Goal: Transaction & Acquisition: Purchase product/service

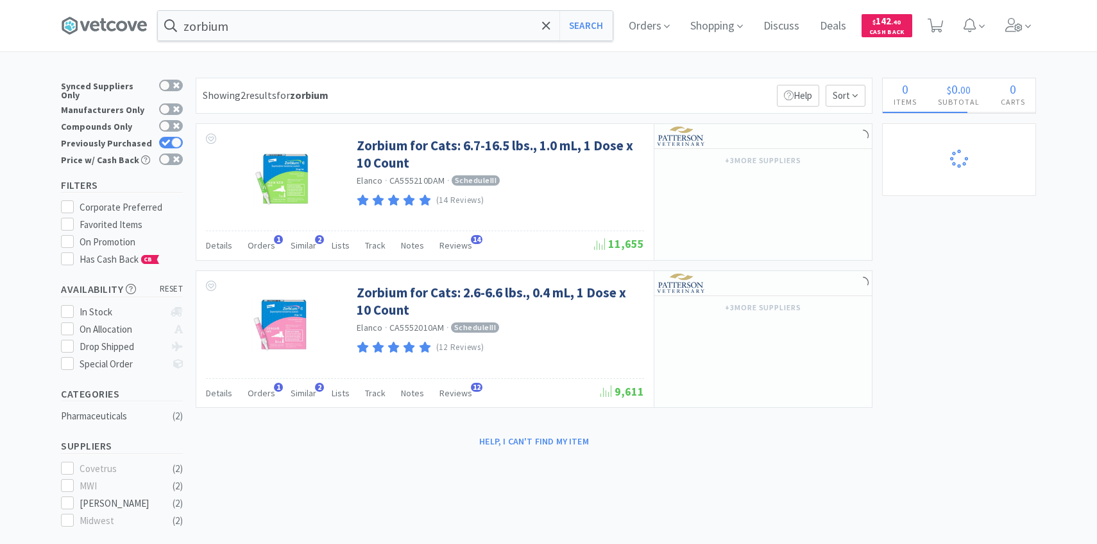
select select "1"
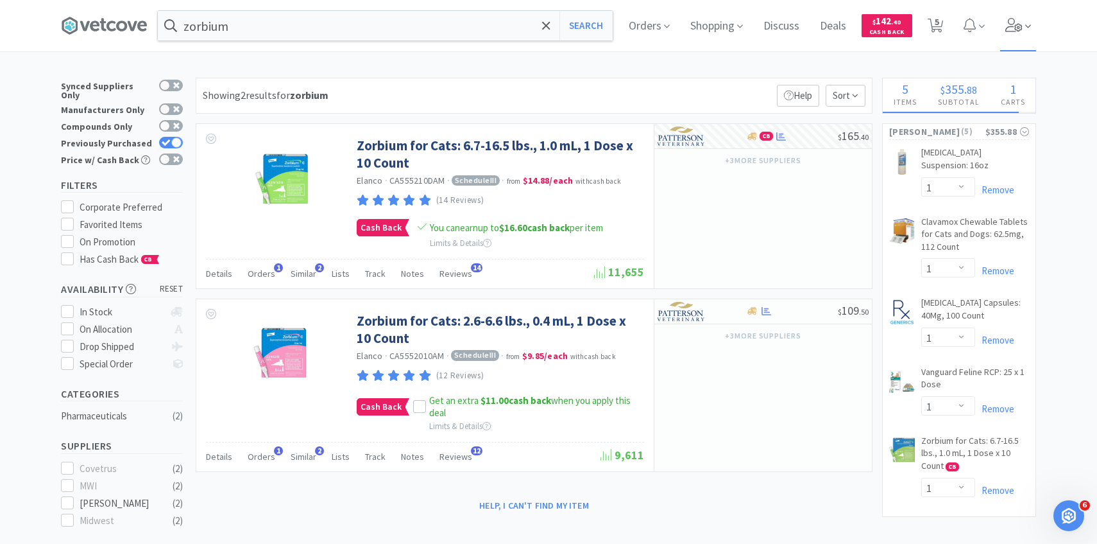
click at [1016, 47] on span at bounding box center [1018, 25] width 37 height 51
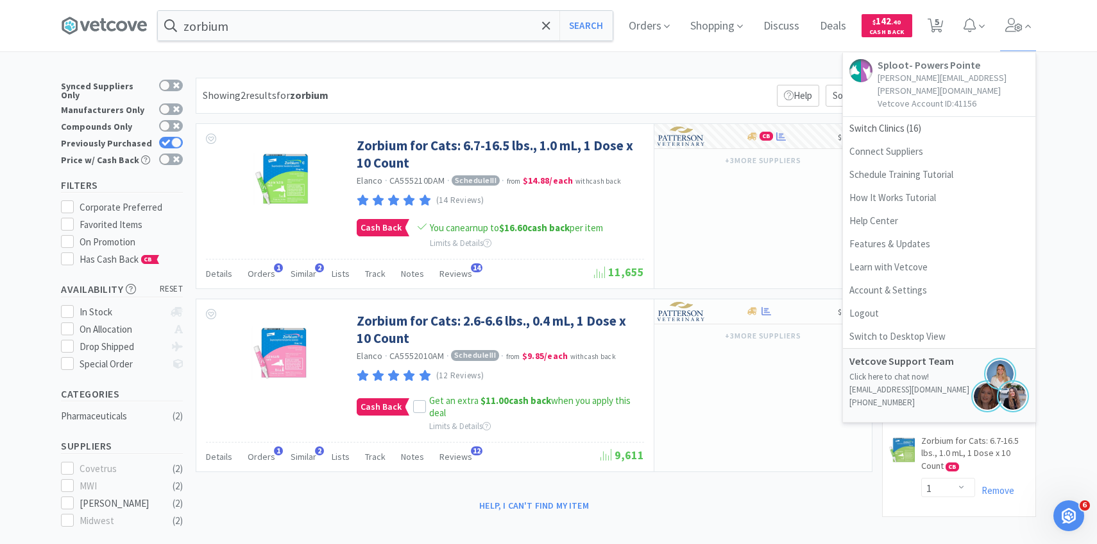
click at [402, 58] on div "zorbium Search Orders Shopping Discuss Discuss Deals Deals $ 142 . 40 Cash Back…" at bounding box center [548, 375] width 1097 height 750
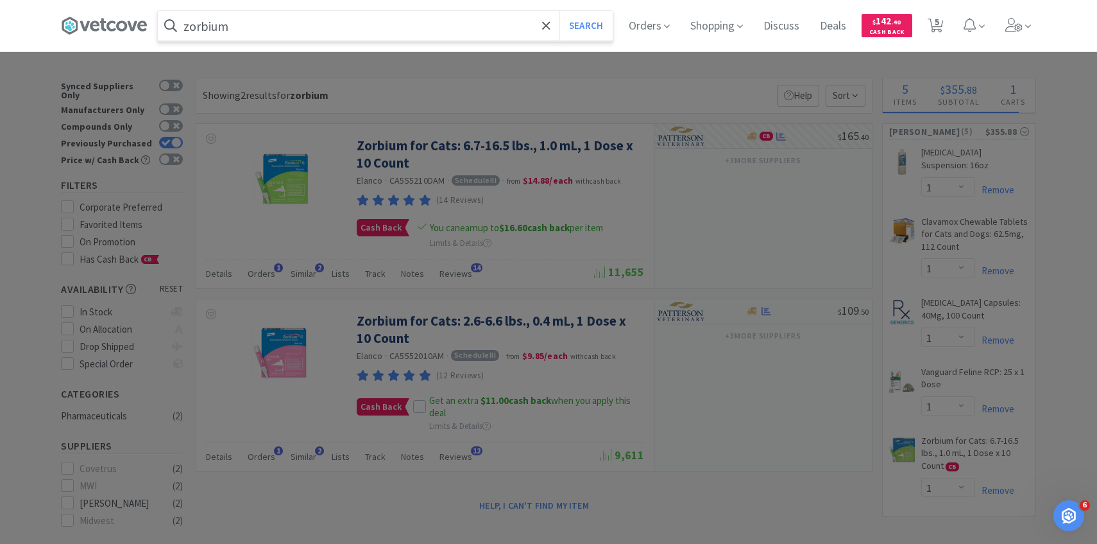
click at [402, 37] on input "zorbium" at bounding box center [385, 26] width 455 height 30
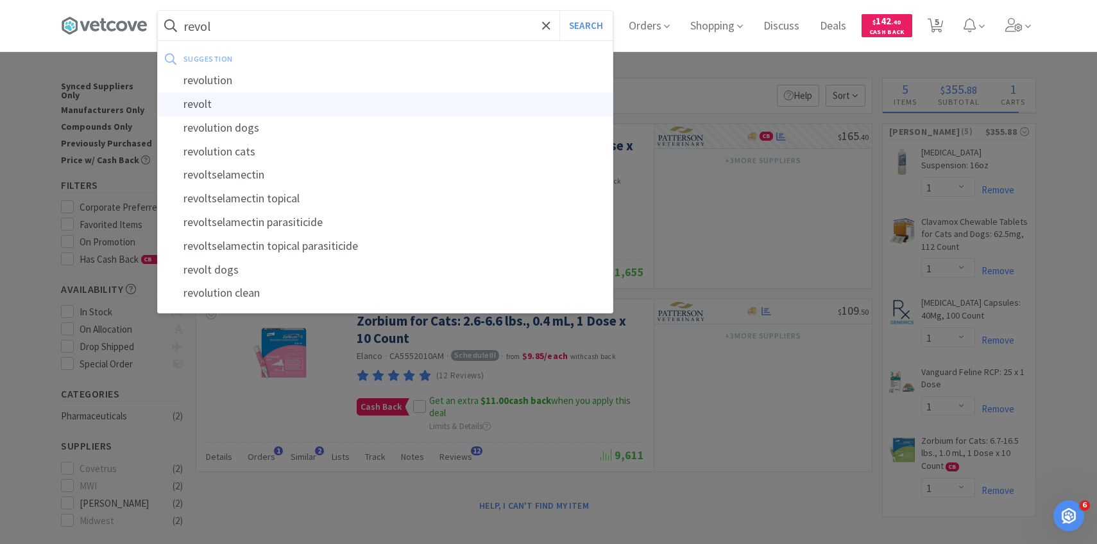
click at [373, 95] on div "revolt" at bounding box center [385, 104] width 455 height 24
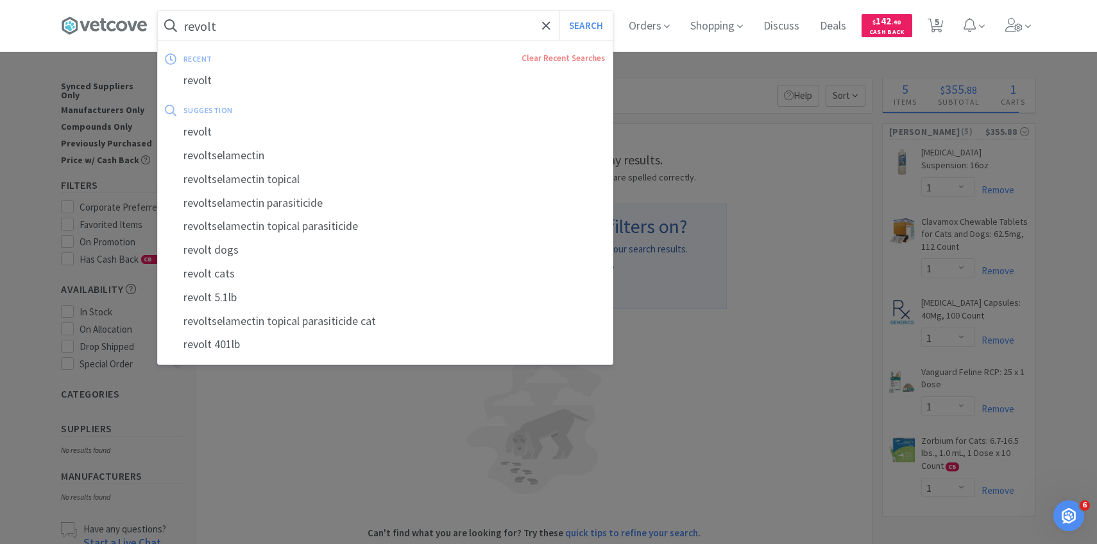
click at [268, 16] on input "revolt" at bounding box center [385, 26] width 455 height 30
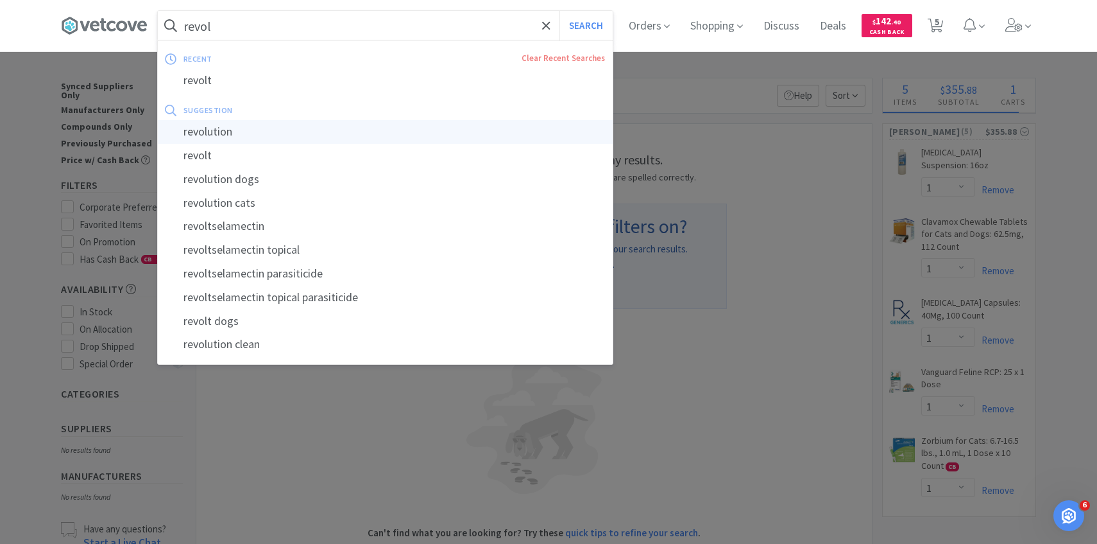
click at [243, 122] on div "revolution" at bounding box center [385, 132] width 455 height 24
type input "revolution"
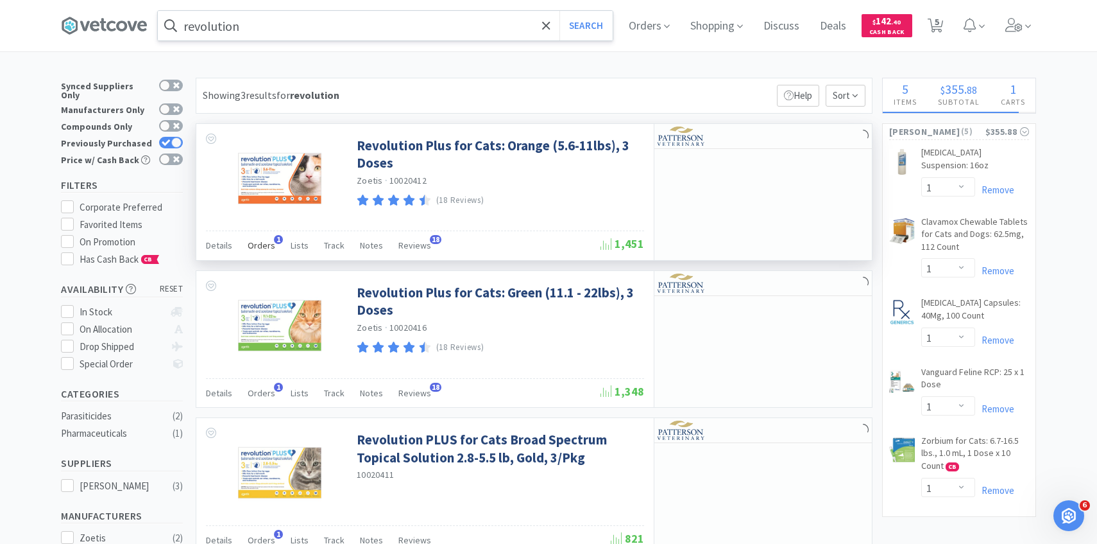
click at [261, 246] on span "Orders" at bounding box center [262, 245] width 28 height 12
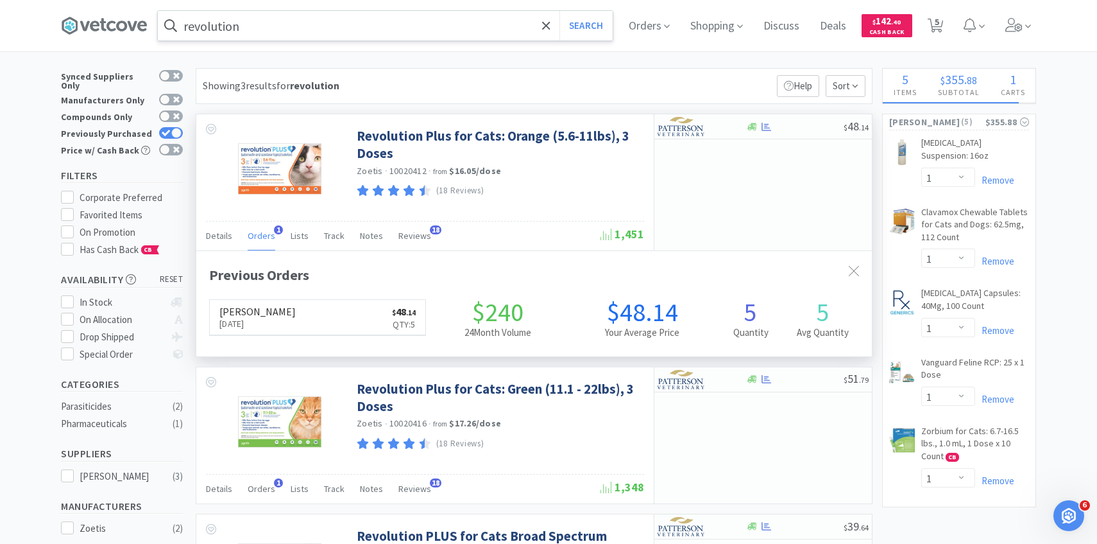
scroll to position [11, 0]
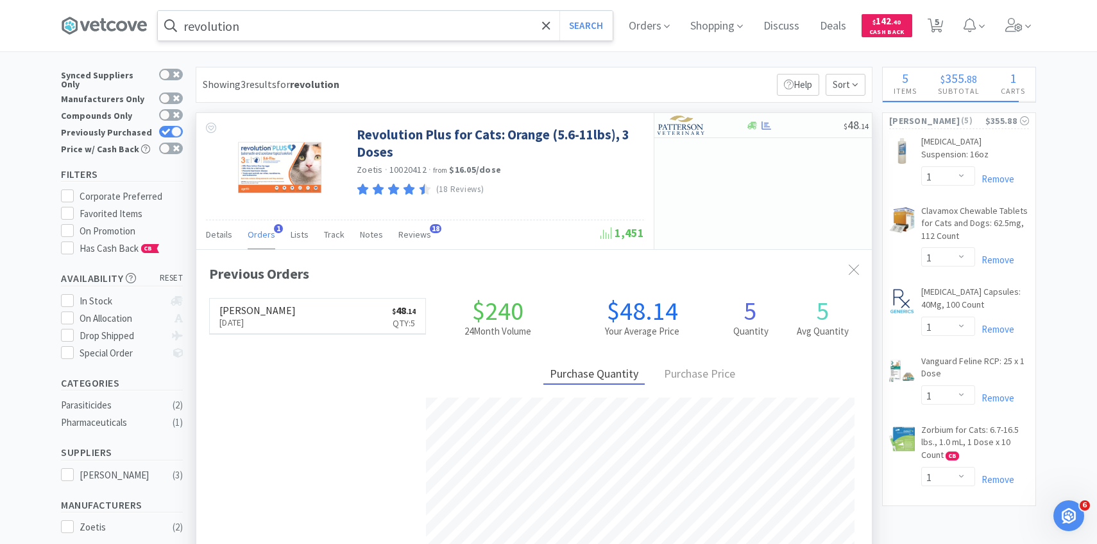
click at [261, 246] on div "Orders 1" at bounding box center [262, 236] width 28 height 24
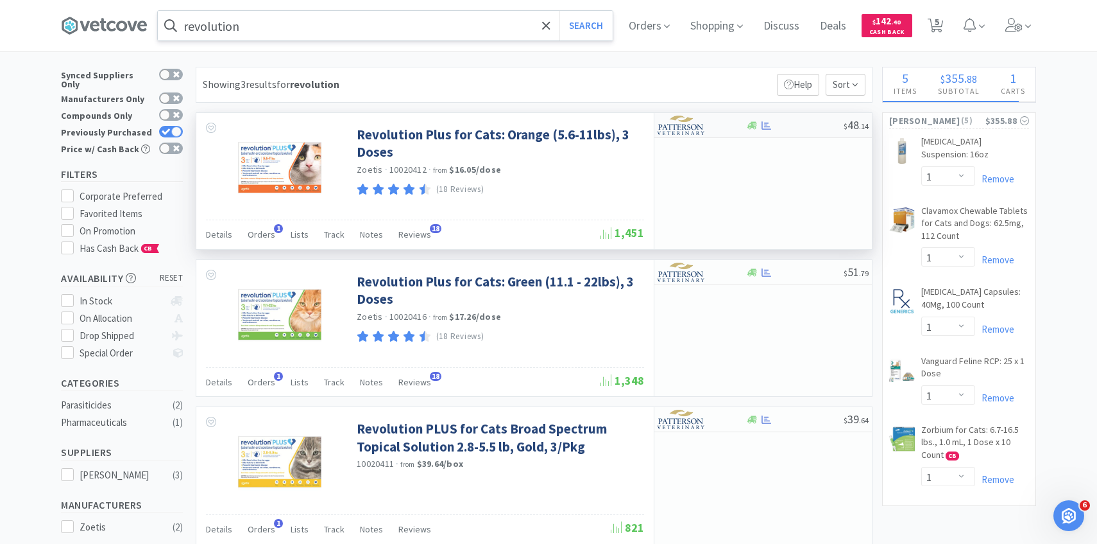
click at [682, 129] on img at bounding box center [682, 125] width 48 height 19
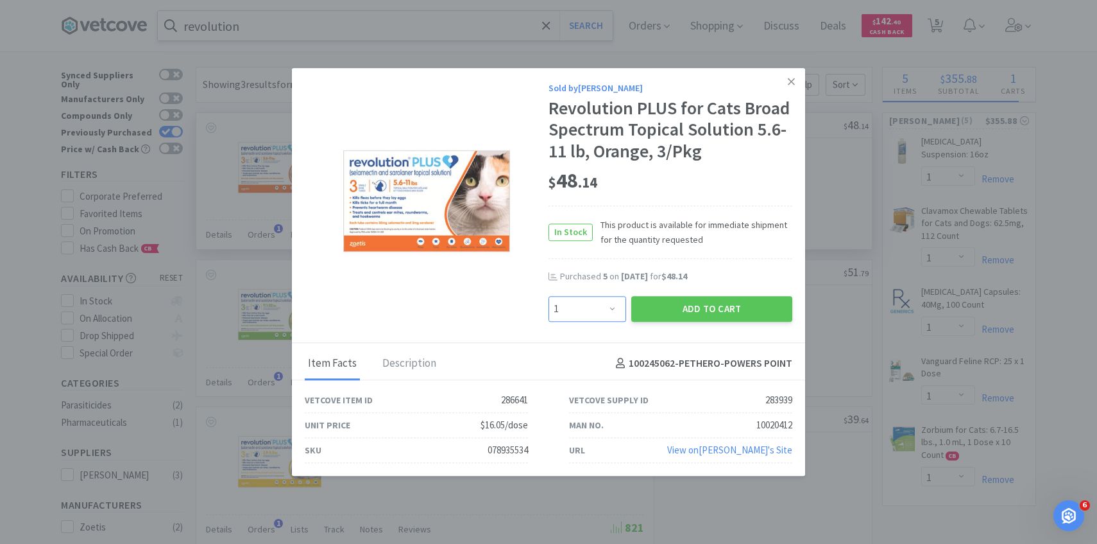
click at [607, 309] on select "Enter Quantity 1 2 3 4 5 6 7 8 9 10 11 12 13 14 15 16 17 18 19 20 Enter Quantity" at bounding box center [588, 309] width 78 height 26
select select "4"
click at [549, 296] on select "Enter Quantity 1 2 3 4 5 6 7 8 9 10 11 12 13 14 15 16 17 18 19 20 Enter Quantity" at bounding box center [588, 309] width 78 height 26
click at [677, 316] on button "Add to Cart" at bounding box center [711, 309] width 161 height 26
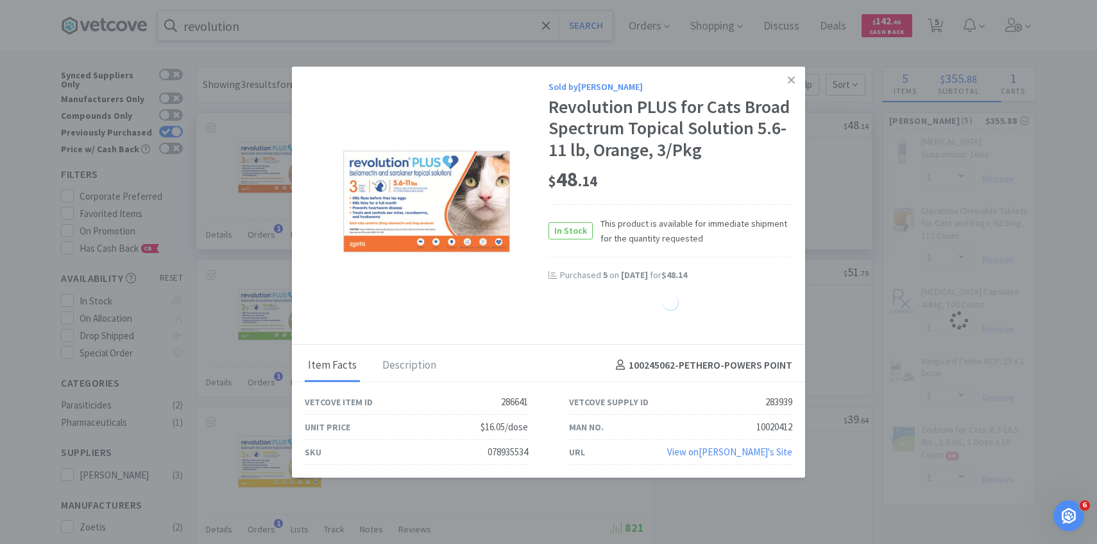
select select "4"
select select "1"
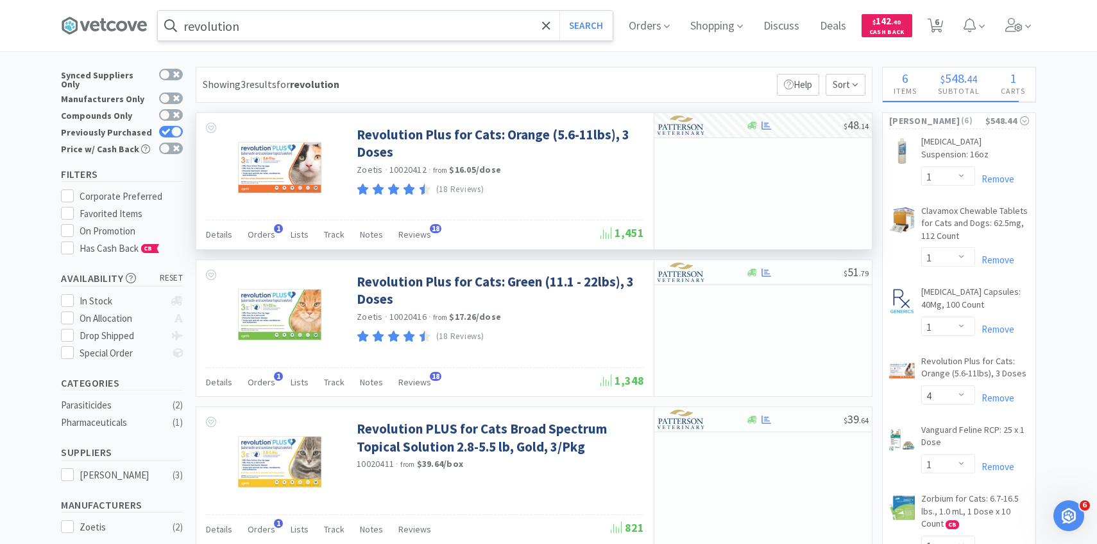
click at [364, 20] on input "revolution" at bounding box center [385, 26] width 455 height 30
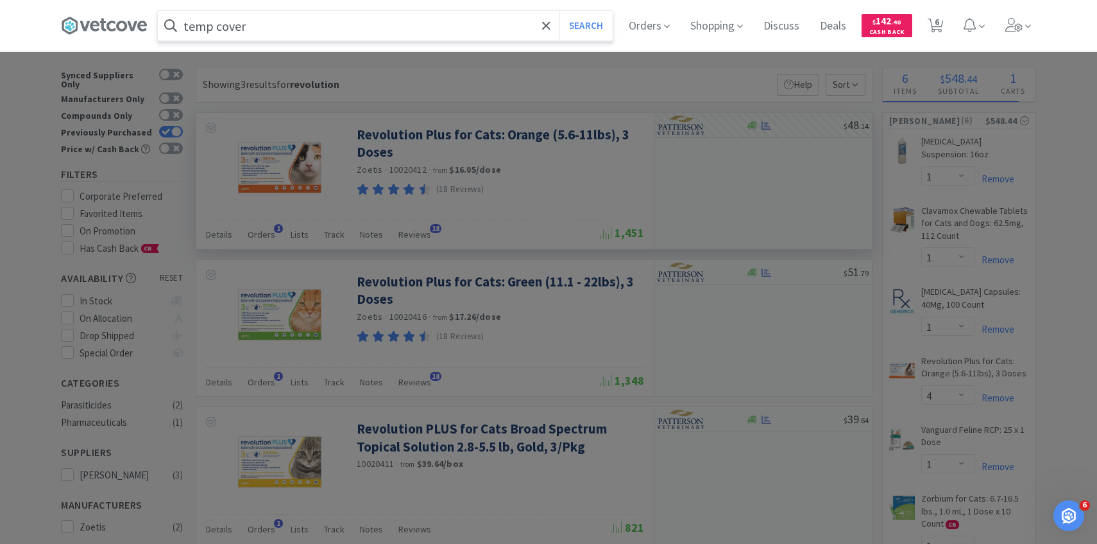
click at [560, 11] on button "Search" at bounding box center [586, 26] width 53 height 30
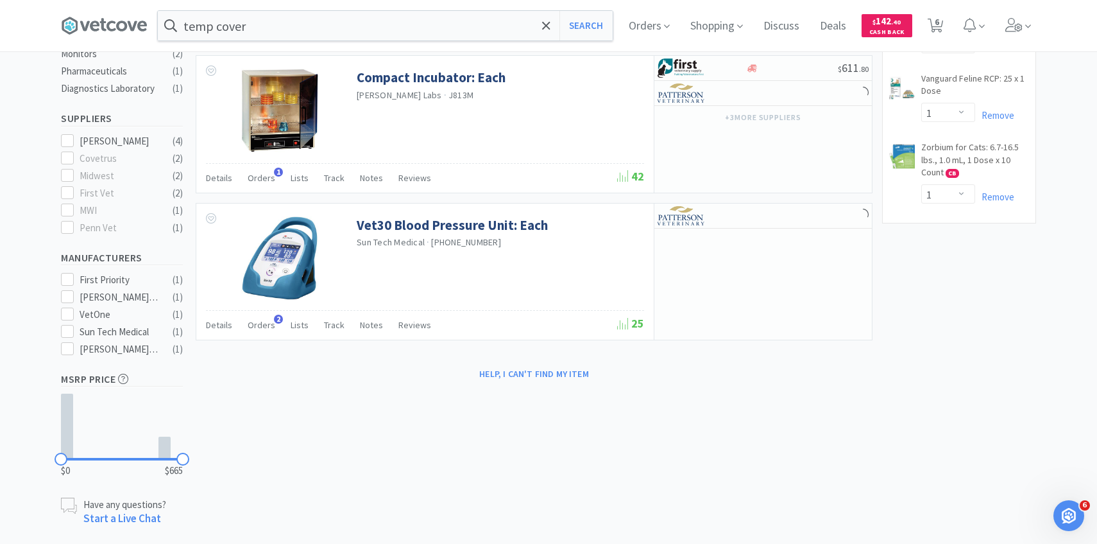
scroll to position [376, 0]
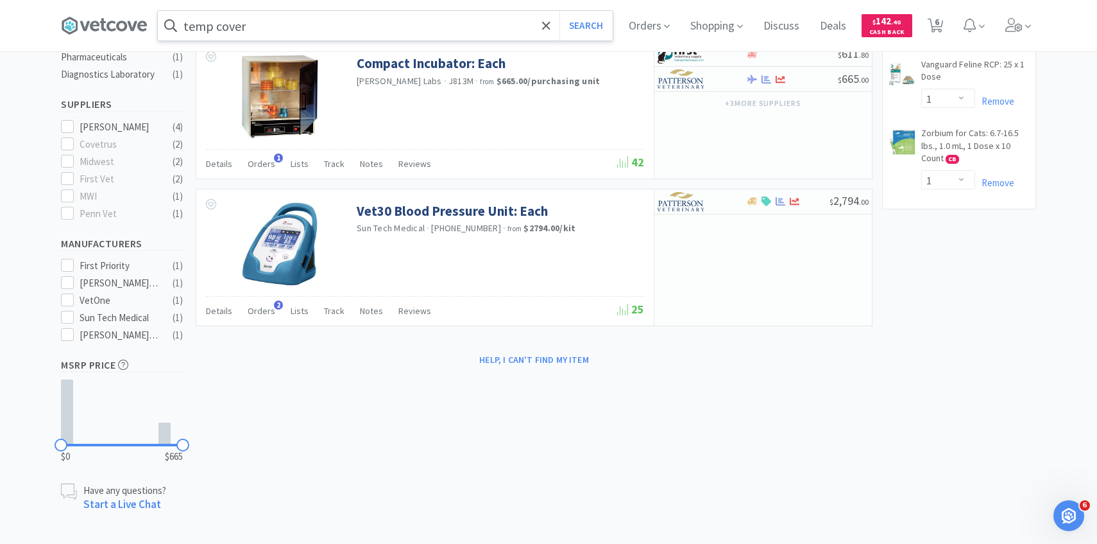
click at [273, 35] on input "temp cover" at bounding box center [385, 26] width 455 height 30
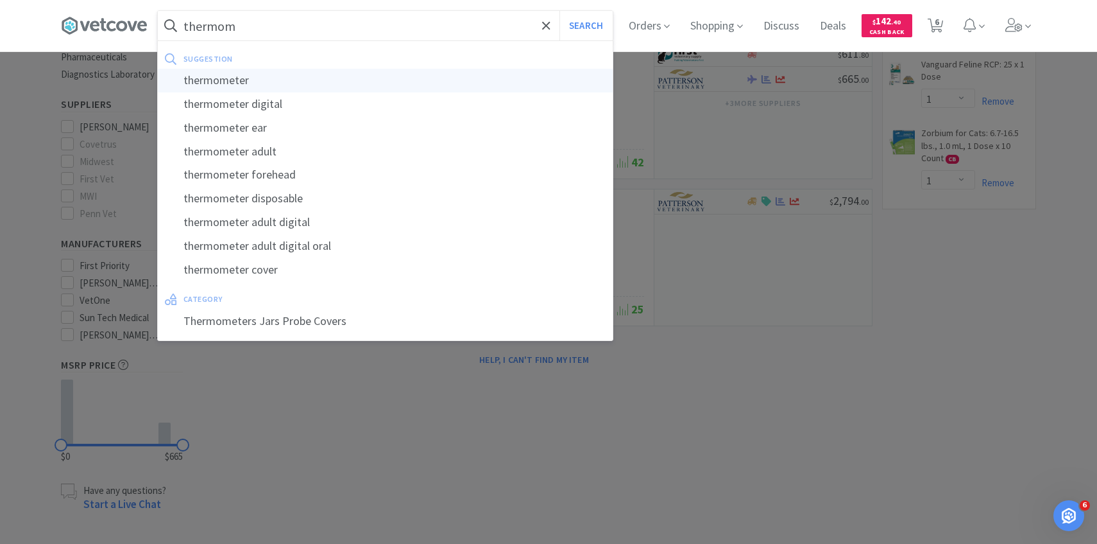
click at [262, 85] on div "thermometer" at bounding box center [385, 81] width 455 height 24
type input "thermometer"
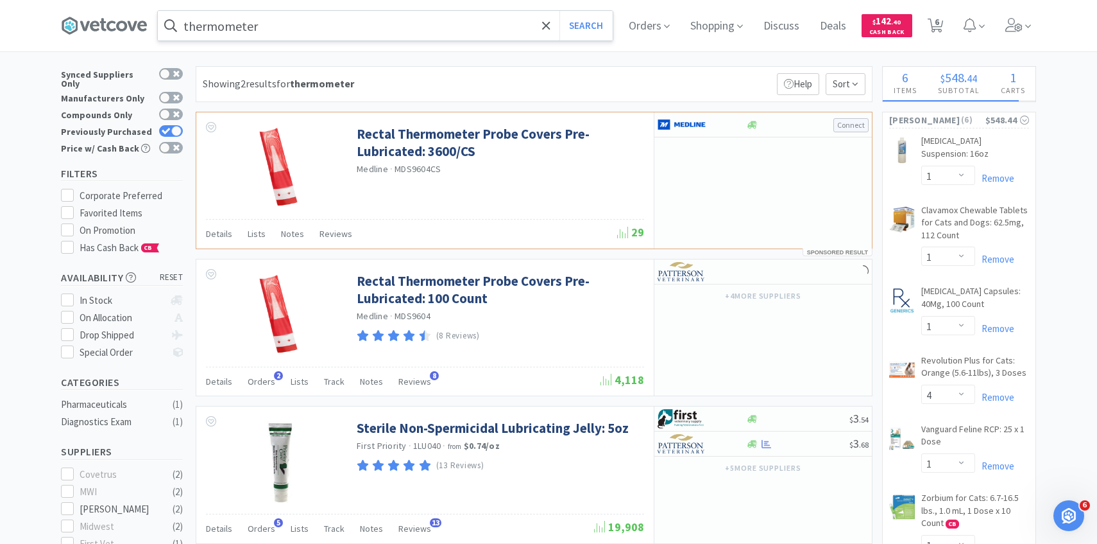
scroll to position [21, 0]
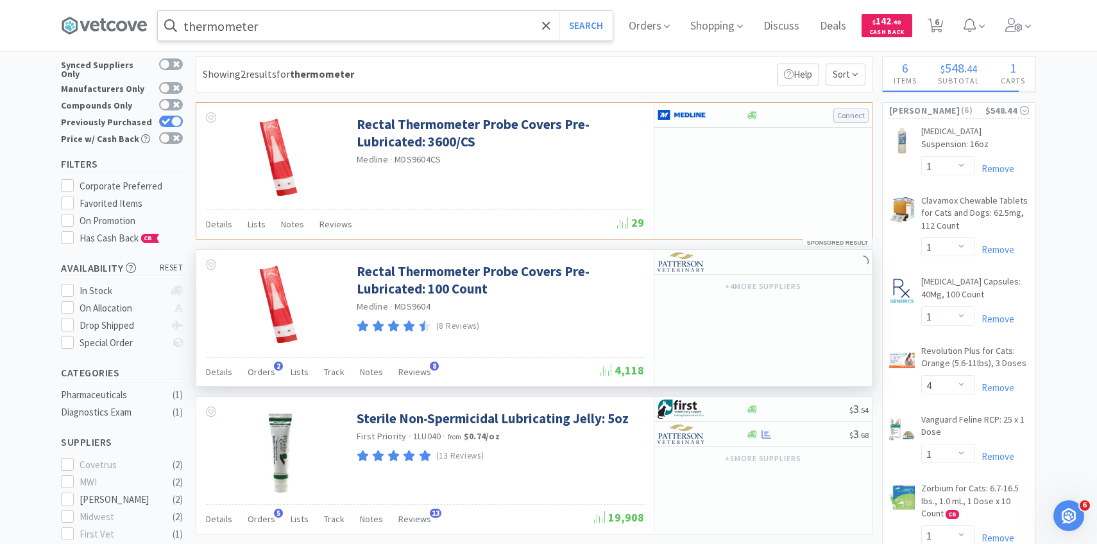
click at [253, 359] on div "Details Orders 2 Lists Track Notes Reviews 8 4,118" at bounding box center [425, 372] width 438 height 30
click at [263, 363] on div "Orders 2" at bounding box center [262, 373] width 28 height 24
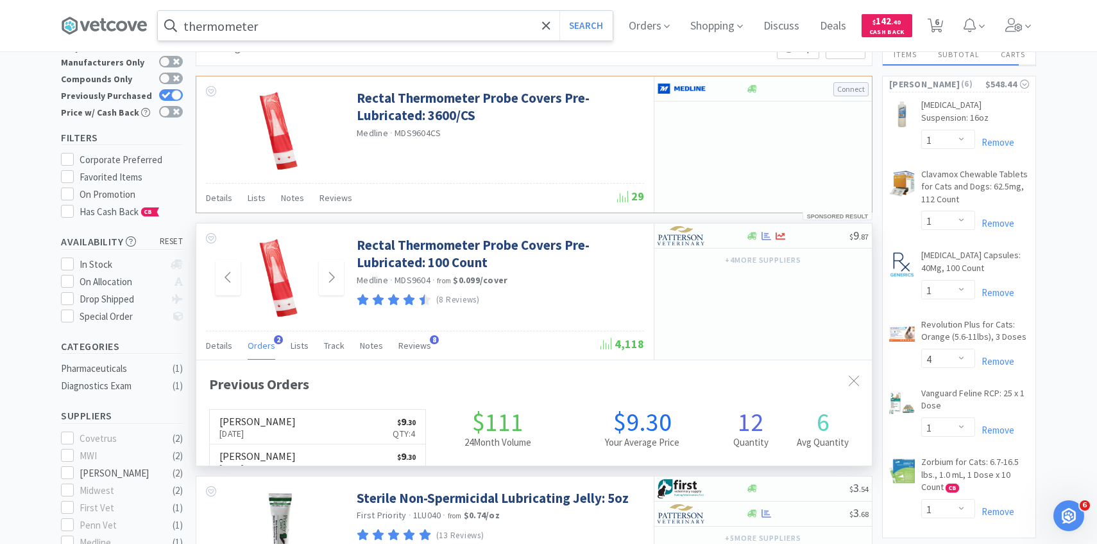
scroll to position [53, 0]
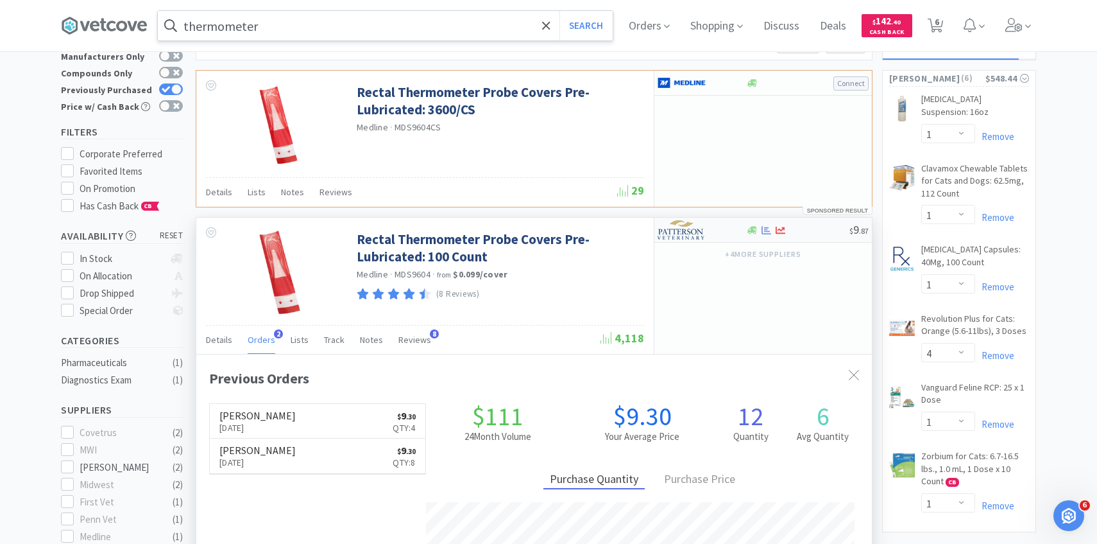
click at [699, 236] on img at bounding box center [682, 229] width 48 height 19
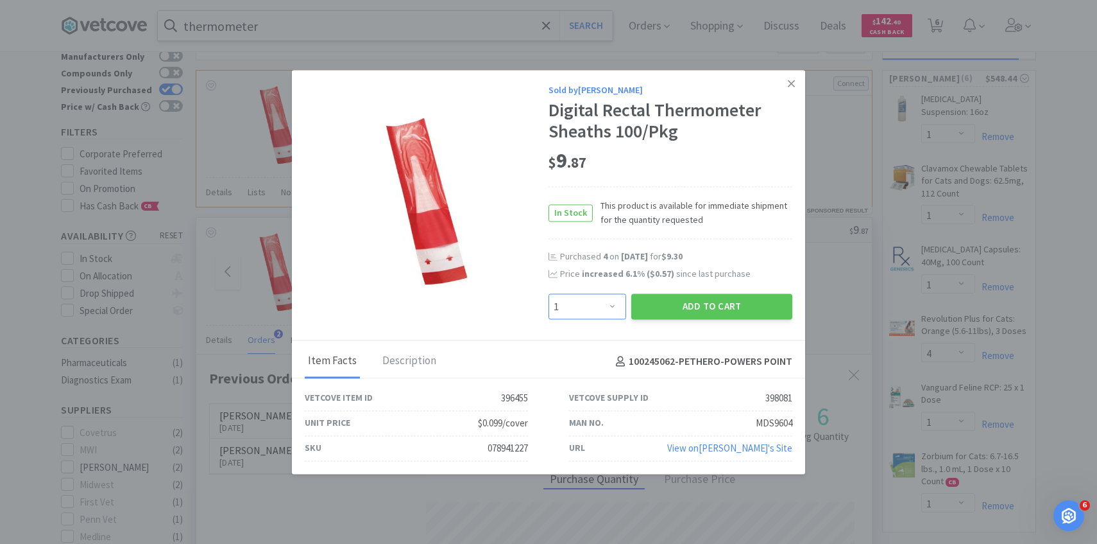
click at [588, 300] on select "Enter Quantity 1 2 3 4 5 6 7 8 9 10 11 12 13 14 15 16 17 18 19 20 Enter Quantity" at bounding box center [588, 307] width 78 height 26
select select "4"
click at [549, 294] on select "Enter Quantity 1 2 3 4 5 6 7 8 9 10 11 12 13 14 15 16 17 18 19 20 Enter Quantity" at bounding box center [588, 307] width 78 height 26
click at [685, 307] on button "Add to Cart" at bounding box center [711, 307] width 161 height 26
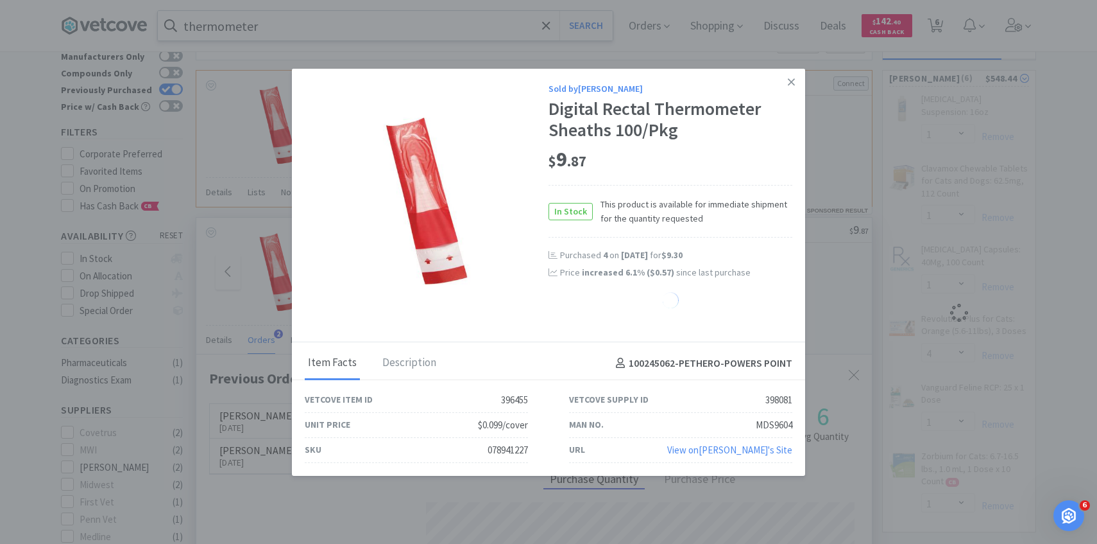
select select "4"
select select "1"
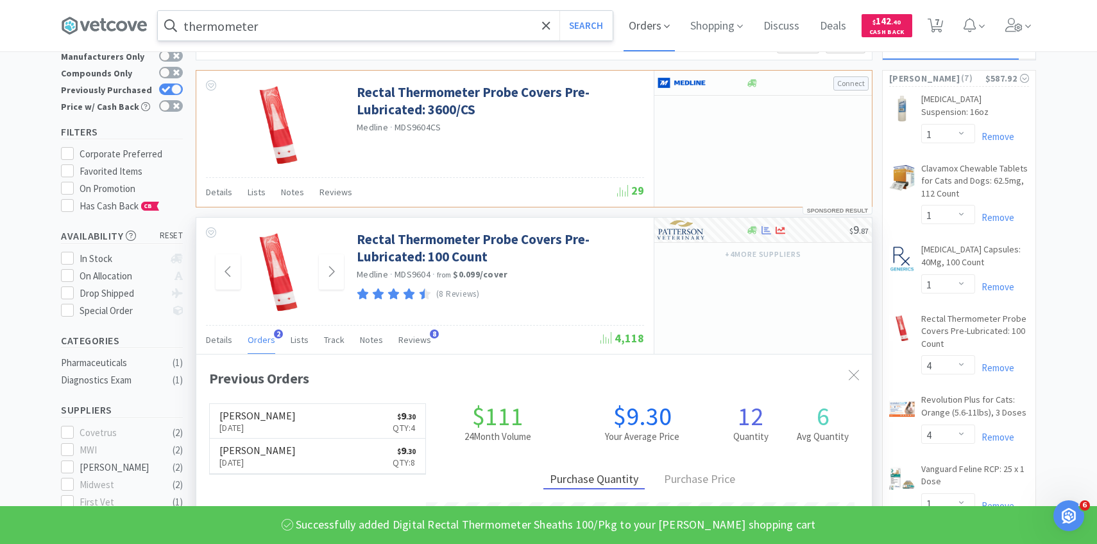
click at [630, 15] on span "Orders" at bounding box center [649, 25] width 51 height 51
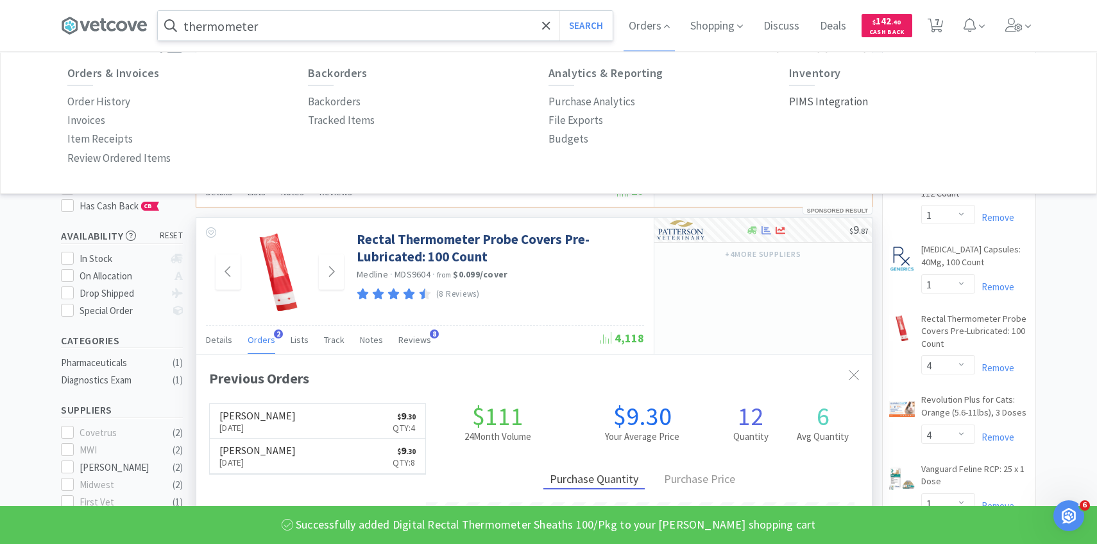
click at [807, 101] on p "PIMS Integration" at bounding box center [828, 101] width 79 height 17
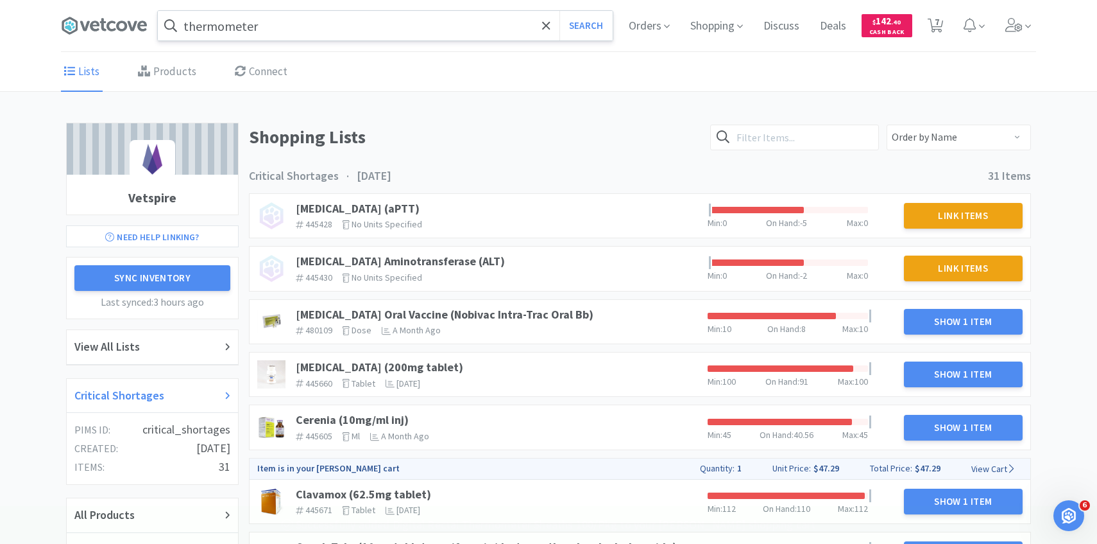
click at [154, 380] on div "Critical Shortages" at bounding box center [152, 396] width 171 height 35
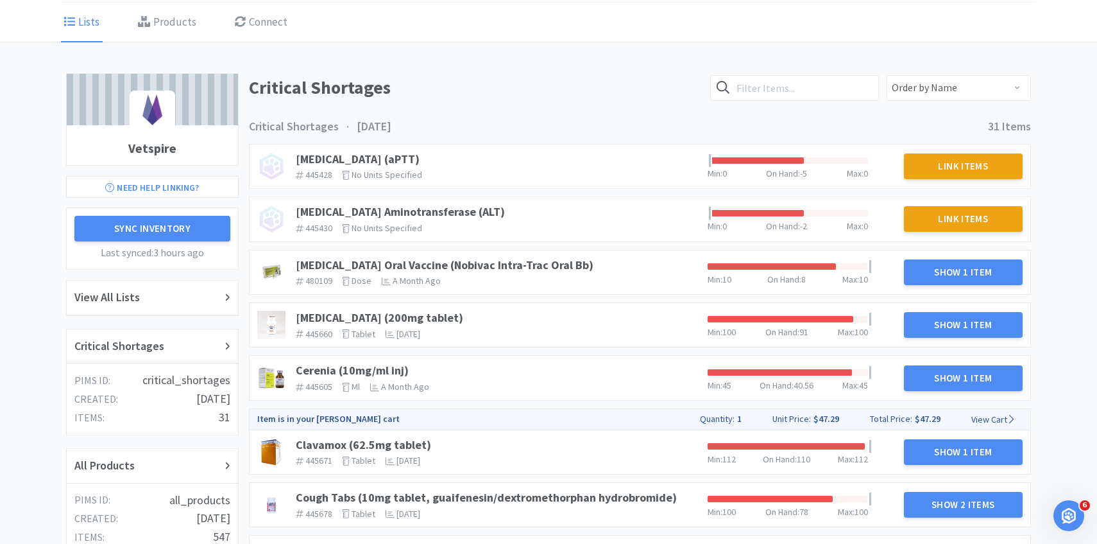
scroll to position [54, 0]
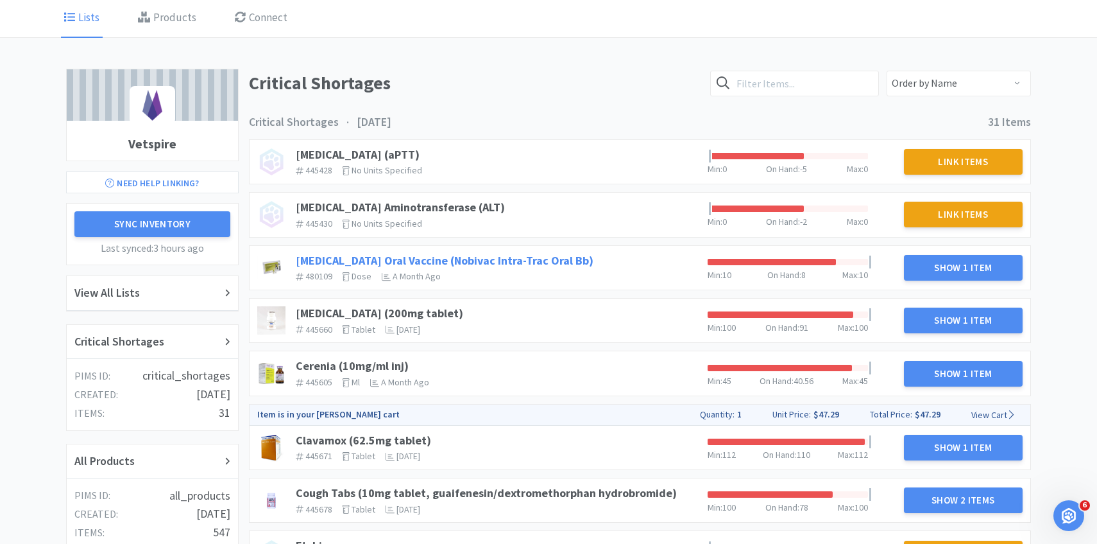
click at [499, 256] on link "Bordetella Oral Vaccine (Nobivac Intra-Trac Oral Bb)" at bounding box center [445, 260] width 298 height 15
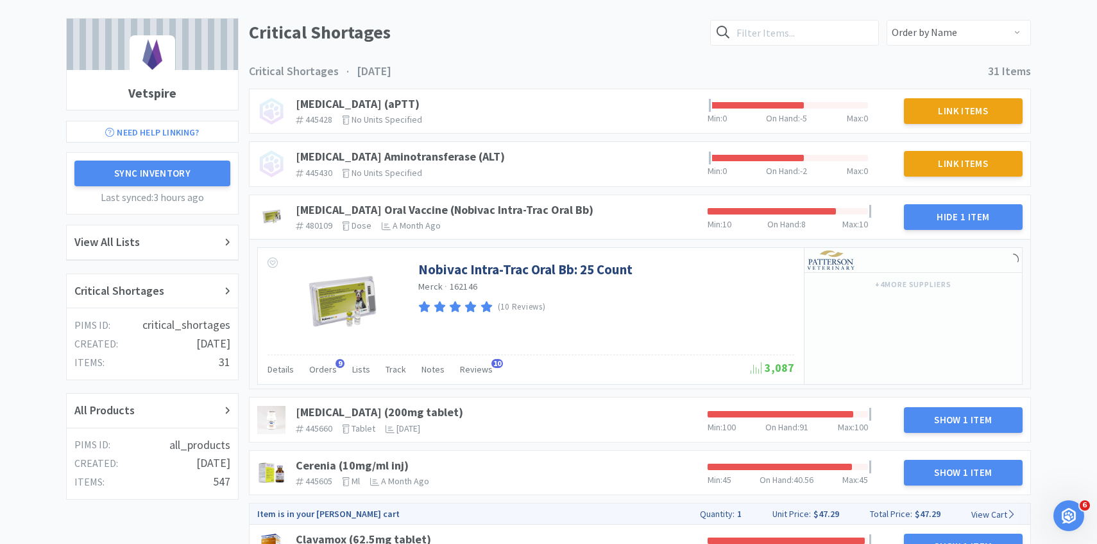
scroll to position [141, 0]
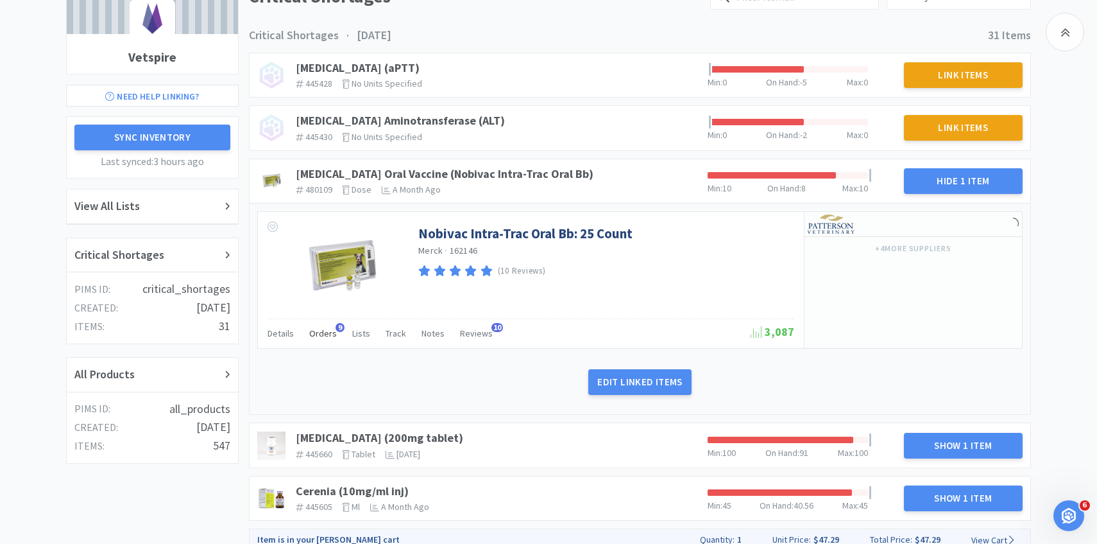
click at [322, 341] on div "Orders 9" at bounding box center [323, 335] width 28 height 24
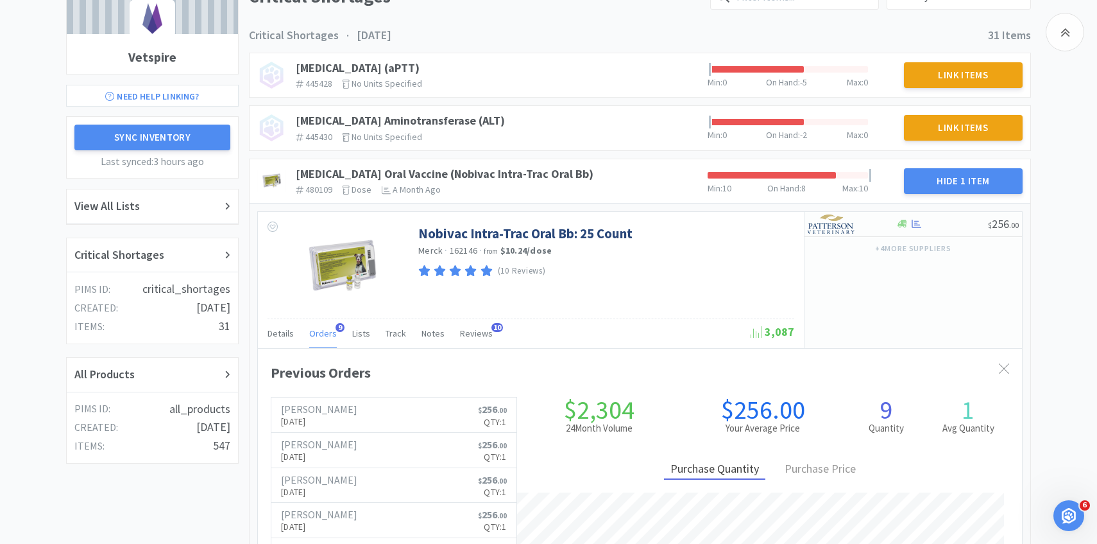
scroll to position [352, 764]
click at [323, 328] on span "Orders" at bounding box center [323, 333] width 28 height 12
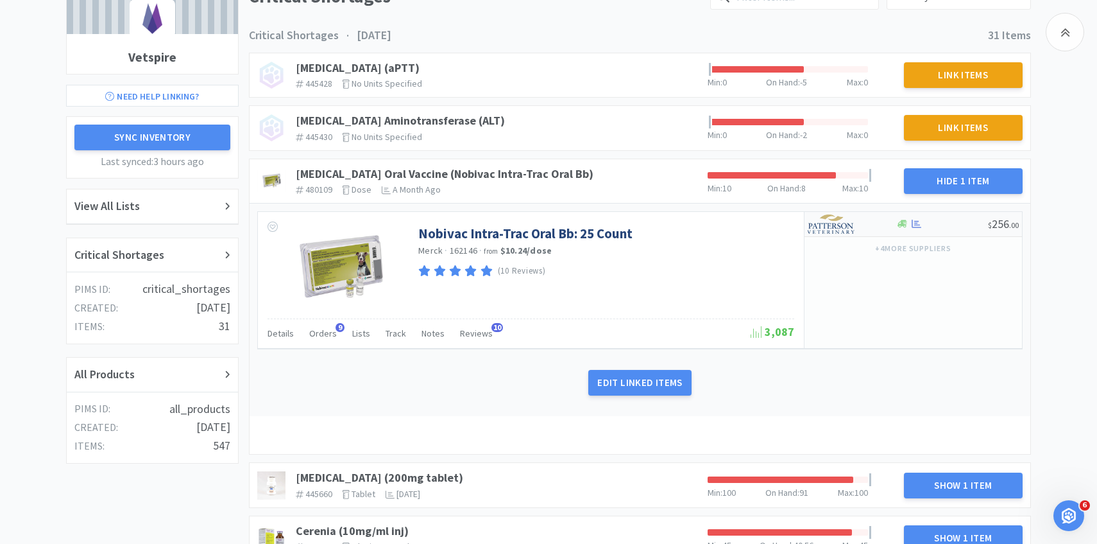
click at [859, 228] on div at bounding box center [843, 224] width 71 height 22
select select "1"
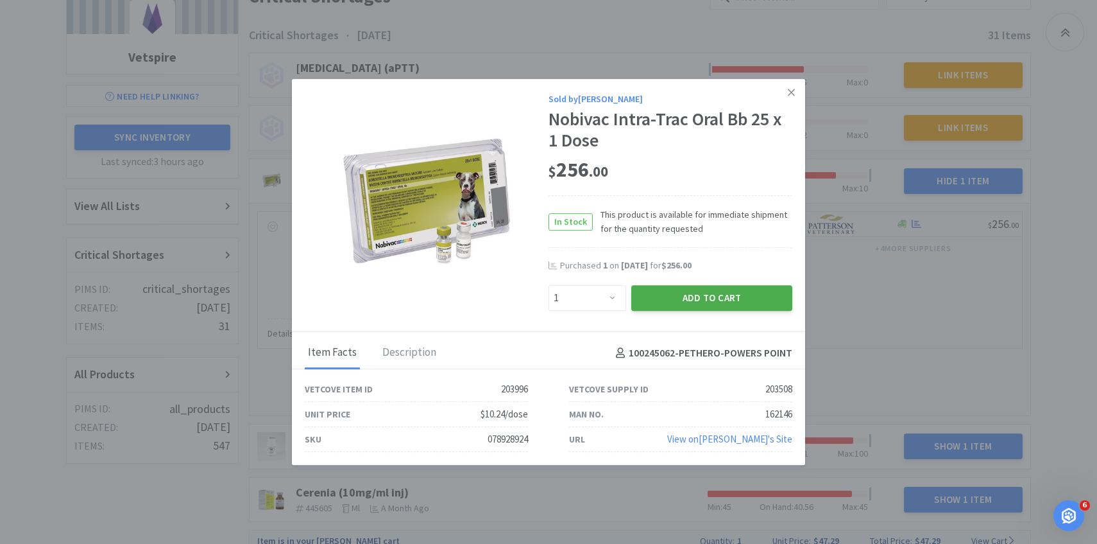
click at [696, 294] on button "Add to Cart" at bounding box center [711, 298] width 161 height 26
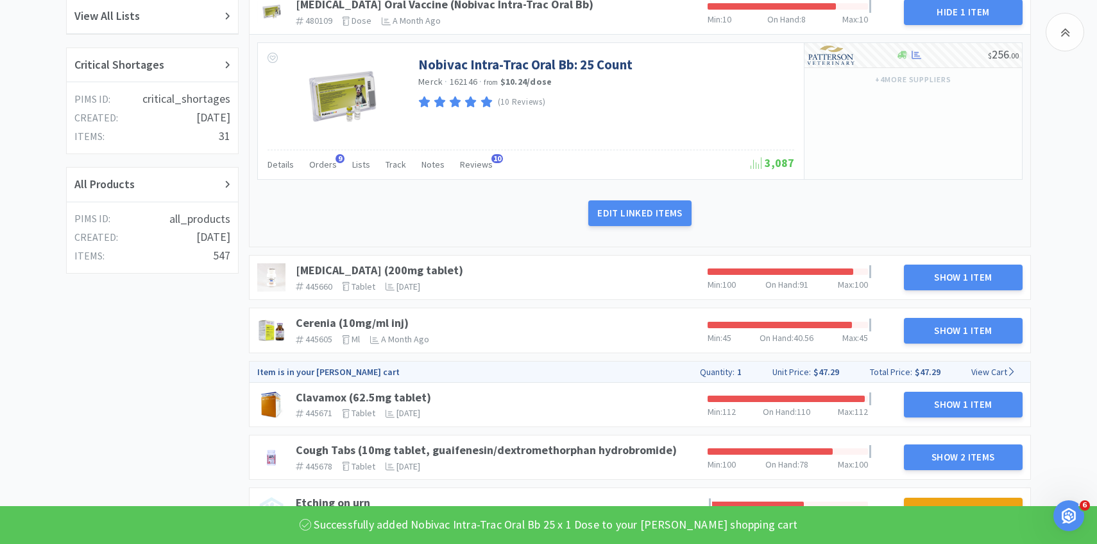
scroll to position [338, 0]
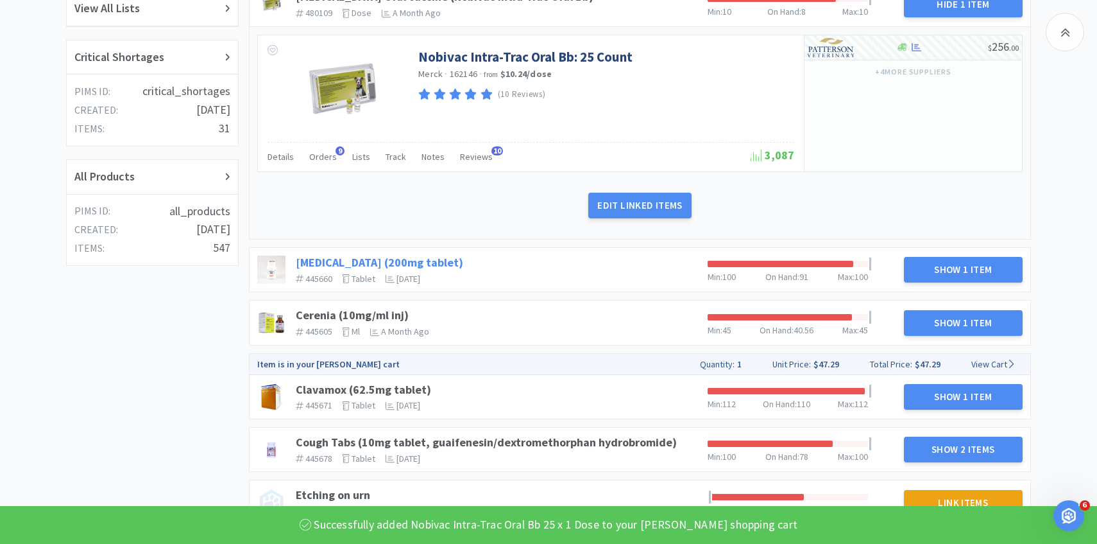
click at [347, 259] on link "Cefpodoxime (200mg tablet)" at bounding box center [379, 262] width 167 height 15
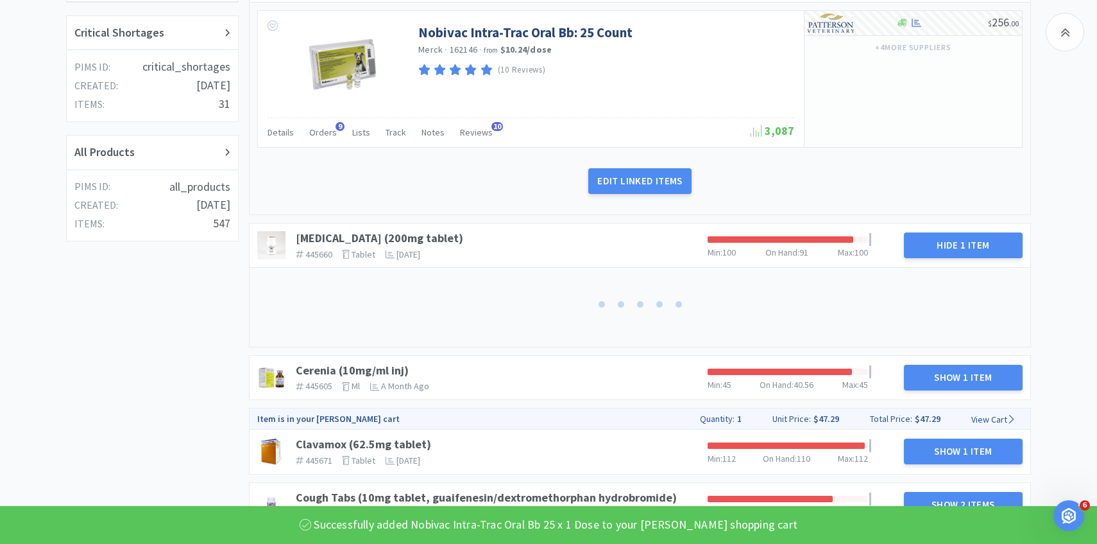
scroll to position [406, 0]
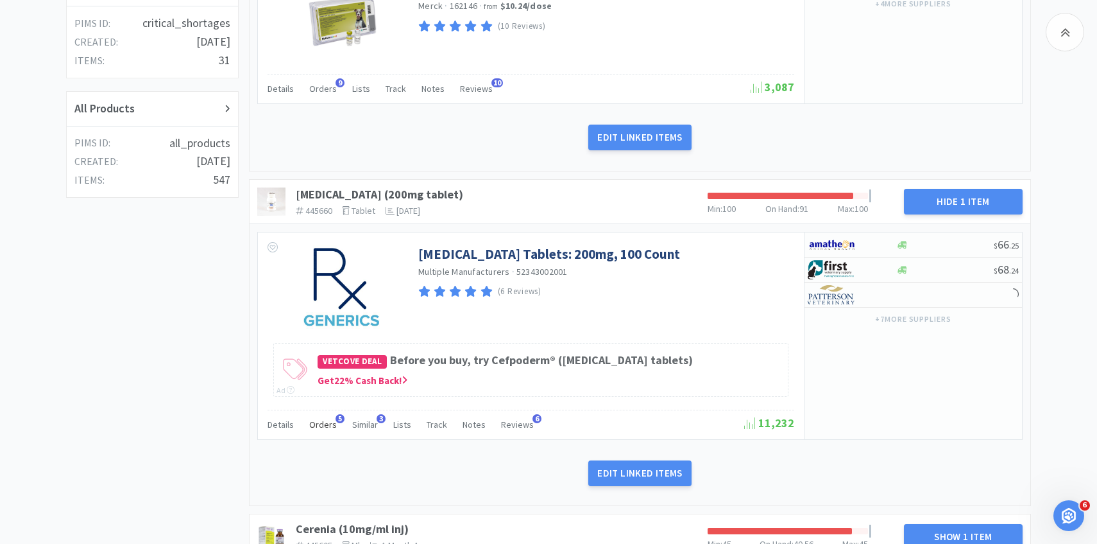
click at [312, 438] on div "Orders 5" at bounding box center [323, 426] width 28 height 24
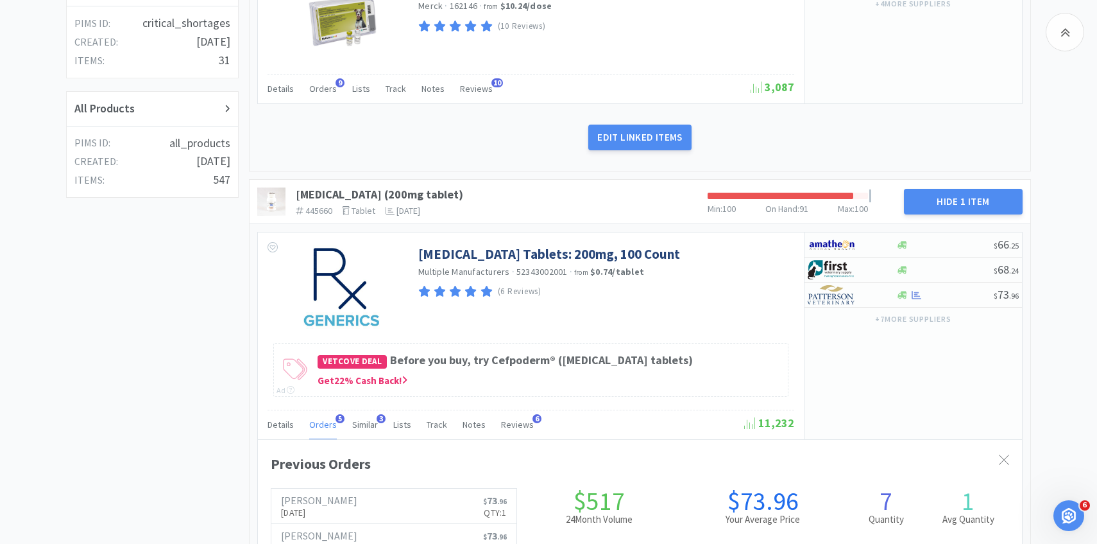
scroll to position [352, 764]
click at [315, 432] on div "Orders 5" at bounding box center [323, 426] width 28 height 24
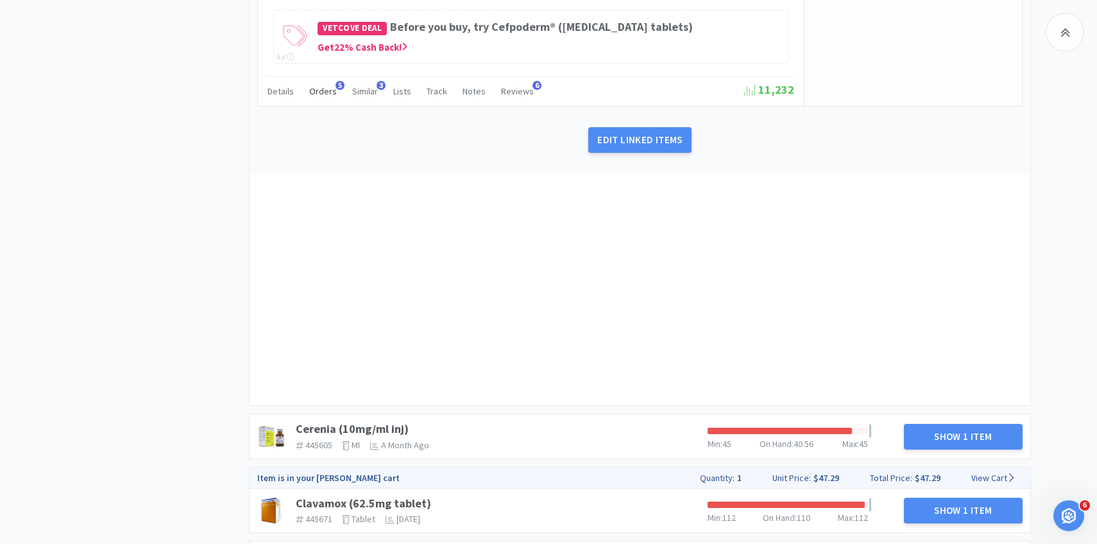
scroll to position [743, 0]
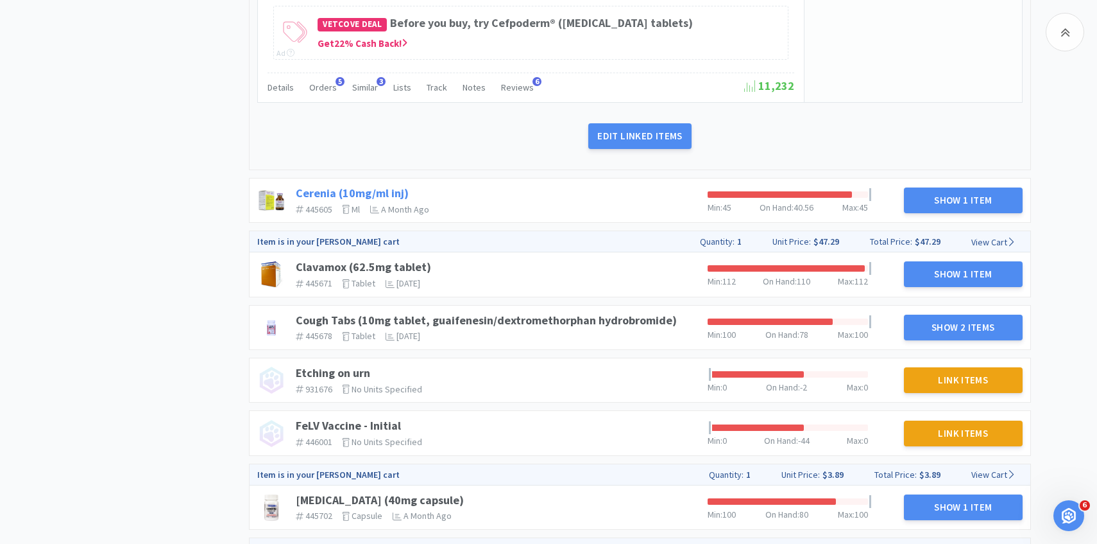
click at [379, 187] on link "Cerenia (10mg/ml inj)" at bounding box center [352, 192] width 113 height 15
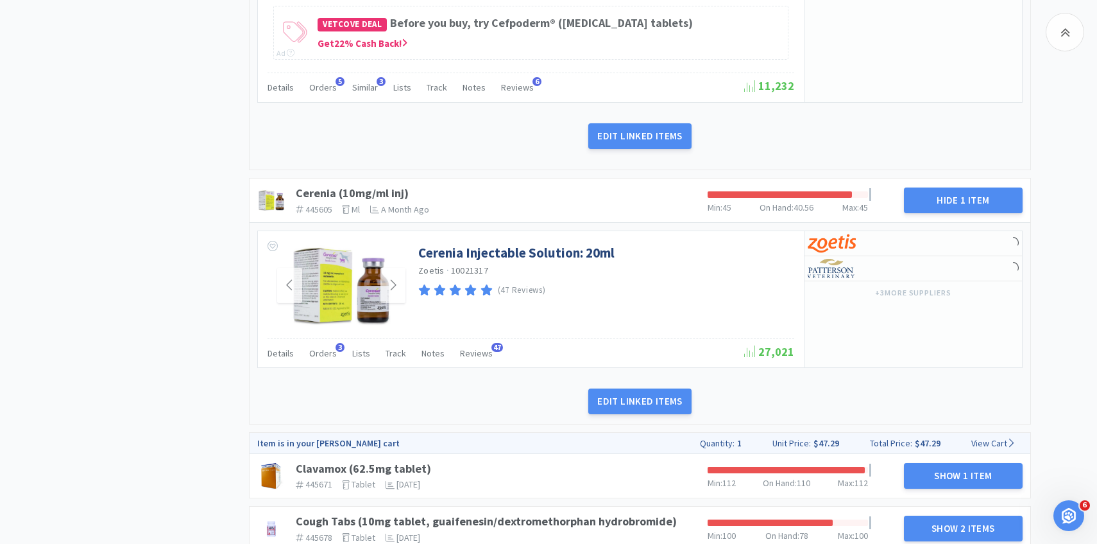
scroll to position [775, 0]
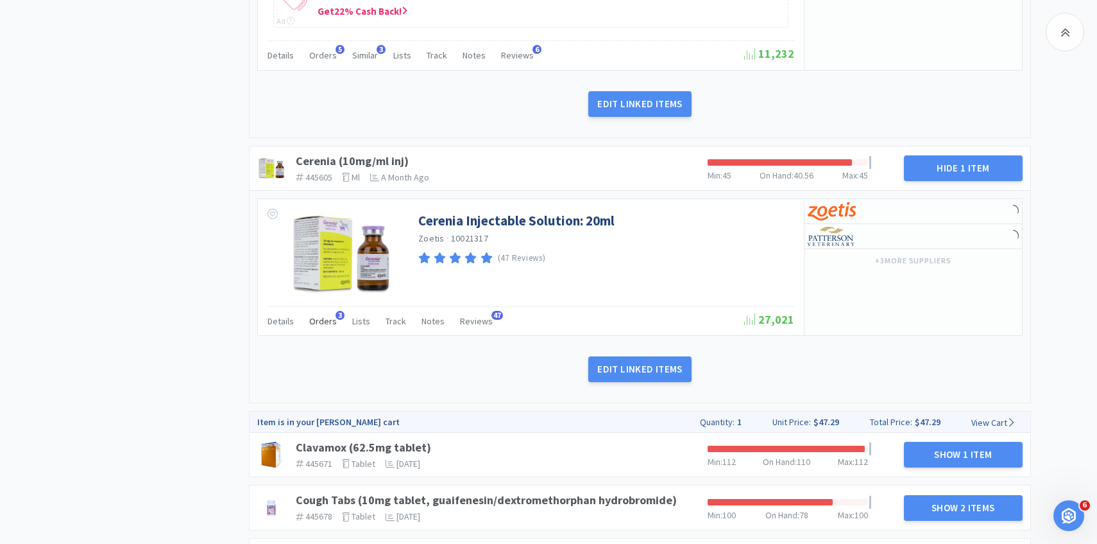
click at [319, 319] on span "Orders" at bounding box center [323, 321] width 28 height 12
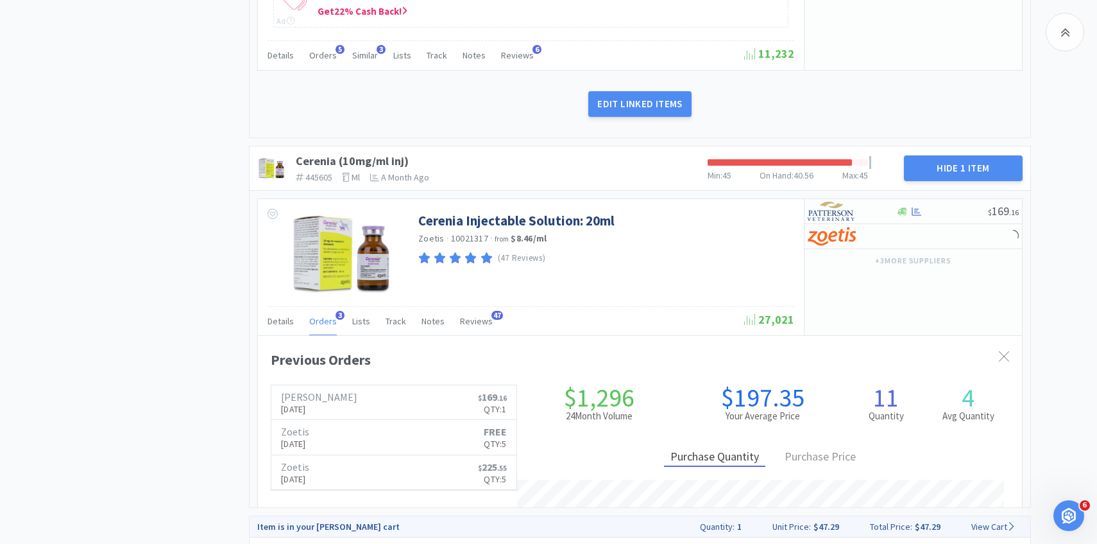
scroll to position [352, 764]
click at [319, 319] on span "Orders" at bounding box center [323, 321] width 28 height 12
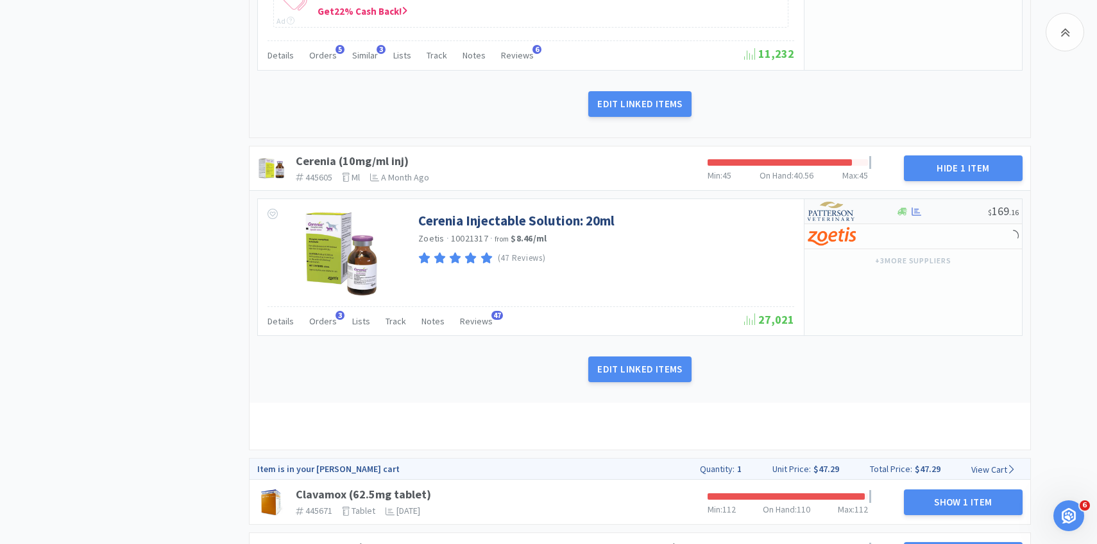
click at [828, 217] on img at bounding box center [832, 211] width 48 height 19
select select "1"
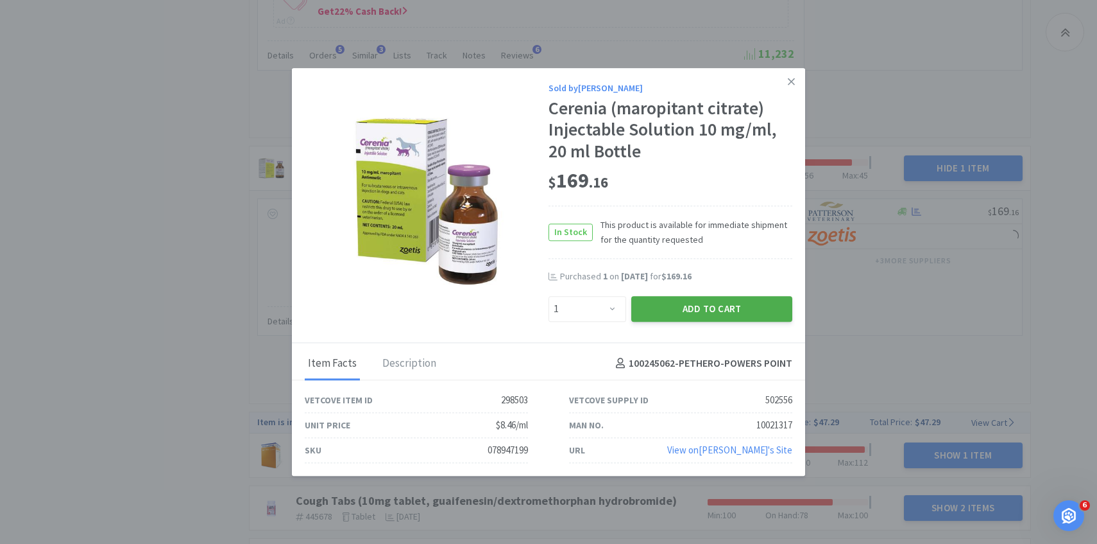
click at [689, 300] on button "Add to Cart" at bounding box center [711, 309] width 161 height 26
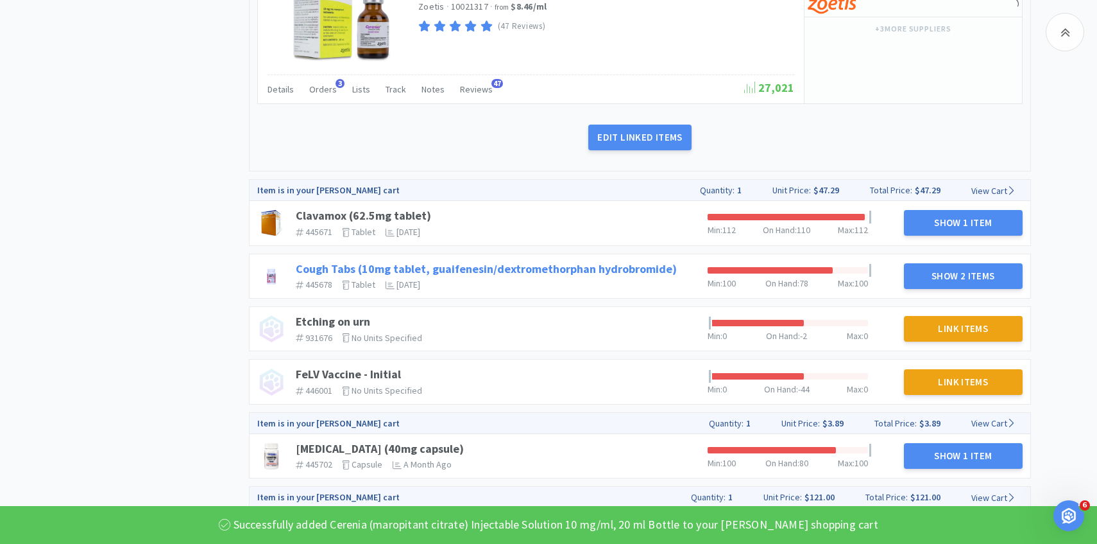
click at [486, 273] on link "Cough Tabs (10mg tablet, guaifenesin/dextromethorphan hydrobromide)" at bounding box center [486, 268] width 381 height 15
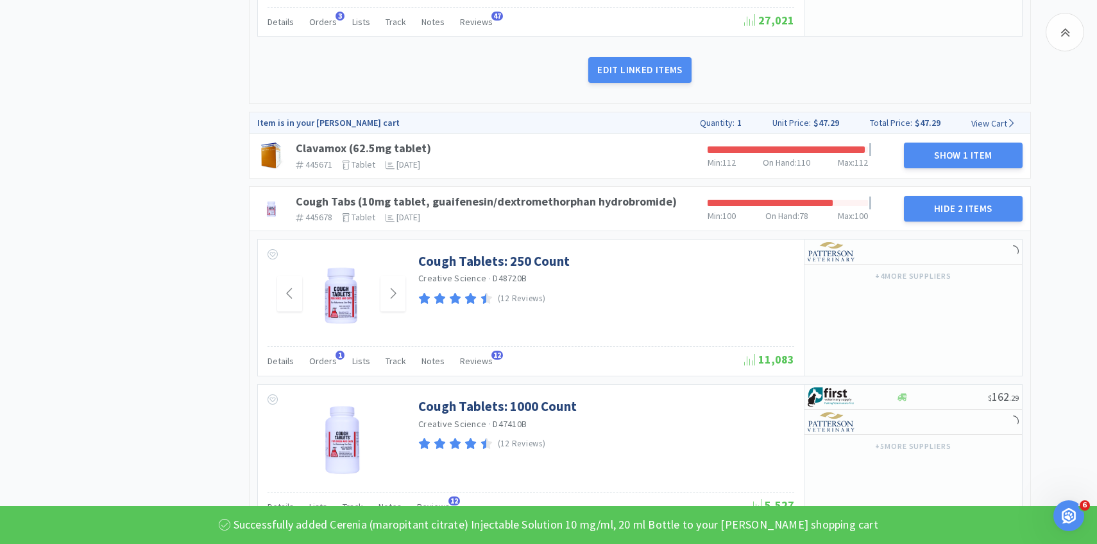
scroll to position [1109, 0]
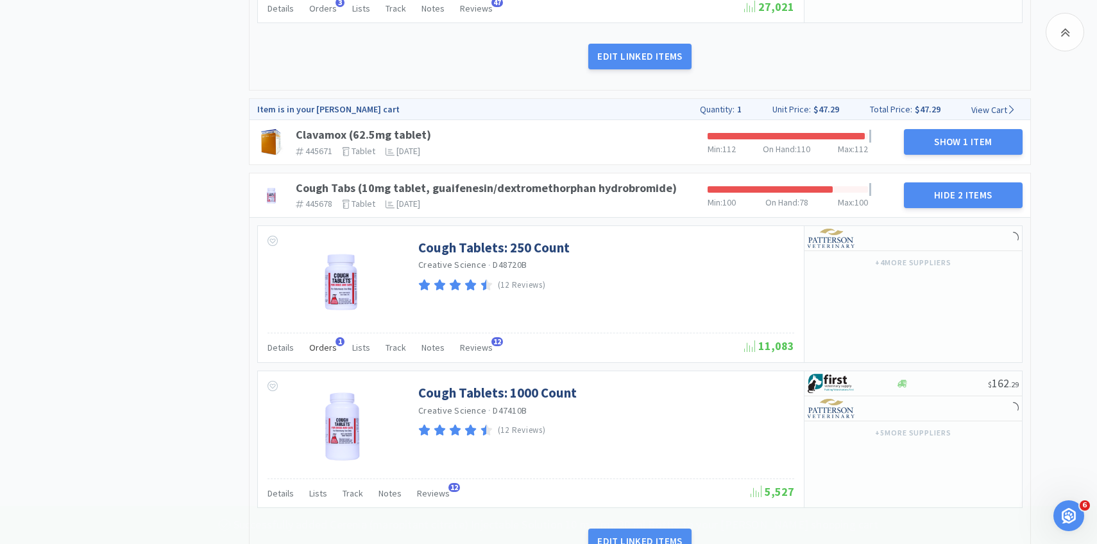
click at [330, 352] on span "Orders" at bounding box center [323, 347] width 28 height 12
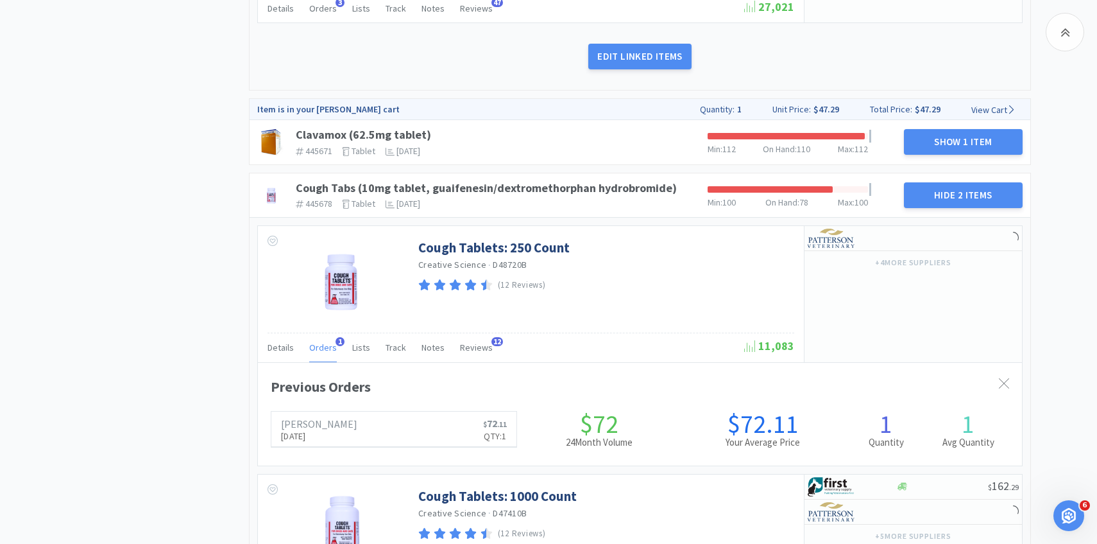
scroll to position [352, 764]
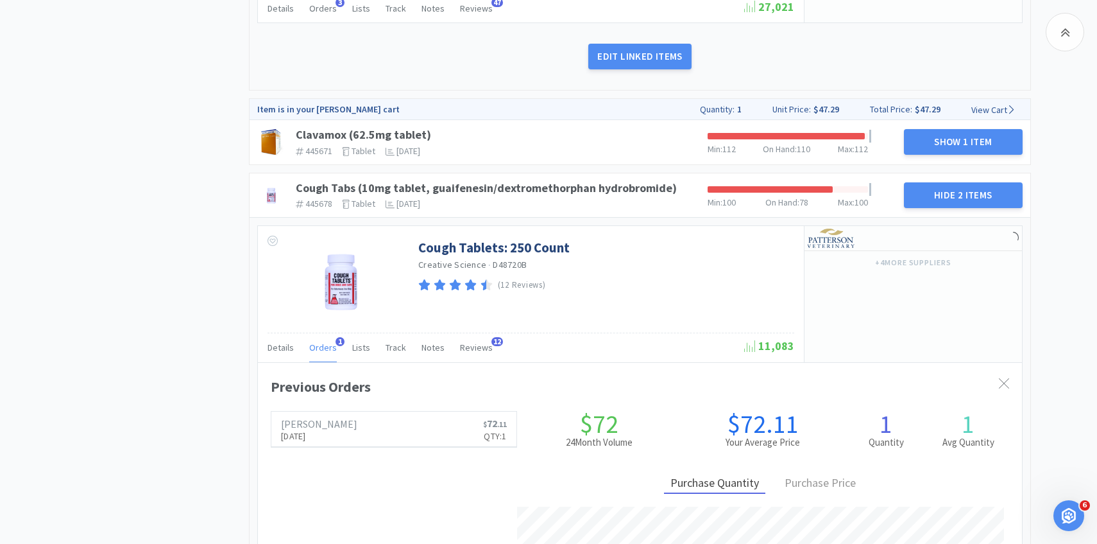
click at [330, 352] on span "Orders" at bounding box center [323, 347] width 28 height 12
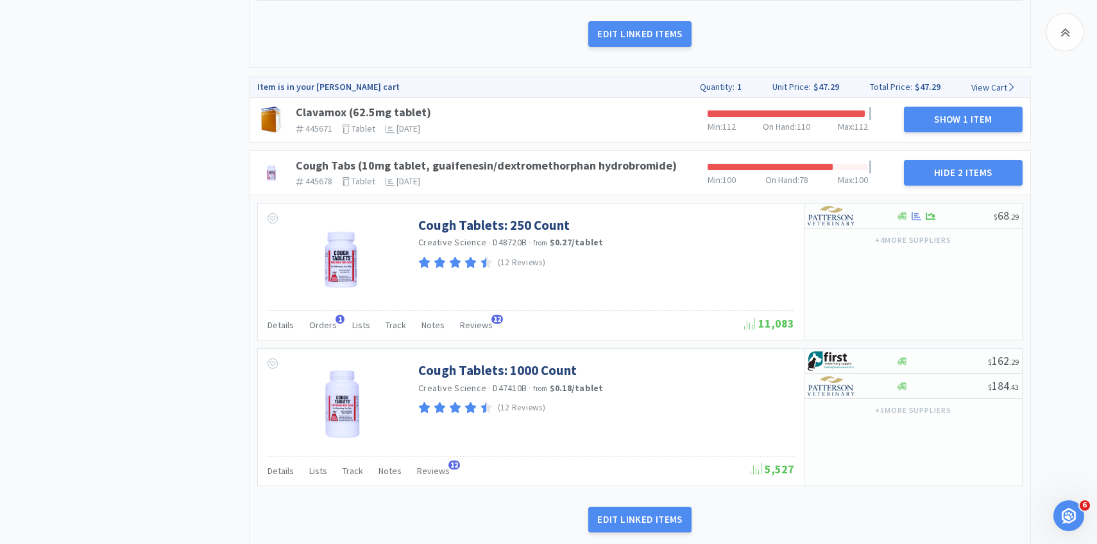
scroll to position [1136, 0]
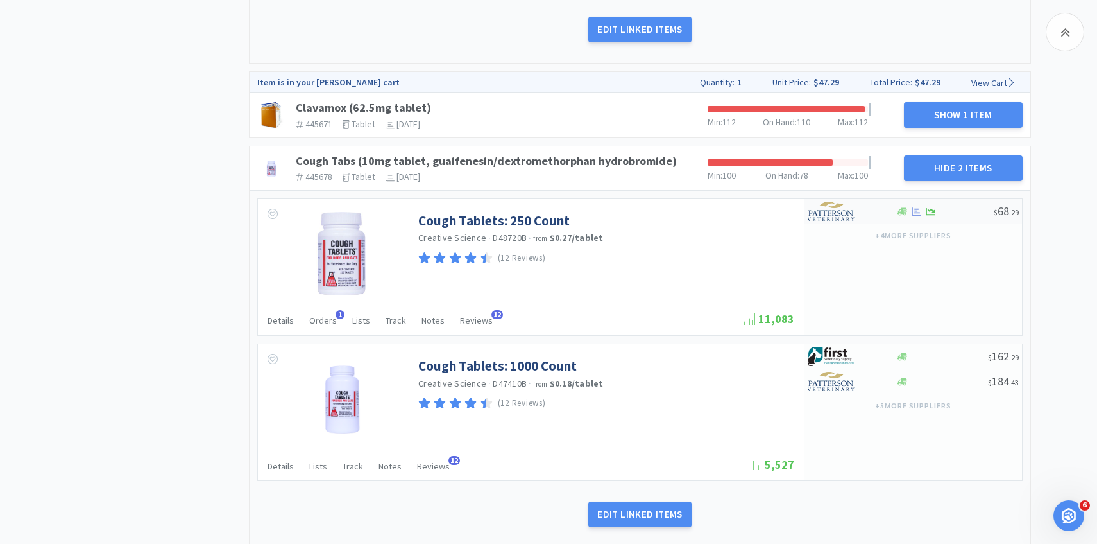
click at [855, 216] on img at bounding box center [832, 211] width 48 height 19
select select "1"
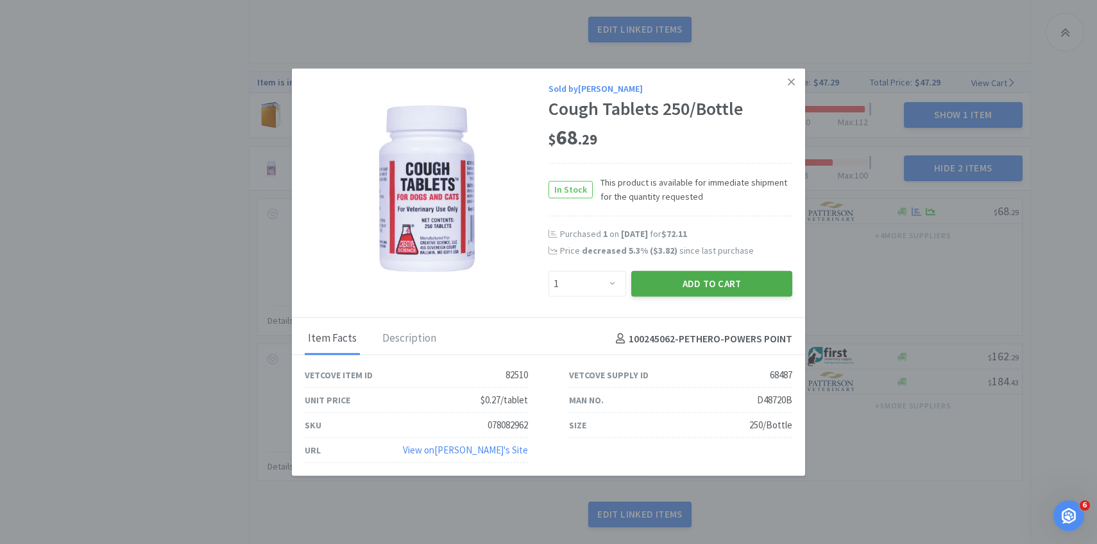
click at [710, 286] on button "Add to Cart" at bounding box center [711, 284] width 161 height 26
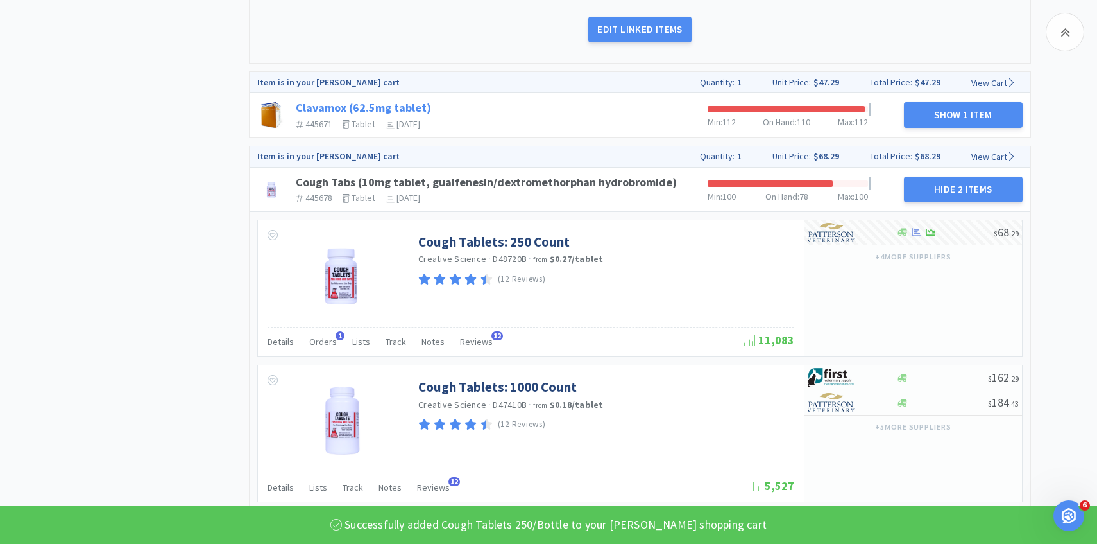
click at [393, 106] on link "Clavamox (62.5mg tablet)" at bounding box center [363, 107] width 135 height 15
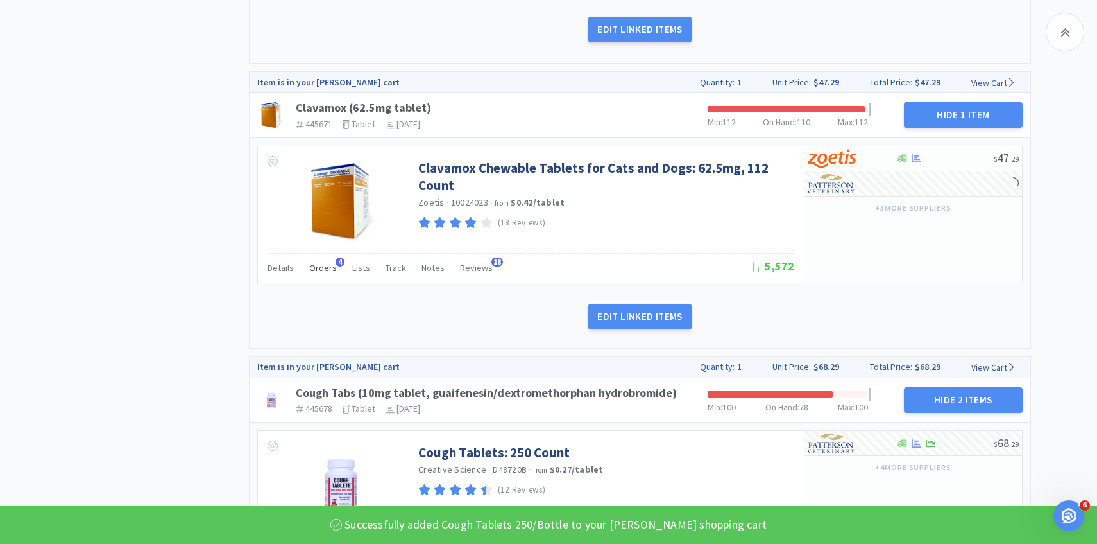
click at [330, 271] on span "Orders" at bounding box center [323, 268] width 28 height 12
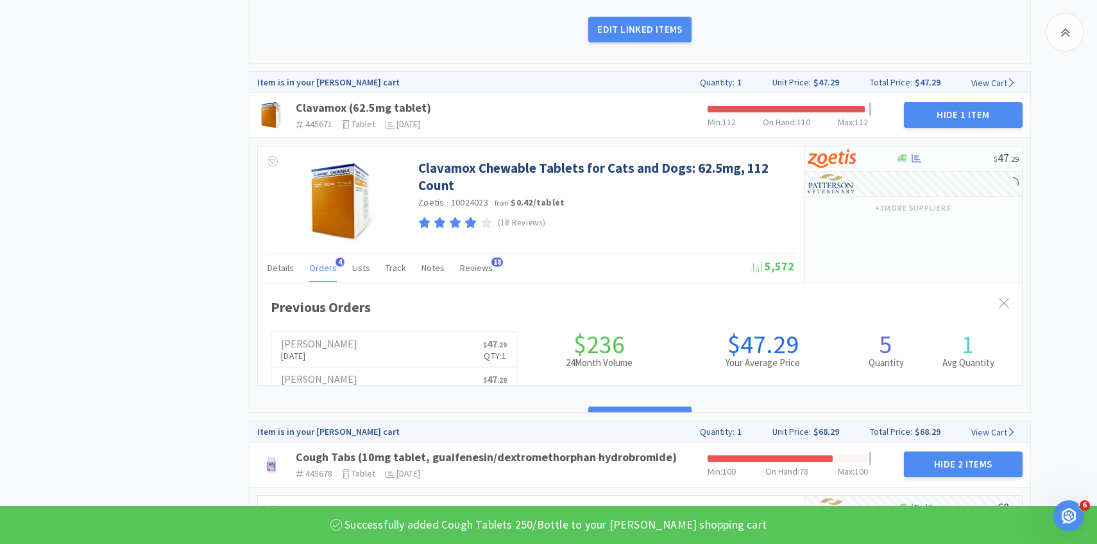
scroll to position [0, 0]
click at [330, 271] on span "Orders" at bounding box center [323, 268] width 28 height 12
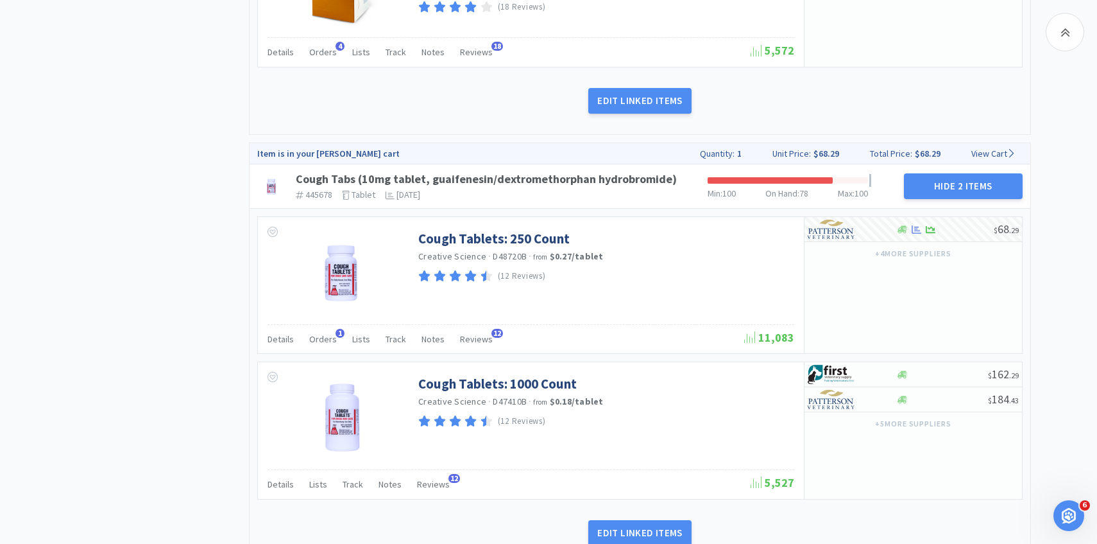
click at [599, 188] on div "Cough Tabs (10mg tablet, guaifenesin/dextromethorphan hydrobromide) 445678 The …" at bounding box center [497, 186] width 412 height 39
click at [590, 184] on link "Cough Tabs (10mg tablet, guaifenesin/dextromethorphan hydrobromide)" at bounding box center [486, 178] width 381 height 15
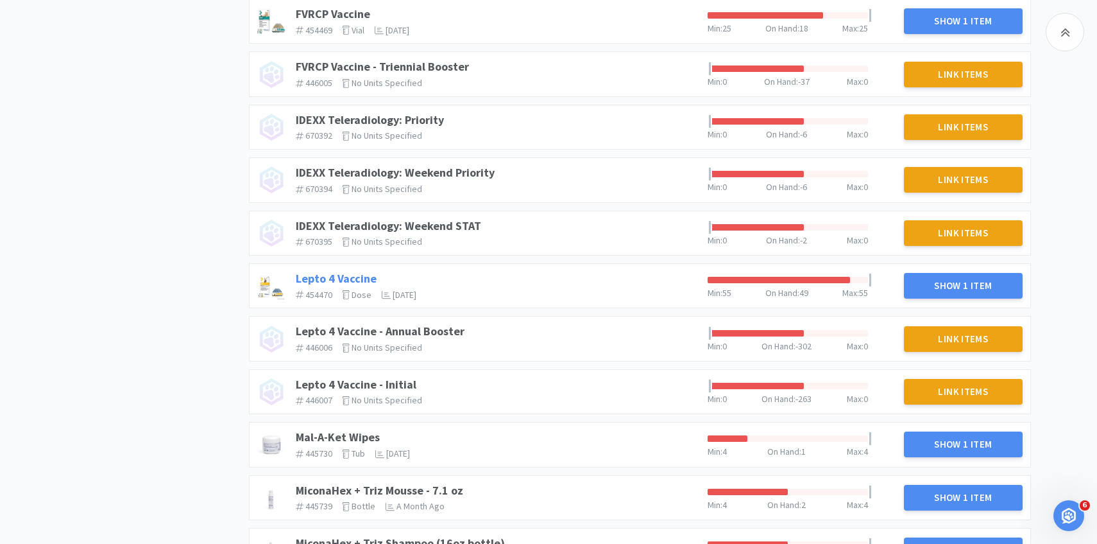
click at [348, 276] on link "Lepto 4 Vaccine" at bounding box center [336, 278] width 81 height 15
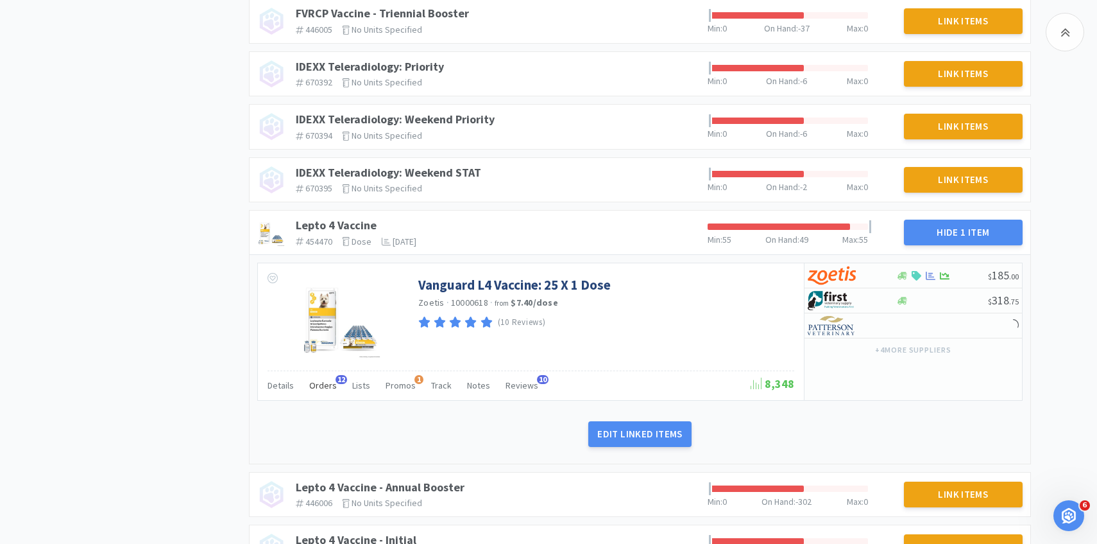
click at [329, 398] on div "Orders 12" at bounding box center [323, 387] width 28 height 24
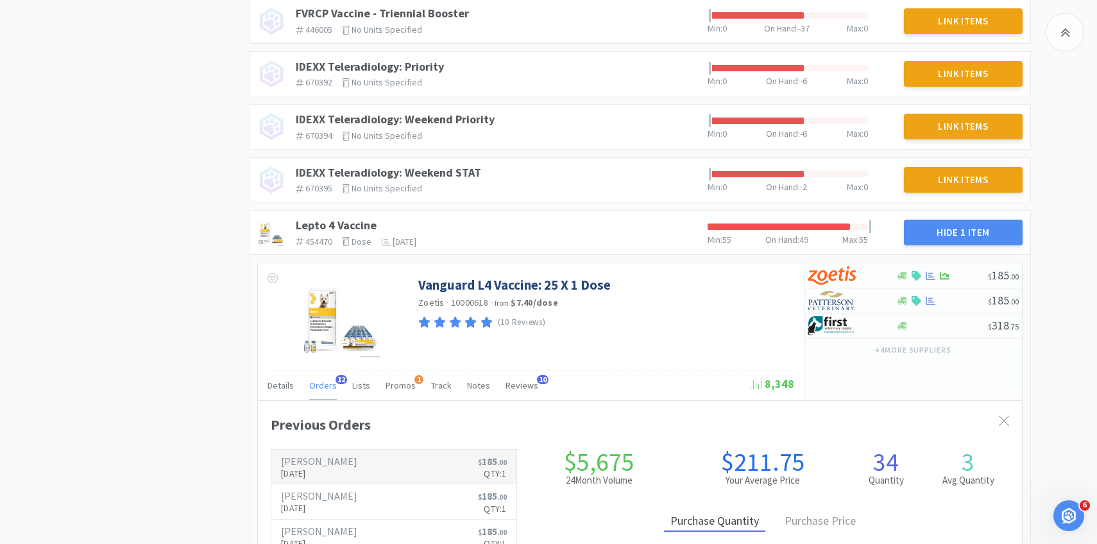
click at [307, 463] on h6 "[PERSON_NAME]" at bounding box center [319, 461] width 76 height 10
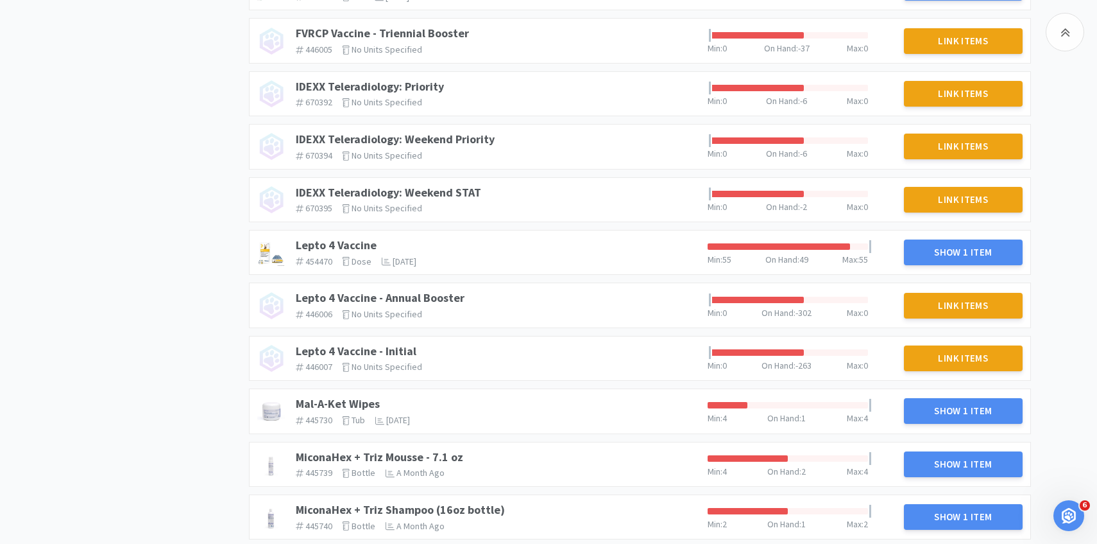
scroll to position [891, 0]
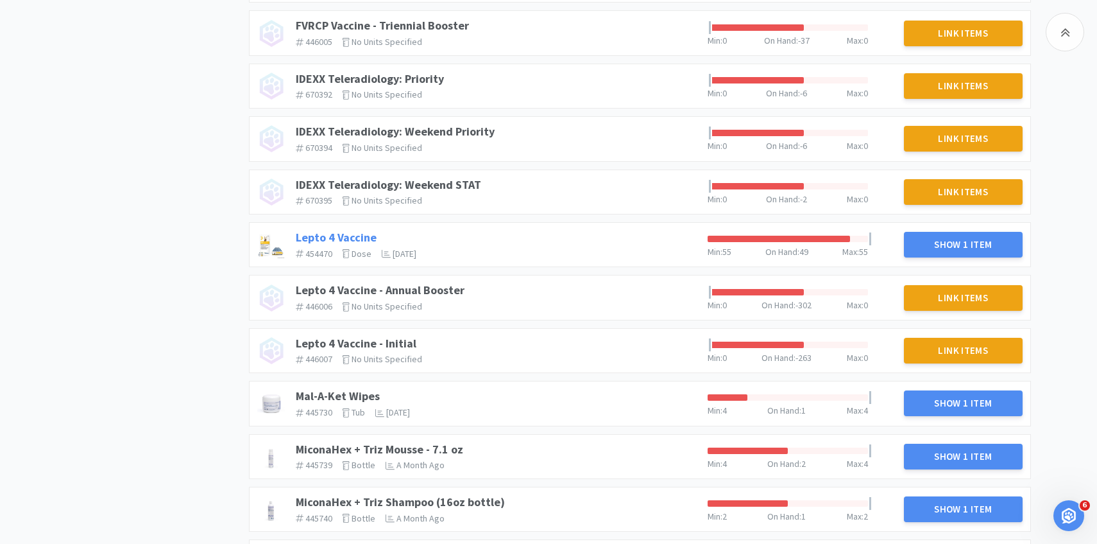
click at [346, 236] on link "Lepto 4 Vaccine" at bounding box center [336, 237] width 81 height 15
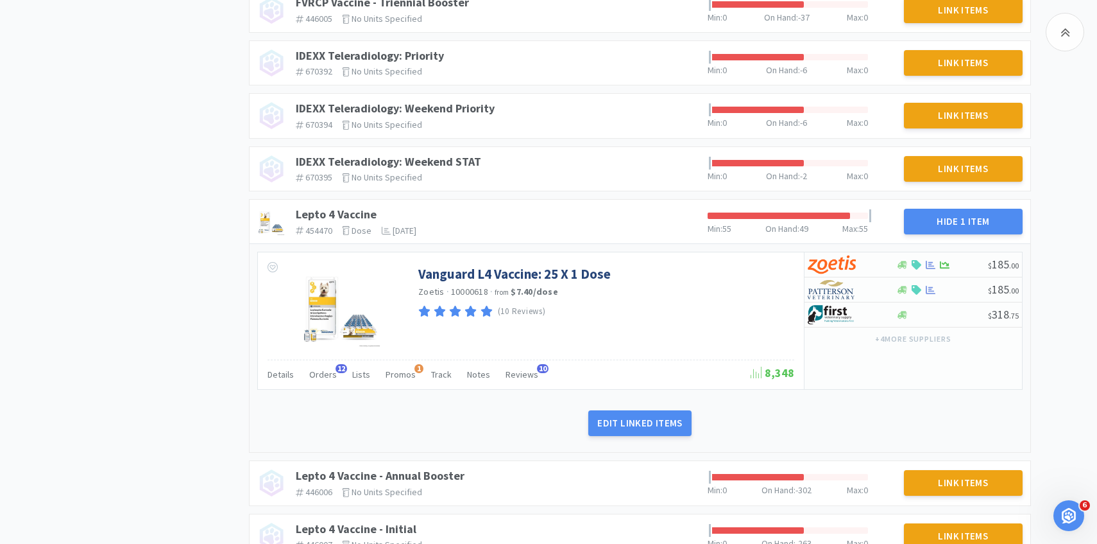
scroll to position [941, 0]
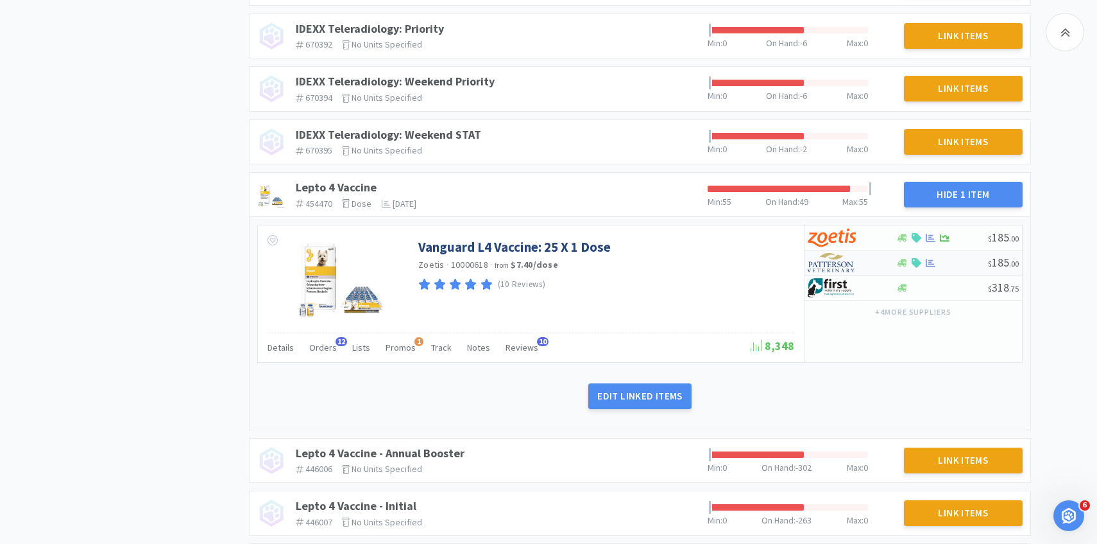
click at [868, 264] on div at bounding box center [843, 263] width 71 height 22
select select "1"
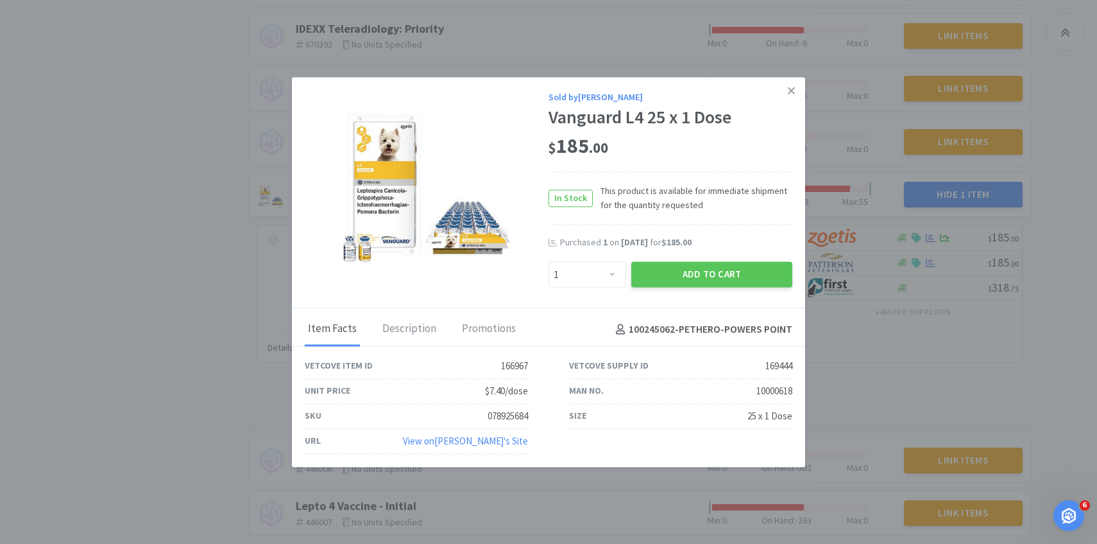
click at [699, 290] on div "Sold by Patterson Vanguard L4 25 x 1 Dose $ 185 . 00 In Stock This product is a…" at bounding box center [548, 193] width 513 height 232
click at [698, 270] on button "Add to Cart" at bounding box center [711, 275] width 161 height 26
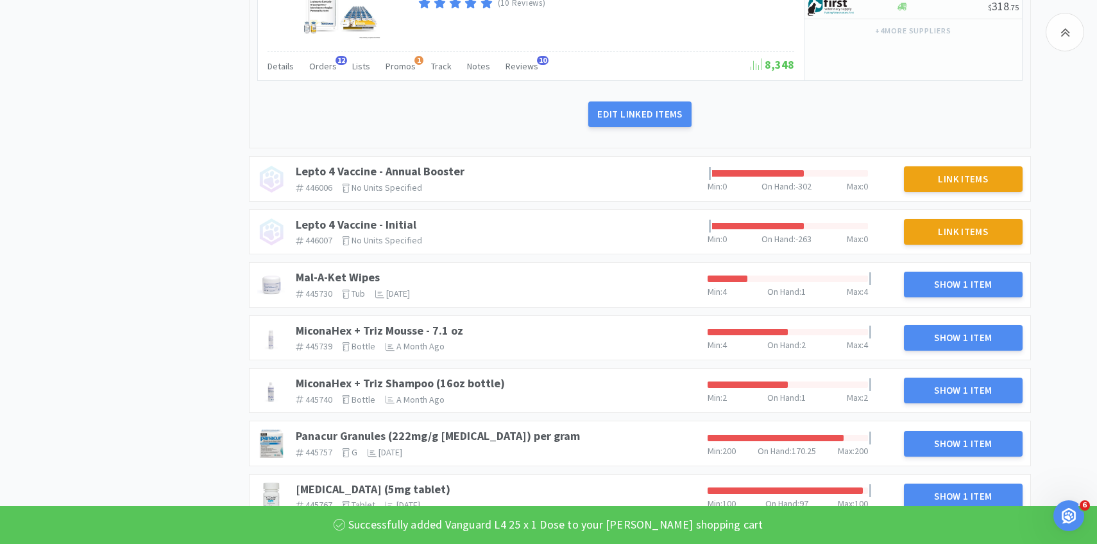
scroll to position [1276, 0]
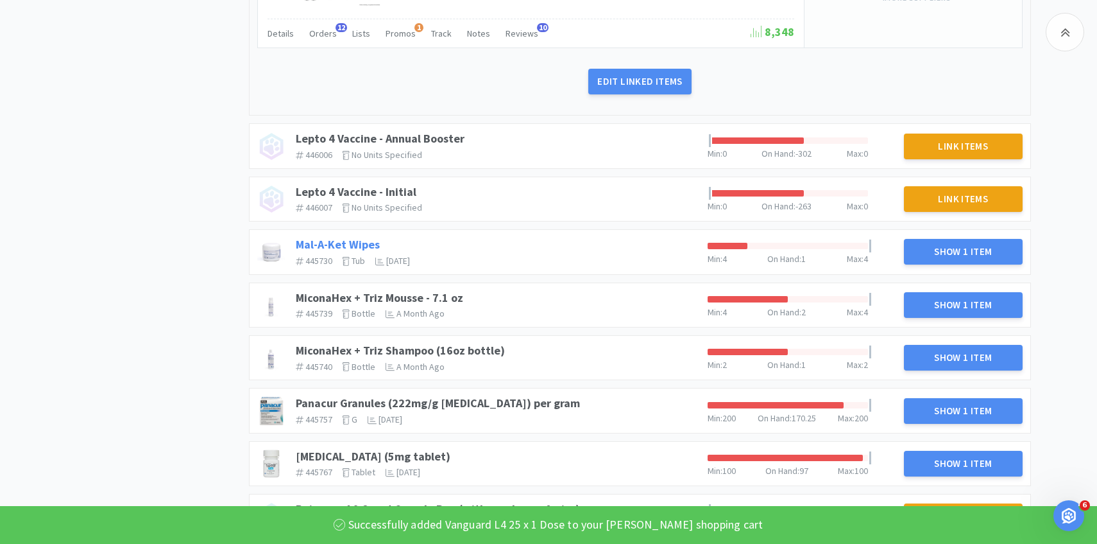
click at [352, 242] on link "Mal-A-Ket Wipes" at bounding box center [338, 244] width 84 height 15
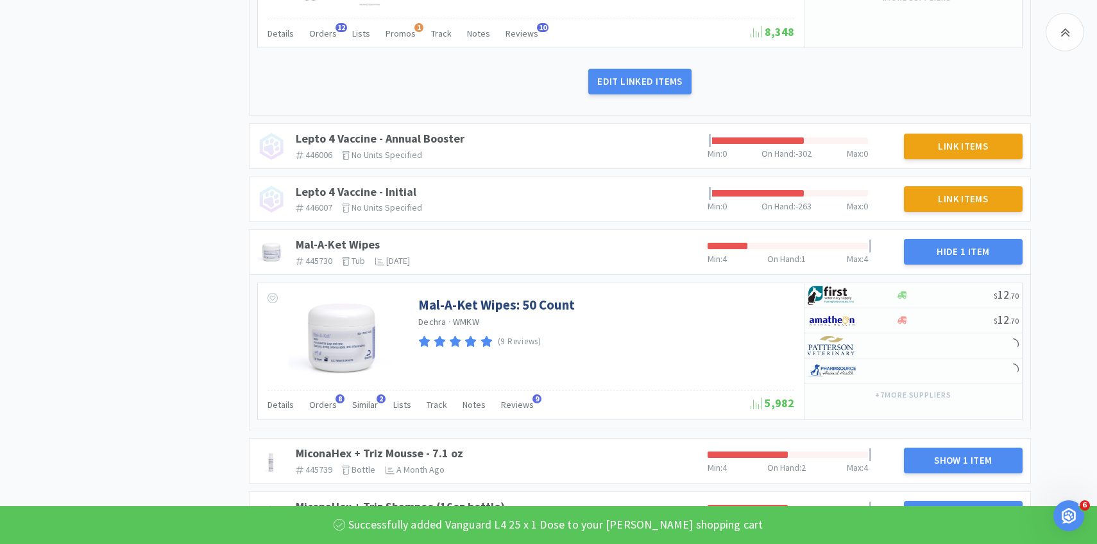
scroll to position [1304, 0]
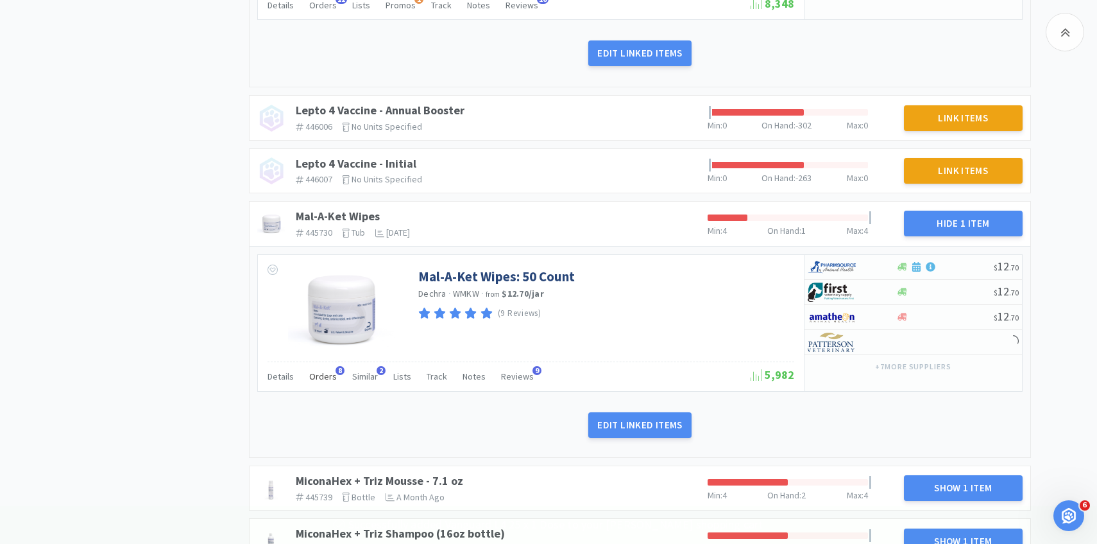
click at [318, 373] on span "Orders" at bounding box center [323, 376] width 28 height 12
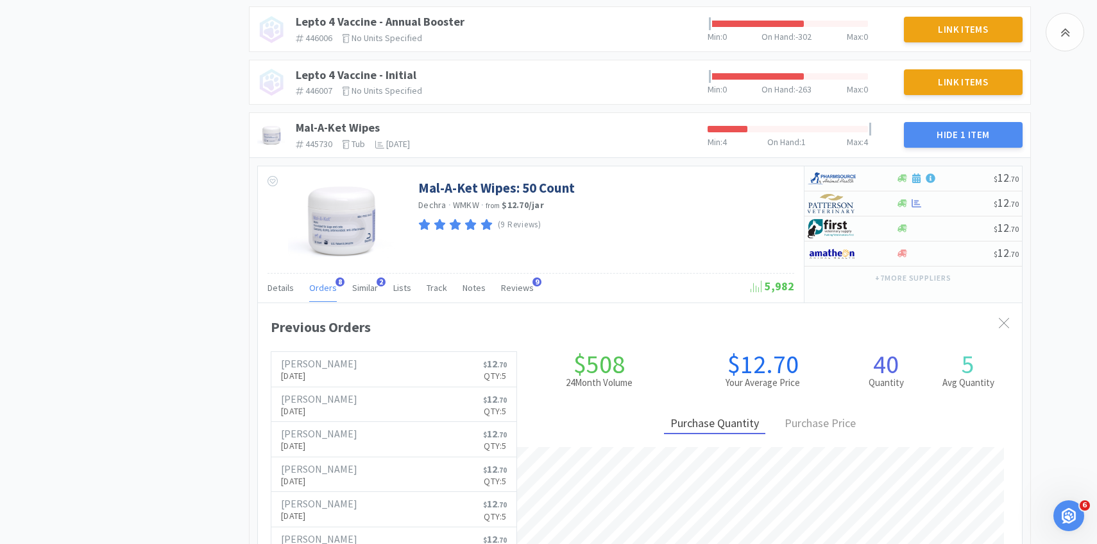
scroll to position [1393, 0]
click at [837, 206] on img at bounding box center [832, 202] width 48 height 19
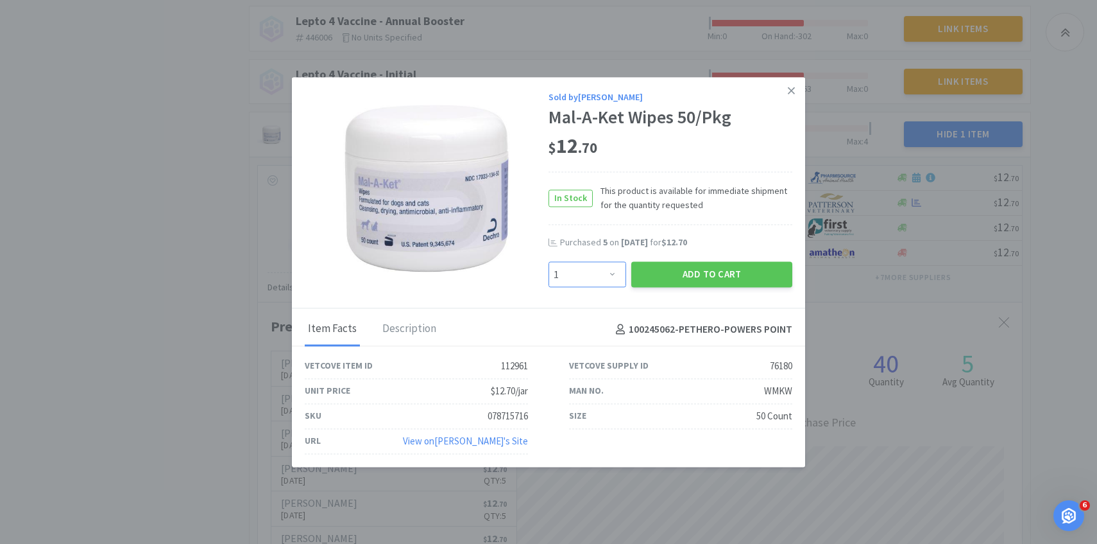
click at [596, 268] on select "Enter Quantity 1 2 3 4 5 6 7 8 9 10 11 12 13 14 15 16 17 18 19 20 Enter Quantity" at bounding box center [588, 275] width 78 height 26
select select "5"
click at [549, 262] on select "Enter Quantity 1 2 3 4 5 6 7 8 9 10 11 12 13 14 15 16 17 18 19 20 Enter Quantity" at bounding box center [588, 275] width 78 height 26
click at [682, 271] on button "Add to Cart" at bounding box center [711, 275] width 161 height 26
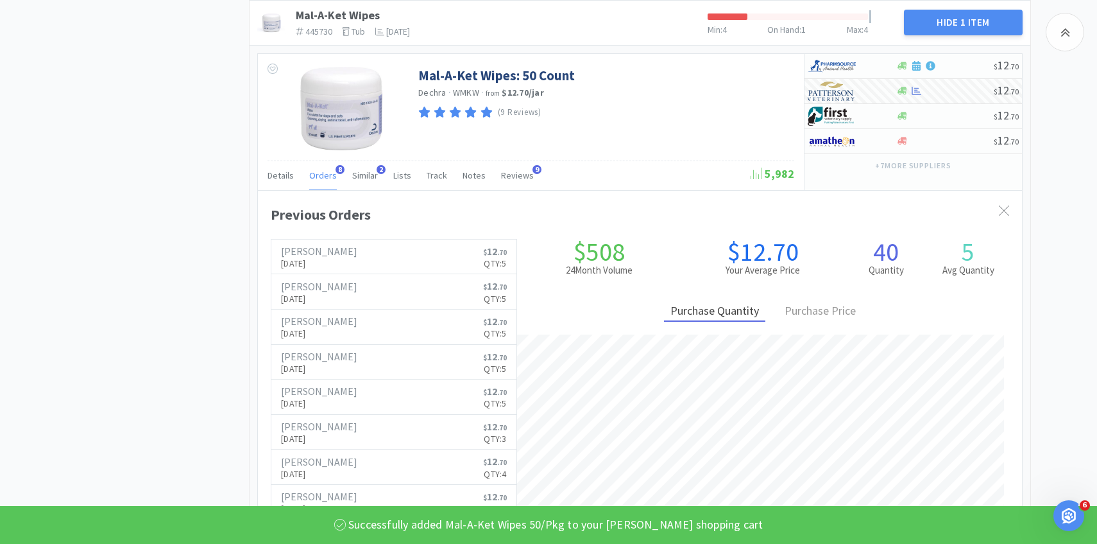
scroll to position [1455, 0]
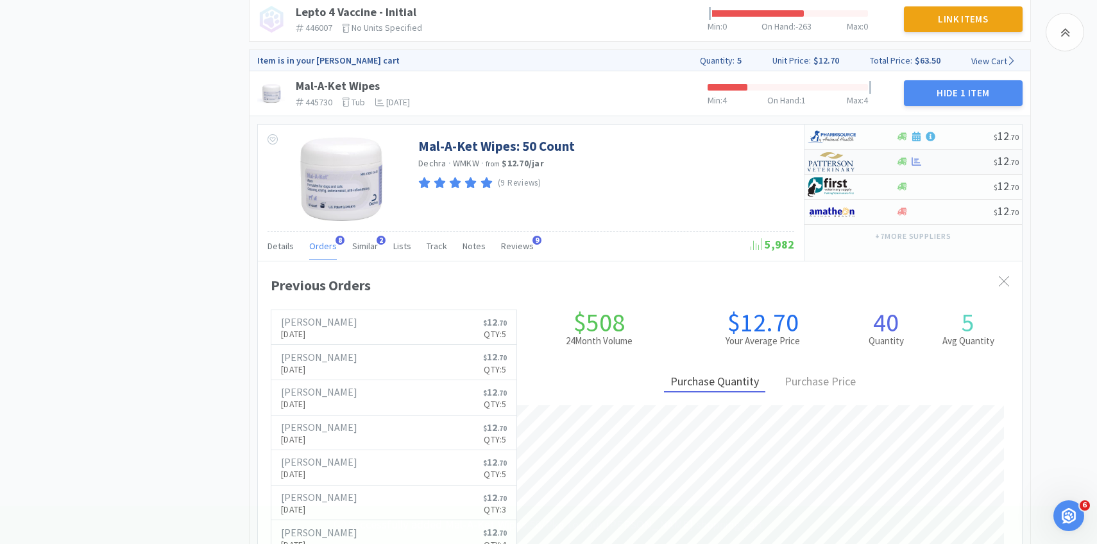
click at [835, 159] on img at bounding box center [832, 161] width 48 height 19
select select "1"
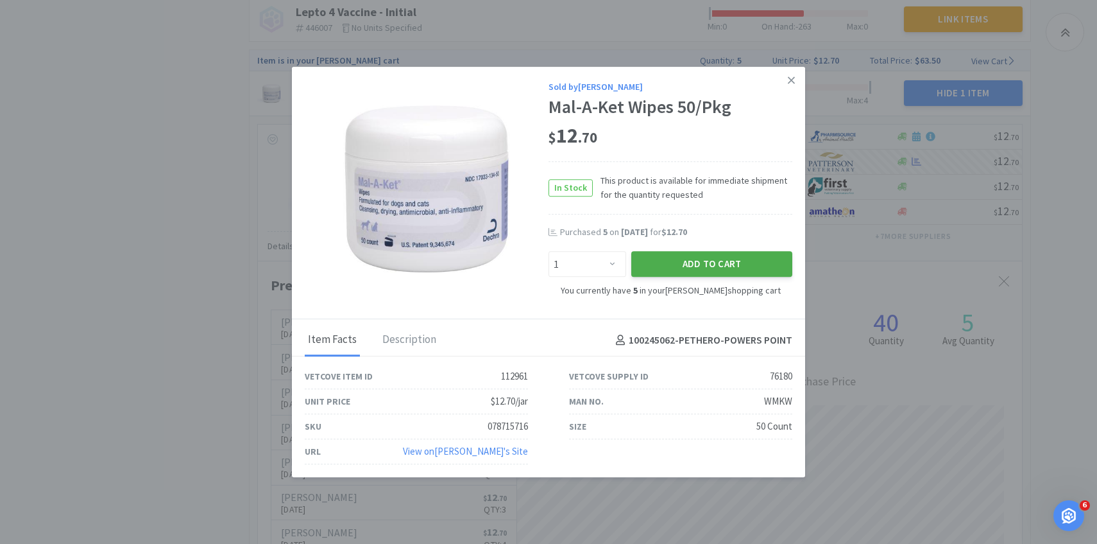
click at [708, 264] on button "Add to Cart" at bounding box center [711, 265] width 161 height 26
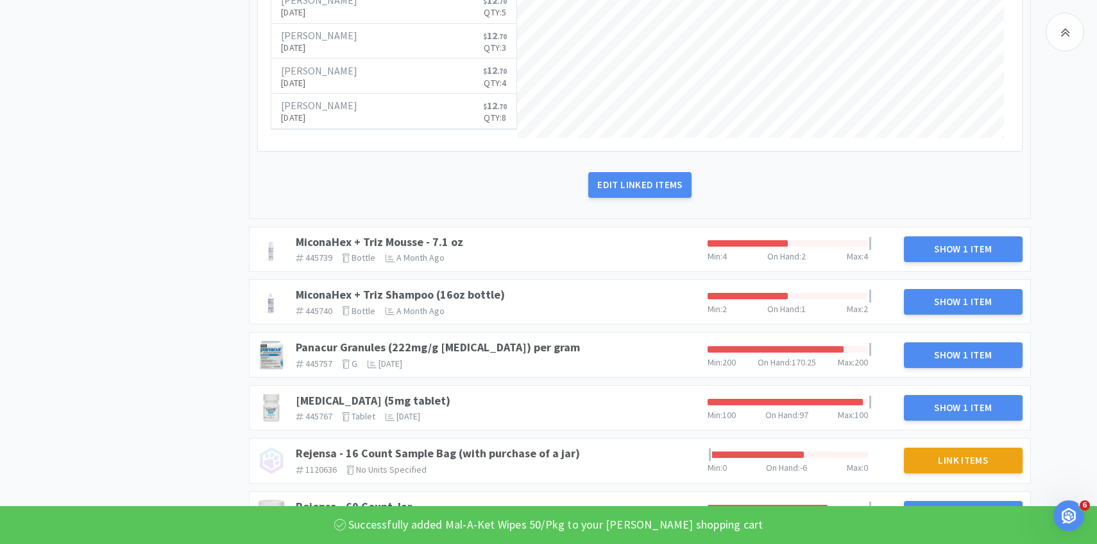
scroll to position [1952, 0]
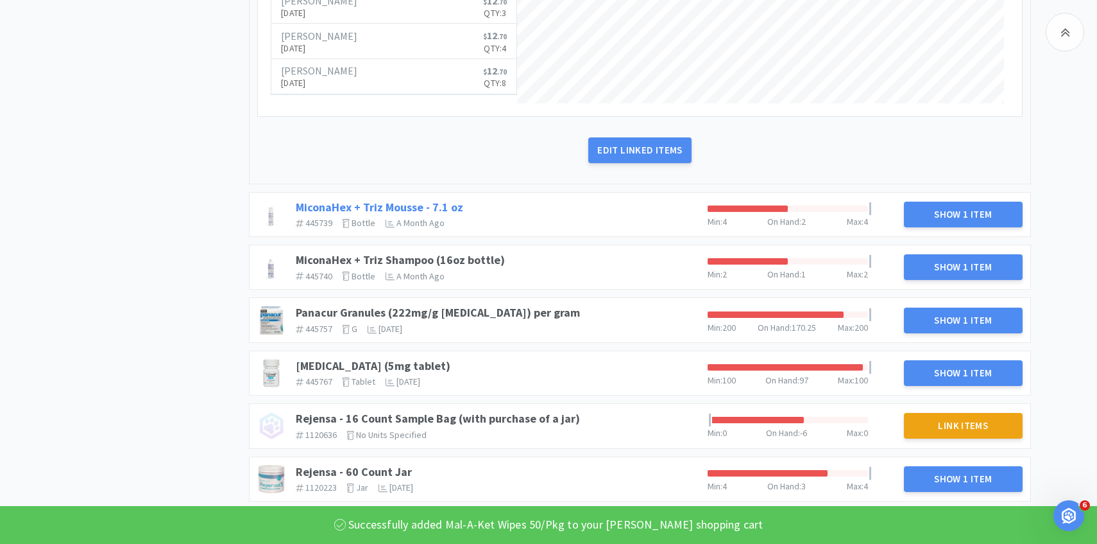
click at [433, 202] on link "MiconaHex + Triz Mousse - 7.1 oz" at bounding box center [379, 207] width 167 height 15
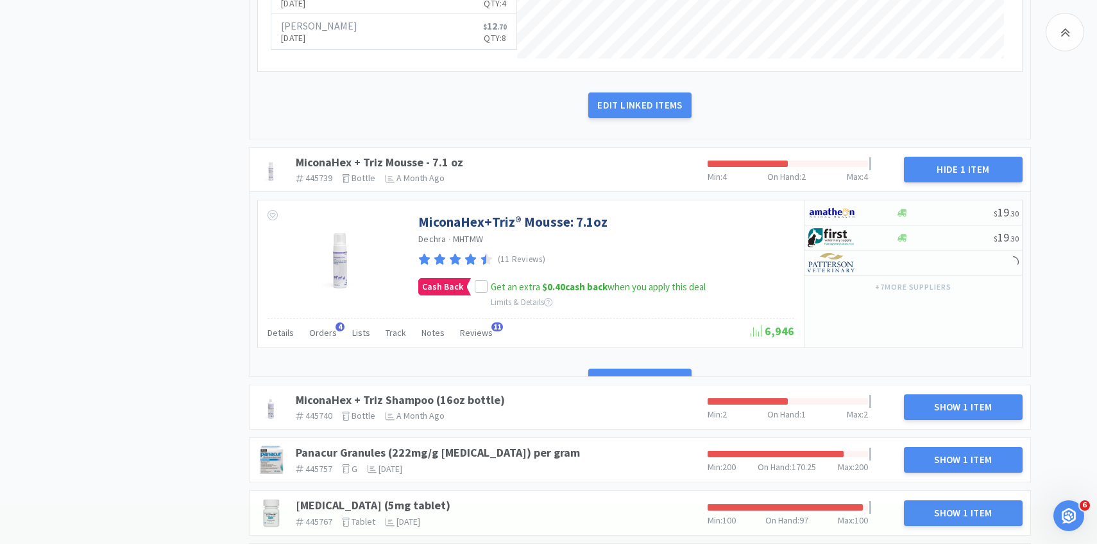
scroll to position [2005, 0]
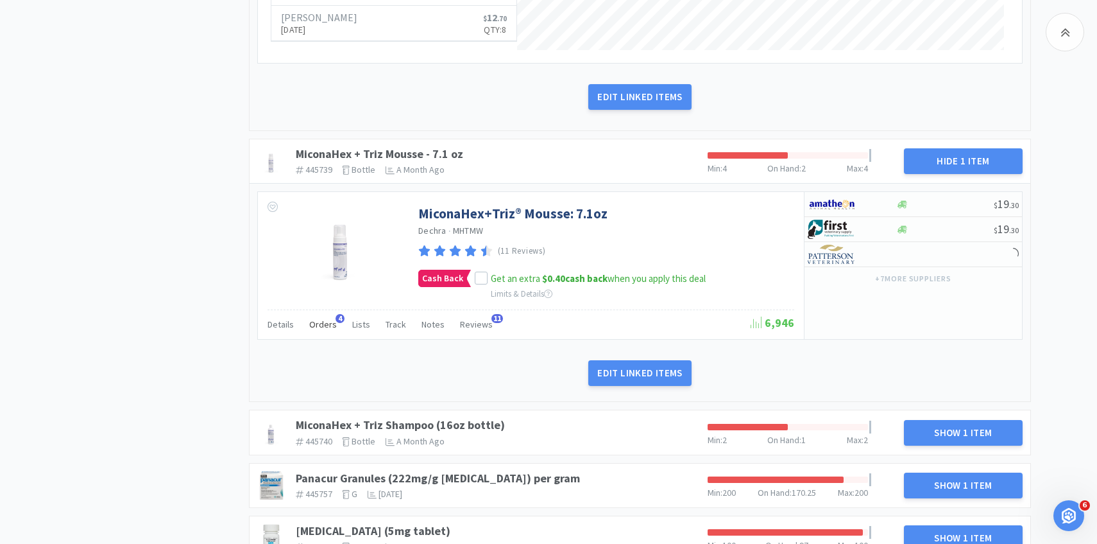
click at [314, 325] on span "Orders" at bounding box center [323, 324] width 28 height 12
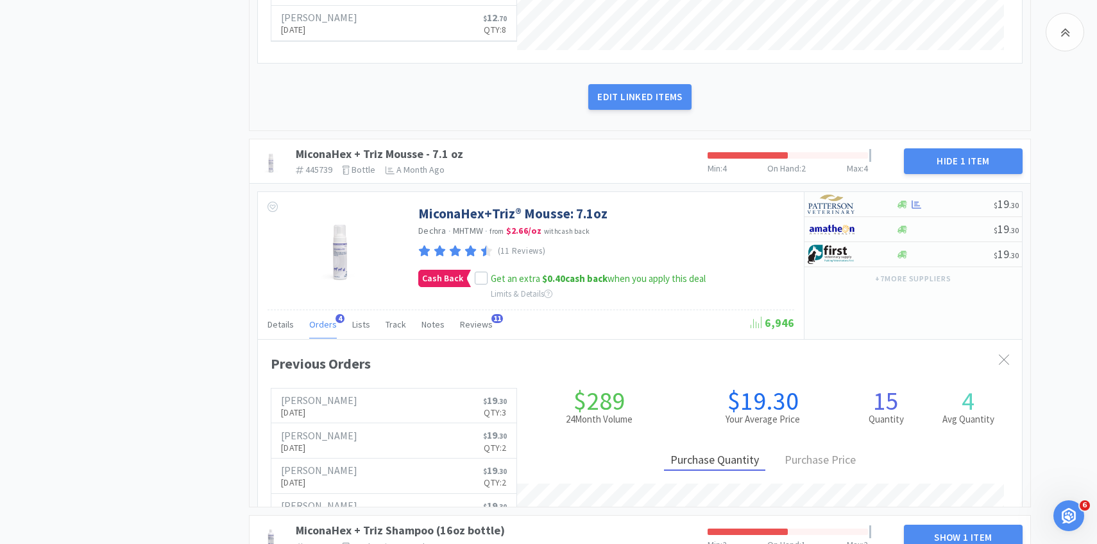
scroll to position [352, 764]
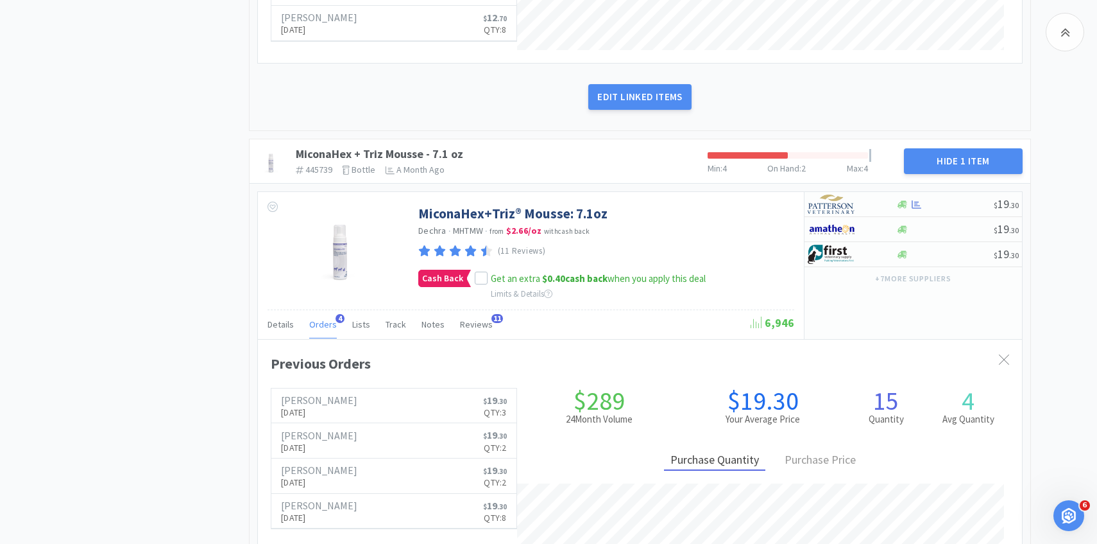
click at [314, 325] on span "Orders" at bounding box center [323, 324] width 28 height 12
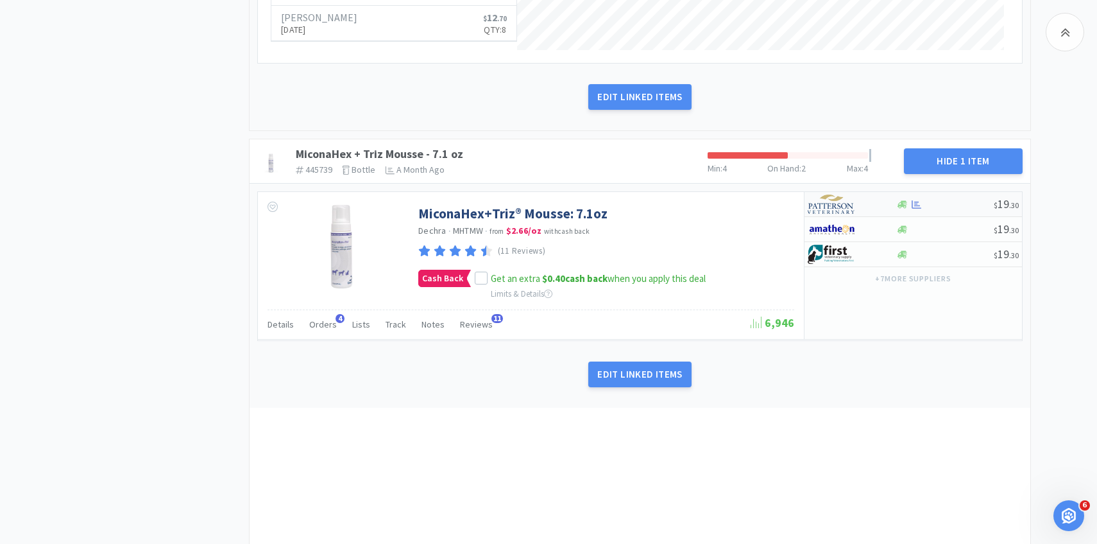
click at [839, 203] on img at bounding box center [832, 203] width 48 height 19
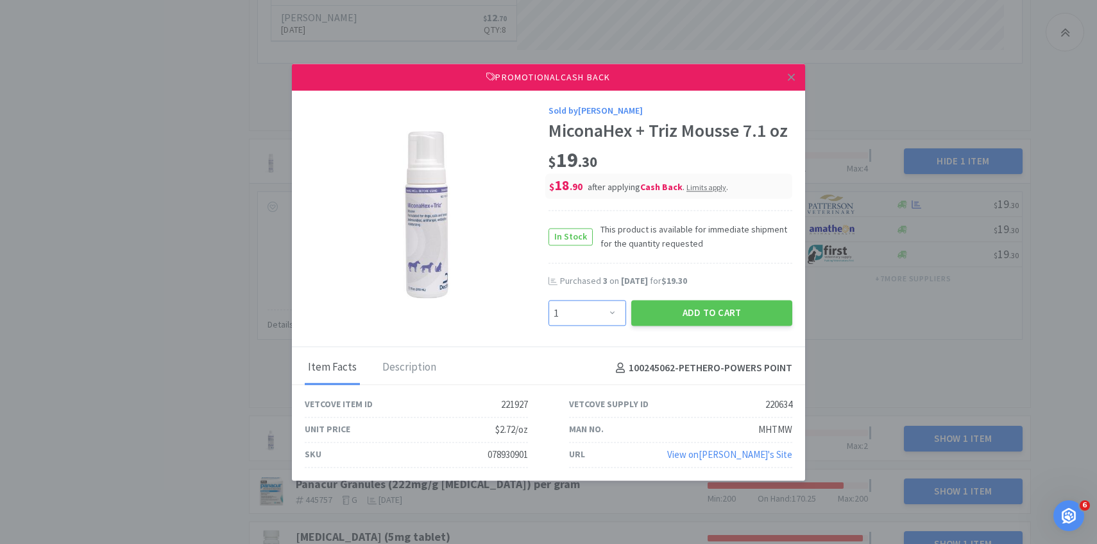
click at [579, 303] on select "Enter Quantity 1 2 3 4 5 6 7 8 9 10 11 12 13 14 15 16 17 18 19 20 Enter Quantity" at bounding box center [588, 313] width 78 height 26
select select "3"
click at [549, 300] on select "Enter Quantity 1 2 3 4 5 6 7 8 9 10 11 12 13 14 15 16 17 18 19 20 Enter Quantity" at bounding box center [588, 313] width 78 height 26
drag, startPoint x: 579, startPoint y: 303, endPoint x: 668, endPoint y: 321, distance: 91.0
click at [668, 321] on button "Add to Cart" at bounding box center [711, 313] width 161 height 26
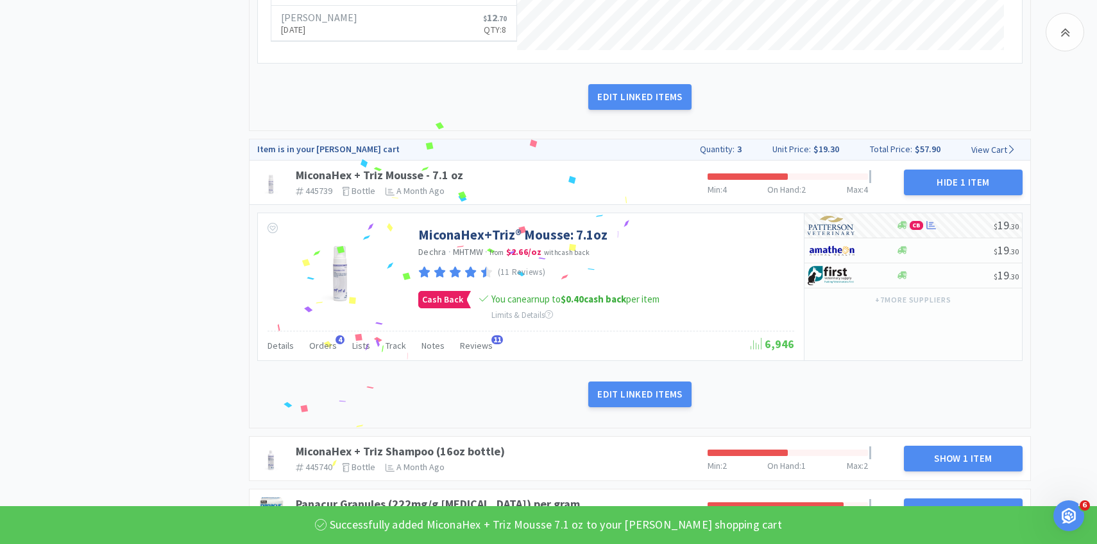
scroll to position [2107, 0]
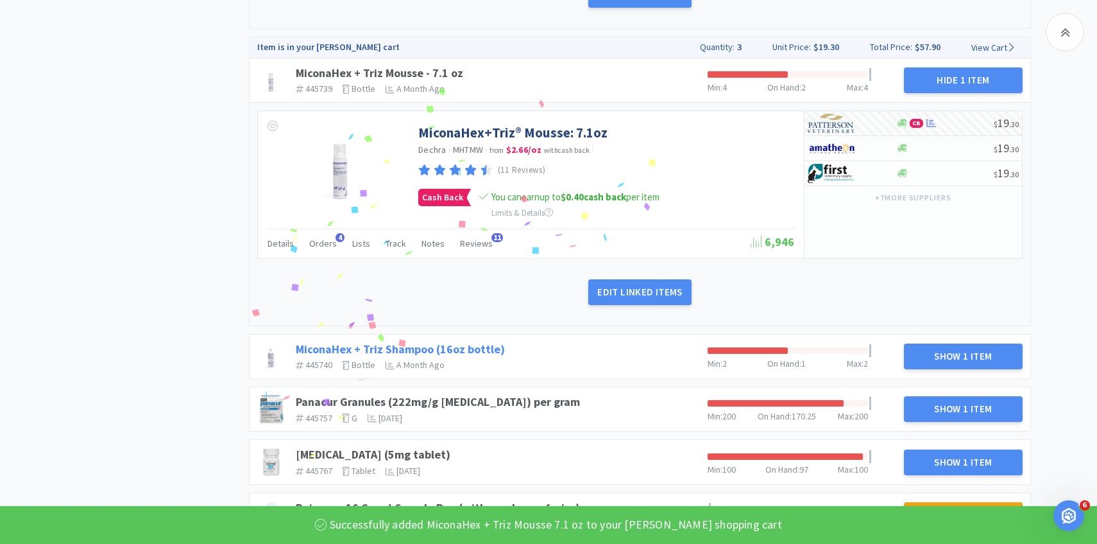
click at [468, 345] on link "MiconaHex + Triz Shampoo (16oz bottle)" at bounding box center [400, 348] width 209 height 15
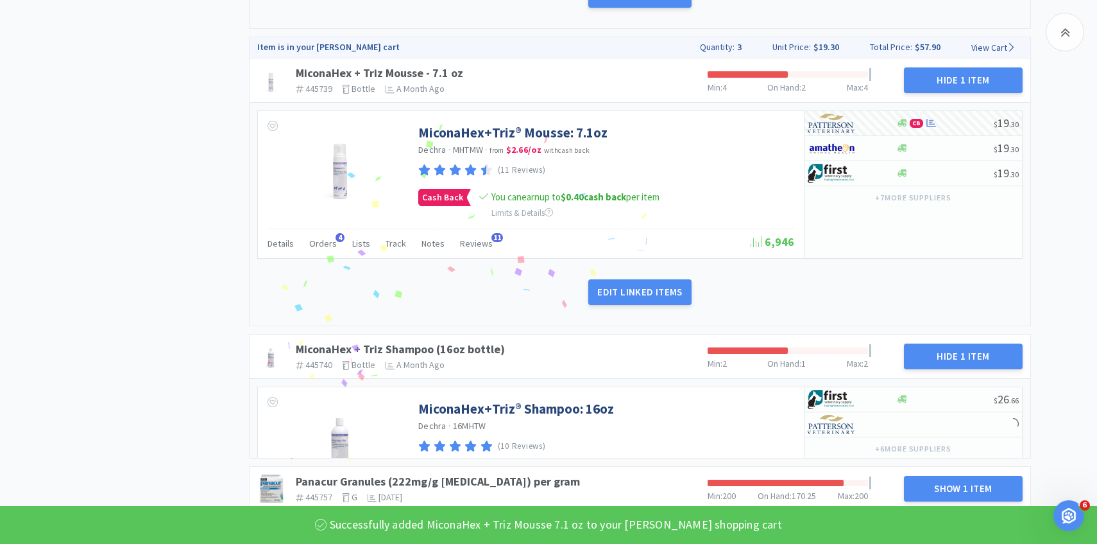
scroll to position [2300, 0]
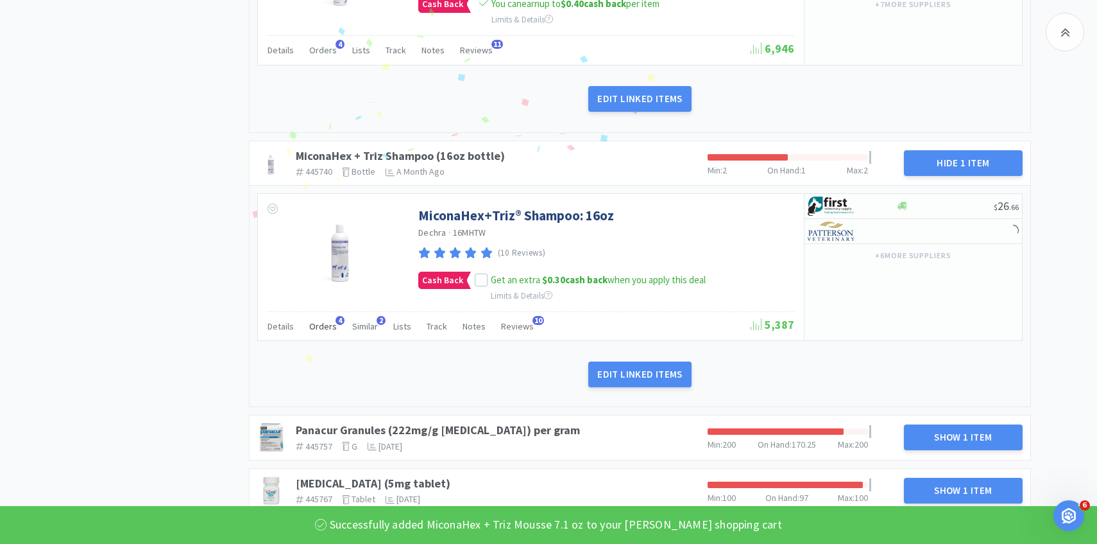
click at [313, 334] on div "Orders 4" at bounding box center [323, 328] width 28 height 24
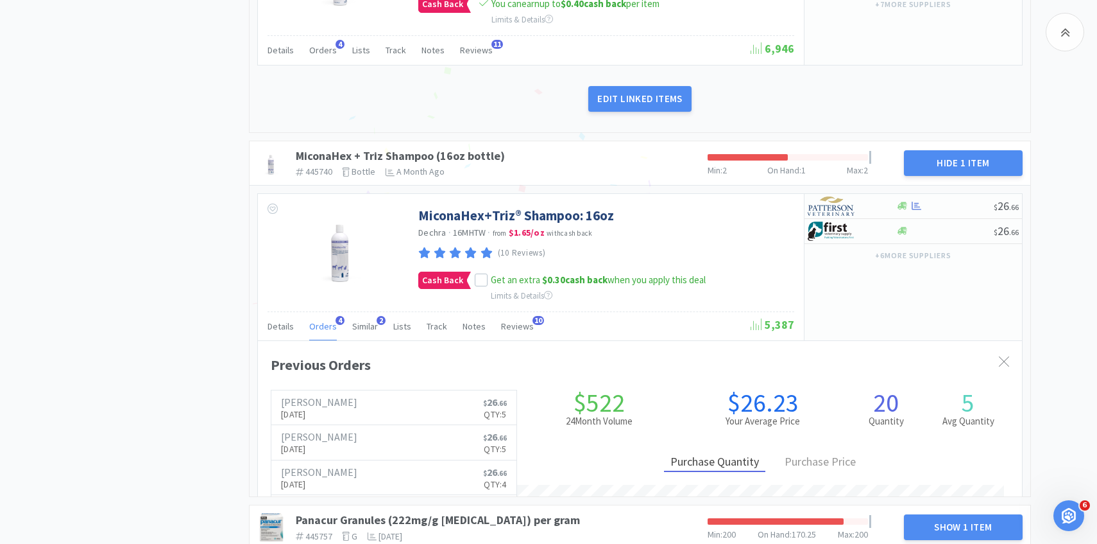
scroll to position [352, 764]
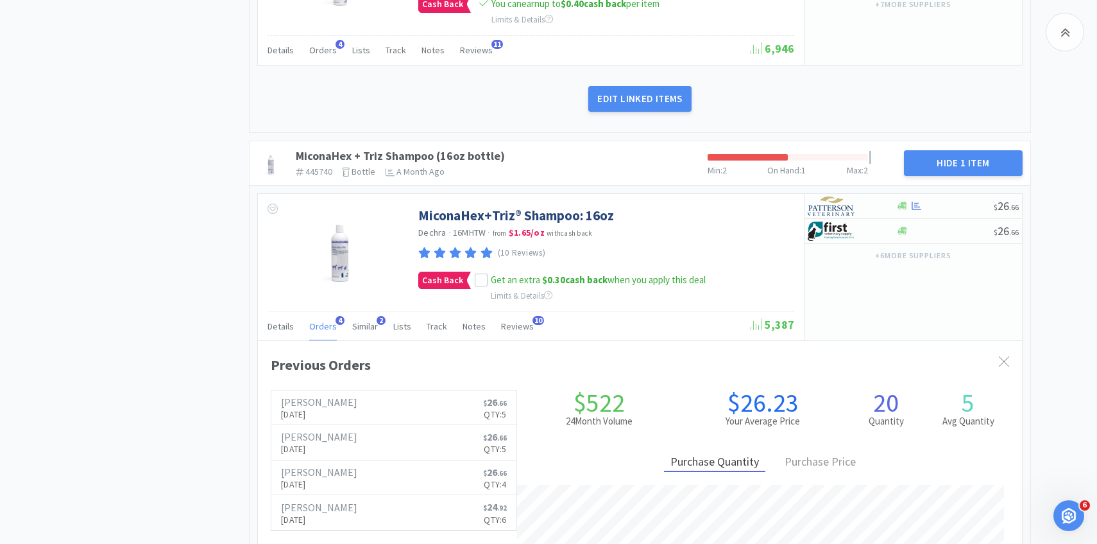
click at [313, 334] on div "Orders 4" at bounding box center [323, 328] width 28 height 24
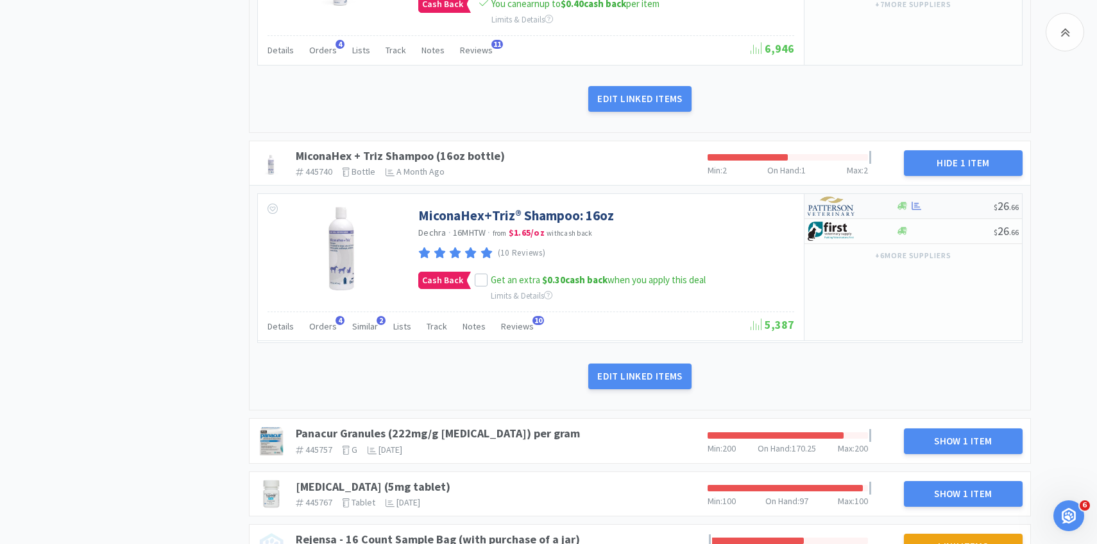
click at [848, 202] on img at bounding box center [832, 205] width 48 height 19
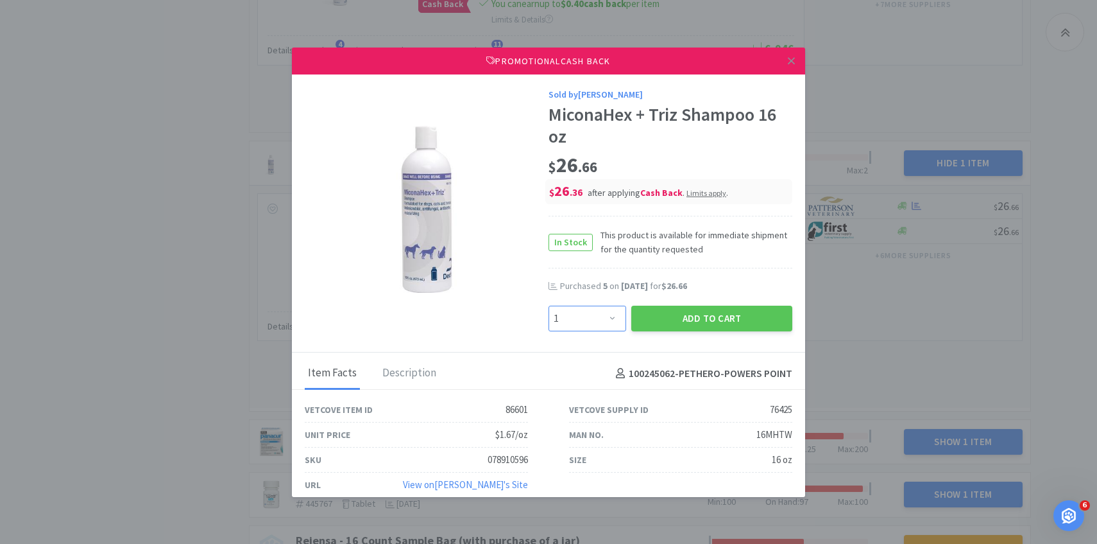
click at [606, 322] on select "Enter Quantity 1 2 3 4 5 6 7 8 9 10 11 12 13 14 15 16 17 18 19 20 Enter Quantity" at bounding box center [588, 318] width 78 height 26
select select "3"
click at [549, 305] on select "Enter Quantity 1 2 3 4 5 6 7 8 9 10 11 12 13 14 15 16 17 18 19 20 Enter Quantity" at bounding box center [588, 318] width 78 height 26
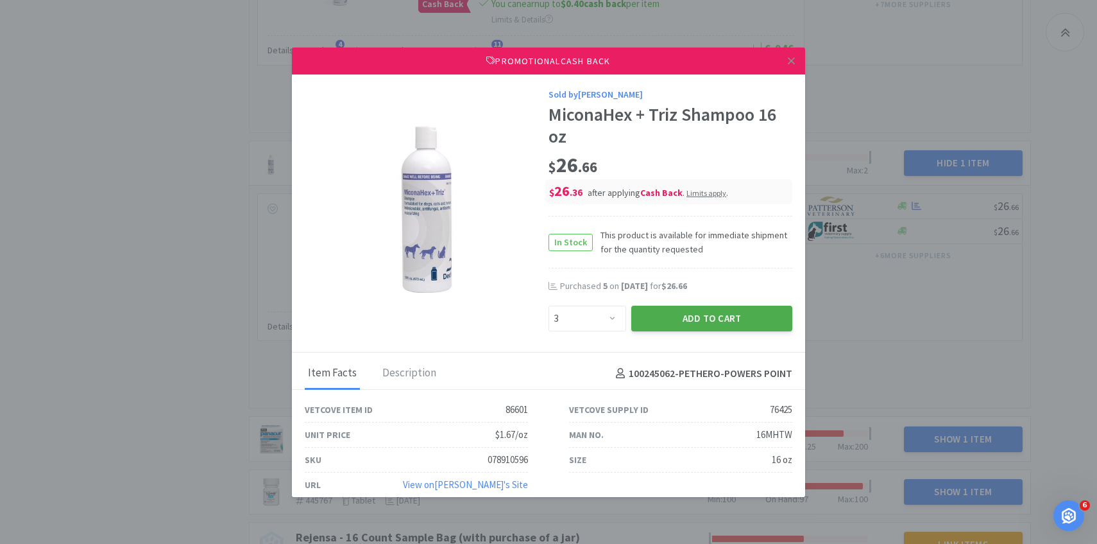
click at [662, 323] on button "Add to Cart" at bounding box center [711, 318] width 161 height 26
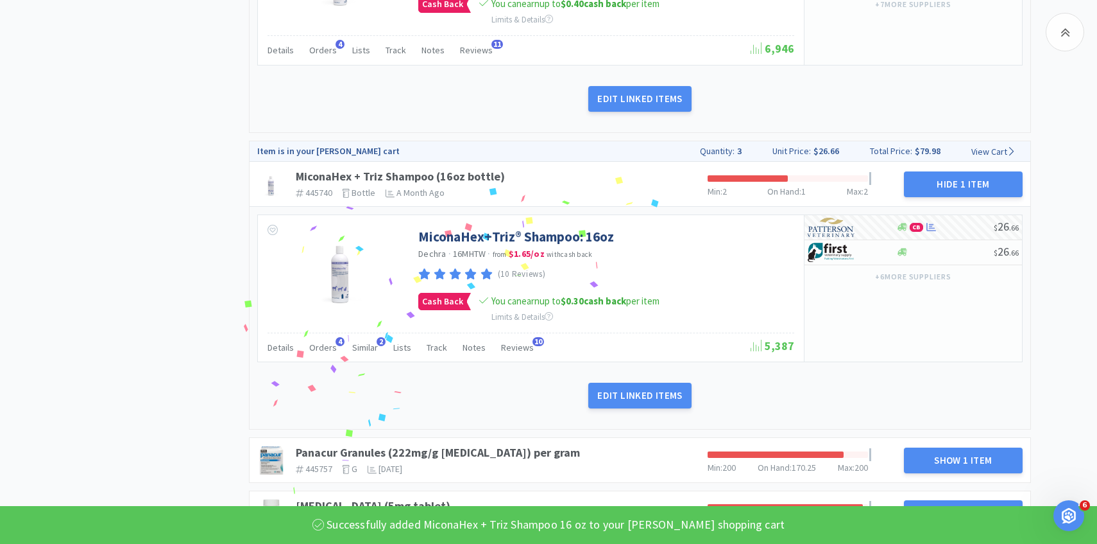
scroll to position [2454, 0]
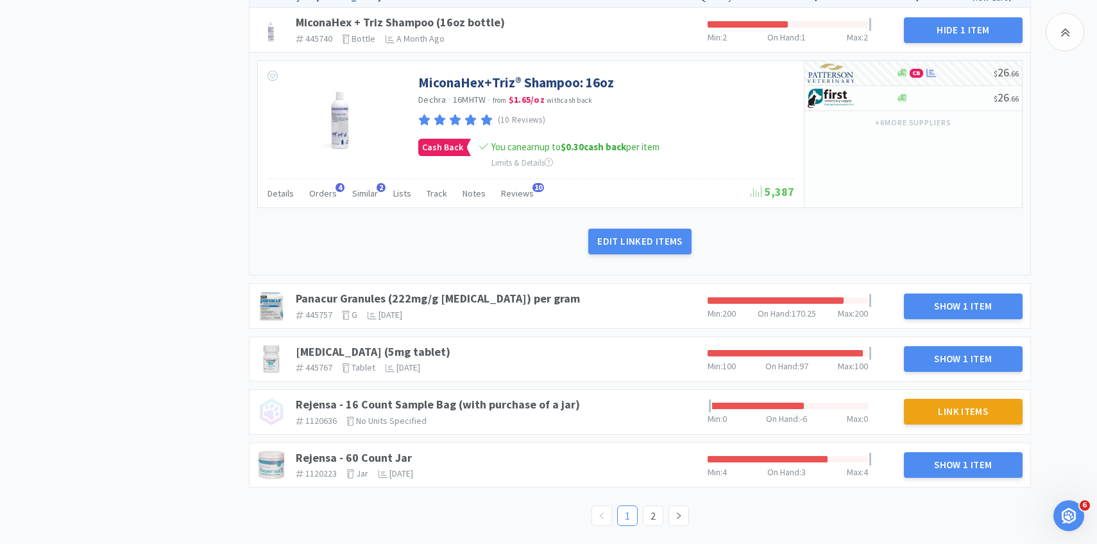
click at [327, 340] on div "Prednisone (5mg tablet) 445767 The identifier of the item in your PIMS tablet T…" at bounding box center [497, 358] width 412 height 39
click at [396, 348] on link "Prednisone (5mg tablet)" at bounding box center [373, 351] width 155 height 15
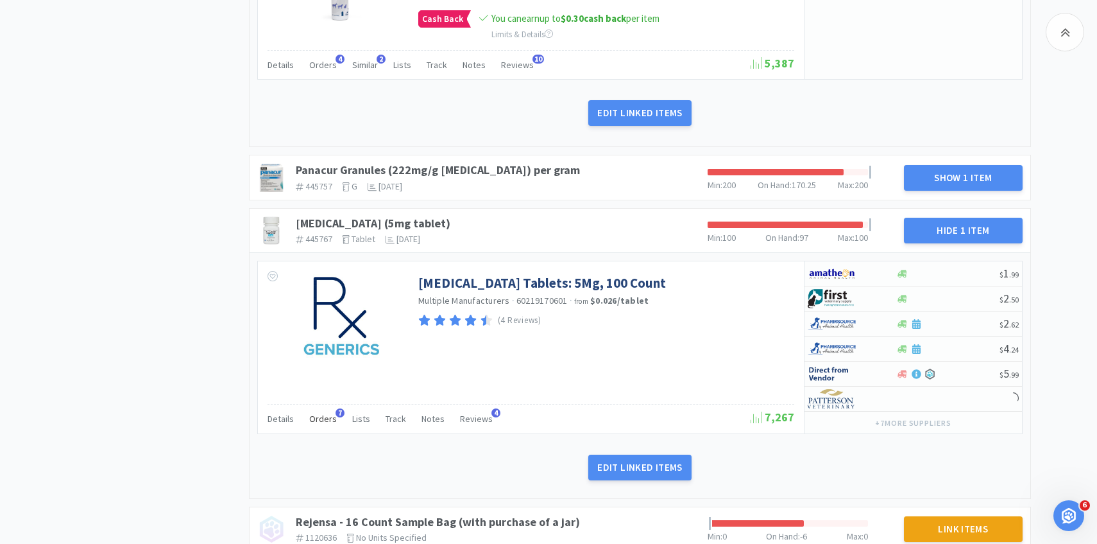
scroll to position [2584, 0]
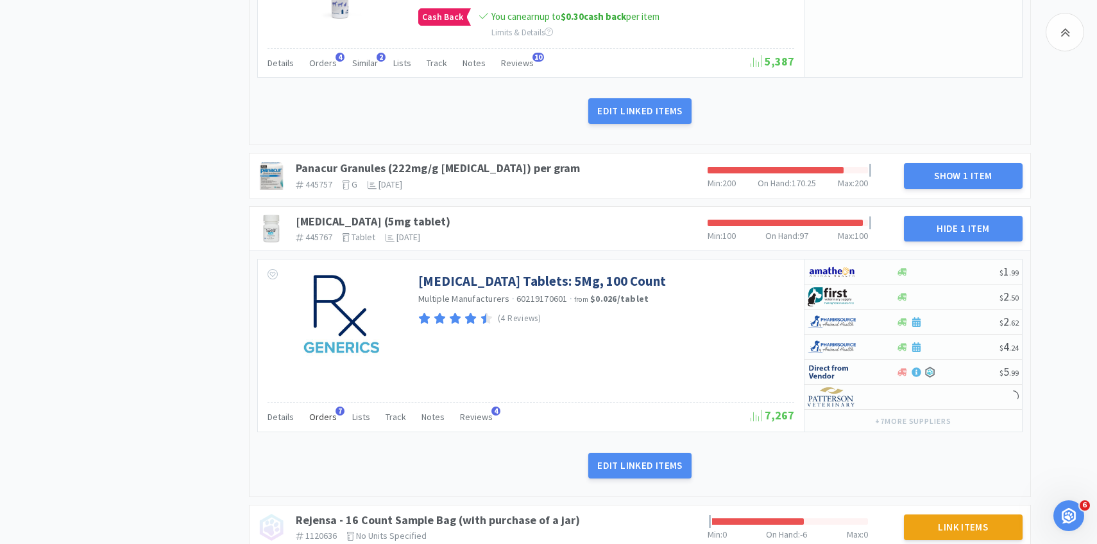
click at [318, 418] on span "Orders" at bounding box center [323, 417] width 28 height 12
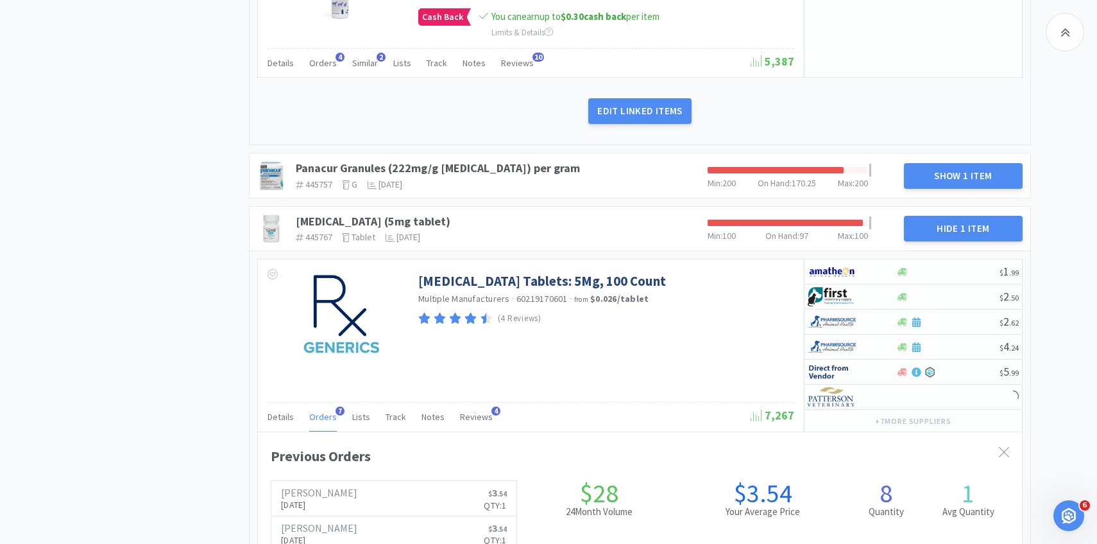
scroll to position [0, 0]
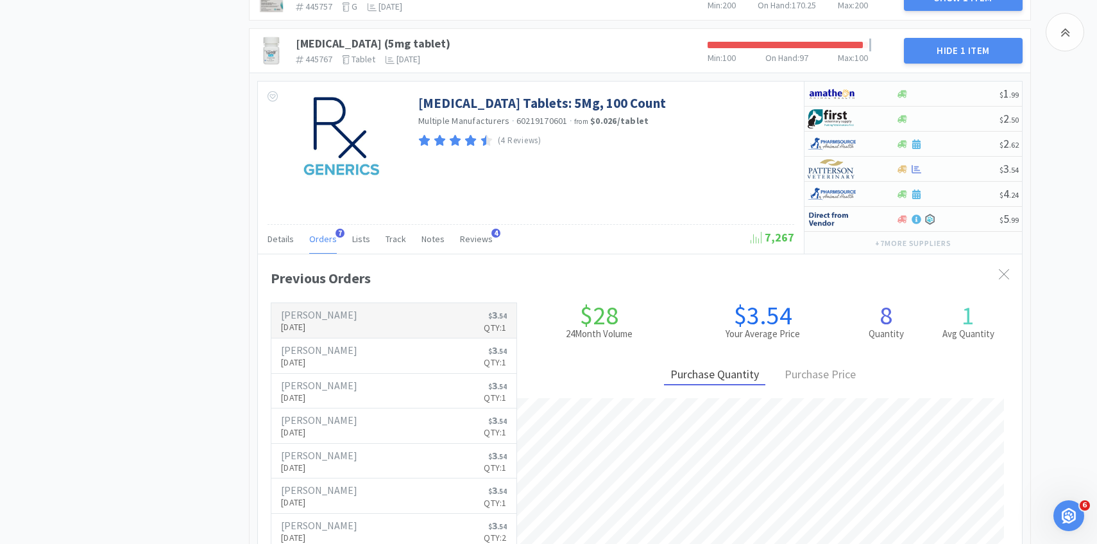
click at [436, 314] on link "Patterson Sep 28th, 2025 $ 3 . 54 Qty: 1" at bounding box center [393, 320] width 245 height 35
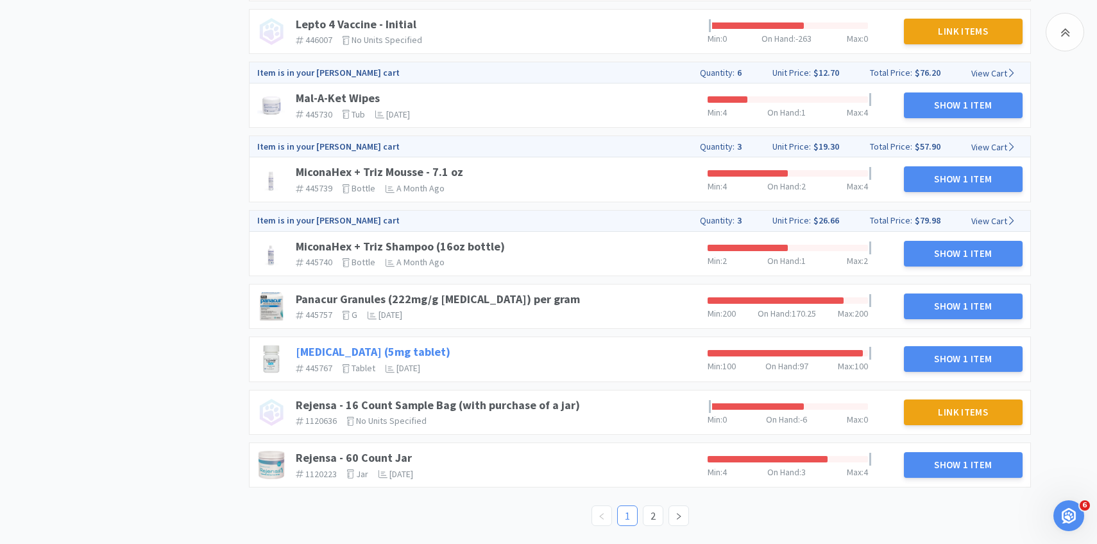
click at [395, 344] on link "Prednisone (5mg tablet)" at bounding box center [373, 351] width 155 height 15
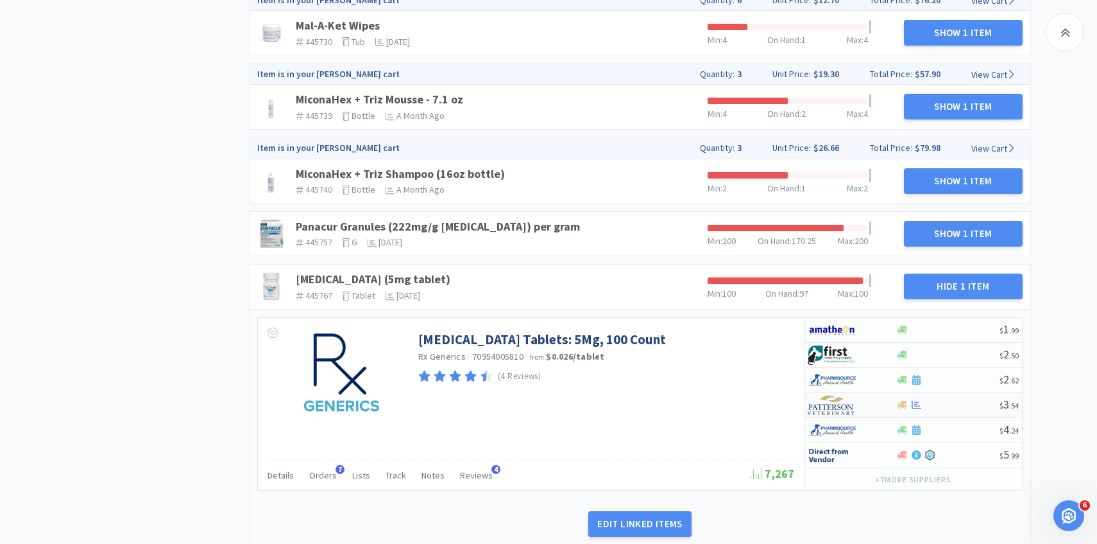
click at [875, 411] on div at bounding box center [843, 405] width 71 height 22
select select "1"
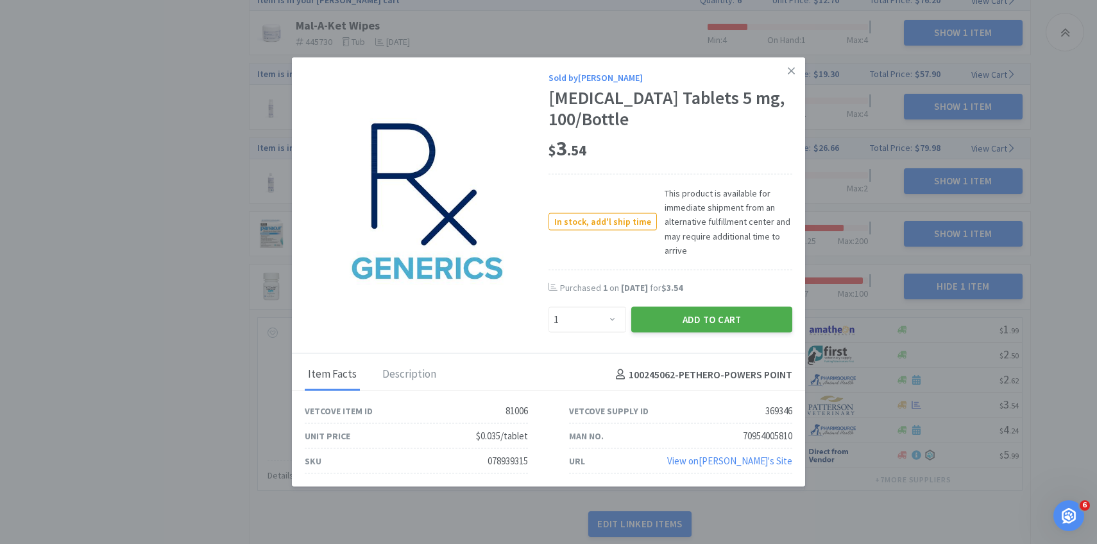
click at [659, 330] on button "Add to Cart" at bounding box center [711, 320] width 161 height 26
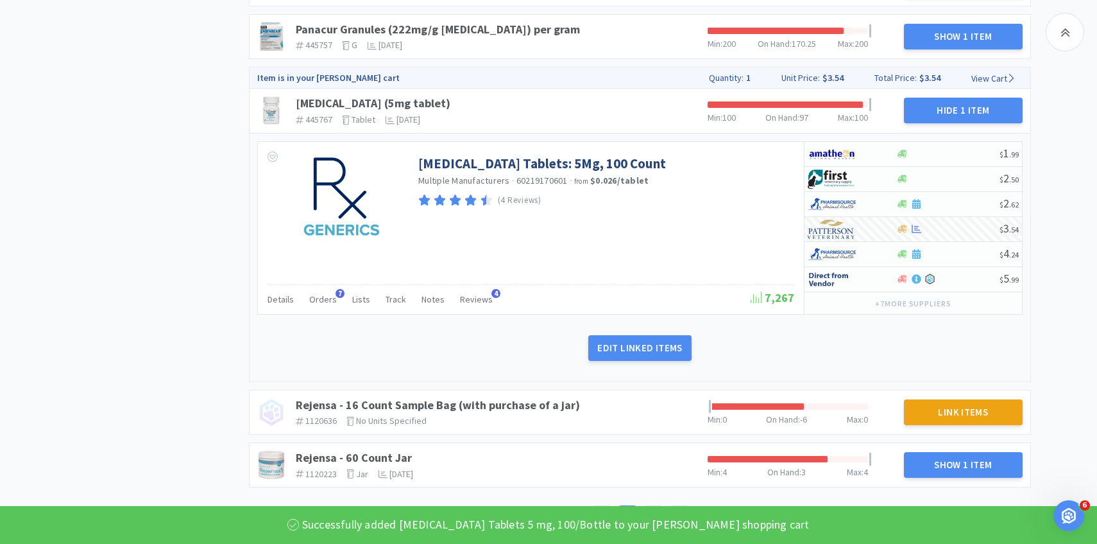
click at [397, 448] on div "Rejensa - 60 Count Jar 1120223 The identifier of the item in your PIMS jar The …" at bounding box center [497, 464] width 412 height 39
click at [393, 451] on link "Rejensa - 60 Count Jar" at bounding box center [354, 457] width 116 height 15
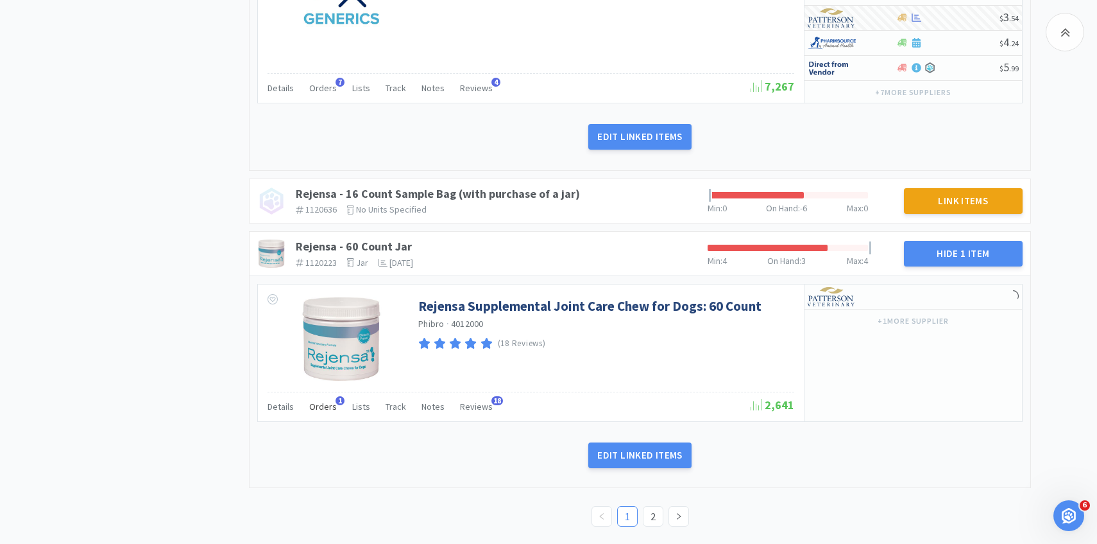
click at [320, 406] on span "Orders" at bounding box center [323, 406] width 28 height 12
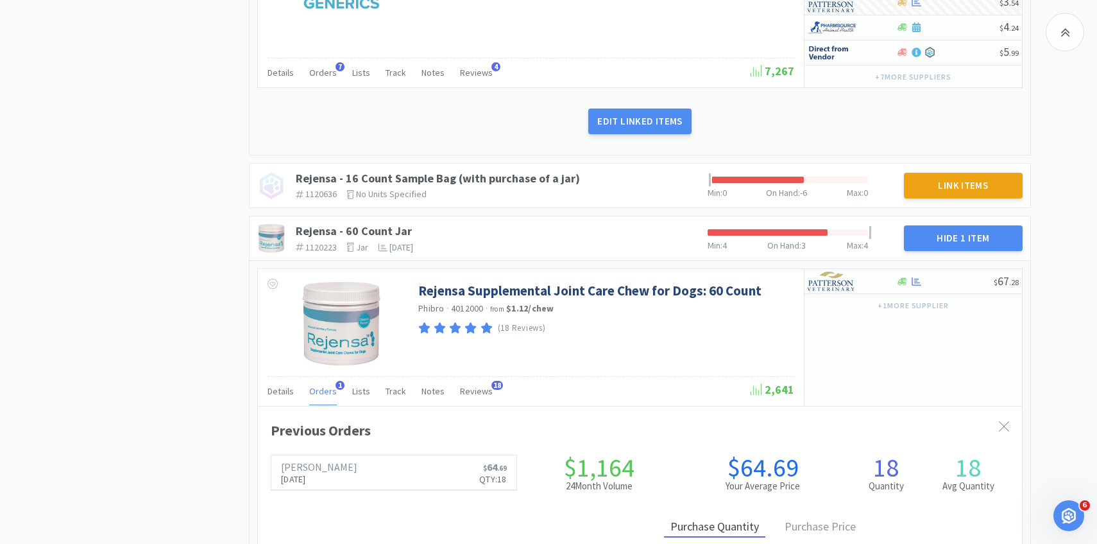
click at [327, 387] on span "Orders" at bounding box center [323, 391] width 28 height 12
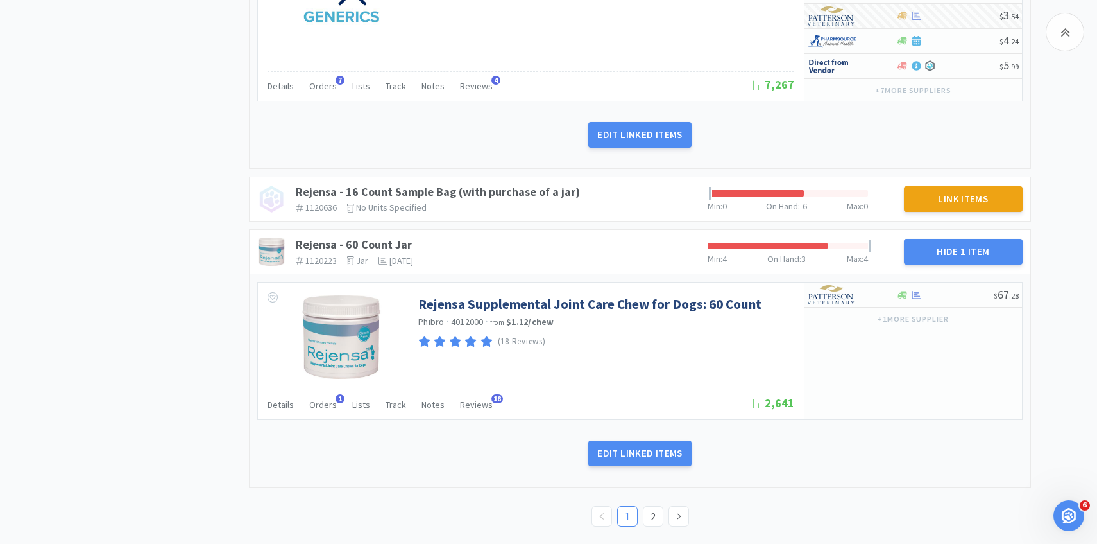
click at [666, 517] on ul "1 2" at bounding box center [641, 516] width 98 height 21
click at [655, 517] on link "2" at bounding box center [653, 515] width 19 height 19
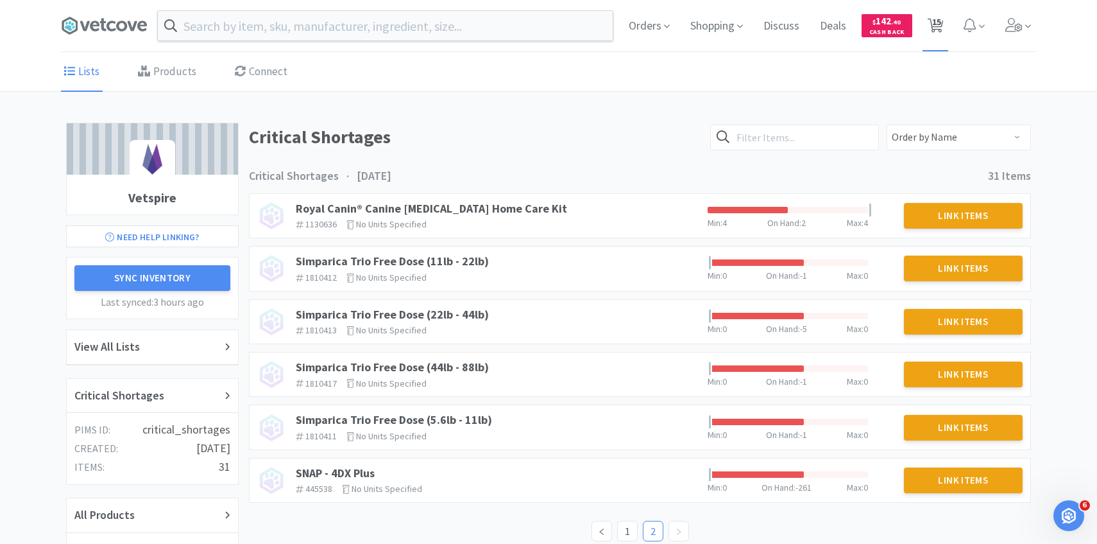
click at [928, 22] on icon at bounding box center [936, 26] width 16 height 14
select select "1"
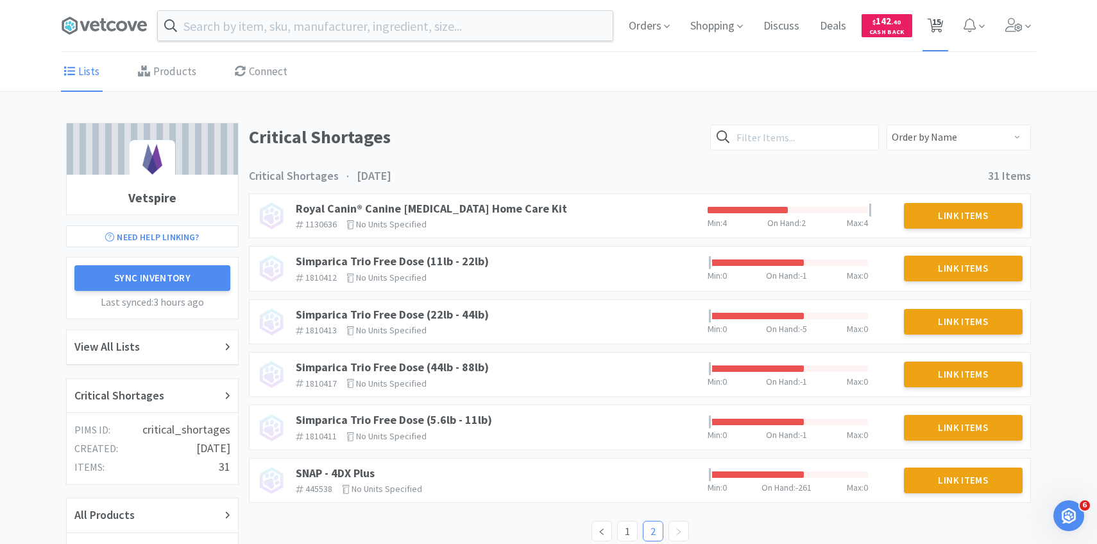
select select "1"
select select "6"
select select "3"
select select "1"
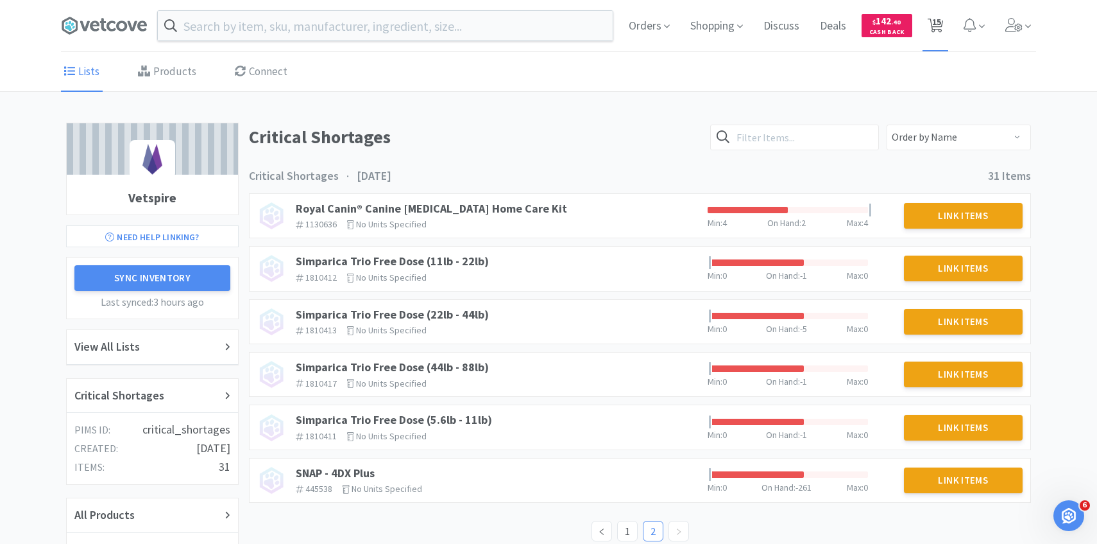
select select "1"
select select "4"
select select "1"
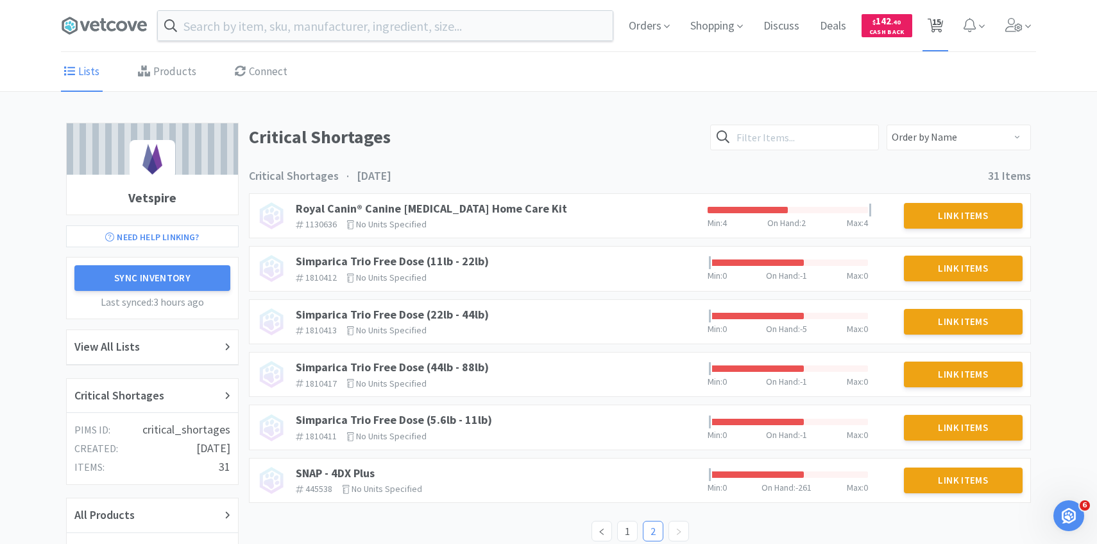
select select "1"
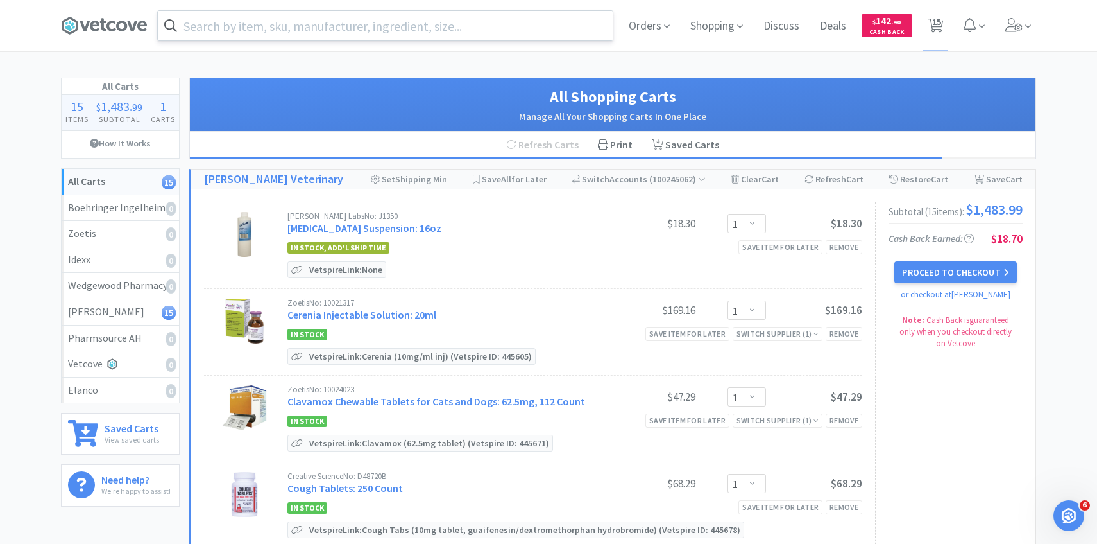
click at [341, 33] on input "text" at bounding box center [385, 26] width 455 height 30
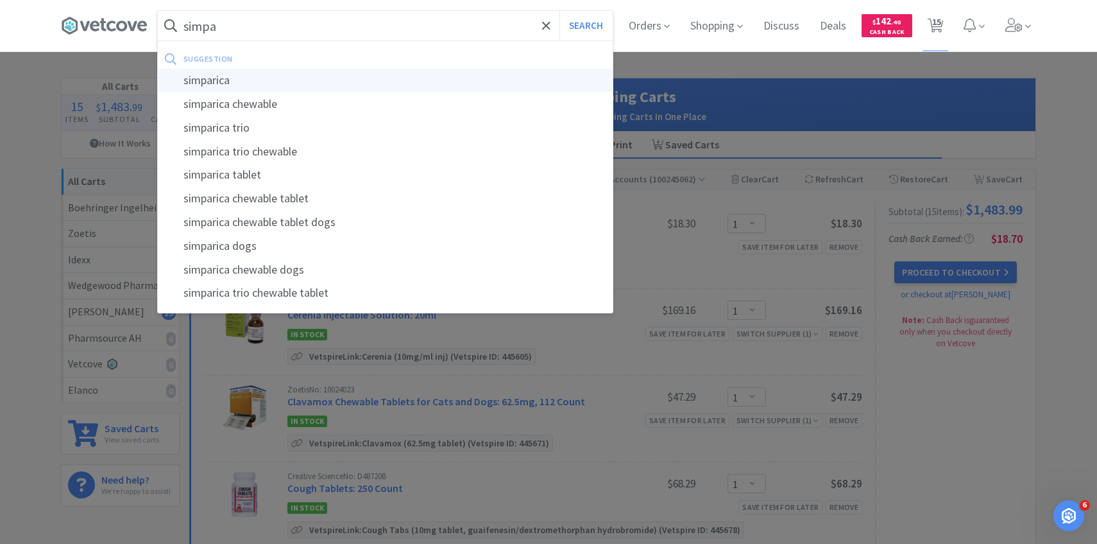
click at [363, 73] on div "simparica" at bounding box center [385, 81] width 455 height 24
type input "simparica"
select select "1"
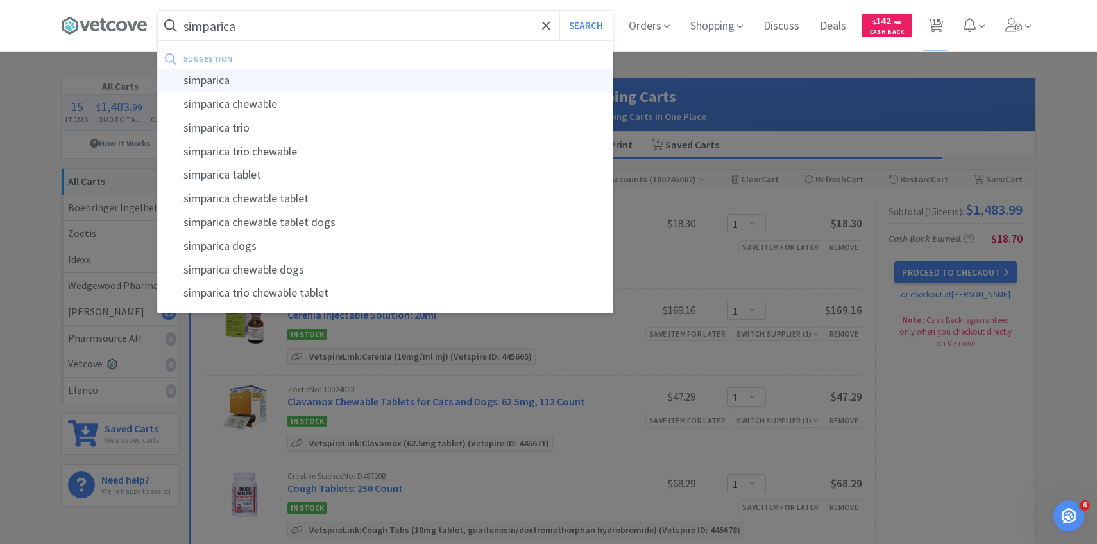
select select "1"
select select "6"
select select "3"
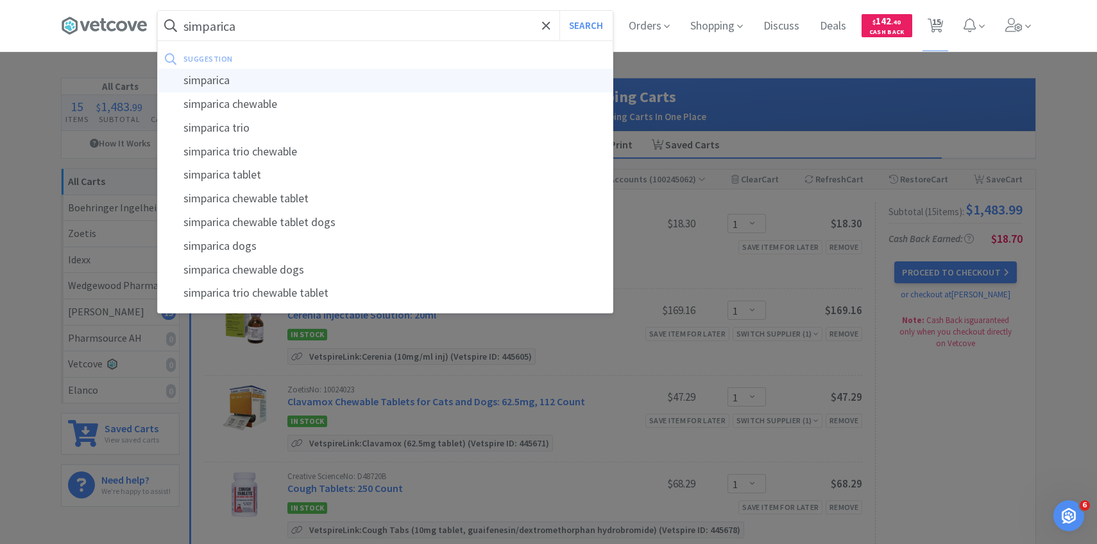
select select "1"
select select "4"
select select "1"
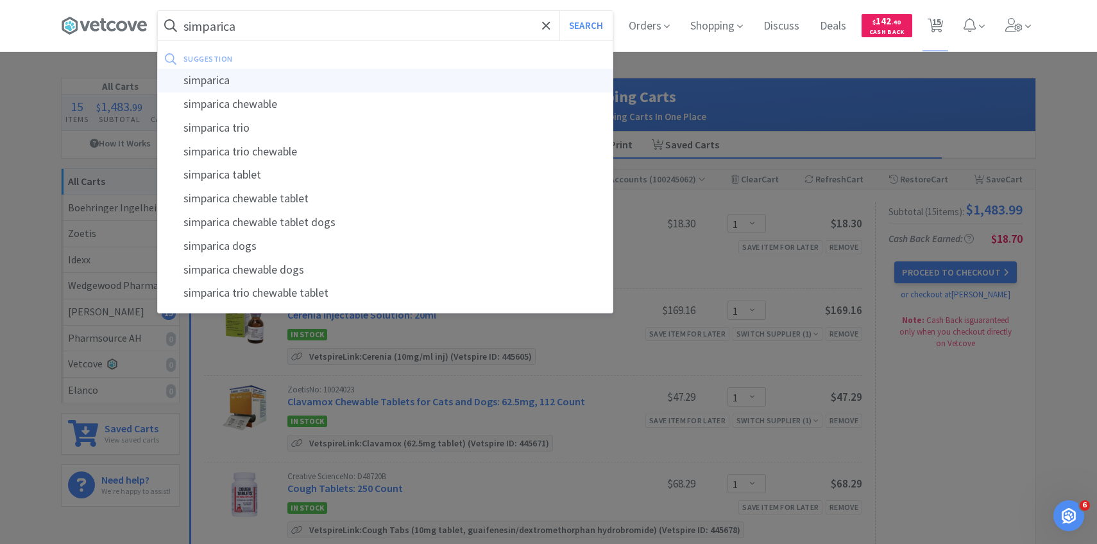
select select "1"
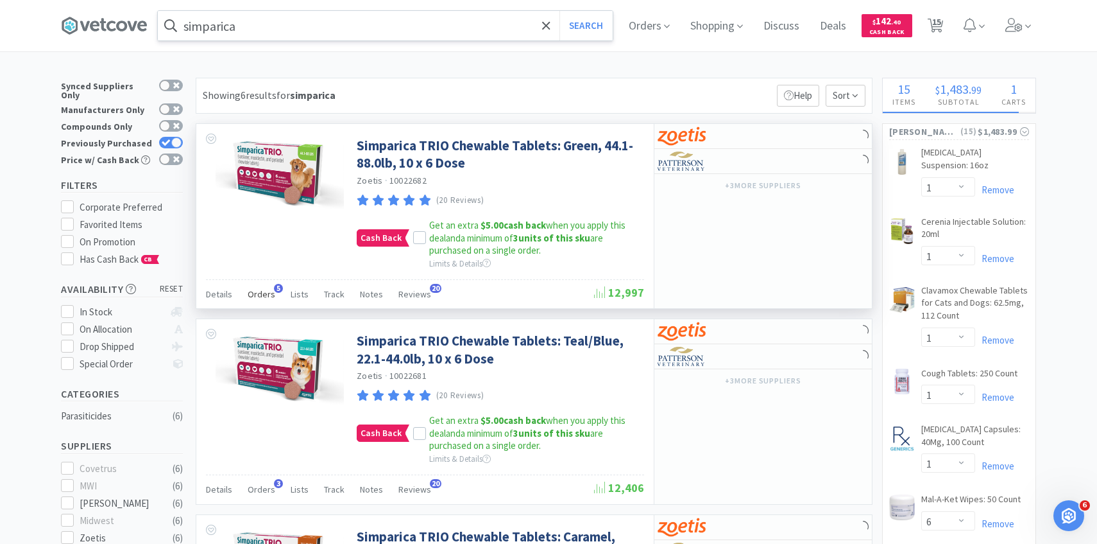
click at [264, 292] on span "Orders" at bounding box center [262, 294] width 28 height 12
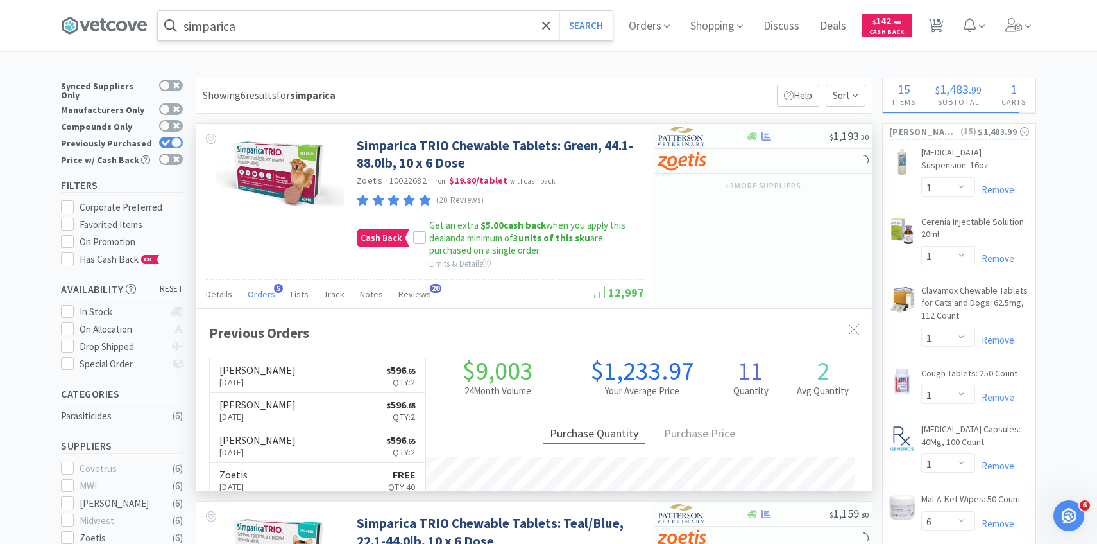
scroll to position [332, 676]
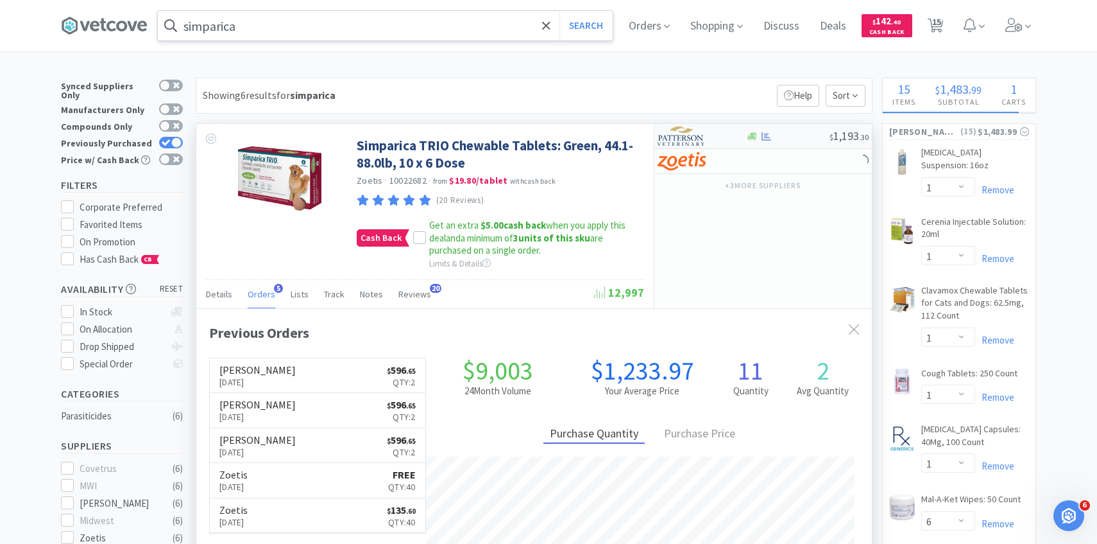
click at [708, 124] on div "$ 1,193 . 30" at bounding box center [764, 136] width 218 height 25
select select "2"
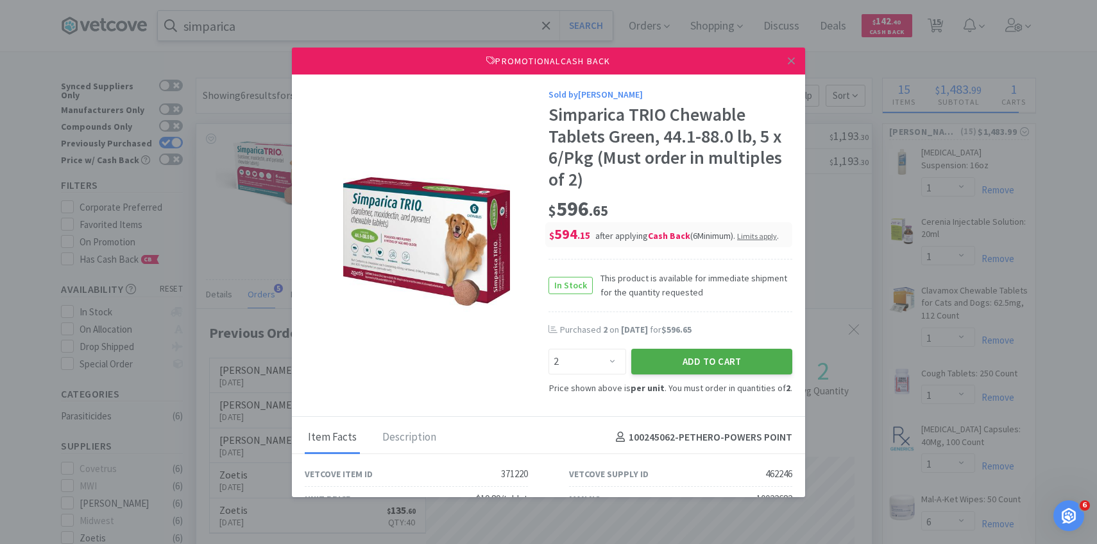
click at [691, 368] on button "Add to Cart" at bounding box center [711, 361] width 161 height 26
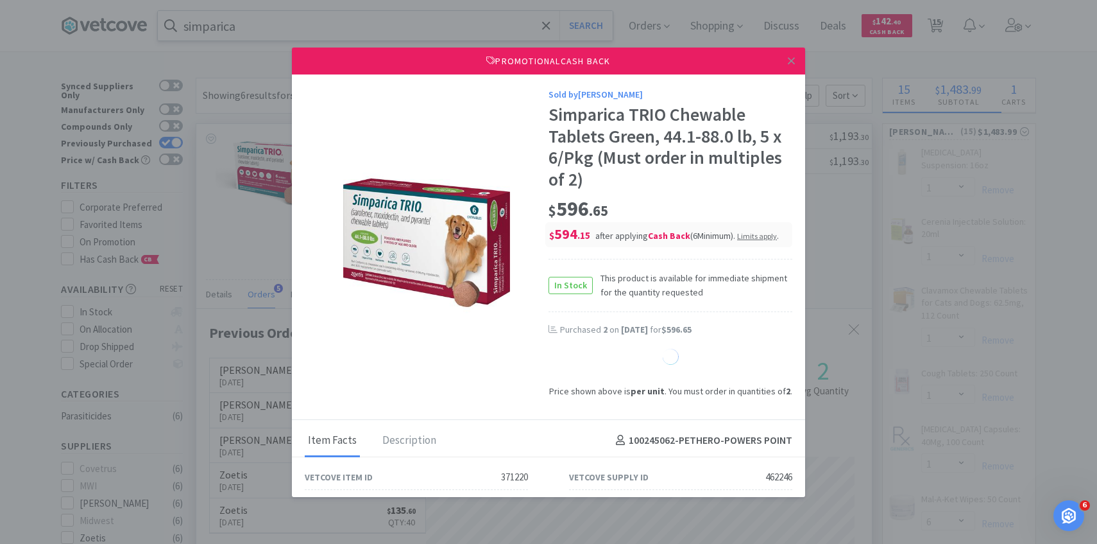
select select "2"
select select "1"
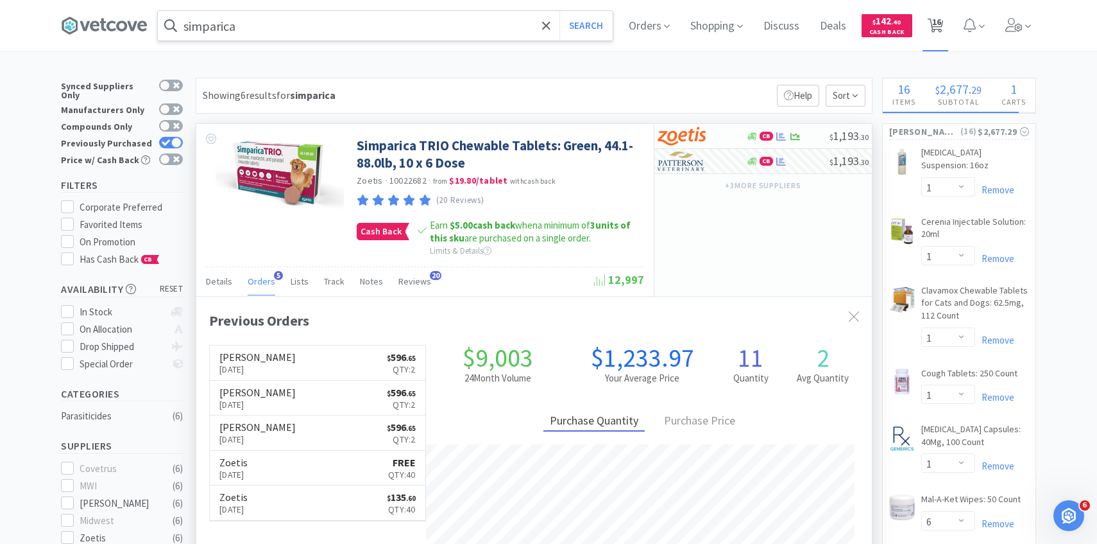
click at [931, 31] on icon at bounding box center [936, 26] width 16 height 14
select select "1"
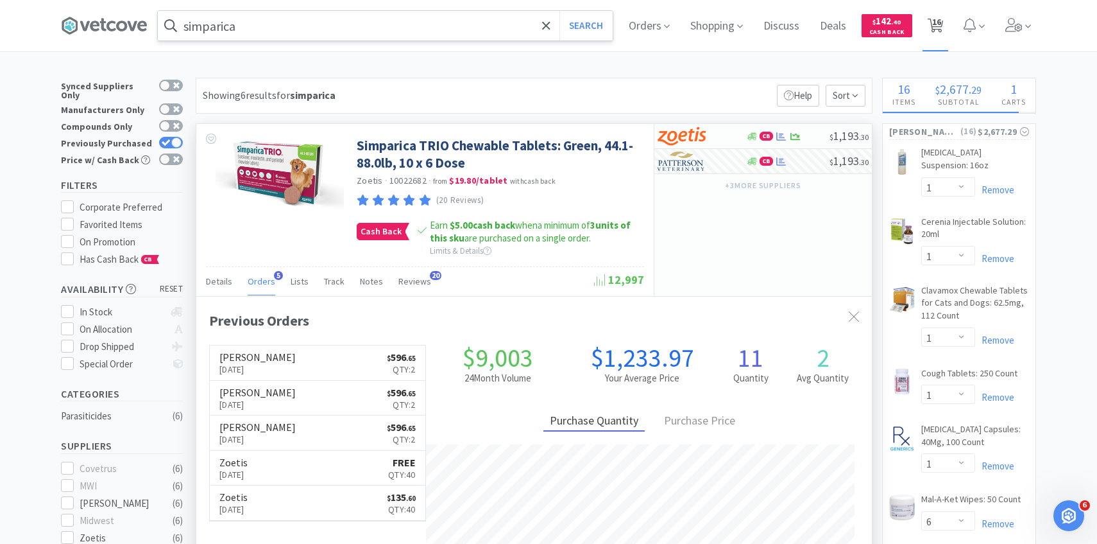
select select "1"
select select "6"
select select "3"
select select "1"
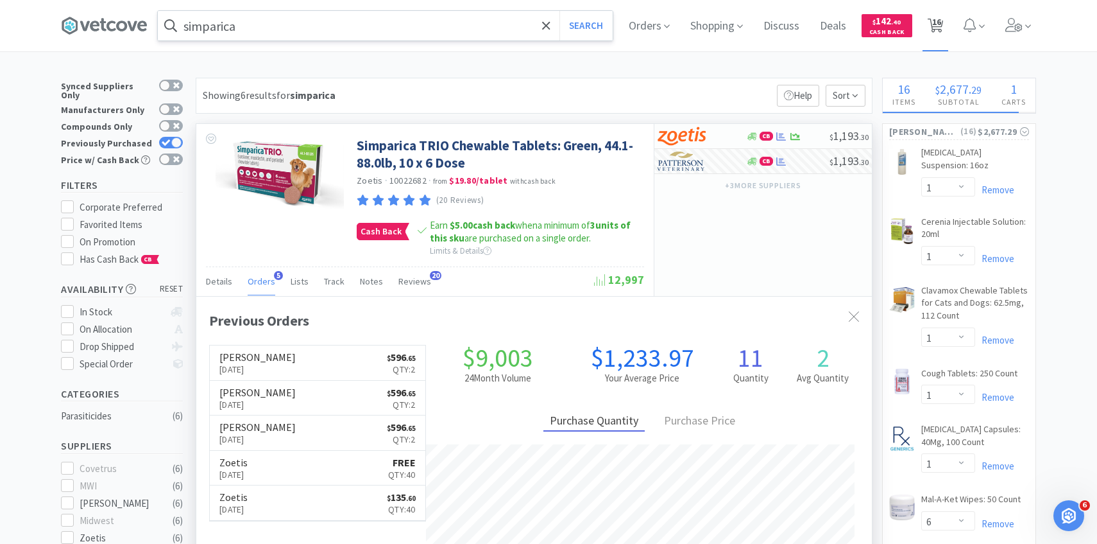
select select "1"
select select "4"
select select "2"
select select "1"
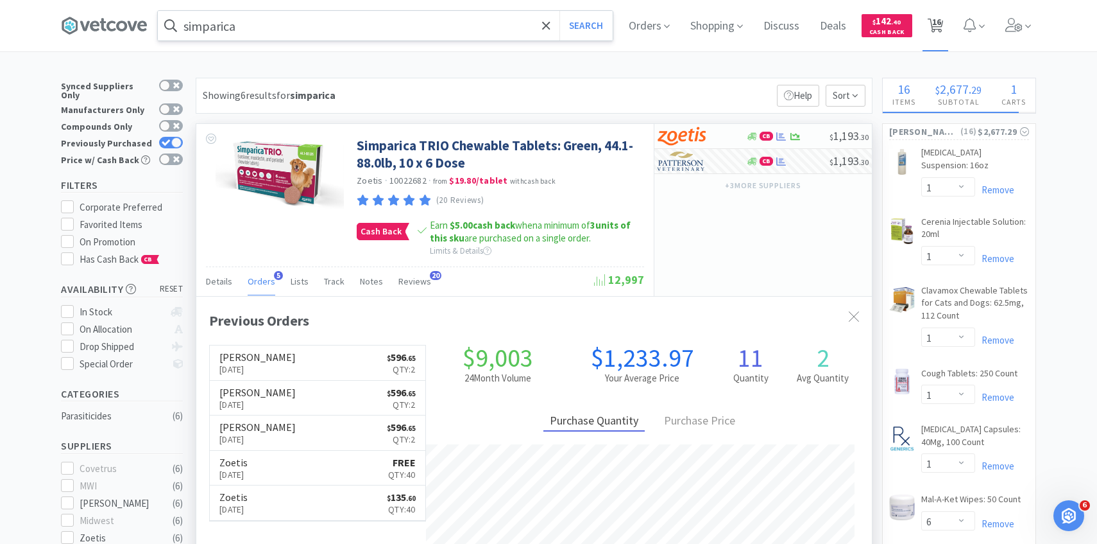
select select "1"
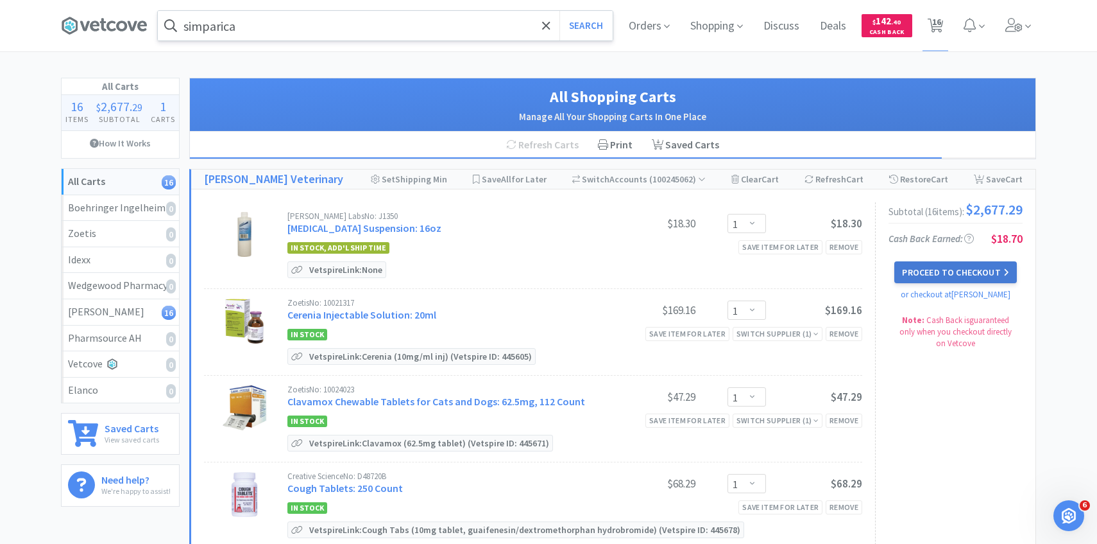
click at [938, 277] on button "Proceed to Checkout" at bounding box center [956, 272] width 122 height 22
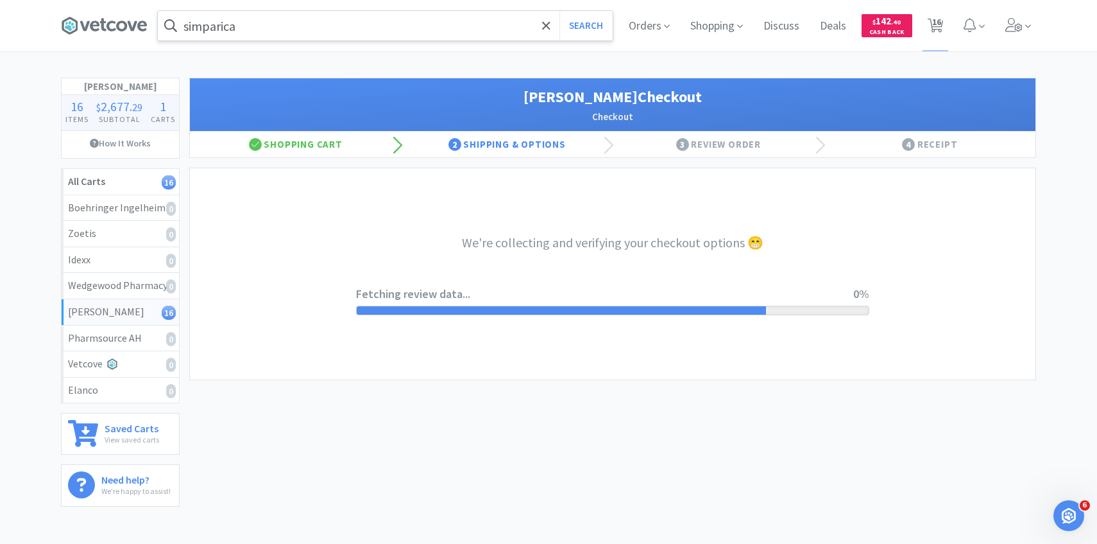
select select "1"
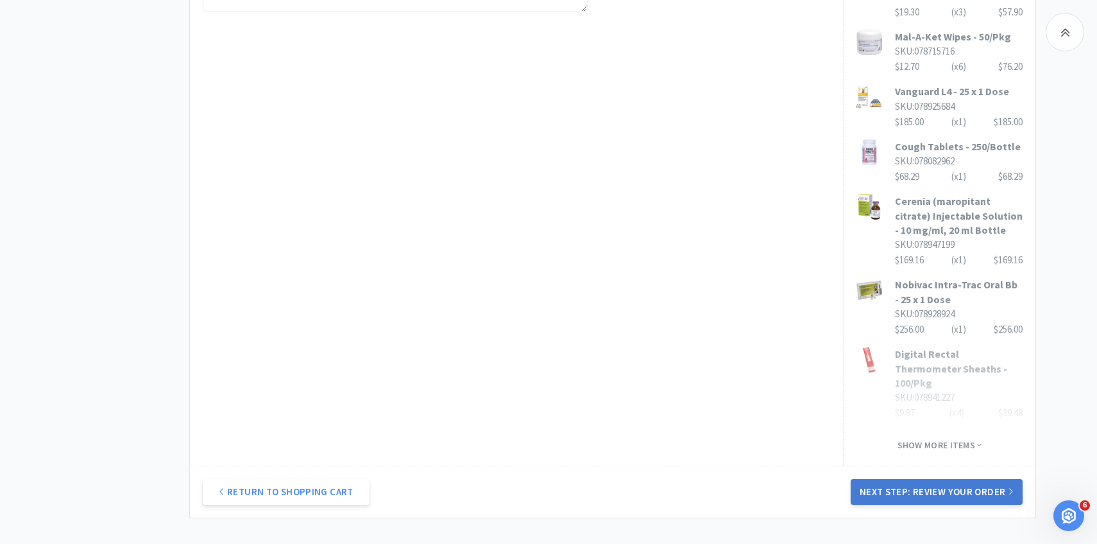
click at [921, 479] on button "Next Step: Review Your Order" at bounding box center [937, 492] width 172 height 26
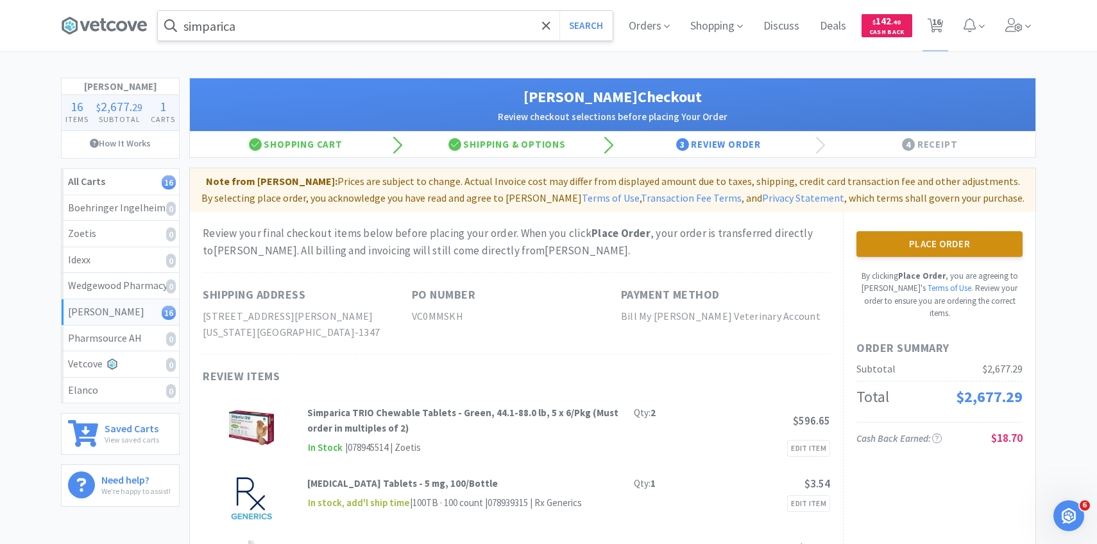
click at [920, 247] on button "Place Order" at bounding box center [940, 244] width 166 height 26
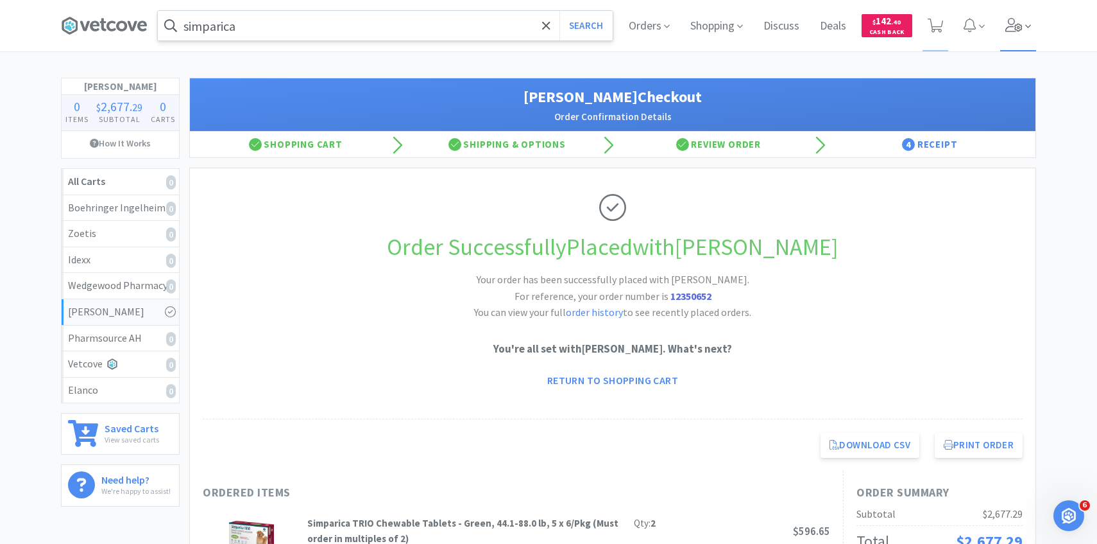
click at [1007, 40] on span at bounding box center [1018, 25] width 37 height 51
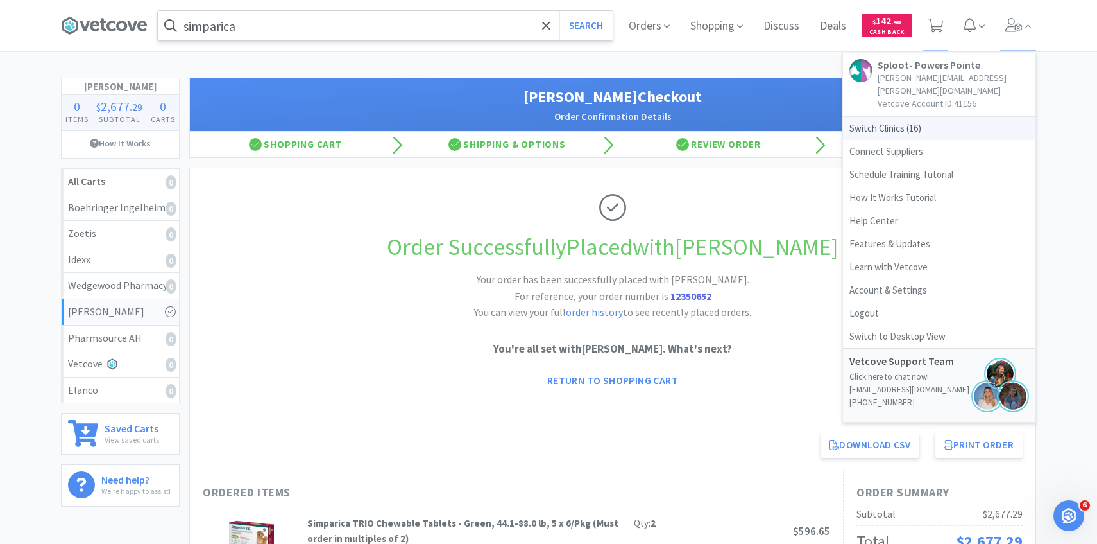
click at [907, 117] on span "Switch Clinics ( 16 )" at bounding box center [939, 128] width 193 height 23
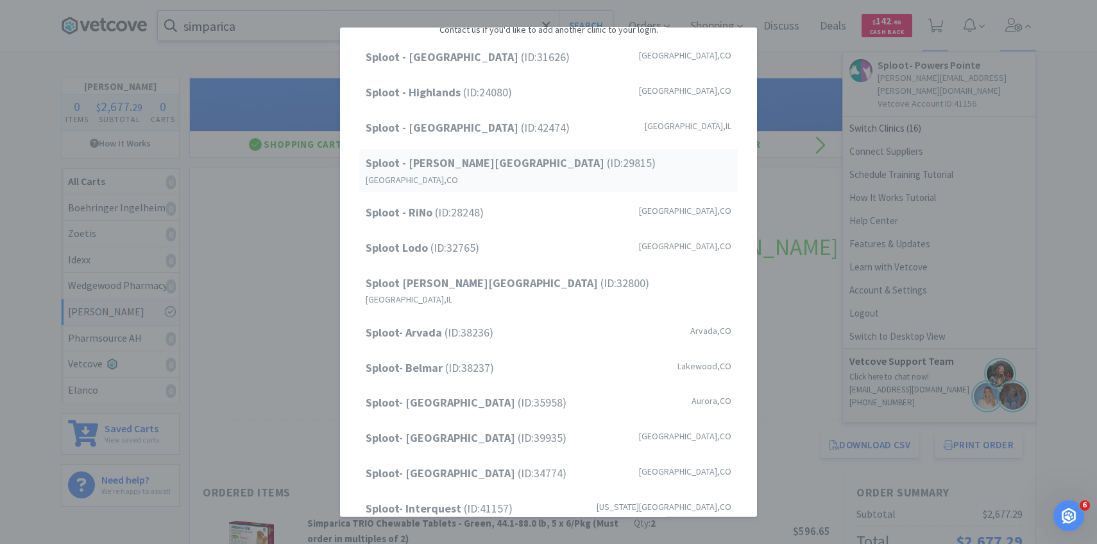
scroll to position [164, 0]
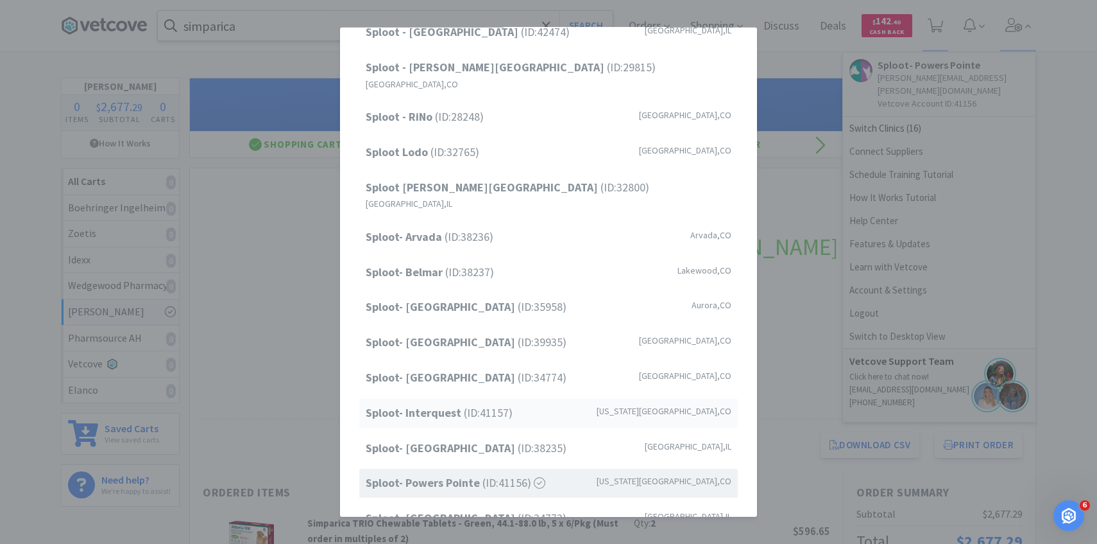
click at [526, 399] on div "Sploot- Interquest (ID: 41157 ) Colorado Springs , CO" at bounding box center [548, 413] width 379 height 29
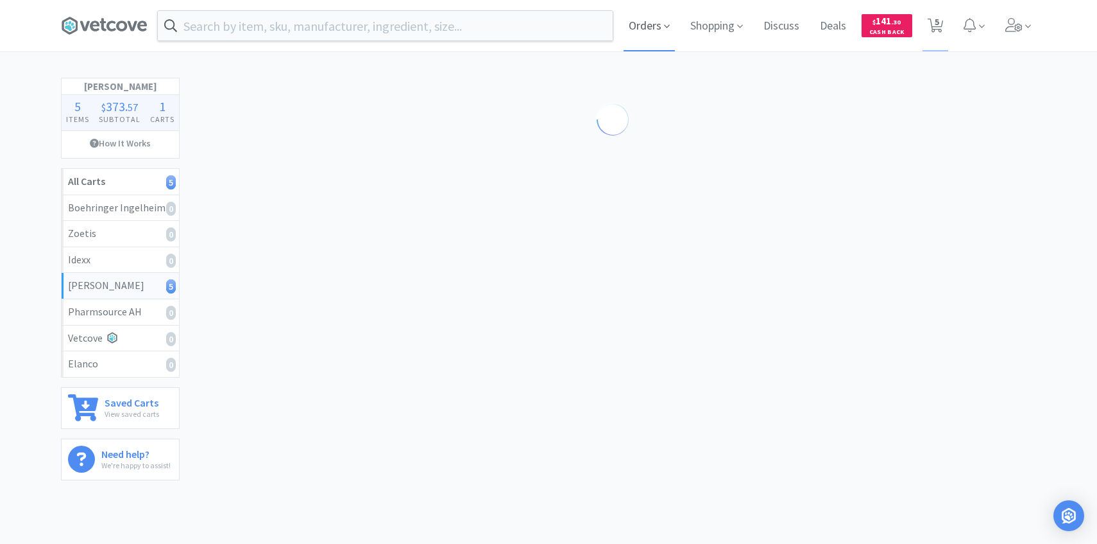
click at [654, 22] on span "Orders" at bounding box center [649, 25] width 51 height 51
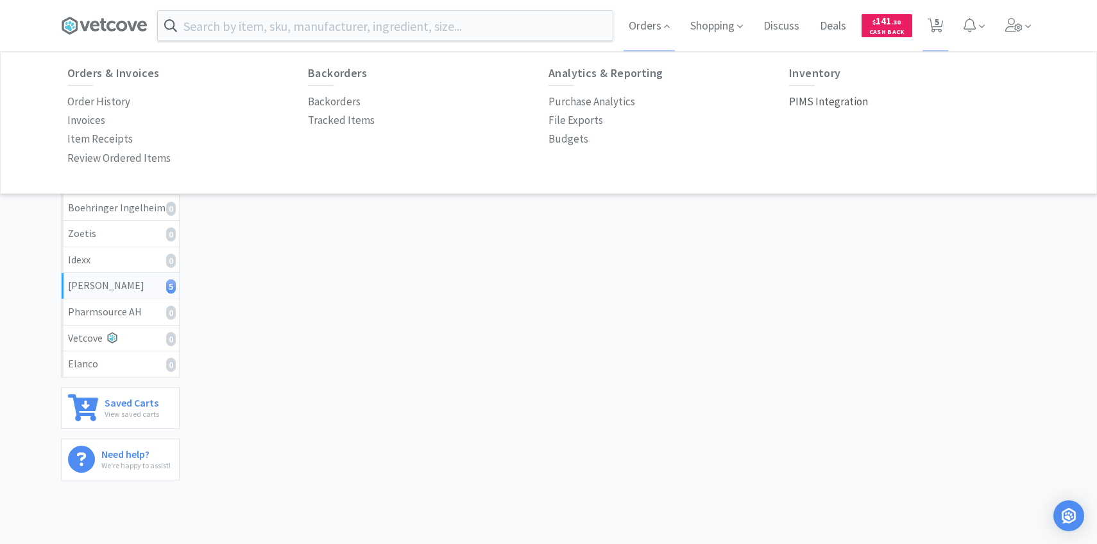
click at [803, 101] on p "PIMS Integration" at bounding box center [828, 101] width 79 height 17
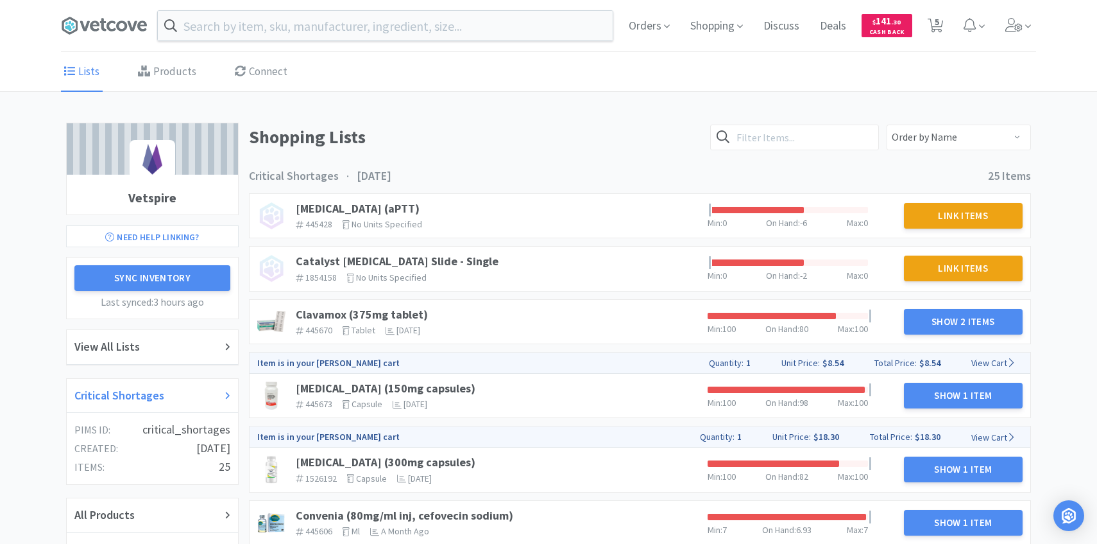
click at [180, 399] on div "Critical Shortages" at bounding box center [152, 395] width 156 height 19
click at [381, 320] on link "Clavamox (375mg tablet)" at bounding box center [362, 314] width 132 height 15
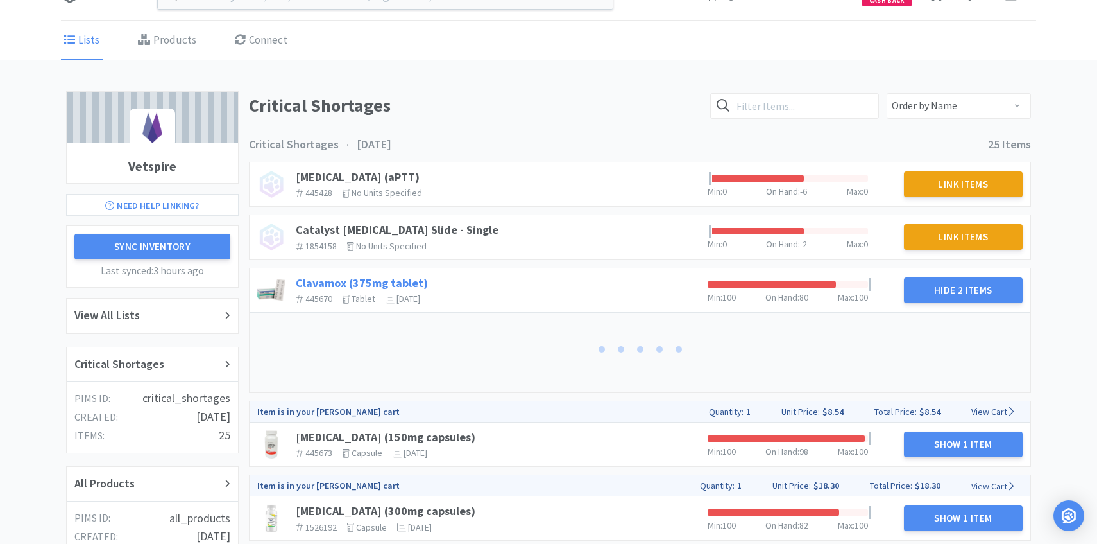
scroll to position [71, 0]
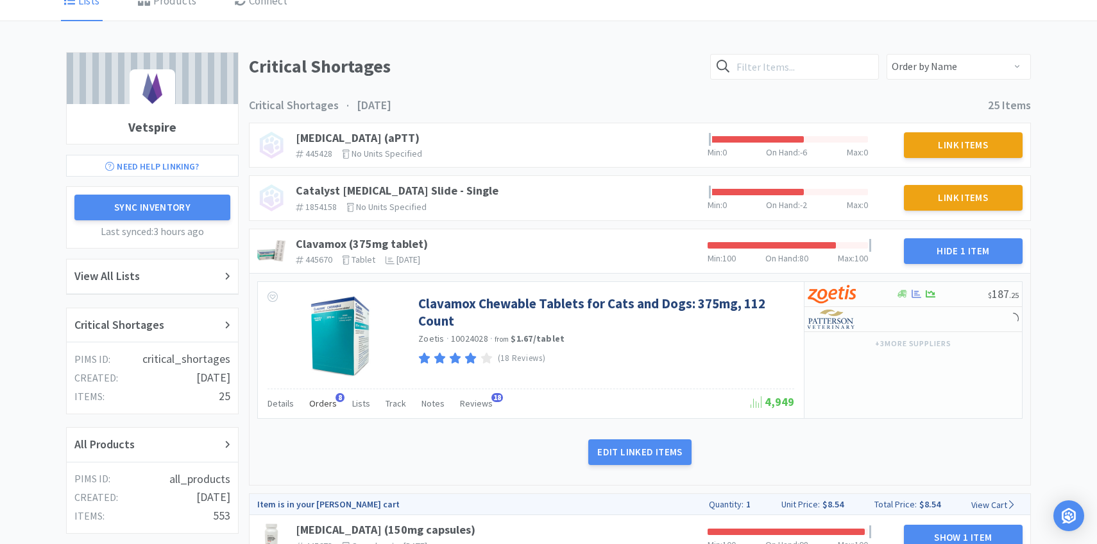
click at [323, 413] on div "Orders 8" at bounding box center [323, 405] width 28 height 24
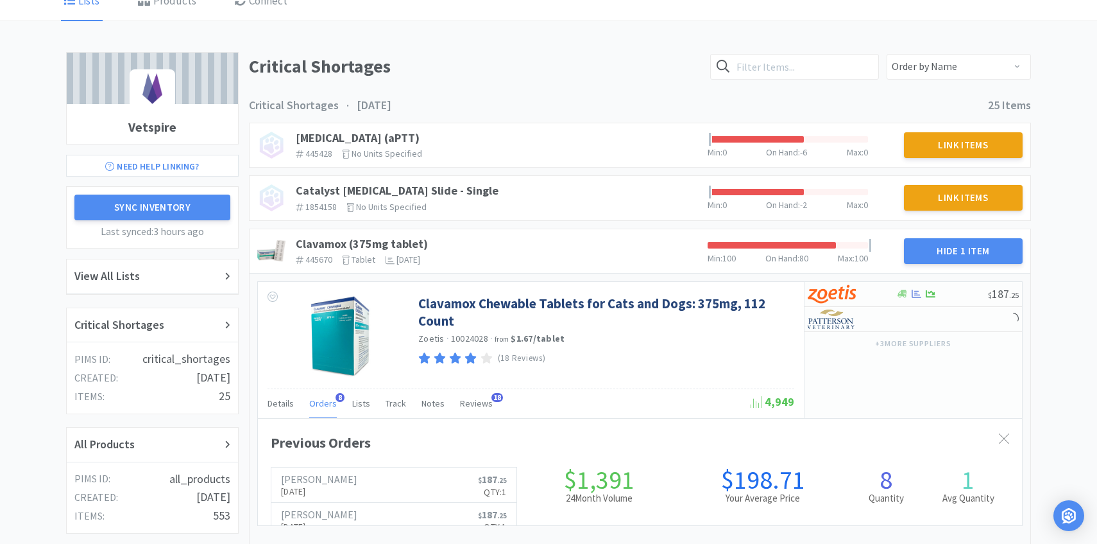
scroll to position [352, 764]
click at [324, 400] on span "Orders" at bounding box center [323, 403] width 28 height 12
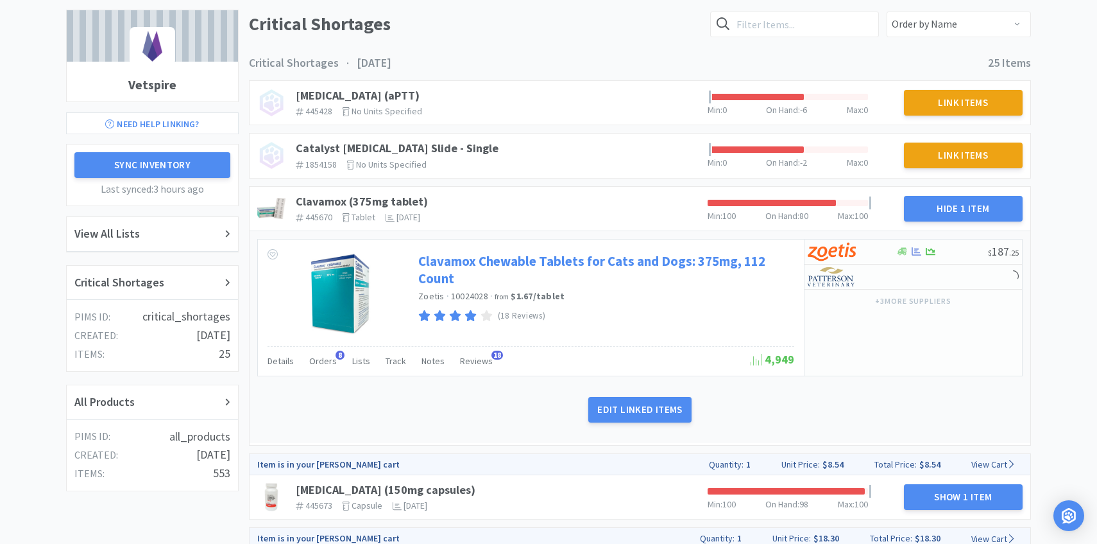
scroll to position [151, 0]
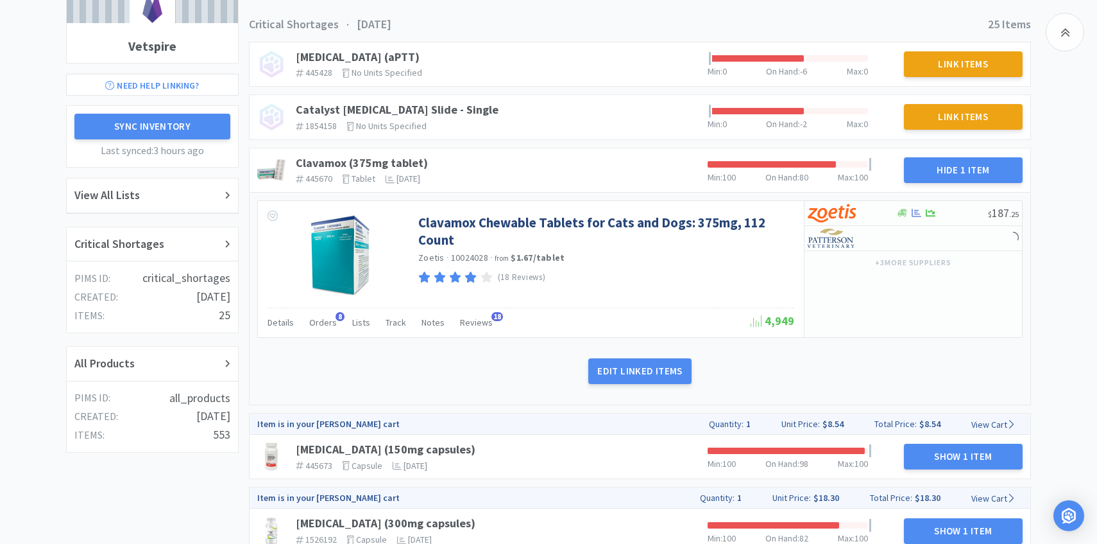
click at [335, 322] on div "Details Orders 8 Lists Track Notes Reviews 18" at bounding box center [509, 324] width 483 height 24
click at [329, 322] on span "Orders" at bounding box center [323, 322] width 28 height 12
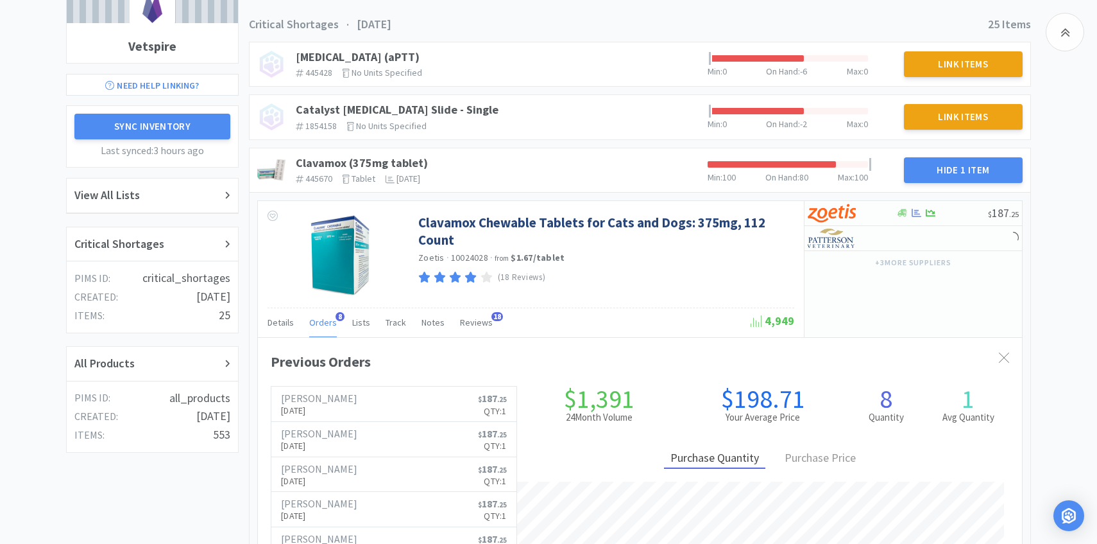
scroll to position [352, 764]
click at [329, 322] on span "Orders" at bounding box center [323, 322] width 28 height 12
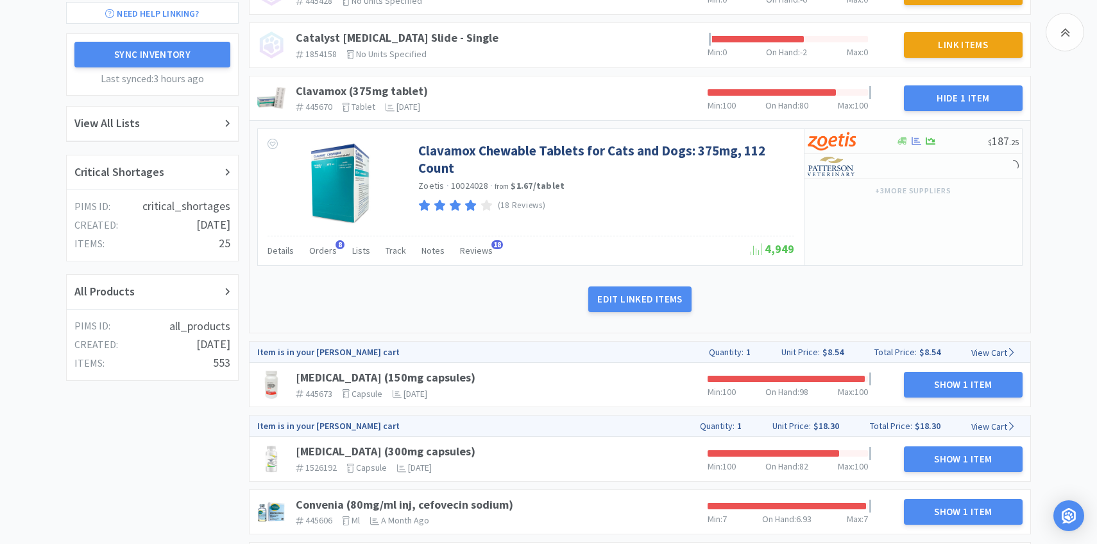
scroll to position [226, 0]
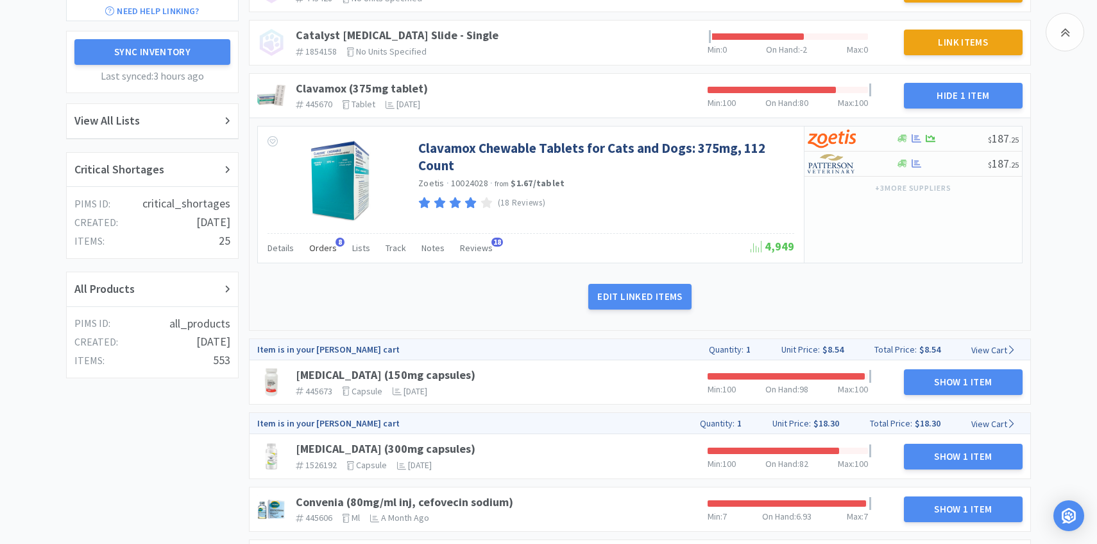
click at [316, 247] on span "Orders" at bounding box center [323, 248] width 28 height 12
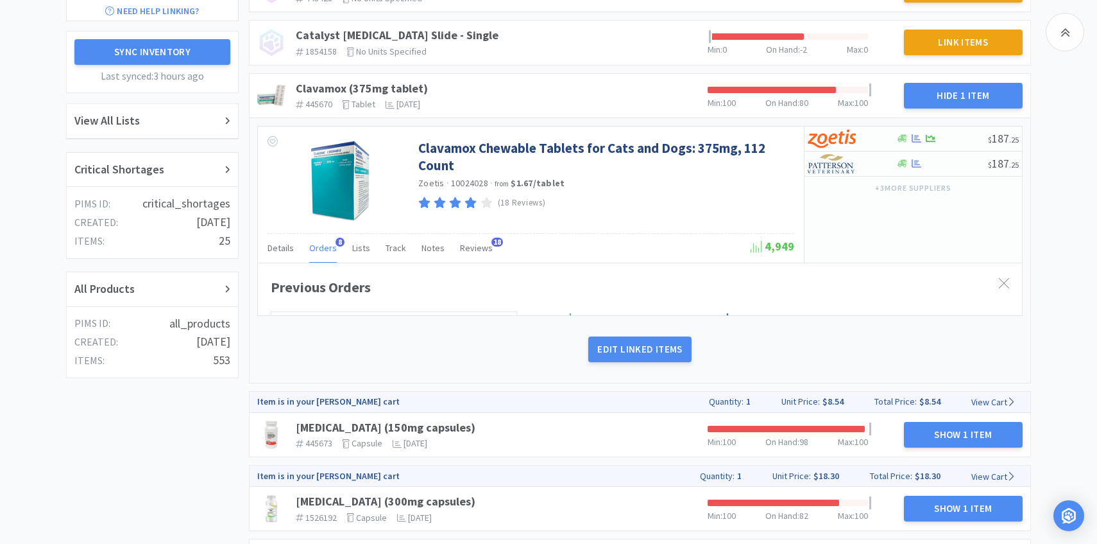
scroll to position [352, 764]
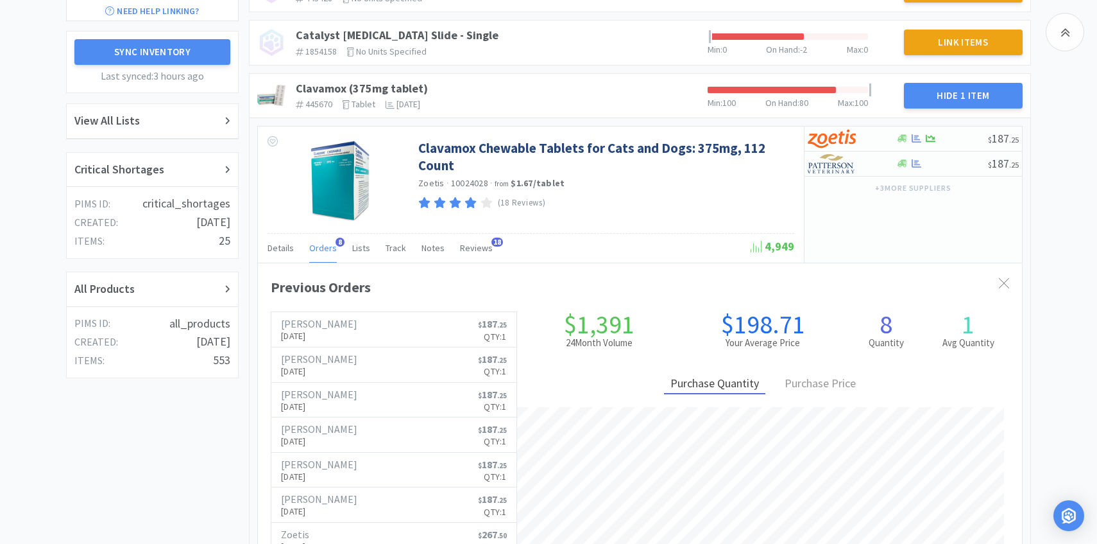
click at [318, 252] on span "Orders" at bounding box center [323, 248] width 28 height 12
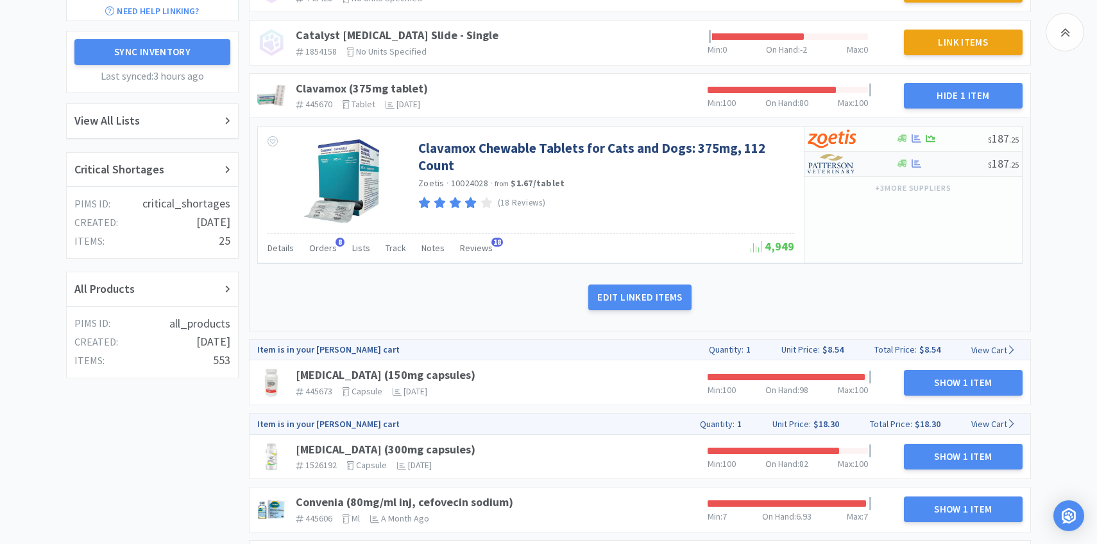
click at [862, 162] on div at bounding box center [843, 164] width 71 height 22
select select "1"
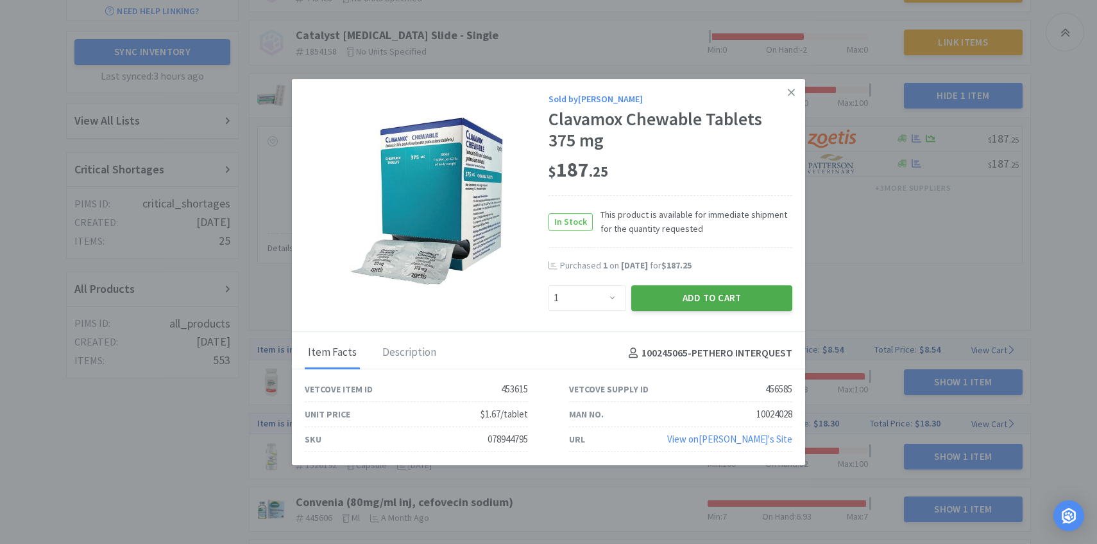
click at [717, 297] on button "Add to Cart" at bounding box center [711, 298] width 161 height 26
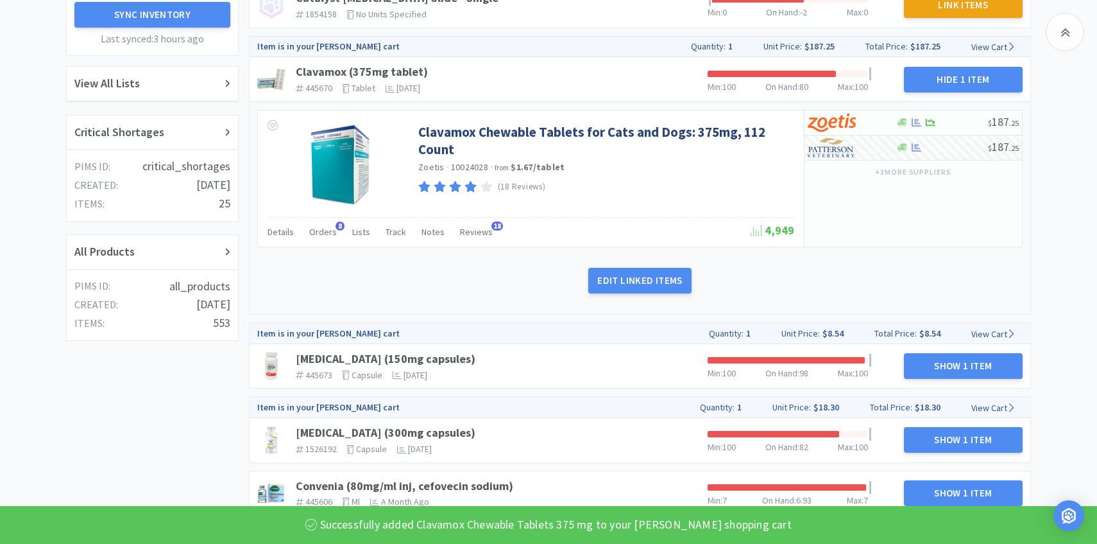
scroll to position [341, 0]
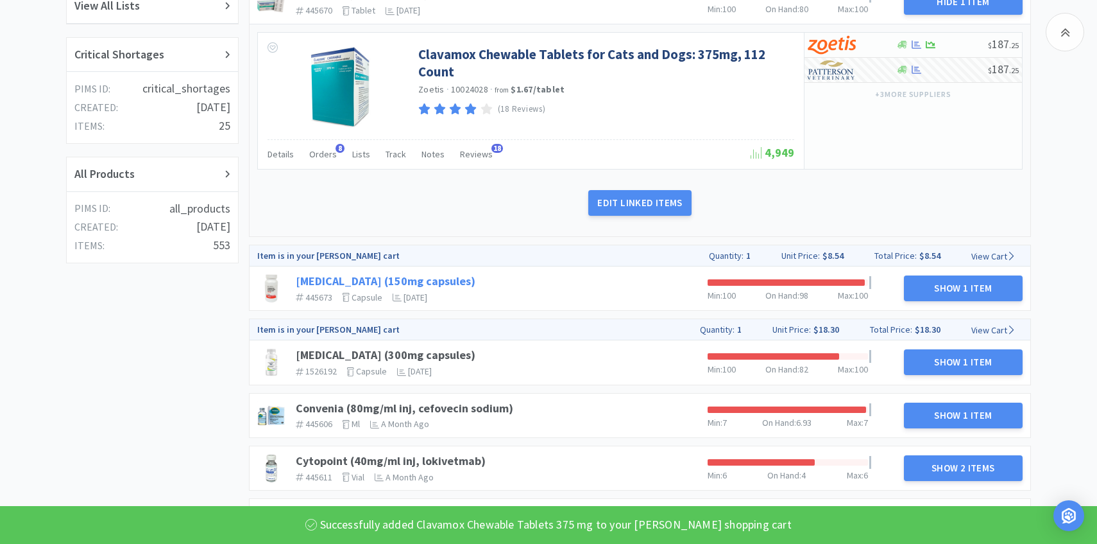
click at [431, 277] on link "Clindamycin (150mg capsules)" at bounding box center [386, 280] width 180 height 15
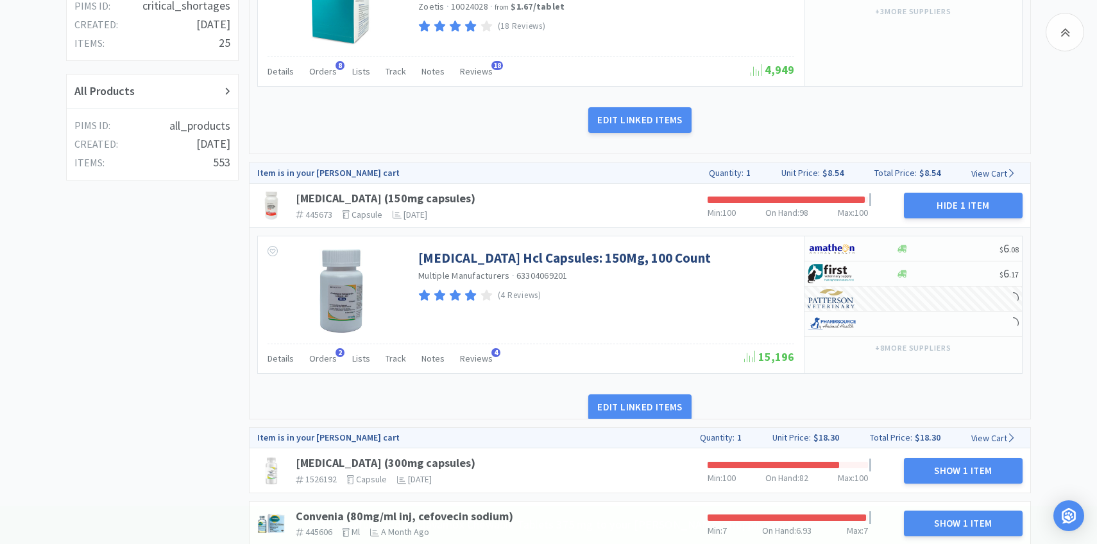
scroll to position [472, 0]
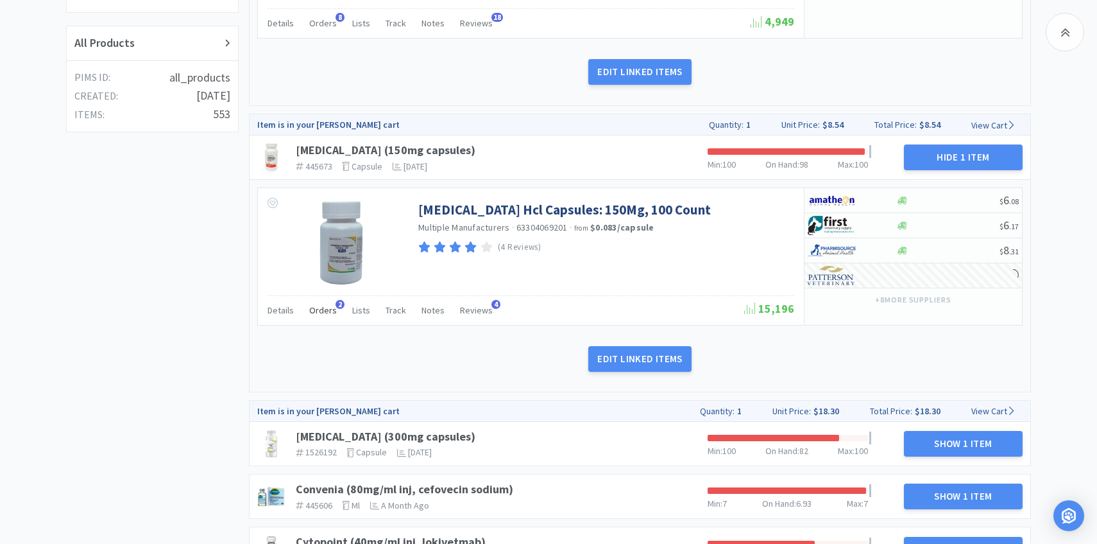
click at [336, 304] on span "2" at bounding box center [340, 304] width 9 height 9
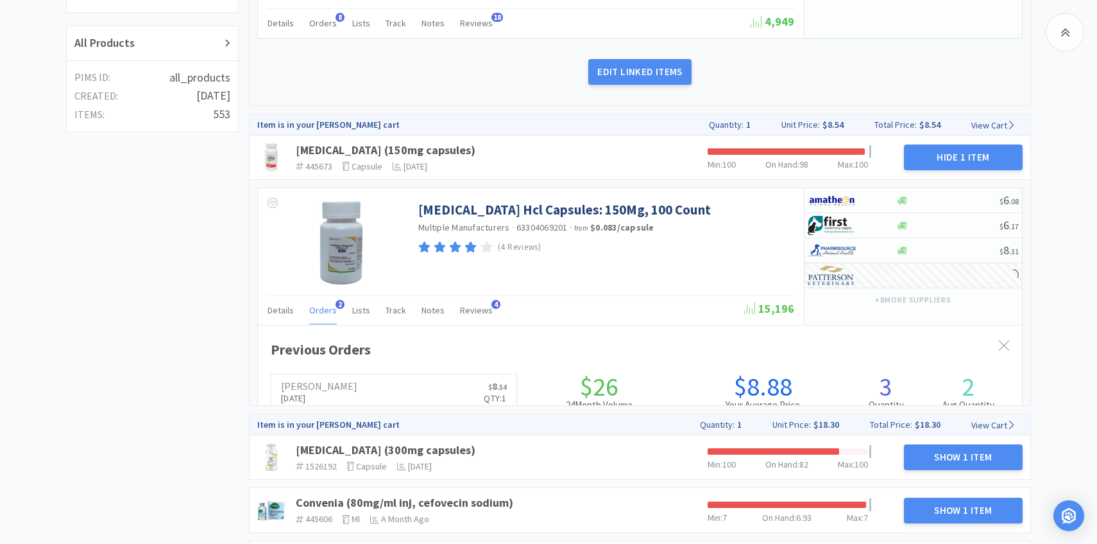
scroll to position [352, 764]
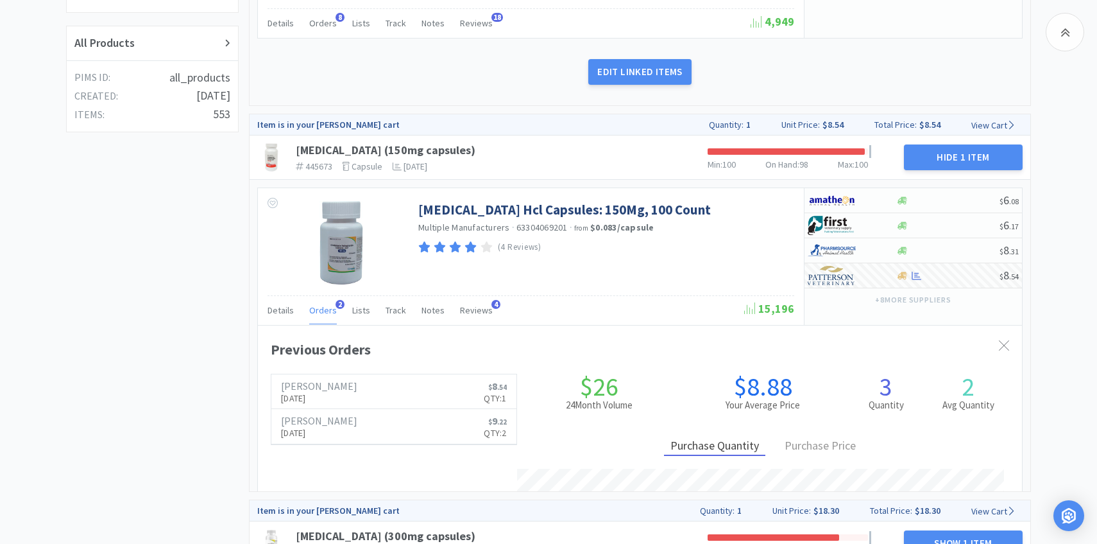
click at [327, 307] on span "Orders" at bounding box center [323, 310] width 28 height 12
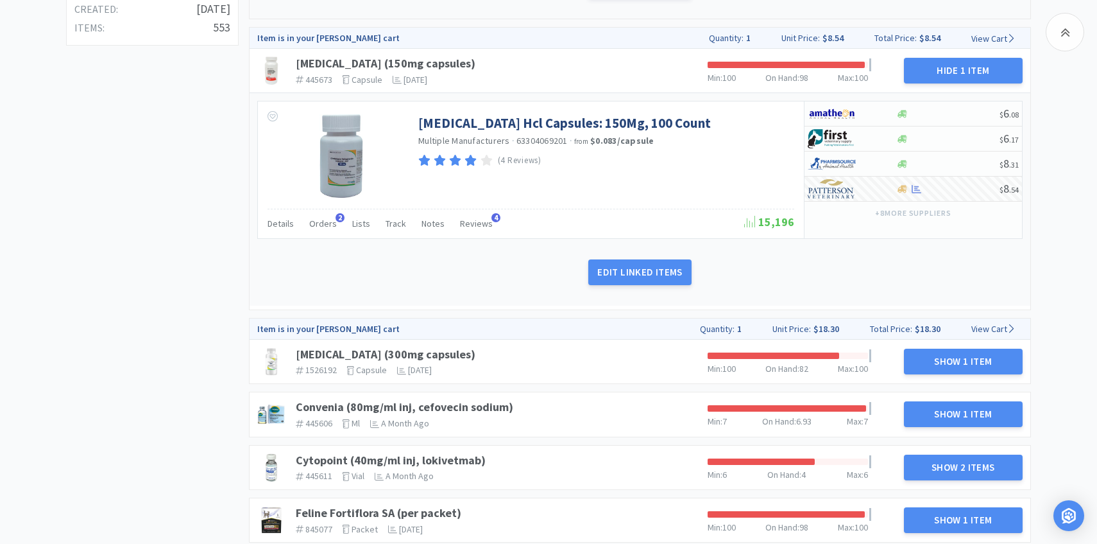
scroll to position [611, 0]
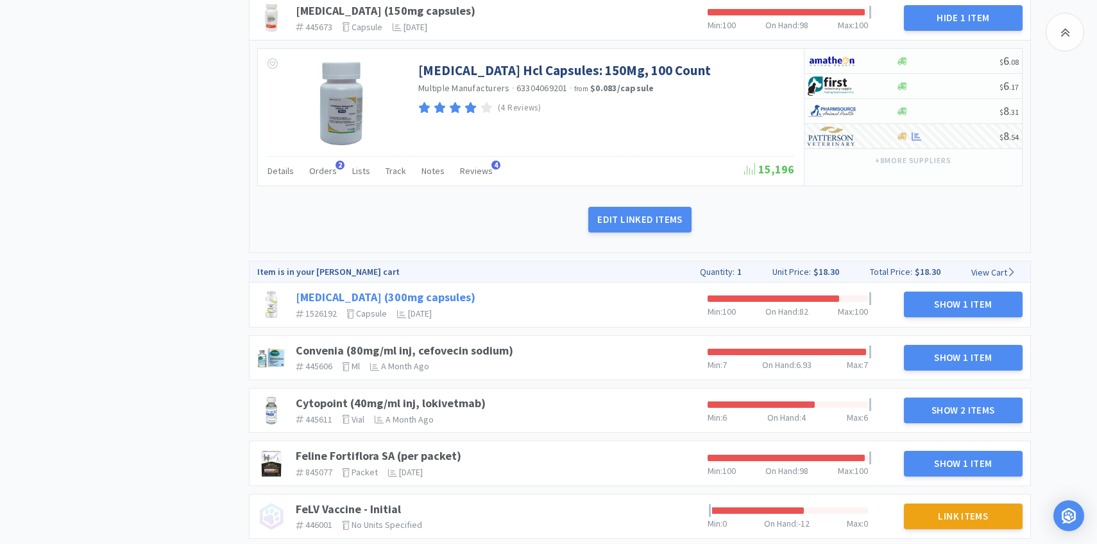
click at [420, 296] on link "Clindamycin (300mg capsules)" at bounding box center [386, 296] width 180 height 15
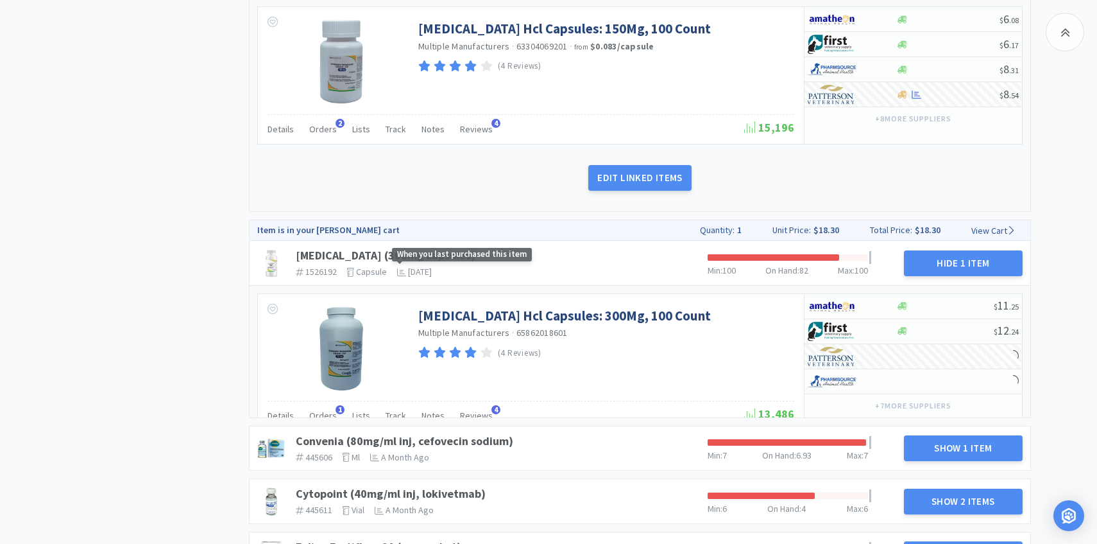
scroll to position [658, 0]
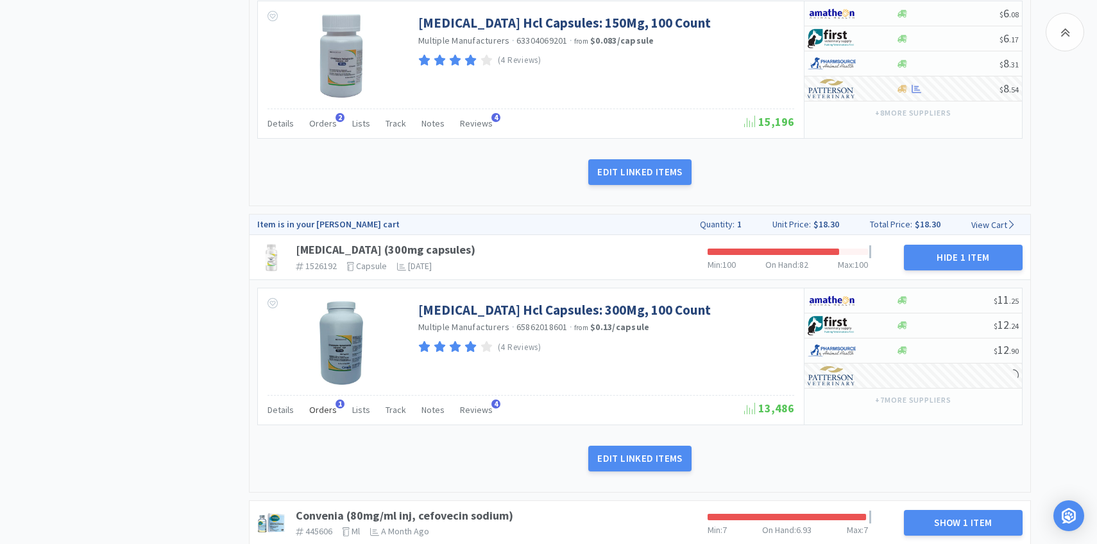
click at [324, 414] on span "Orders" at bounding box center [323, 410] width 28 height 12
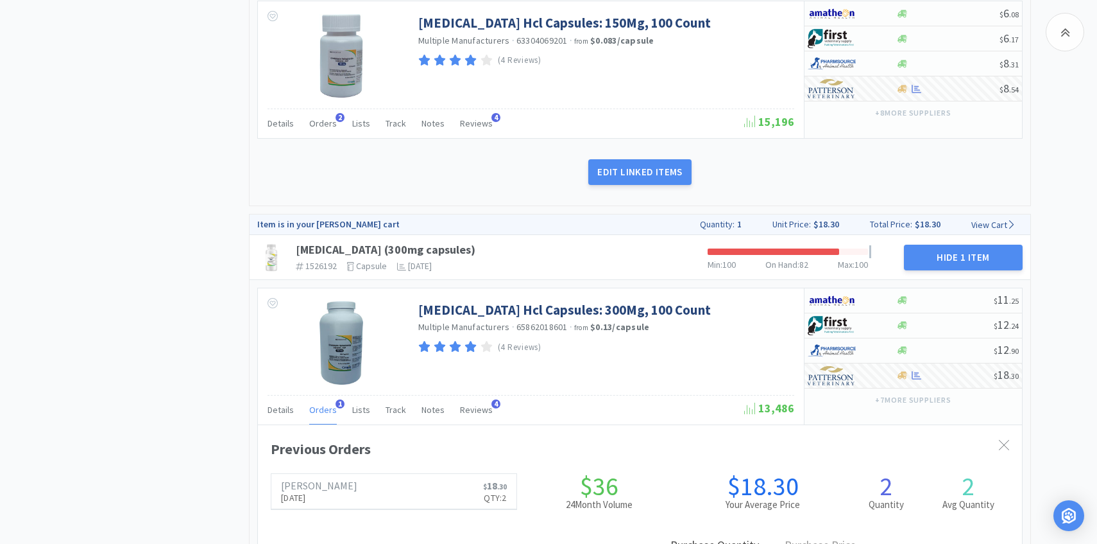
click at [324, 414] on span "Orders" at bounding box center [323, 410] width 28 height 12
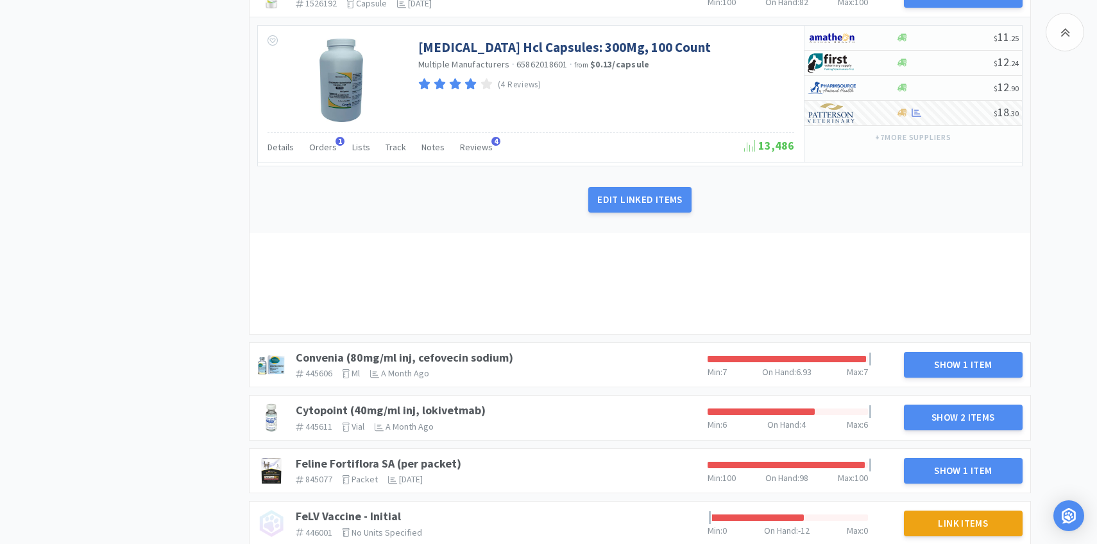
scroll to position [970, 0]
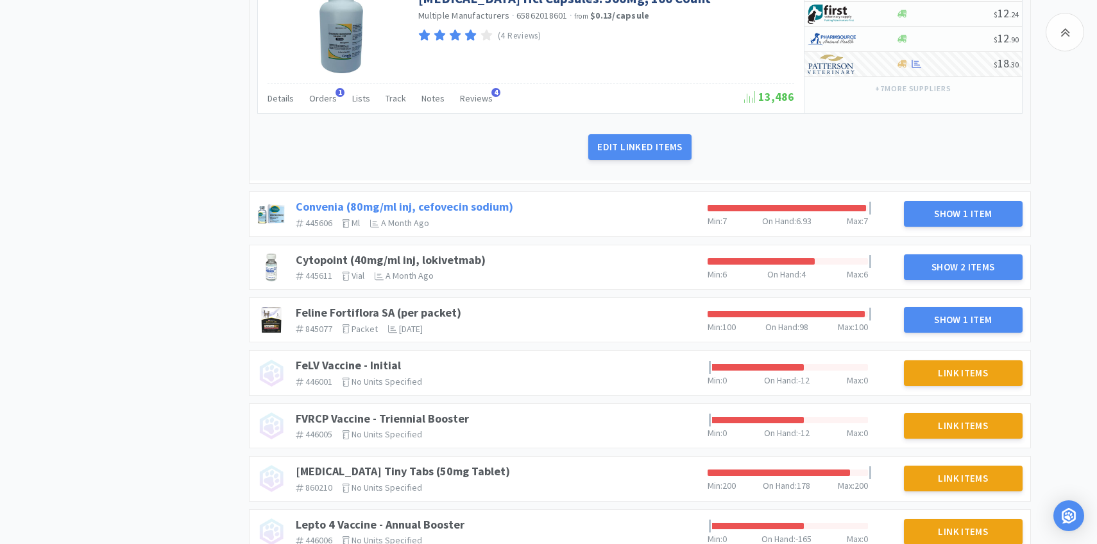
click at [477, 212] on div "Convenia (80mg/ml inj, cefovecin sodium) 445606 The identifier of the item in y…" at bounding box center [497, 213] width 412 height 39
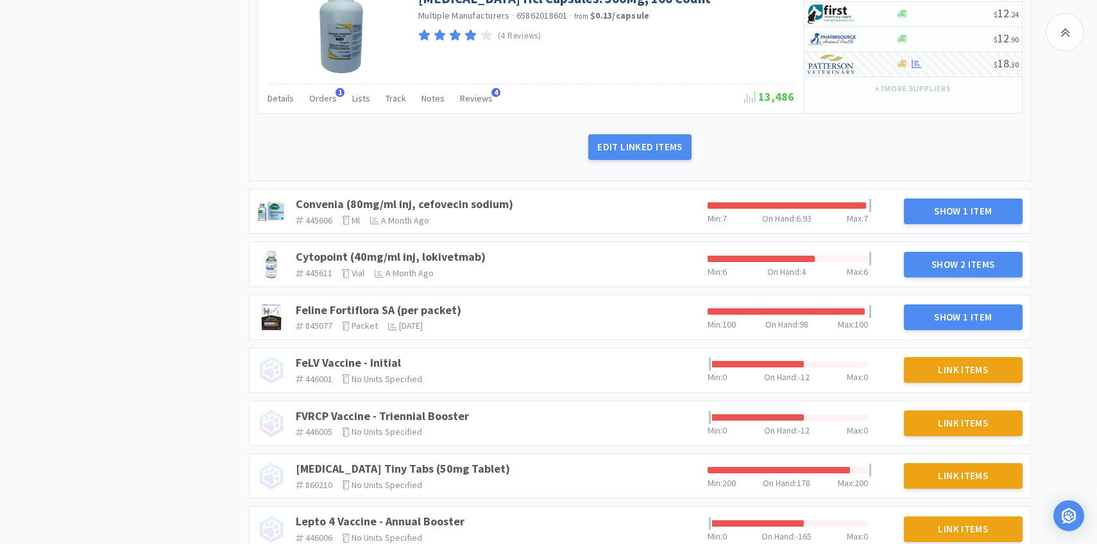
click at [477, 191] on div "Convenia (80mg/ml inj, cefovecin sodium) 445606 The identifier of the item in y…" at bounding box center [640, 211] width 781 height 44
click at [477, 193] on div "Convenia (80mg/ml inj, cefovecin sodium) 445606 The identifier of the item in y…" at bounding box center [497, 211] width 412 height 39
click at [477, 199] on link "Convenia (80mg/ml inj, cefovecin sodium)" at bounding box center [405, 203] width 218 height 15
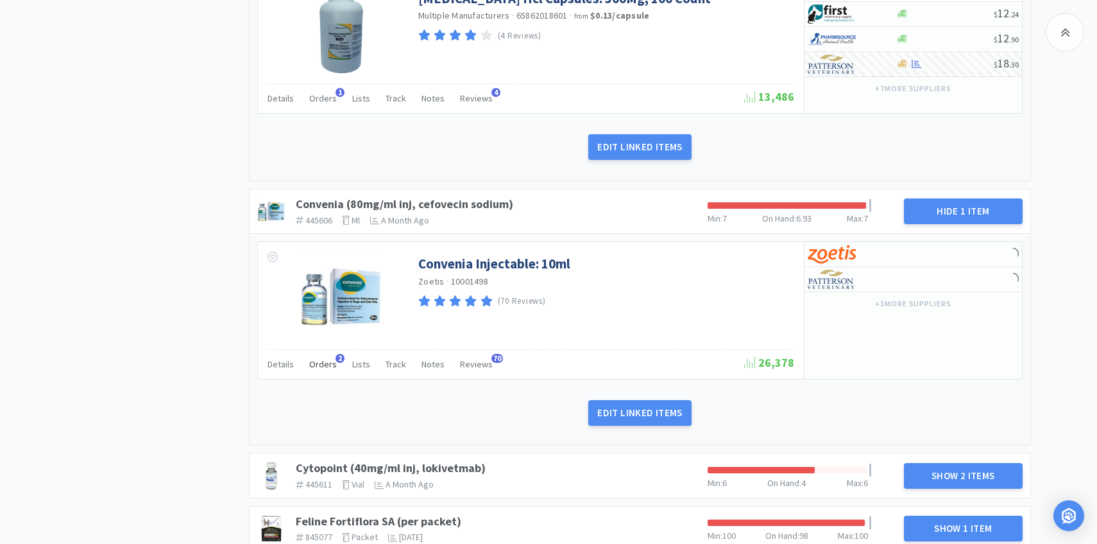
click at [320, 364] on span "Orders" at bounding box center [323, 364] width 28 height 12
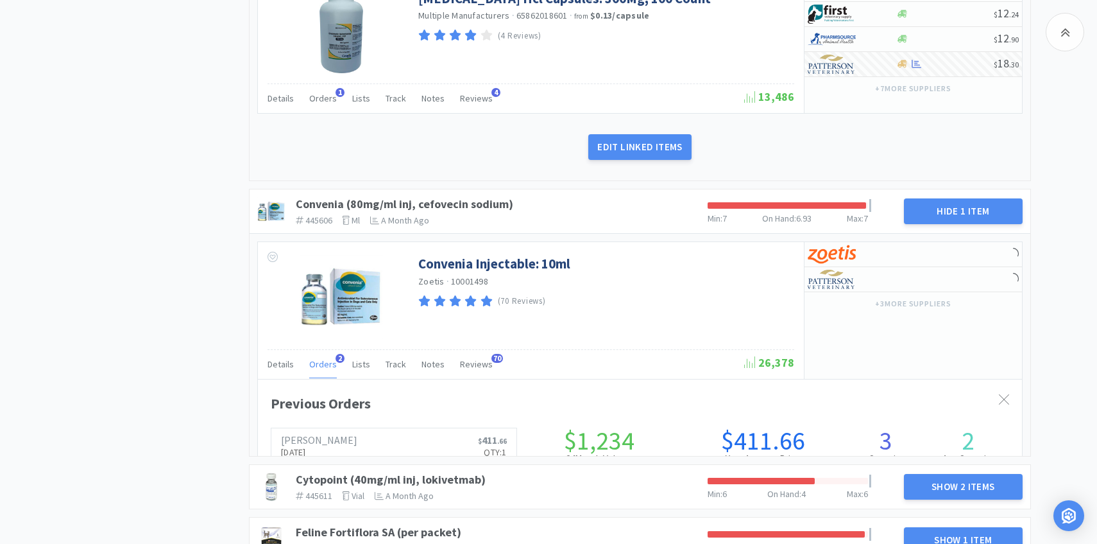
scroll to position [352, 764]
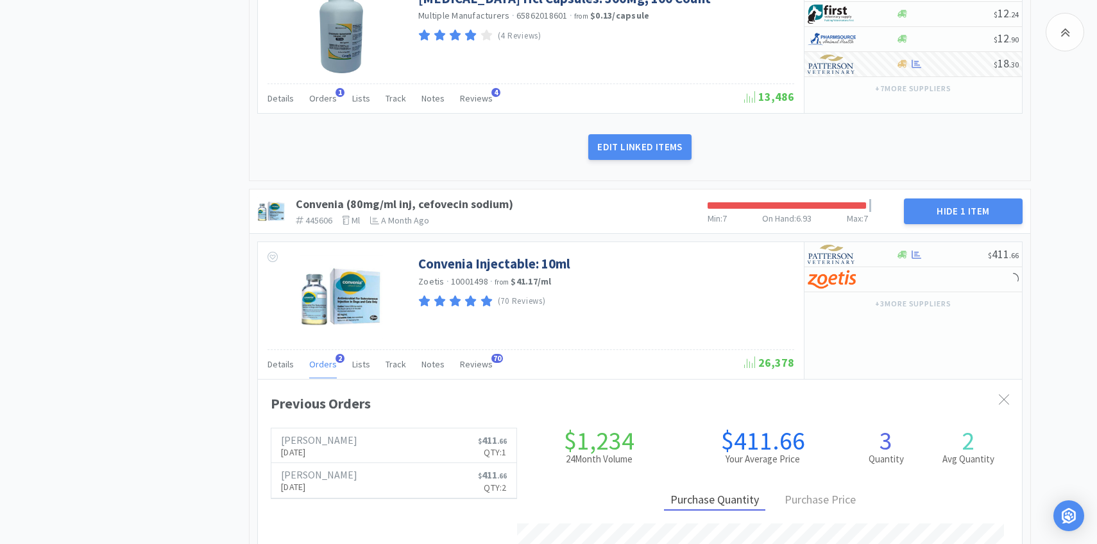
click at [320, 364] on span "Orders" at bounding box center [323, 364] width 28 height 12
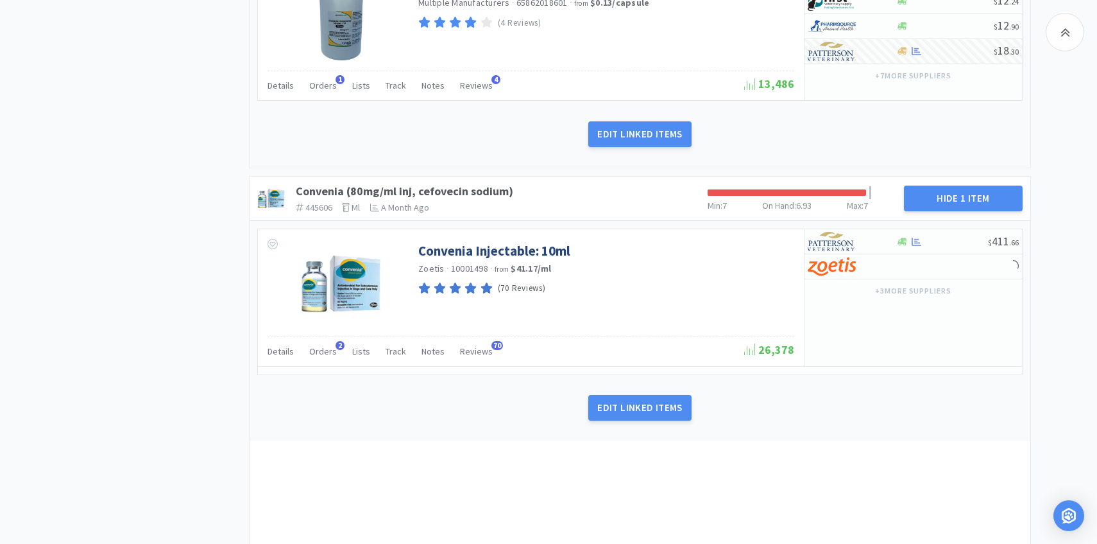
scroll to position [984, 0]
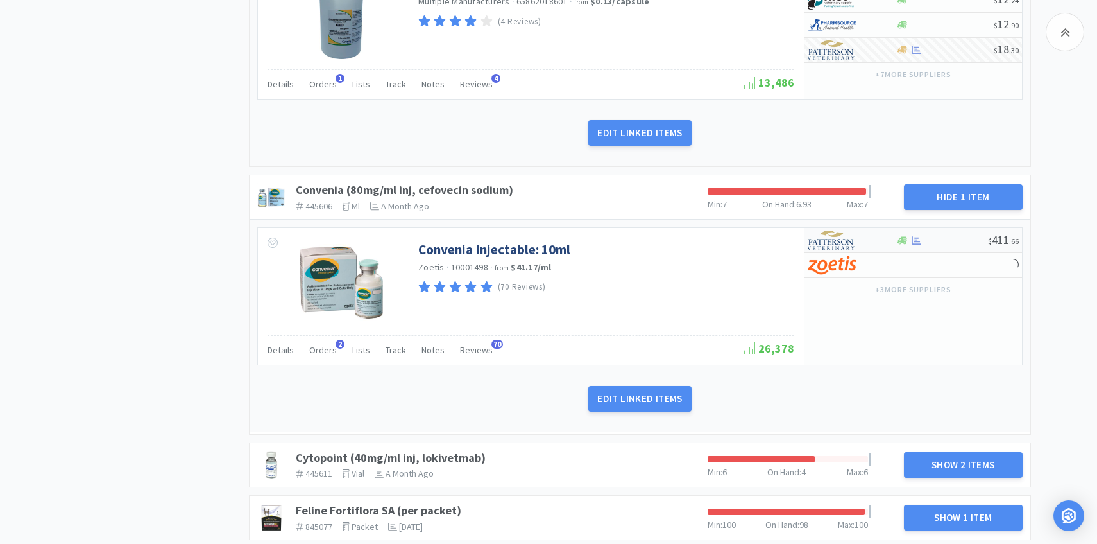
click at [848, 242] on img at bounding box center [832, 239] width 48 height 19
select select "1"
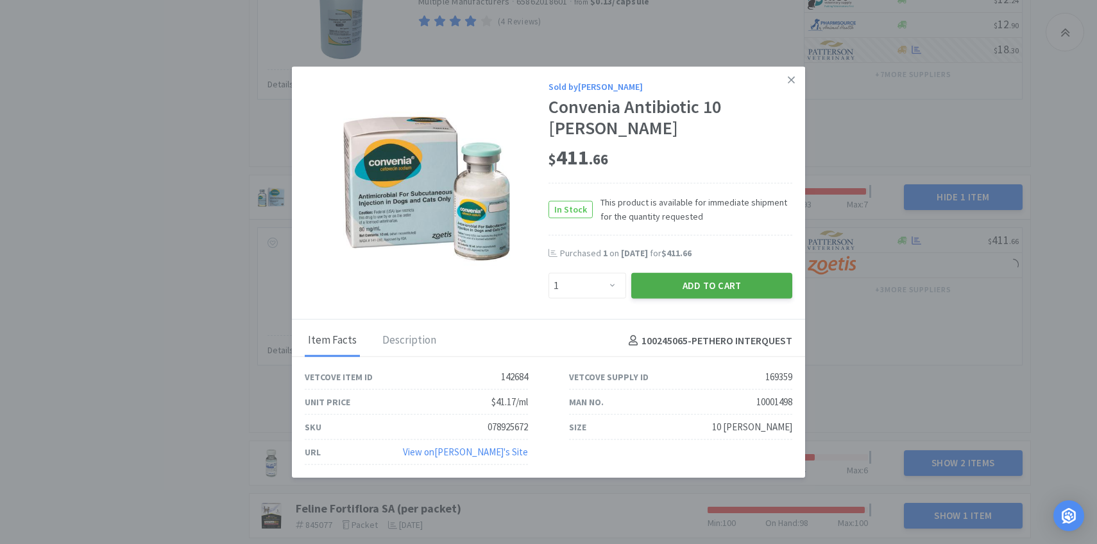
click at [701, 273] on button "Add to Cart" at bounding box center [711, 286] width 161 height 26
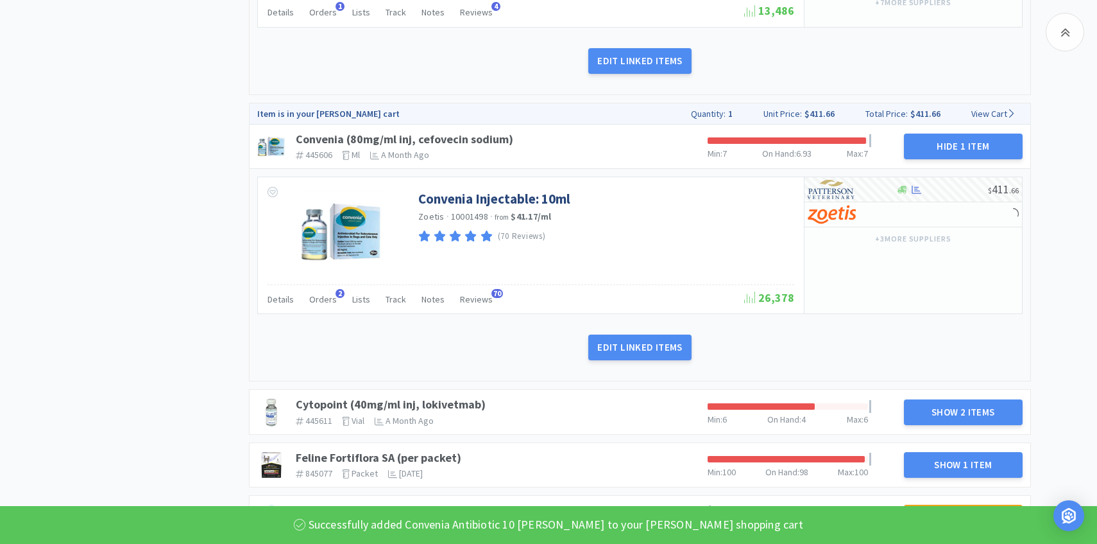
scroll to position [1243, 0]
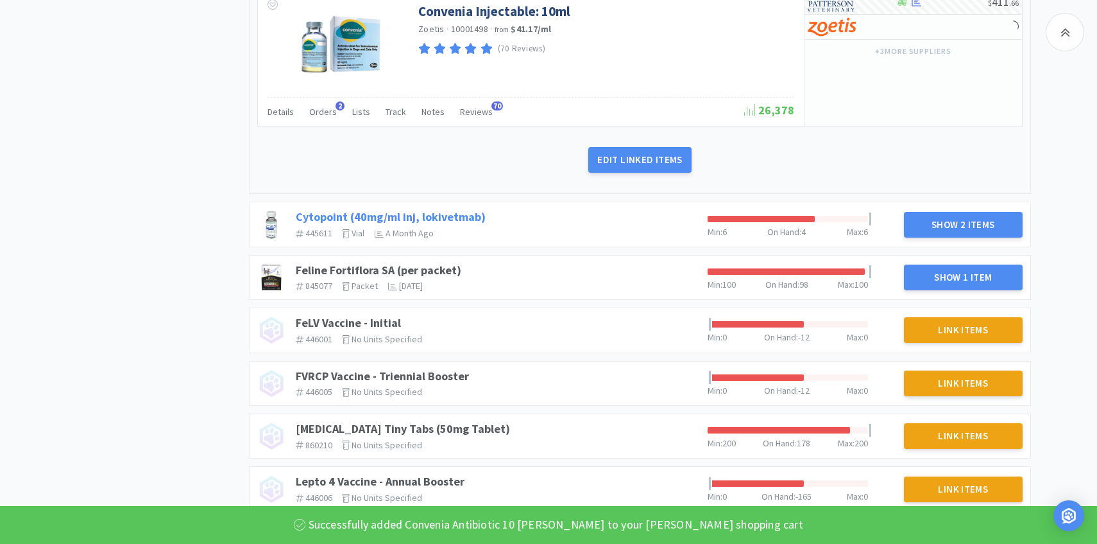
click at [468, 209] on div "Cytopoint (40mg/ml inj, lokivetmab) 445611 The identifier of the item in your P…" at bounding box center [497, 224] width 412 height 39
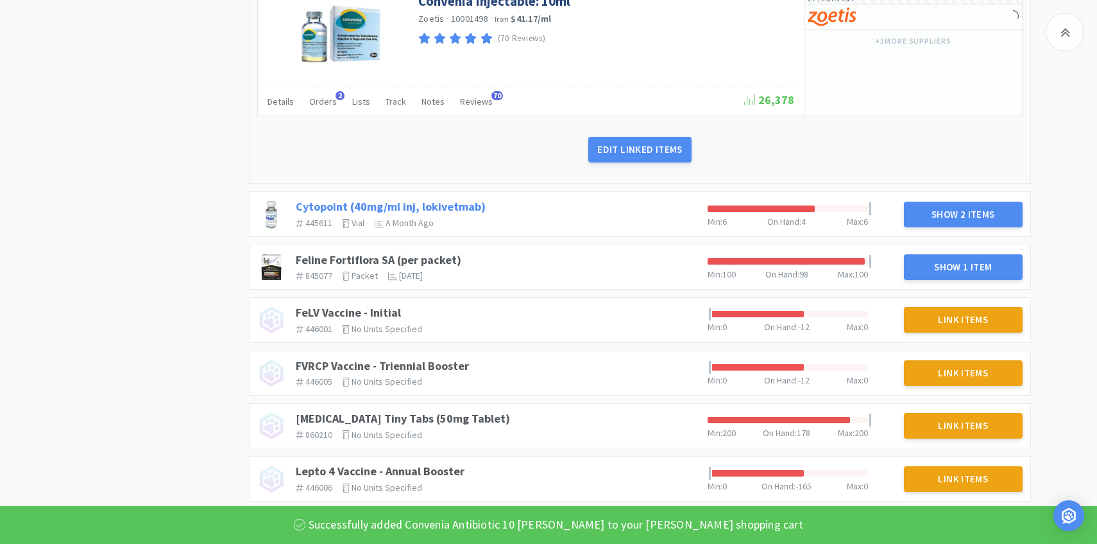
click at [469, 202] on link "Cytopoint (40mg/ml inj, lokivetmab)" at bounding box center [391, 206] width 190 height 15
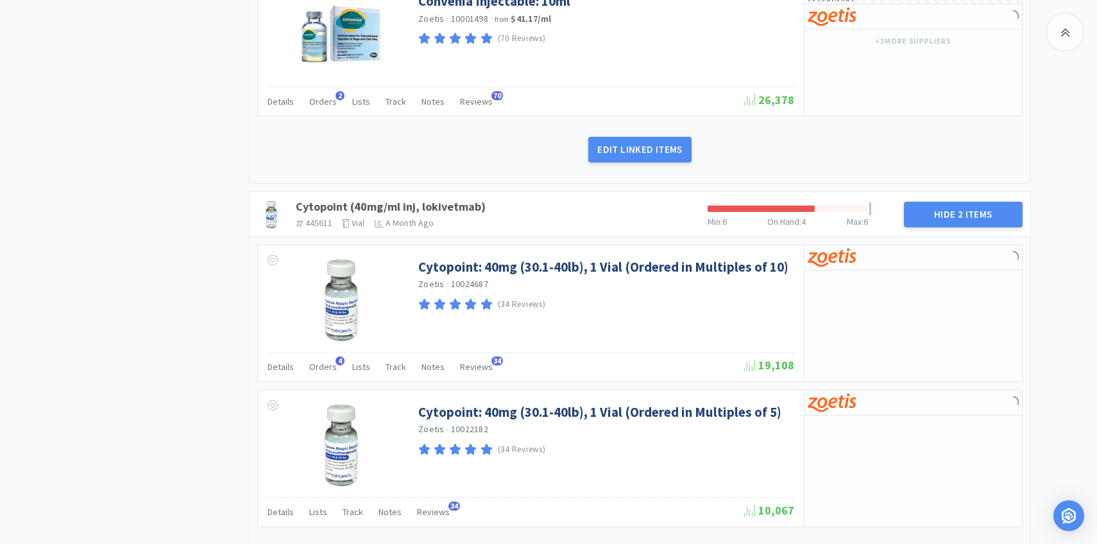
click at [327, 355] on div "Details Orders 4 Lists Track Notes Reviews 34 19,108" at bounding box center [531, 367] width 527 height 30
click at [327, 356] on div "Orders 4" at bounding box center [323, 368] width 28 height 24
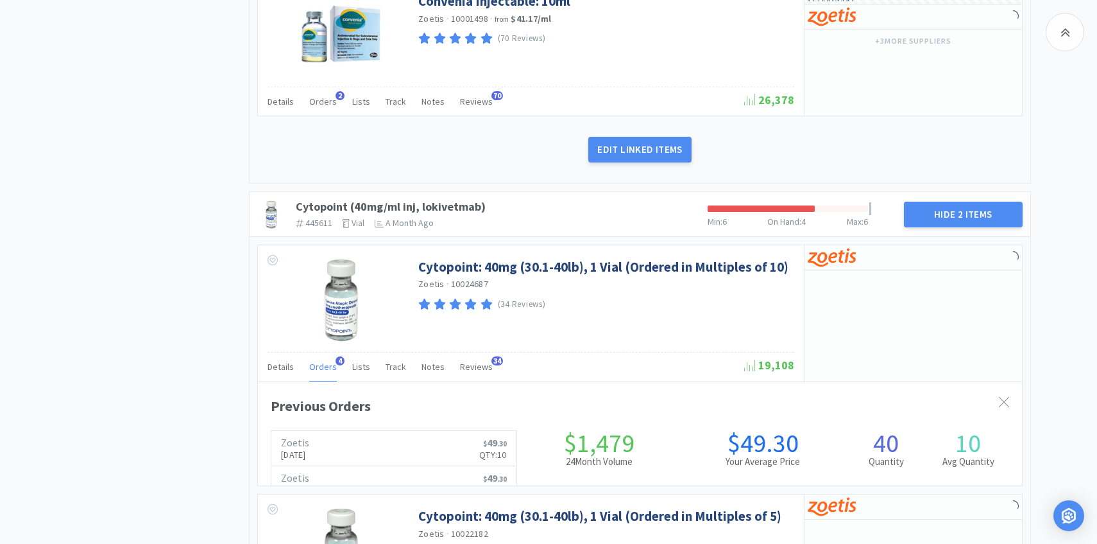
scroll to position [352, 764]
click at [324, 364] on span "Orders" at bounding box center [323, 367] width 28 height 12
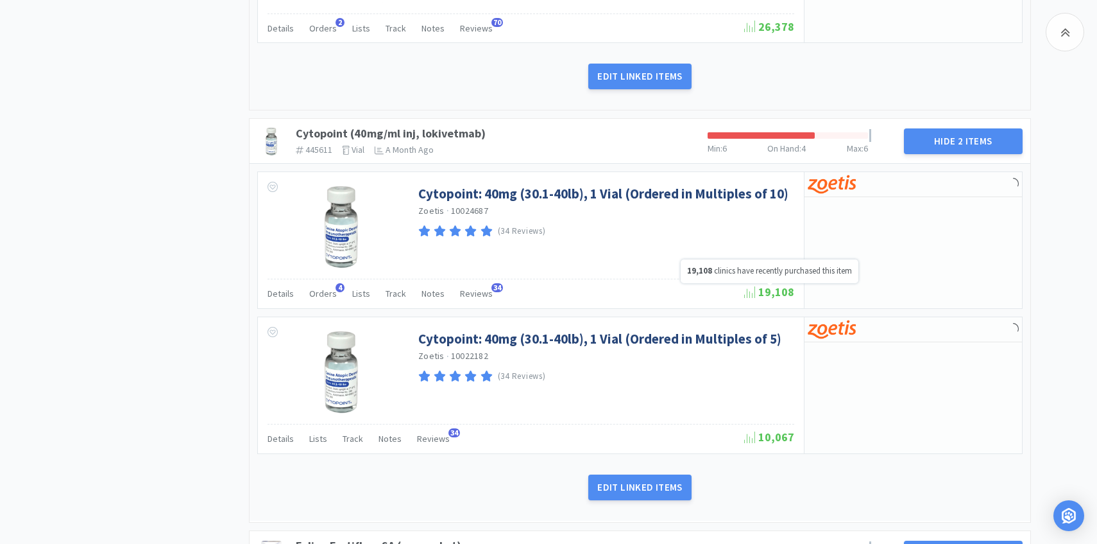
scroll to position [1328, 0]
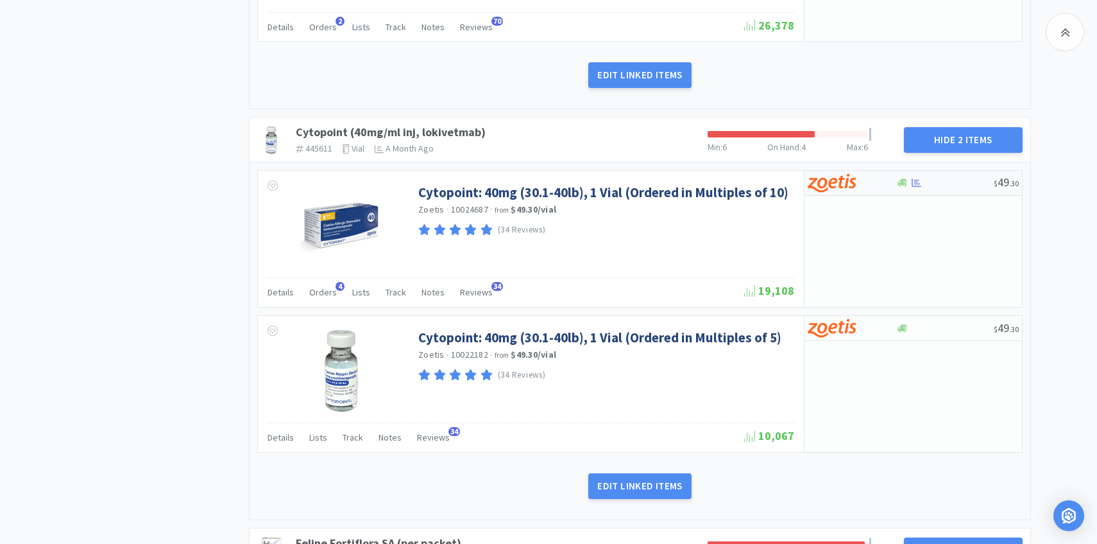
click at [843, 189] on img at bounding box center [832, 182] width 48 height 19
select select "10"
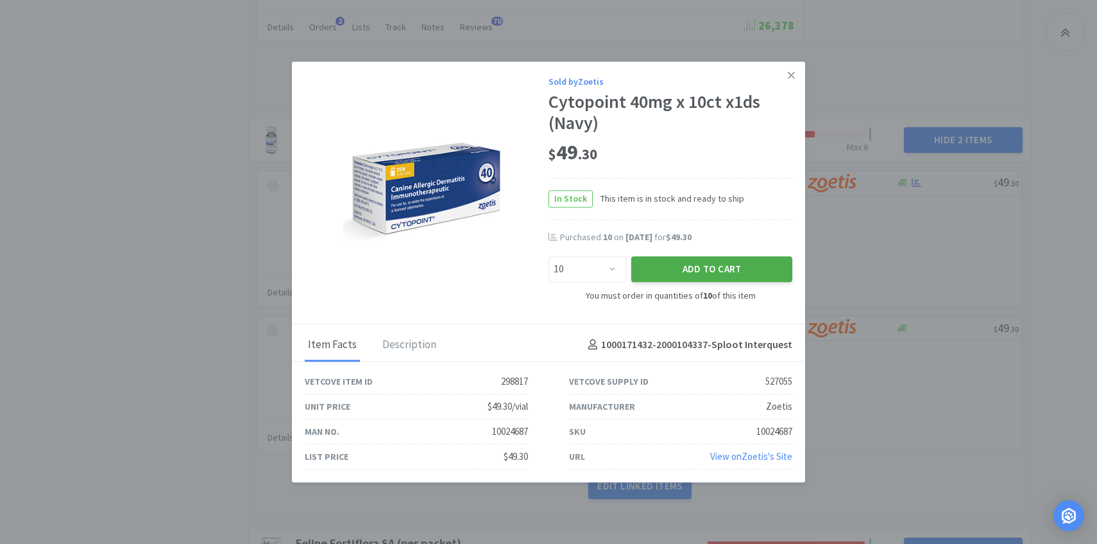
click at [723, 267] on button "Add to Cart" at bounding box center [711, 270] width 161 height 26
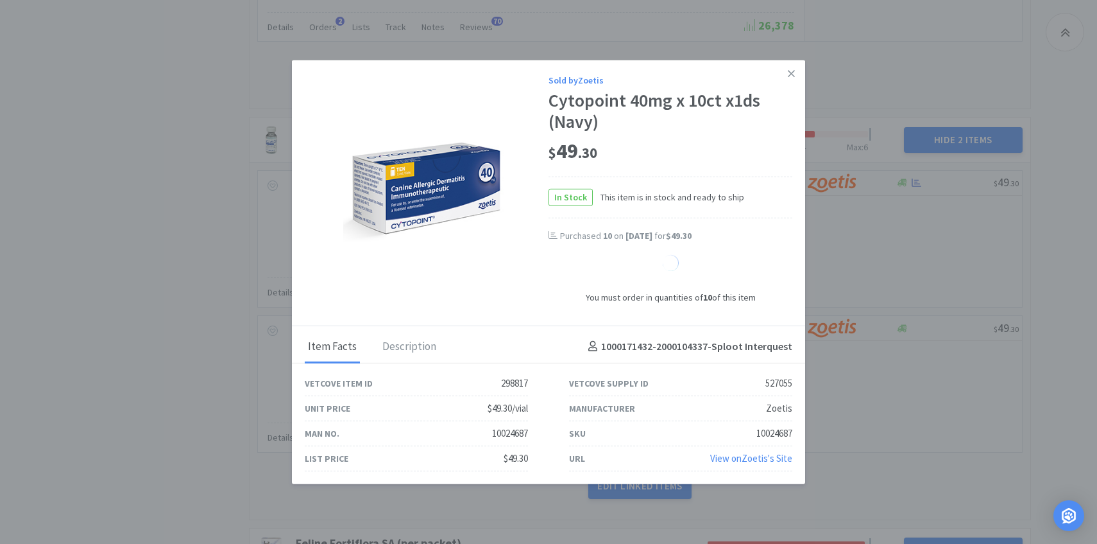
select select "1"
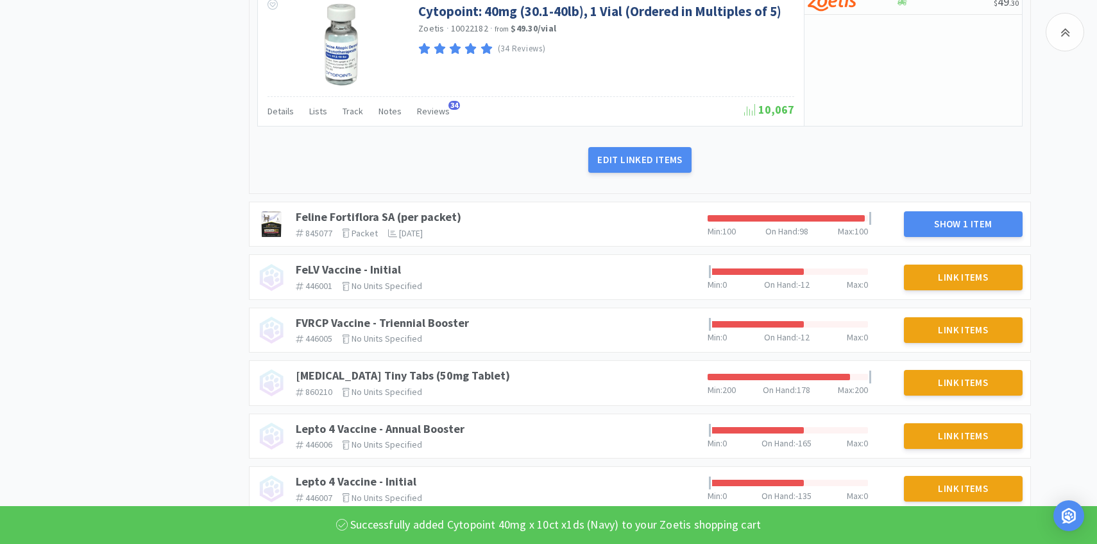
scroll to position [1677, 0]
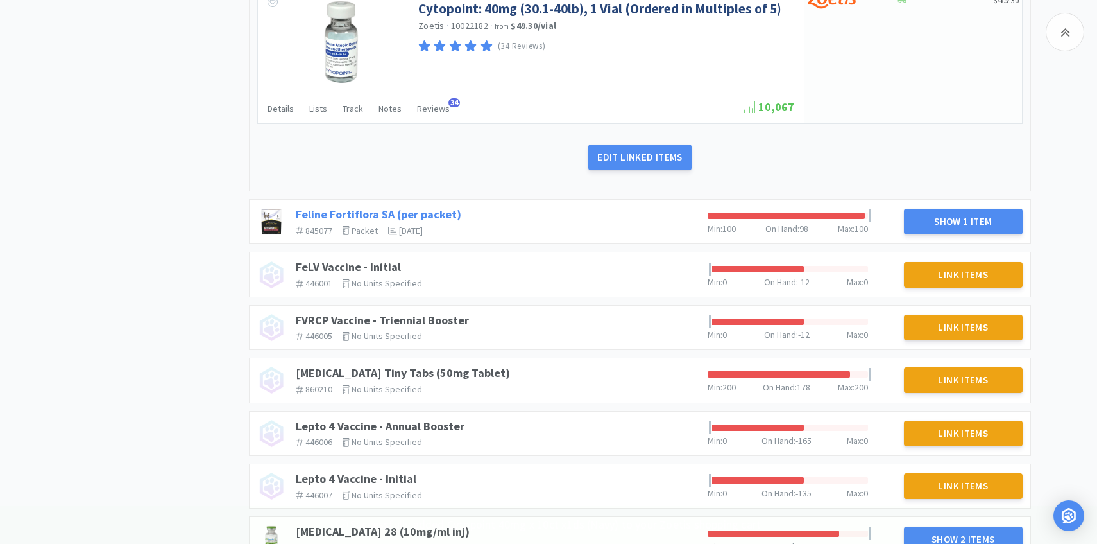
click at [429, 208] on link "Feline Fortiflora SA (per packet)" at bounding box center [379, 214] width 166 height 15
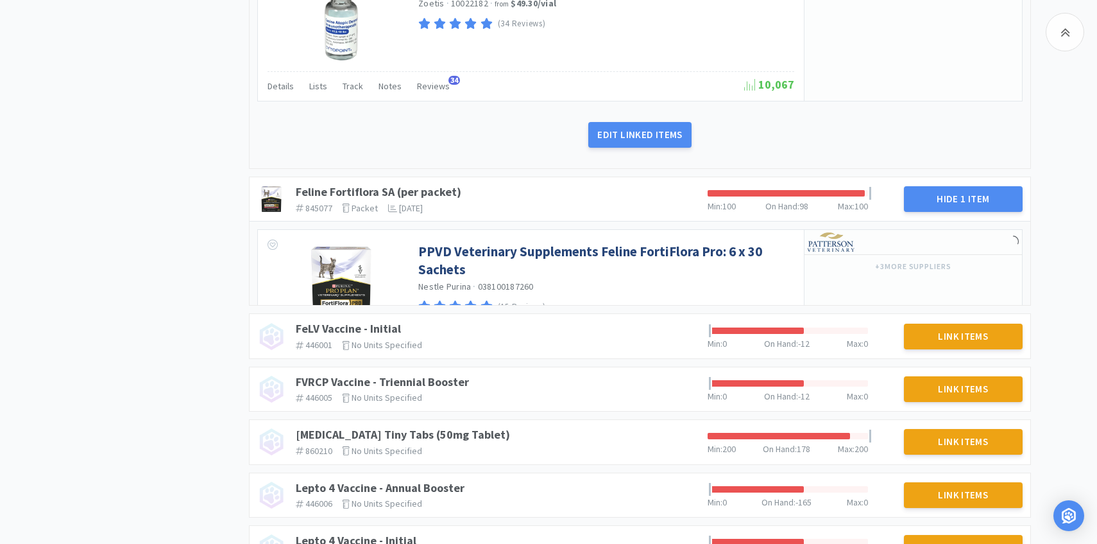
scroll to position [1715, 0]
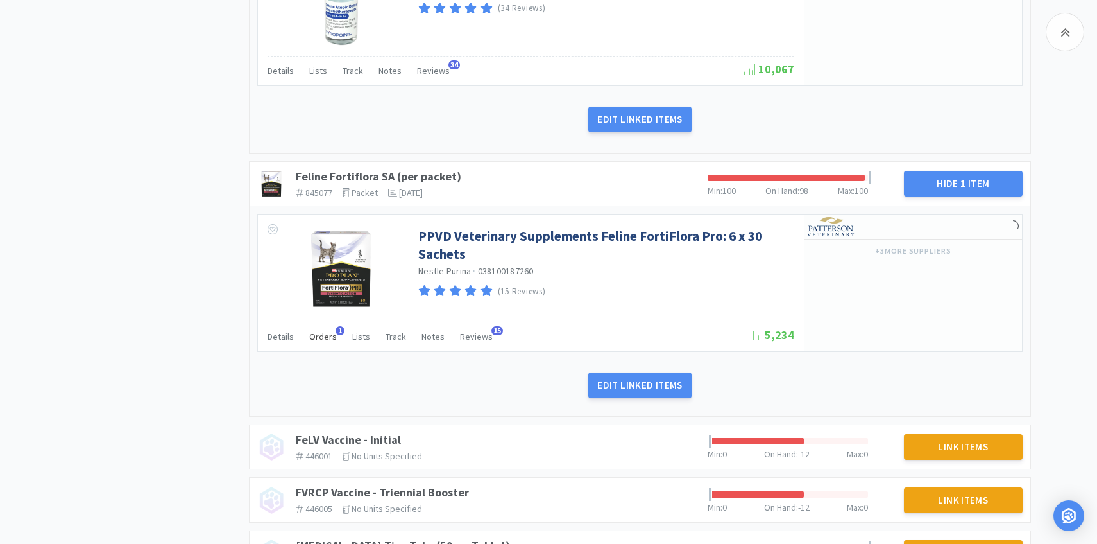
click at [327, 339] on span "Orders" at bounding box center [323, 336] width 28 height 12
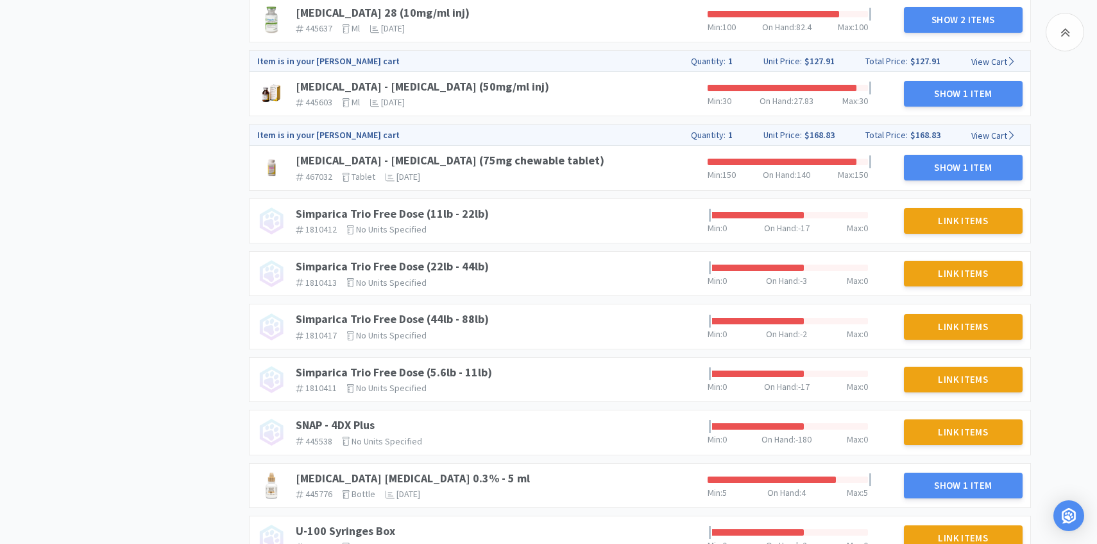
scroll to position [2745, 0]
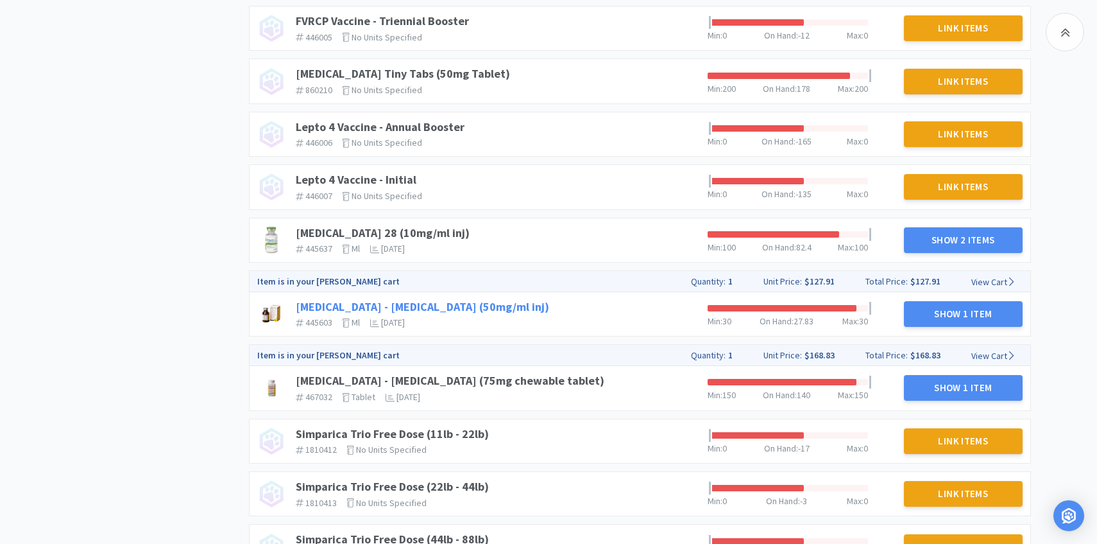
click at [455, 305] on link "Rimadyl - Carprofen (50mg/ml inj)" at bounding box center [422, 306] width 253 height 15
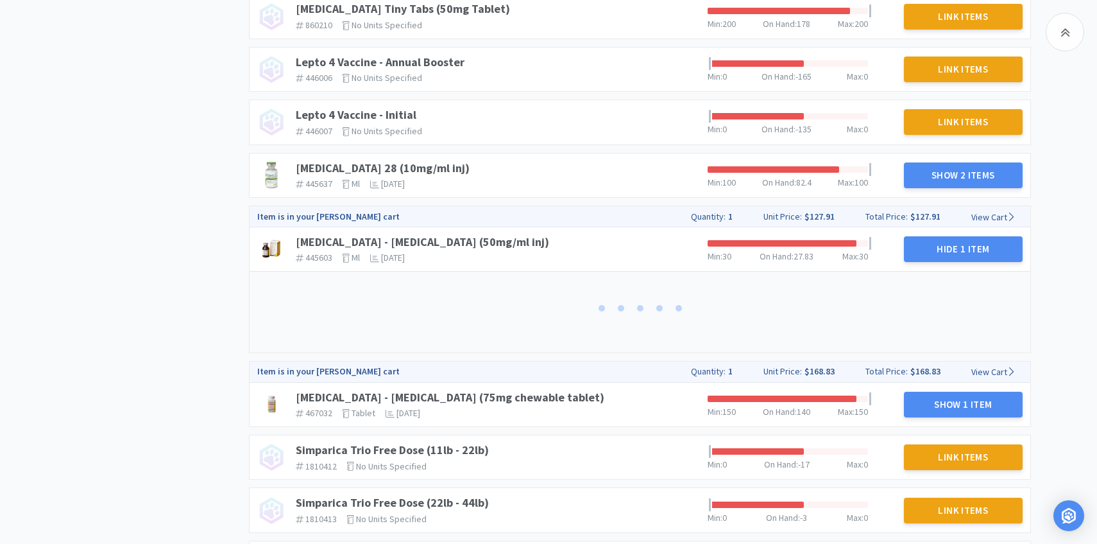
scroll to position [2611, 0]
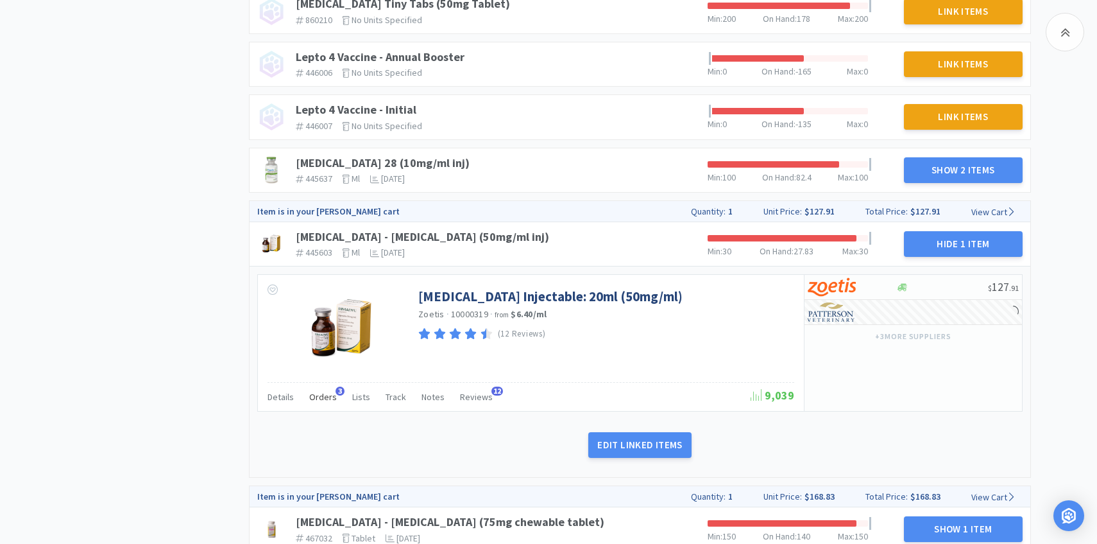
click at [324, 397] on span "Orders" at bounding box center [323, 397] width 28 height 12
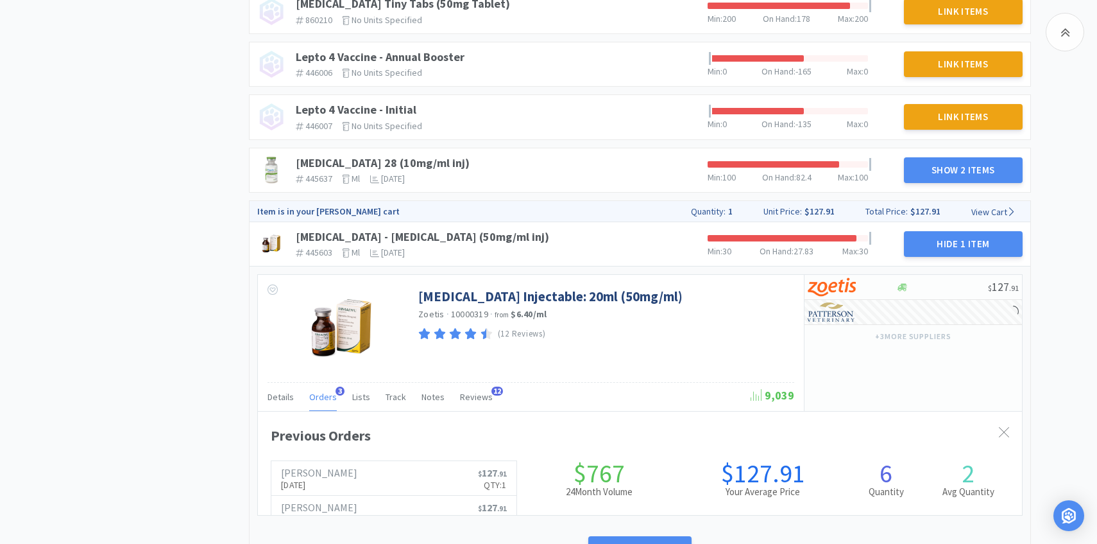
click at [324, 397] on span "Orders" at bounding box center [323, 397] width 28 height 12
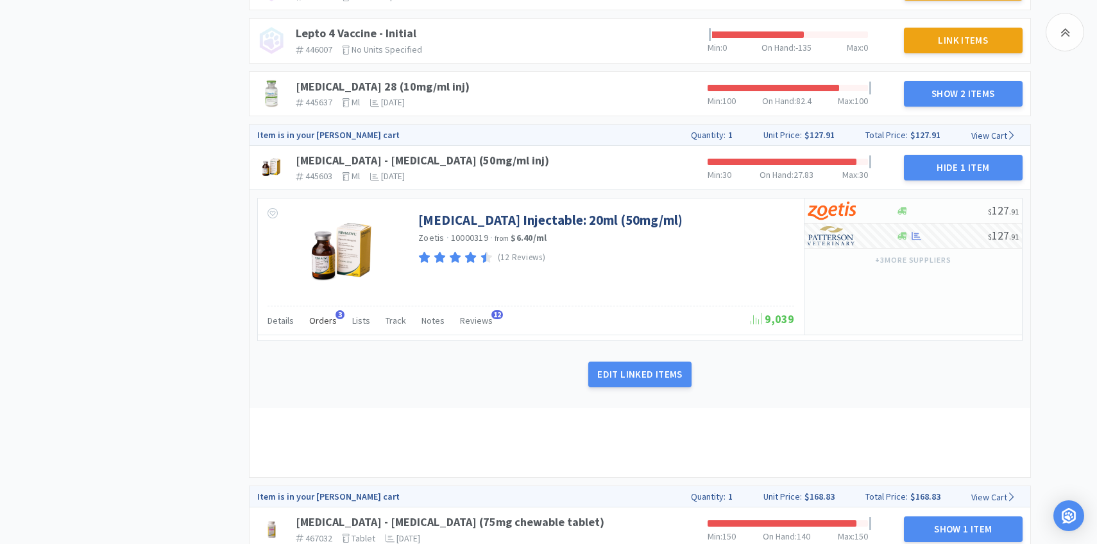
scroll to position [2907, 0]
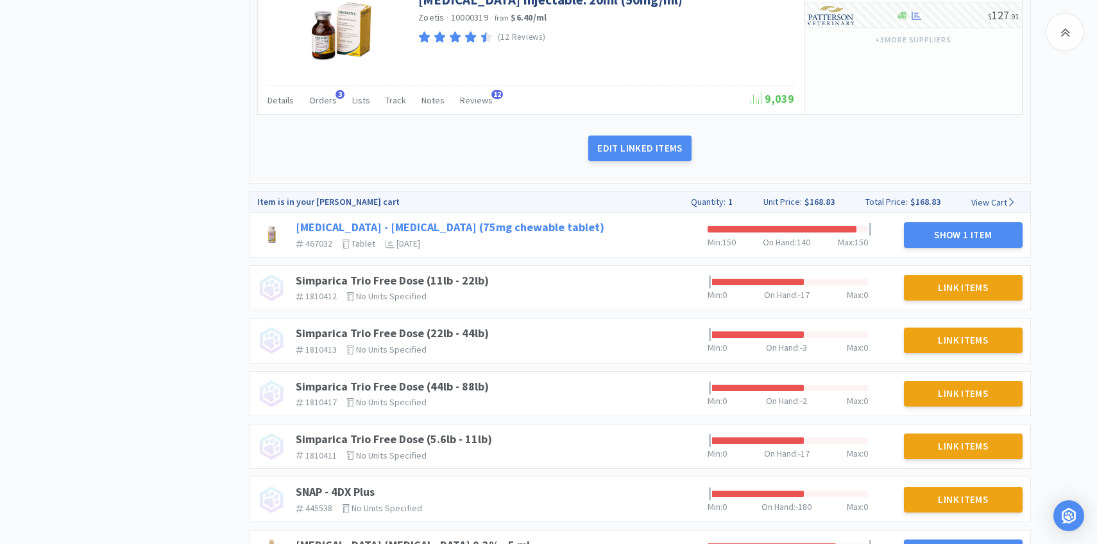
click at [490, 227] on link "Rimadyl - Carprofen (75mg chewable tablet)" at bounding box center [450, 226] width 309 height 15
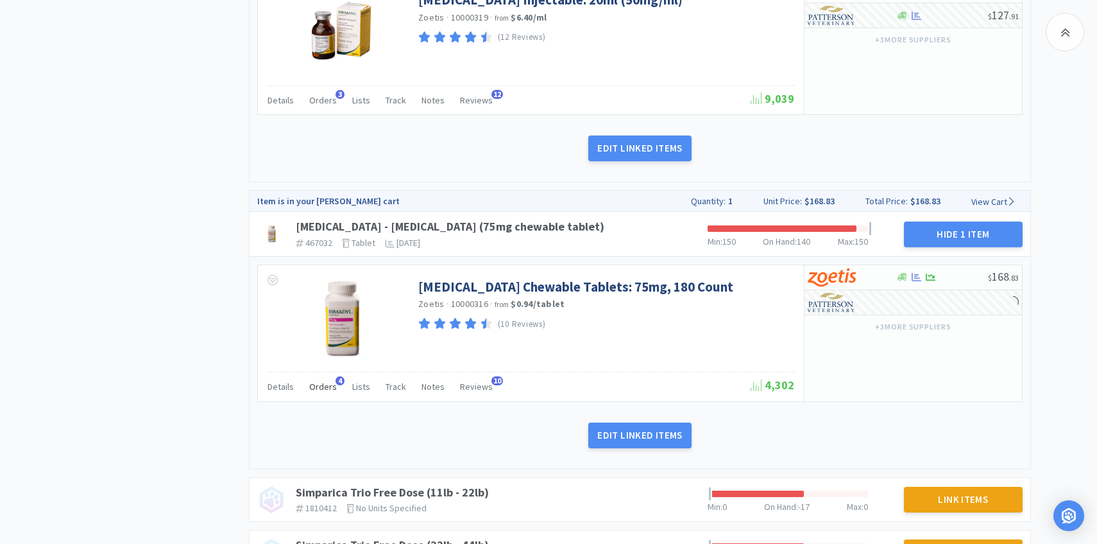
click at [321, 388] on span "Orders" at bounding box center [323, 387] width 28 height 12
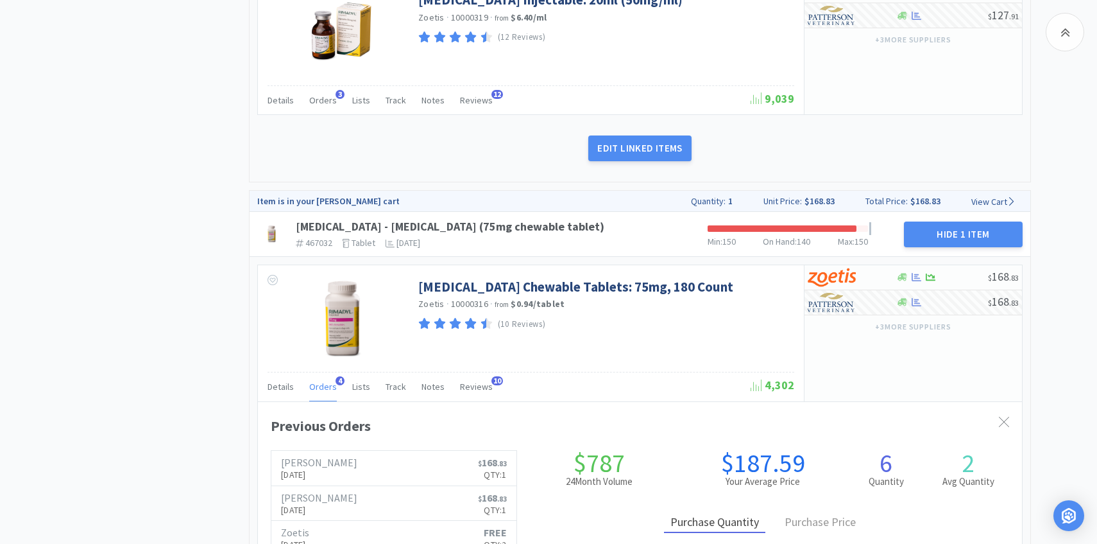
scroll to position [352, 764]
click at [321, 388] on span "Orders" at bounding box center [323, 387] width 28 height 12
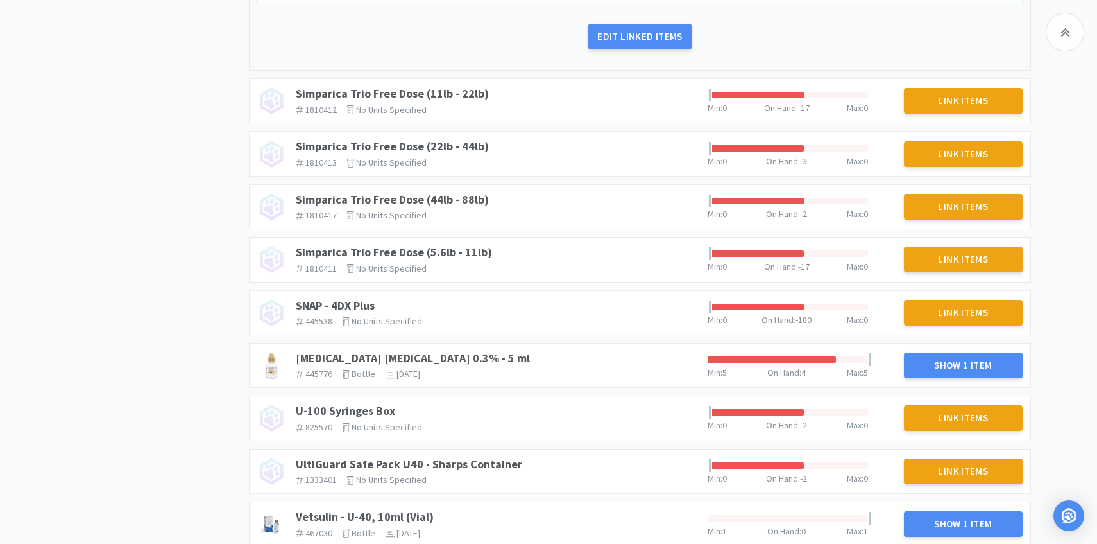
scroll to position [3365, 0]
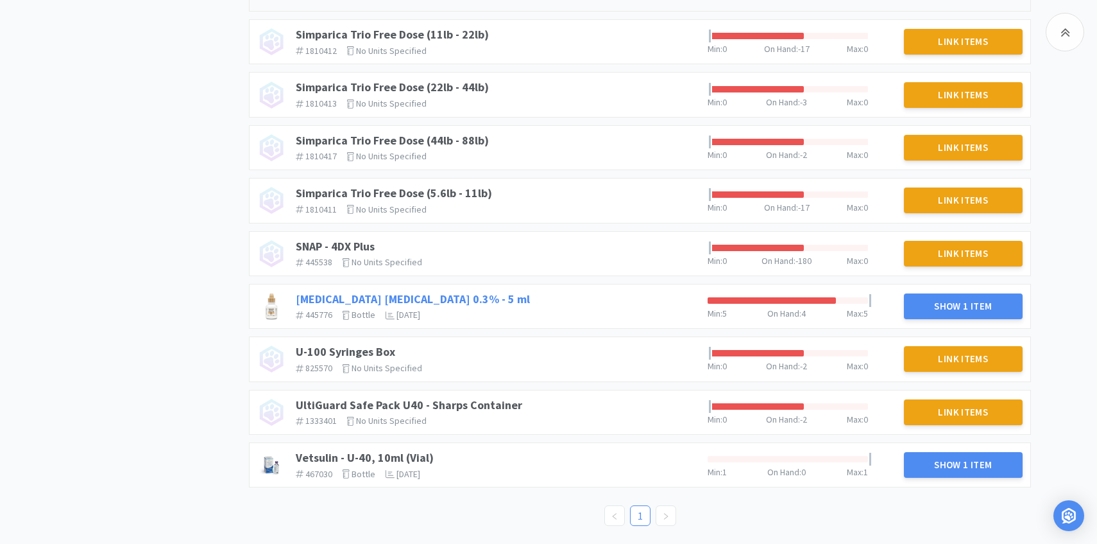
click at [468, 295] on link "Tobramycin Ophthalmic Solution 0.3% - 5 ml" at bounding box center [413, 298] width 234 height 15
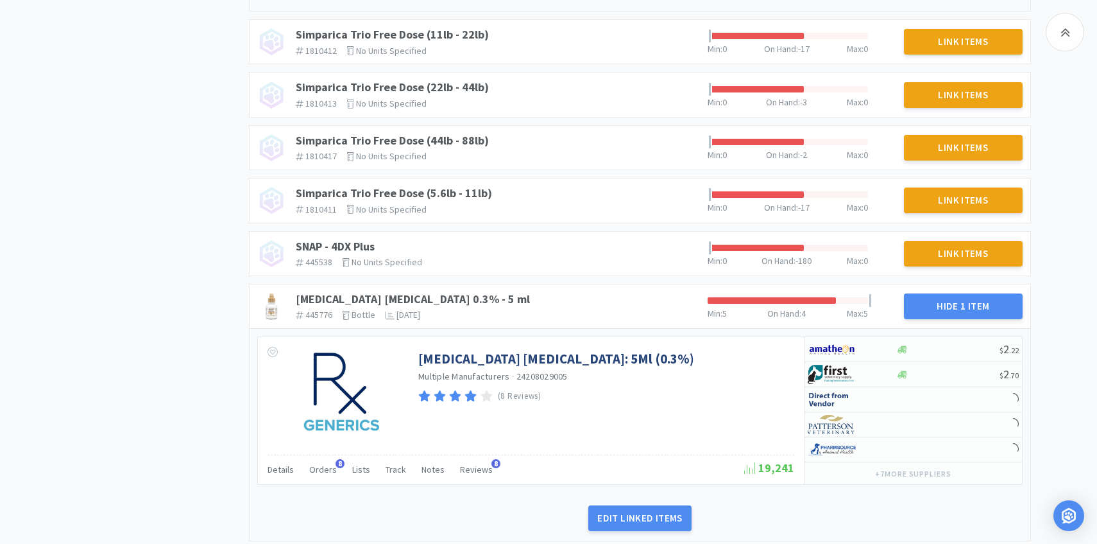
scroll to position [3519, 0]
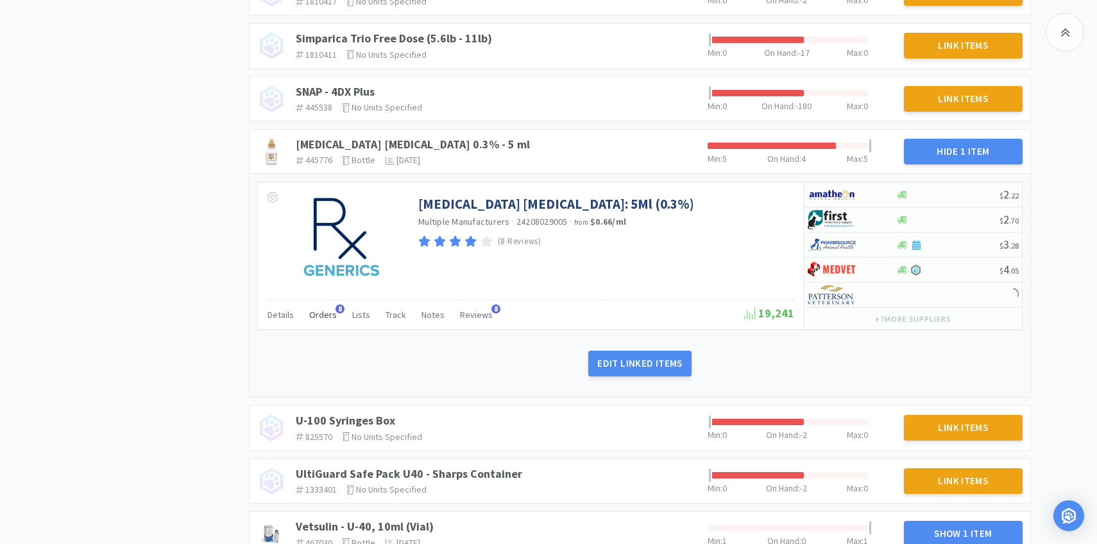
click at [329, 307] on div "Orders 8" at bounding box center [323, 316] width 28 height 24
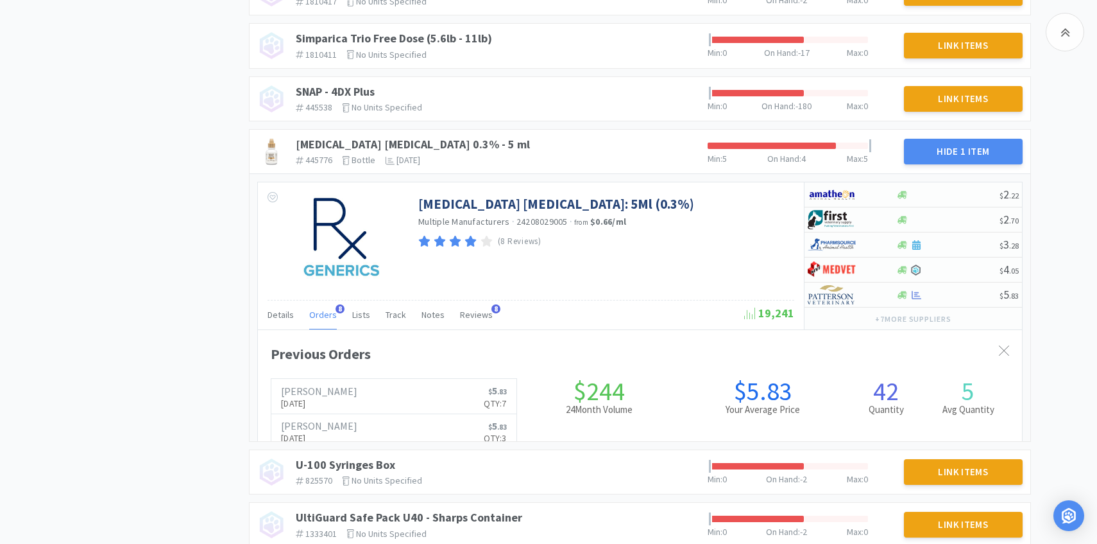
scroll to position [352, 764]
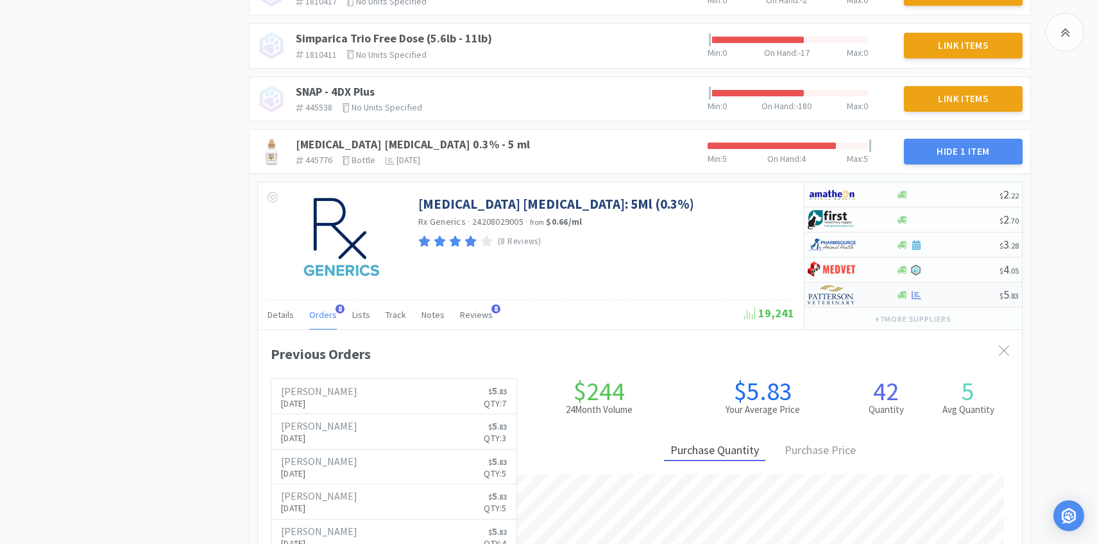
click at [851, 300] on img at bounding box center [832, 294] width 48 height 19
select select "1"
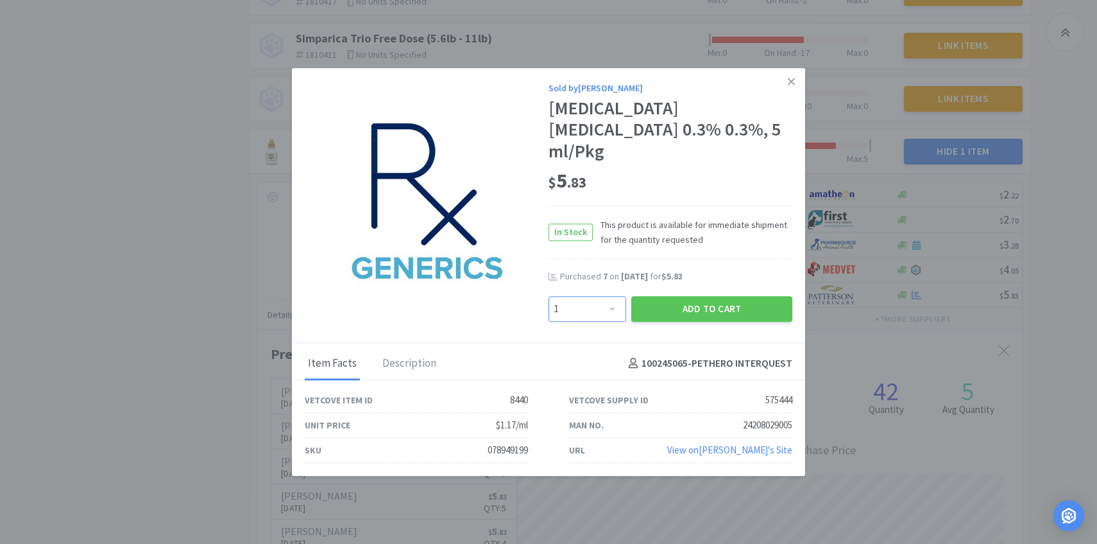
click at [577, 302] on select "Enter Quantity 1 2 3 4 5 6 7 8 9 10 11 12 13 14 15 16 17 18 19 20 Enter Quantity" at bounding box center [588, 309] width 78 height 26
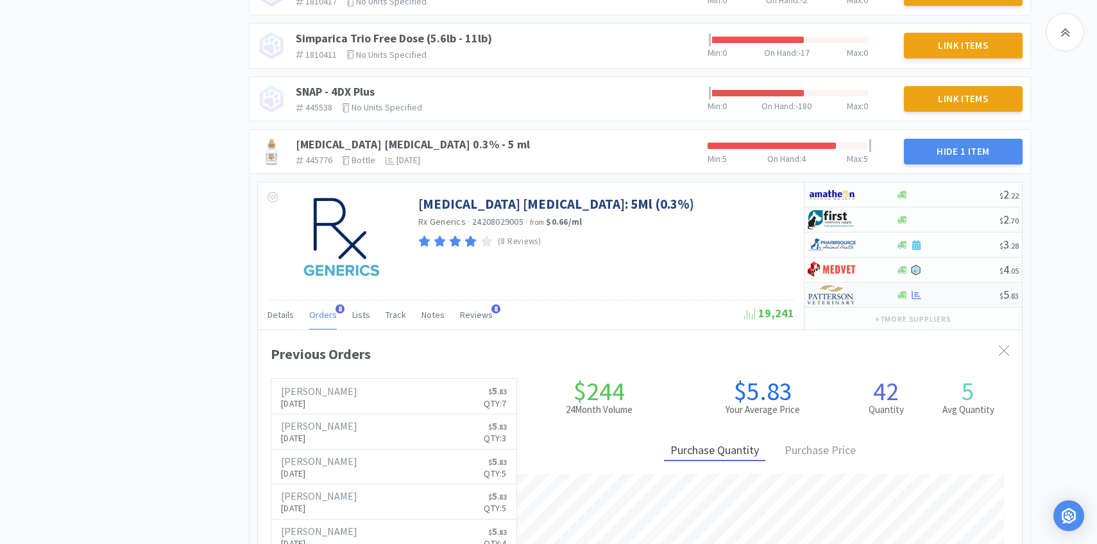
click at [840, 293] on img at bounding box center [832, 294] width 48 height 19
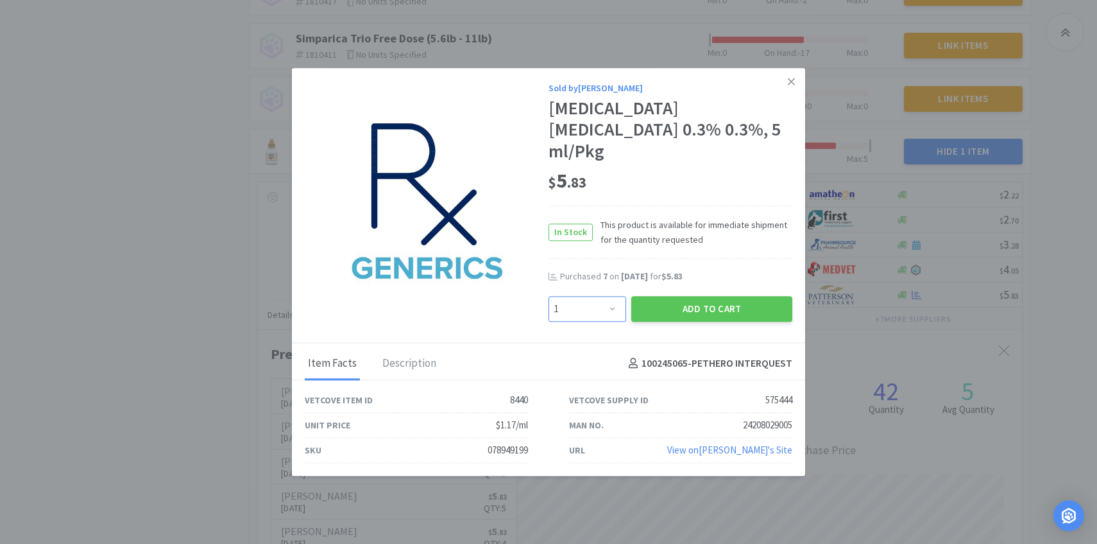
click at [578, 302] on select "Enter Quantity 1 2 3 4 5 6 7 8 9 10 11 12 13 14 15 16 17 18 19 20 Enter Quantity" at bounding box center [588, 309] width 78 height 26
select select "6"
click at [549, 296] on select "Enter Quantity 1 2 3 4 5 6 7 8 9 10 11 12 13 14 15 16 17 18 19 20 Enter Quantity" at bounding box center [588, 309] width 78 height 26
click at [707, 296] on button "Add to Cart" at bounding box center [711, 309] width 161 height 26
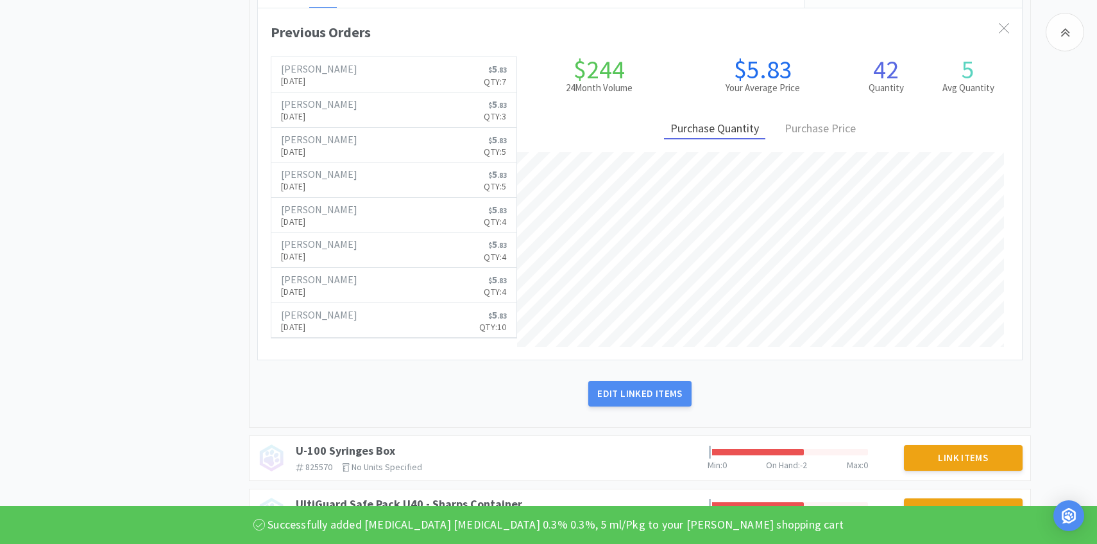
scroll to position [3961, 0]
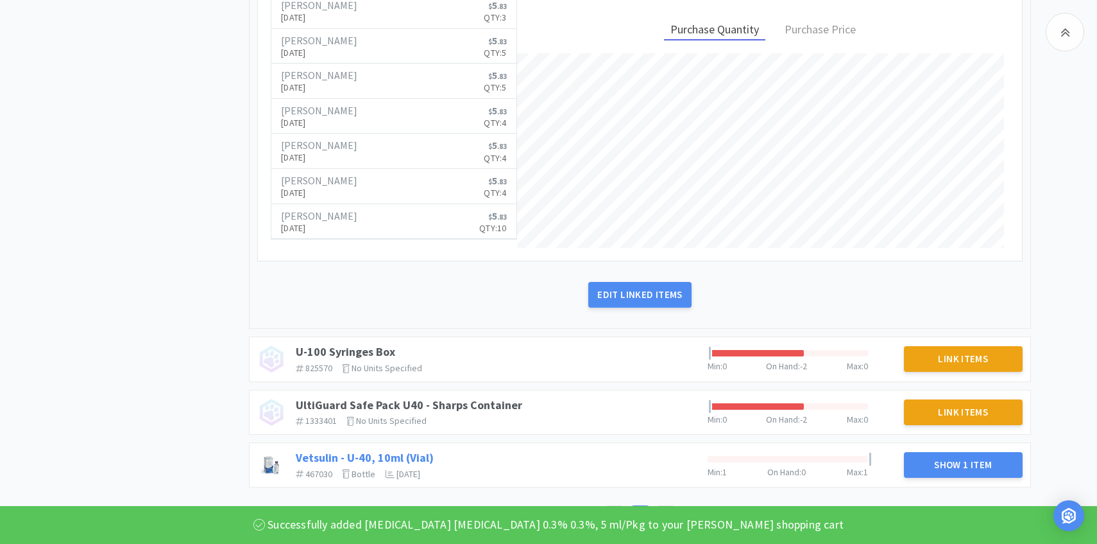
click at [387, 454] on link "Vetsulin - U-40, 10ml (Vial)" at bounding box center [365, 457] width 138 height 15
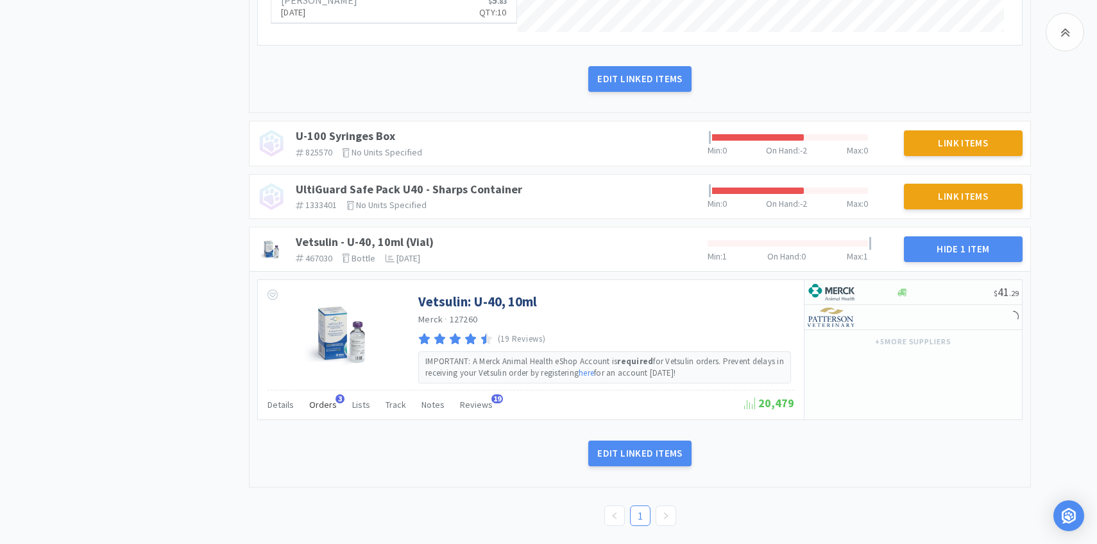
scroll to position [4176, 0]
click at [327, 414] on div "Orders 3" at bounding box center [323, 406] width 28 height 24
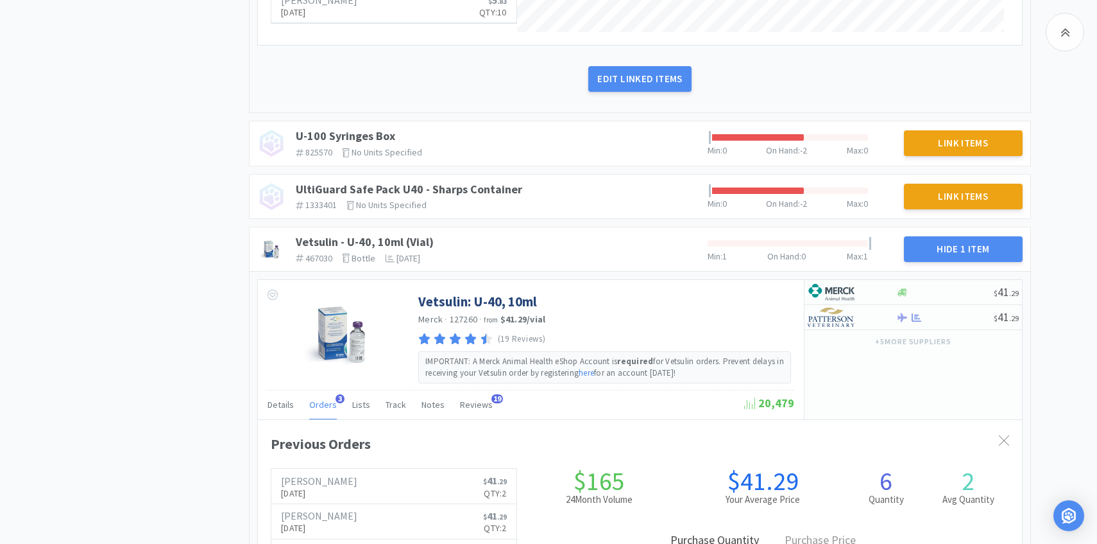
scroll to position [352, 764]
click at [344, 493] on link "Patterson Sep 15th, 2025 $ 41 . 29 Qty: 2" at bounding box center [393, 485] width 245 height 35
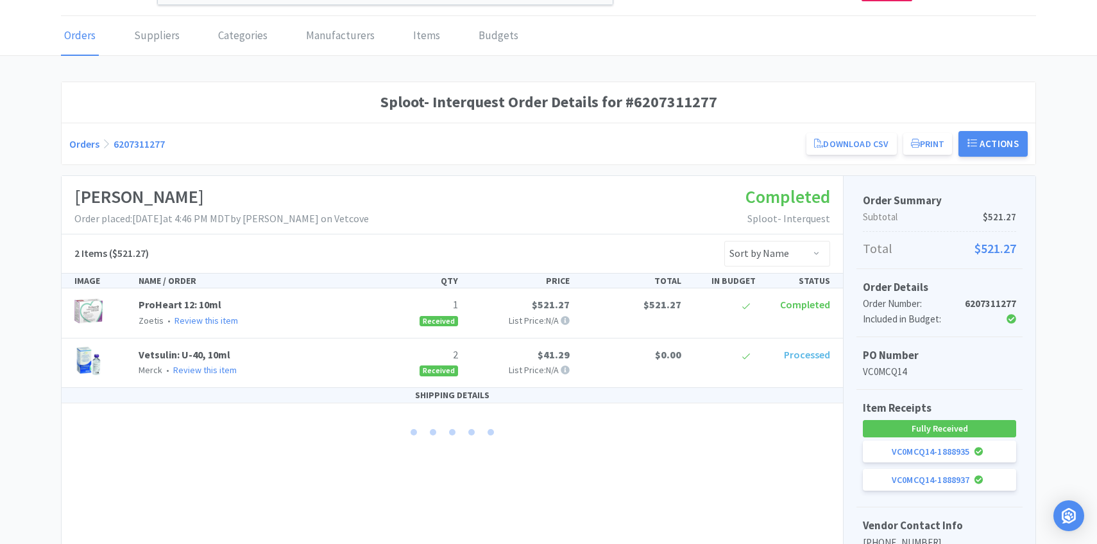
scroll to position [48, 0]
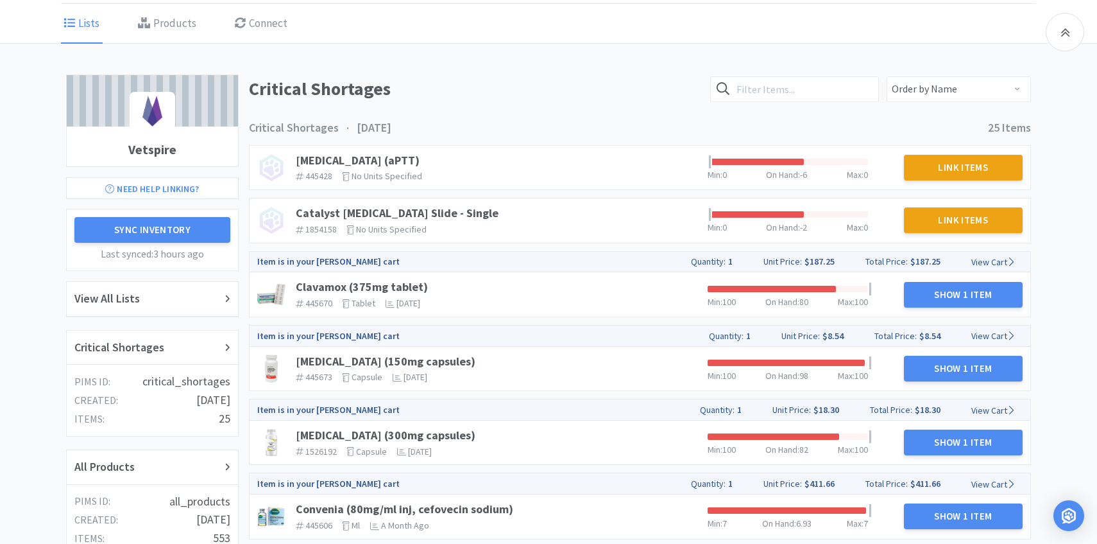
scroll to position [1188, 0]
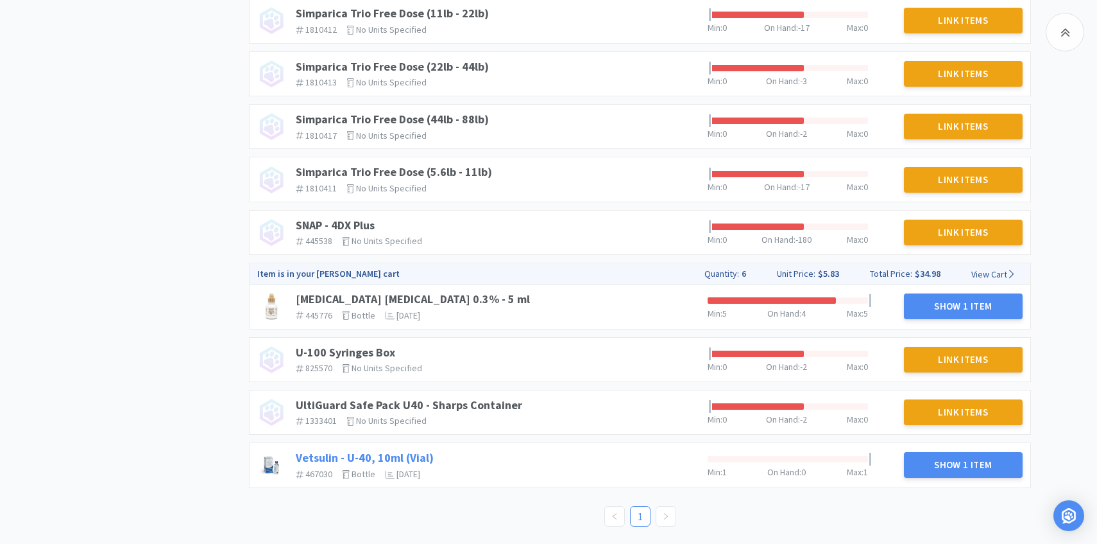
click at [386, 460] on link "Vetsulin - U-40, 10ml (Vial)" at bounding box center [365, 457] width 138 height 15
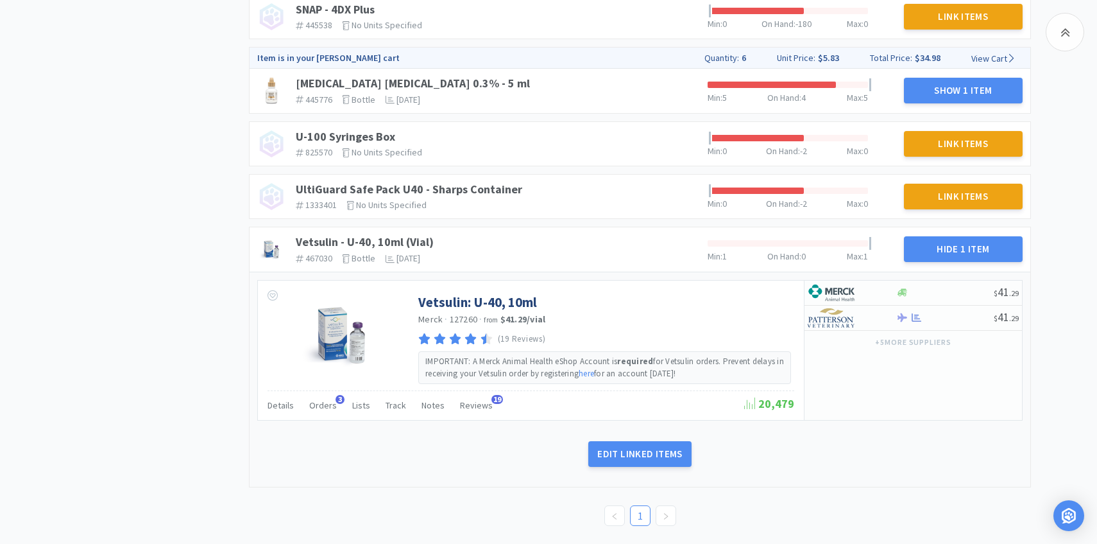
scroll to position [1404, 0]
click at [319, 399] on span "Orders" at bounding box center [323, 405] width 28 height 12
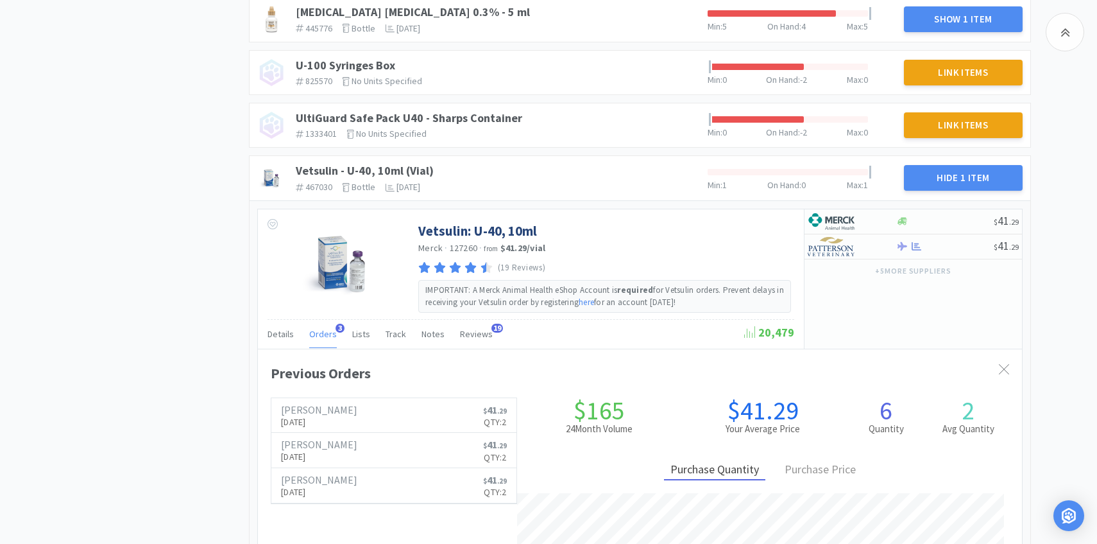
scroll to position [1480, 0]
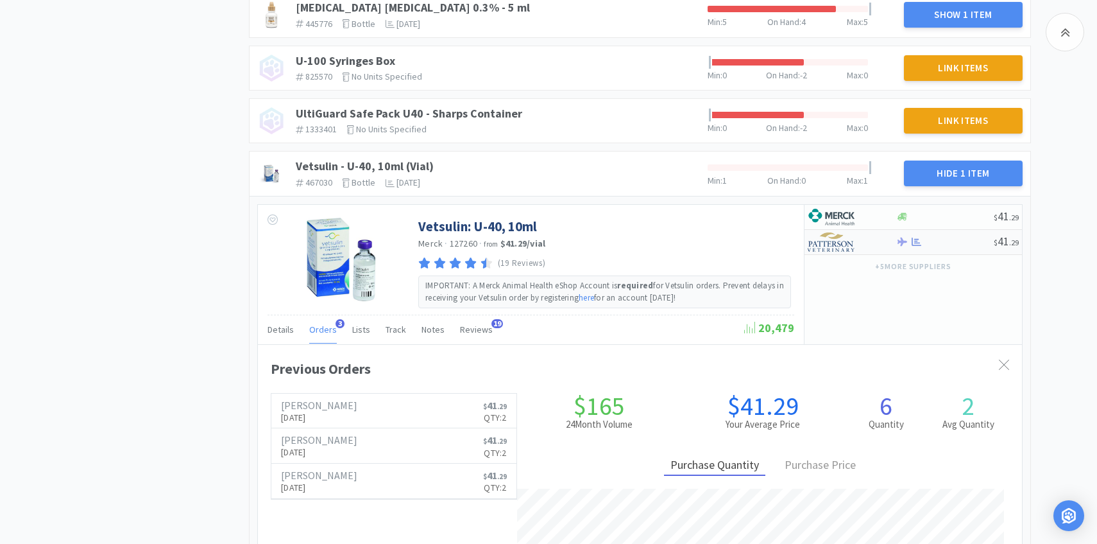
click at [846, 246] on img at bounding box center [832, 241] width 48 height 19
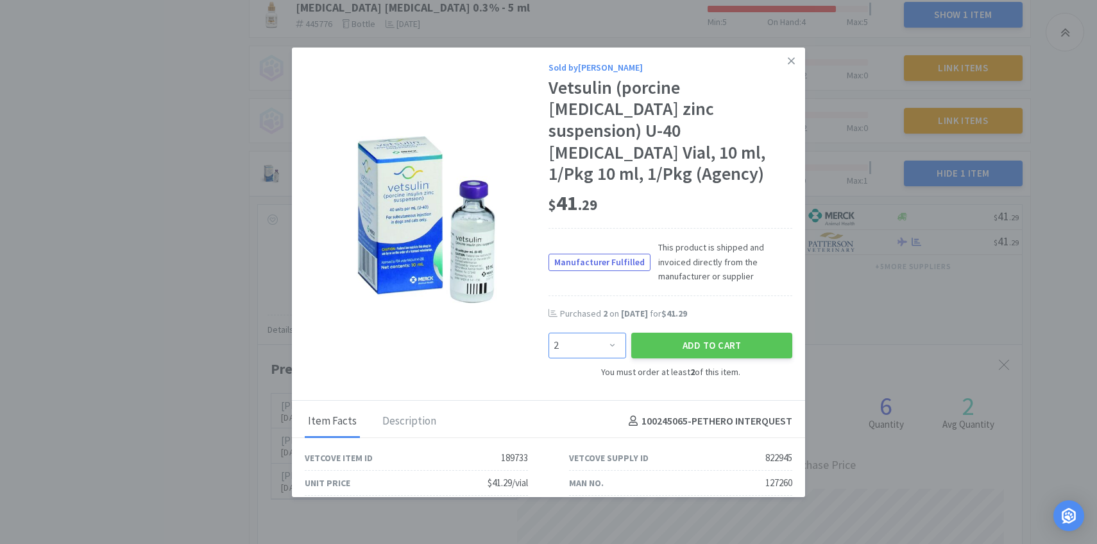
click at [607, 332] on select "Enter Quantity 2 3 4 5 6 7 8 9 10 11 12 13 14 15 16 17 18 19 20 21 Enter Quanti…" at bounding box center [588, 345] width 78 height 26
select select "3"
click at [549, 332] on select "Enter Quantity 2 3 4 5 6 7 8 9 10 11 12 13 14 15 16 17 18 19 20 21 Enter Quanti…" at bounding box center [588, 345] width 78 height 26
drag, startPoint x: 607, startPoint y: 326, endPoint x: 680, endPoint y: 323, distance: 73.2
click at [680, 332] on button "Add to Cart" at bounding box center [711, 345] width 161 height 26
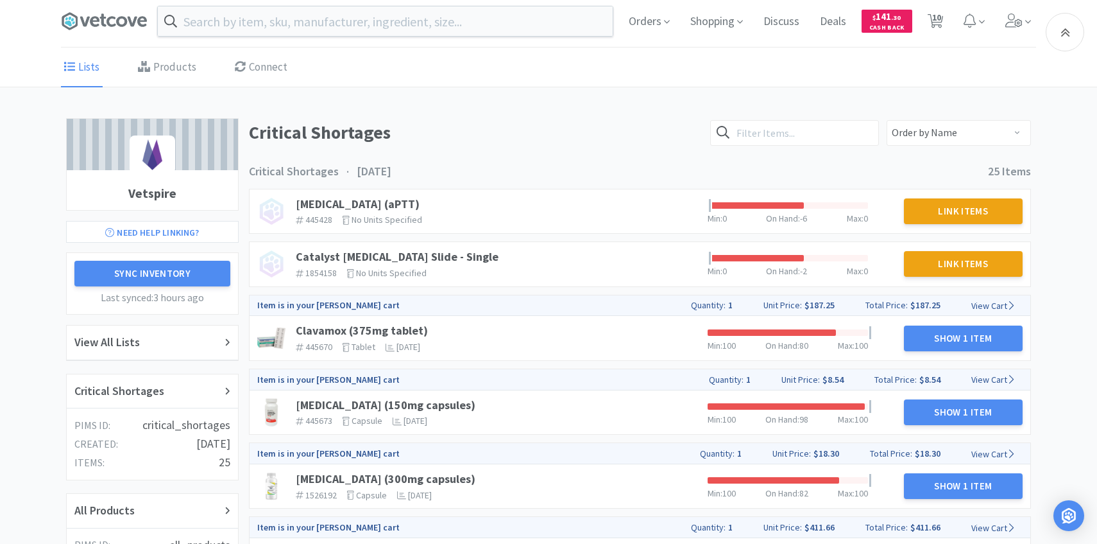
scroll to position [0, 0]
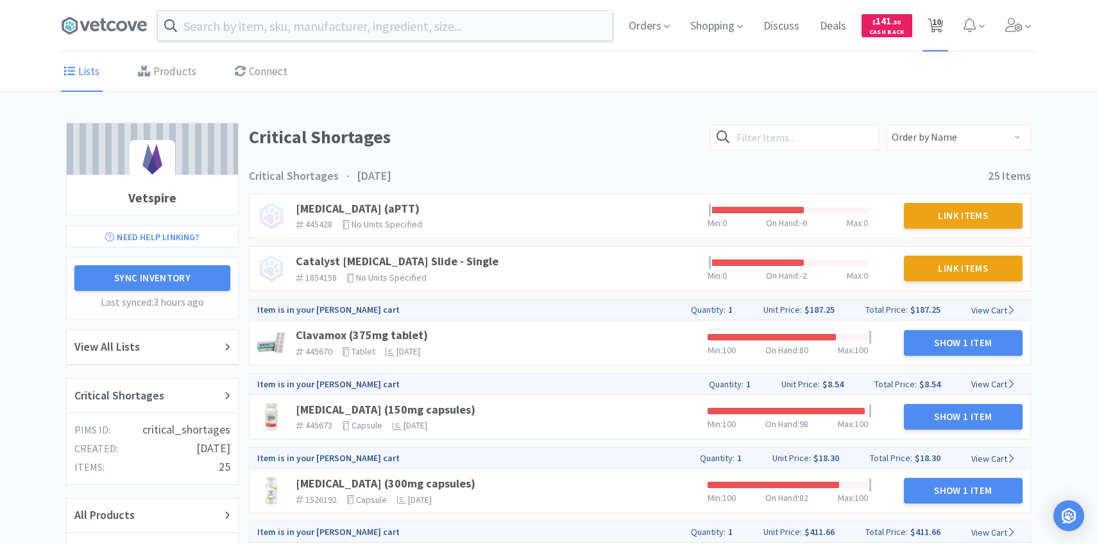
click at [939, 24] on span "10" at bounding box center [936, 21] width 9 height 51
select select "10"
select select "1"
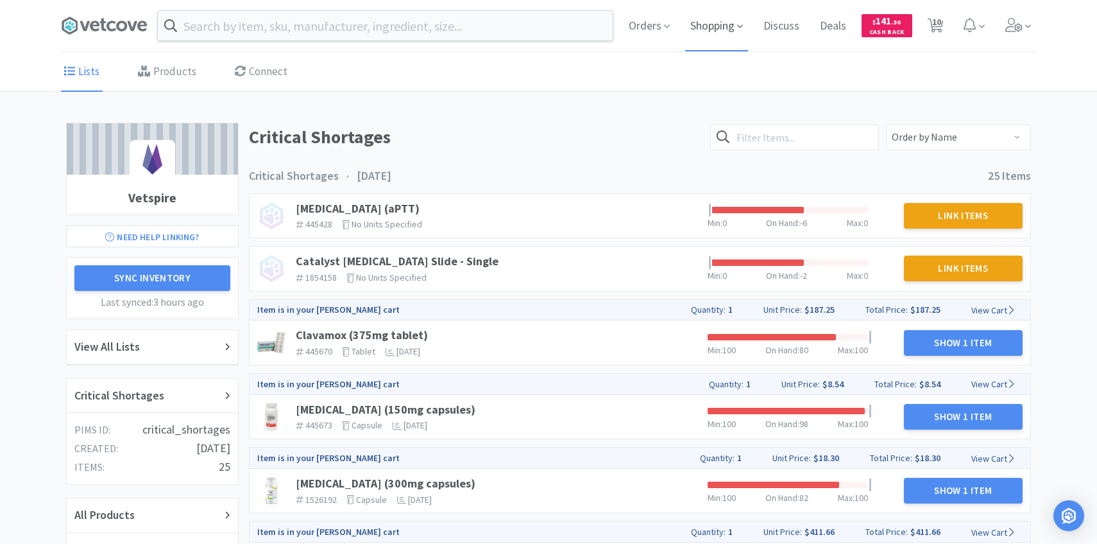
select select "1"
select select "6"
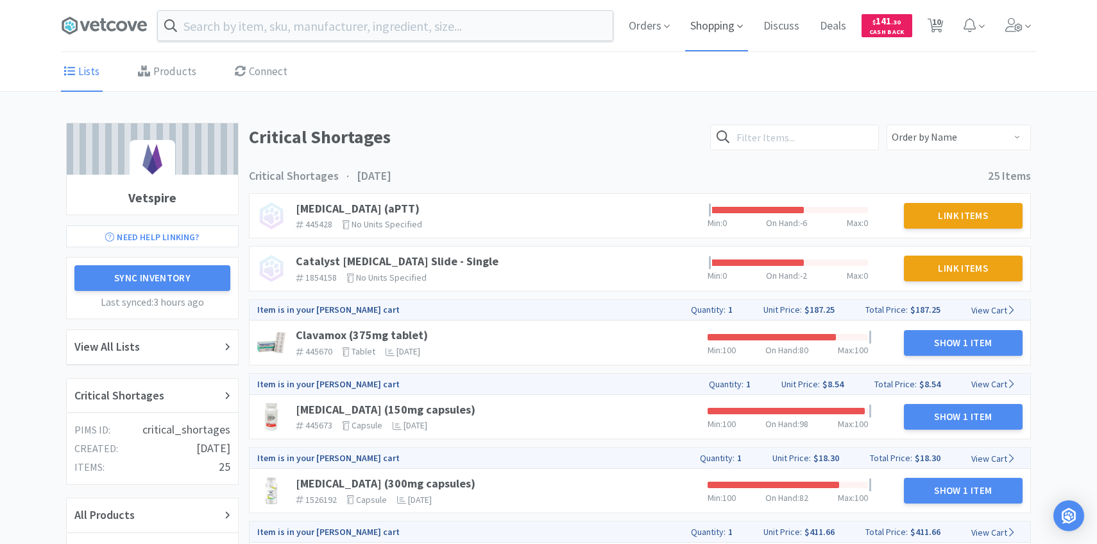
select select "3"
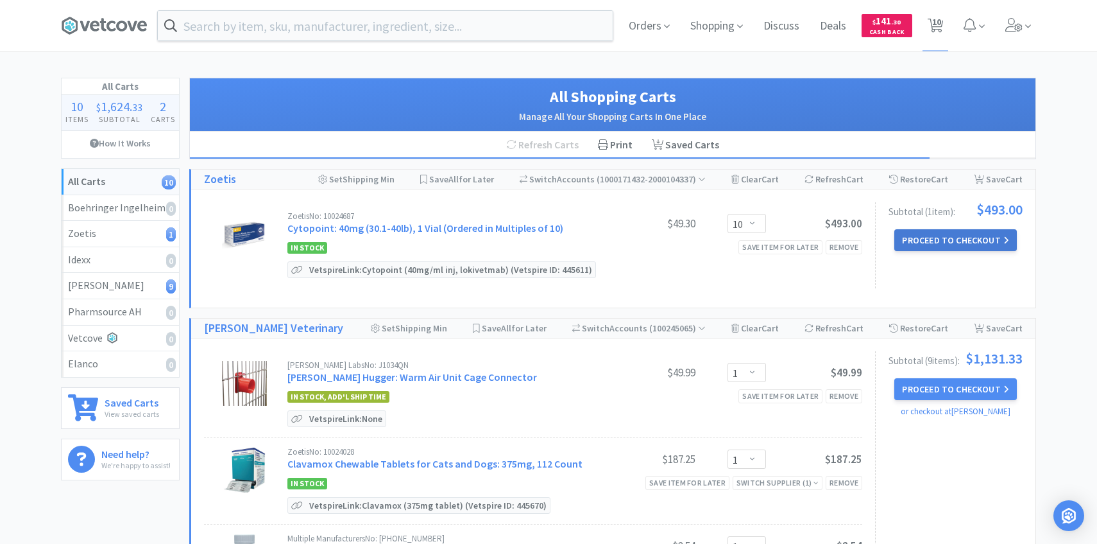
click at [943, 243] on button "Proceed to Checkout" at bounding box center [956, 240] width 122 height 22
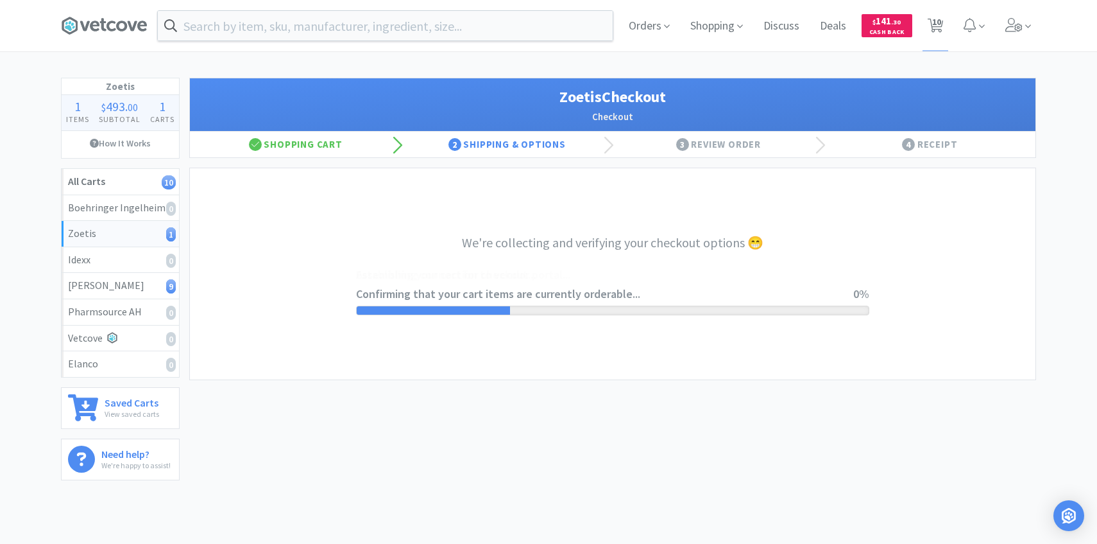
select select "invoice"
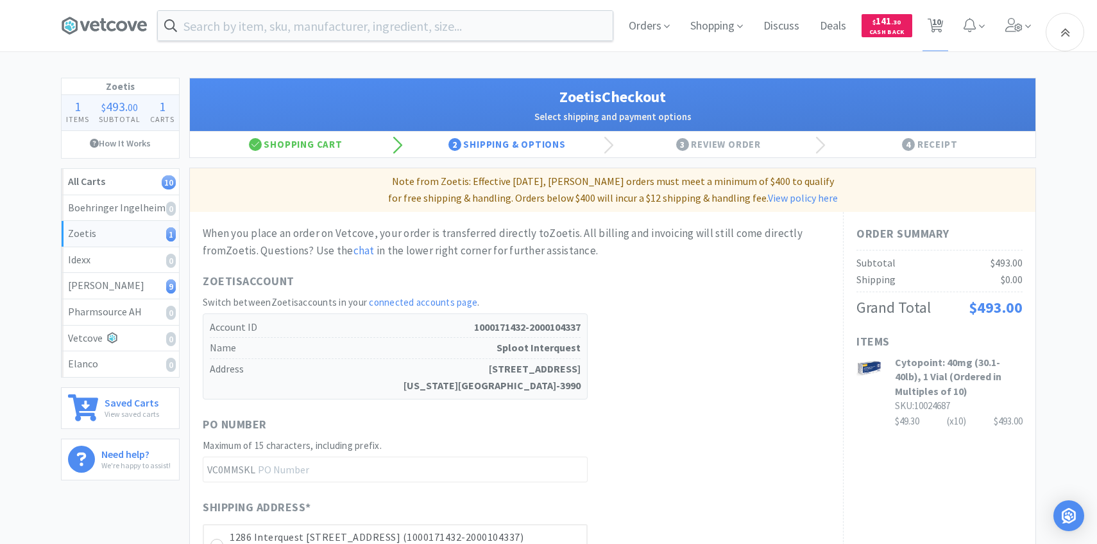
scroll to position [362, 0]
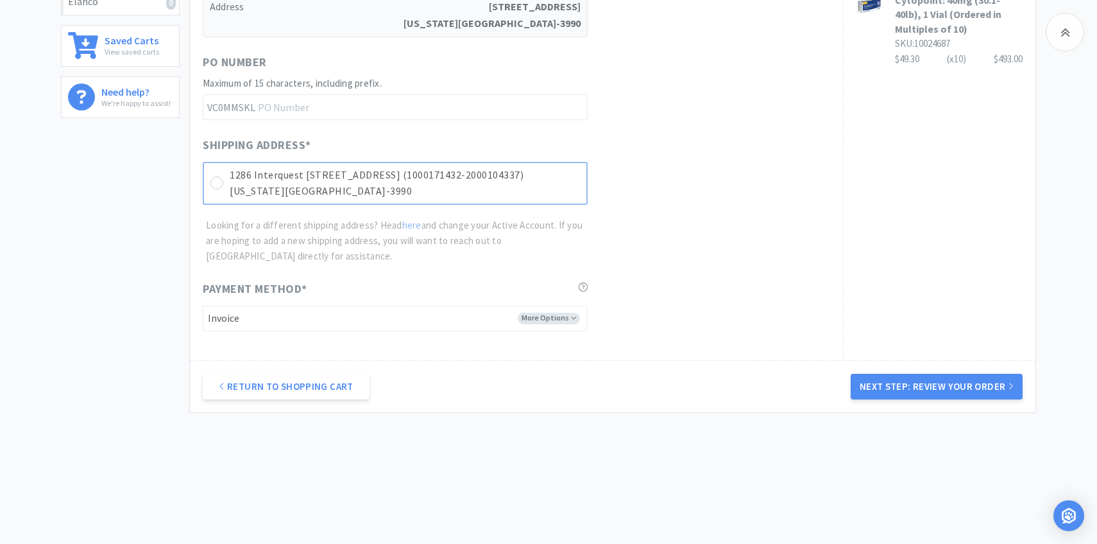
click at [524, 189] on p "Colorado Springs, CO 80921-3990" at bounding box center [405, 191] width 350 height 17
click at [861, 382] on button "Next Step: Review Your Order" at bounding box center [937, 386] width 172 height 26
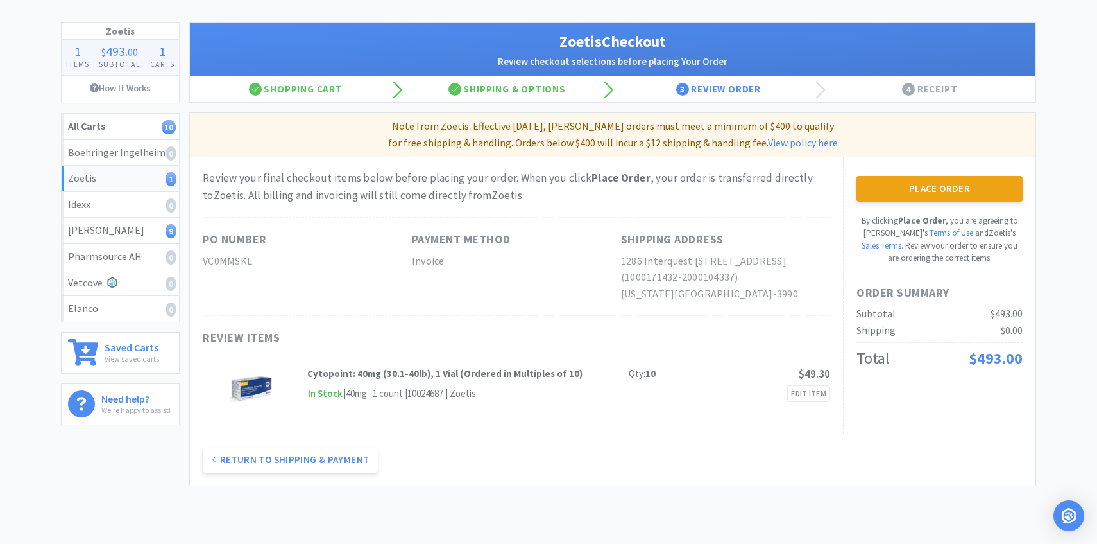
scroll to position [0, 0]
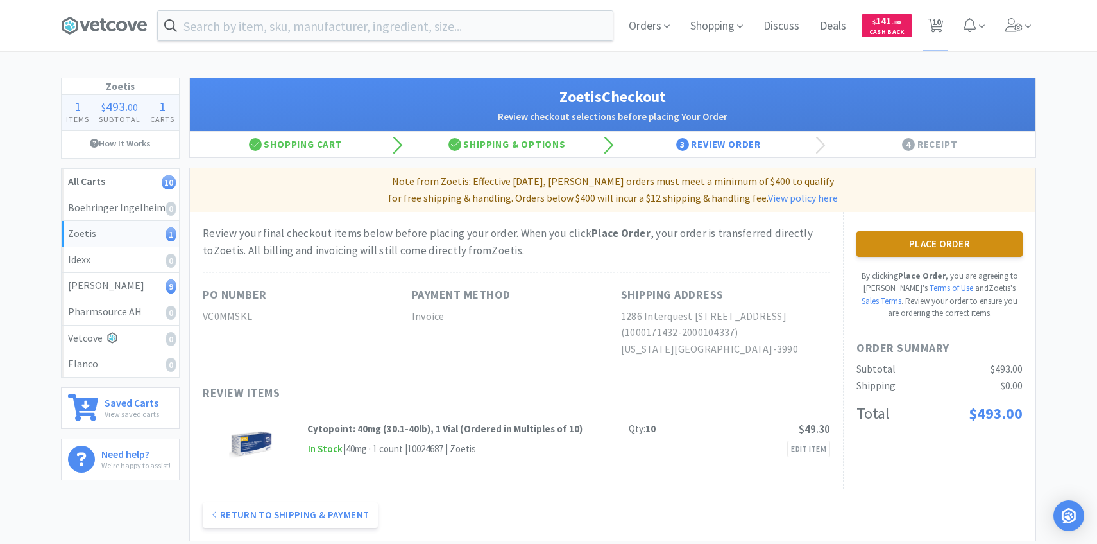
click at [882, 235] on button "Place Order" at bounding box center [940, 244] width 166 height 26
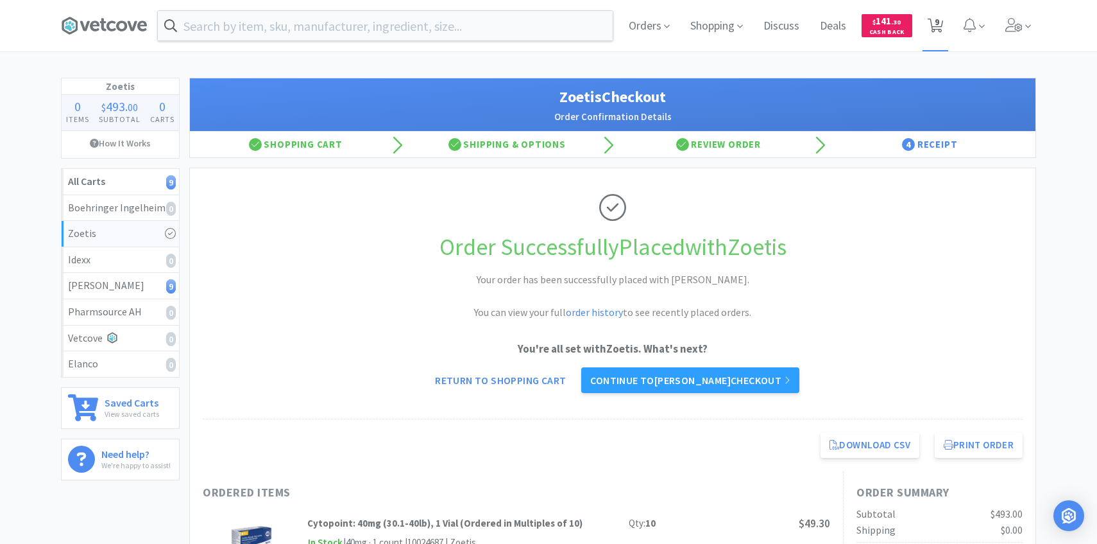
click at [943, 32] on span "9" at bounding box center [936, 25] width 26 height 51
select select "1"
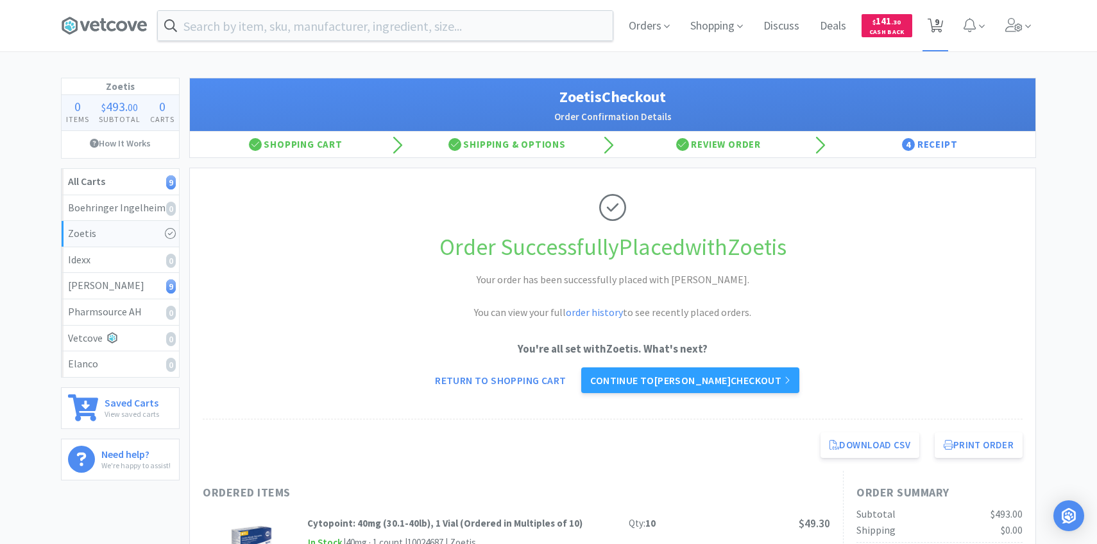
select select "1"
select select "6"
select select "3"
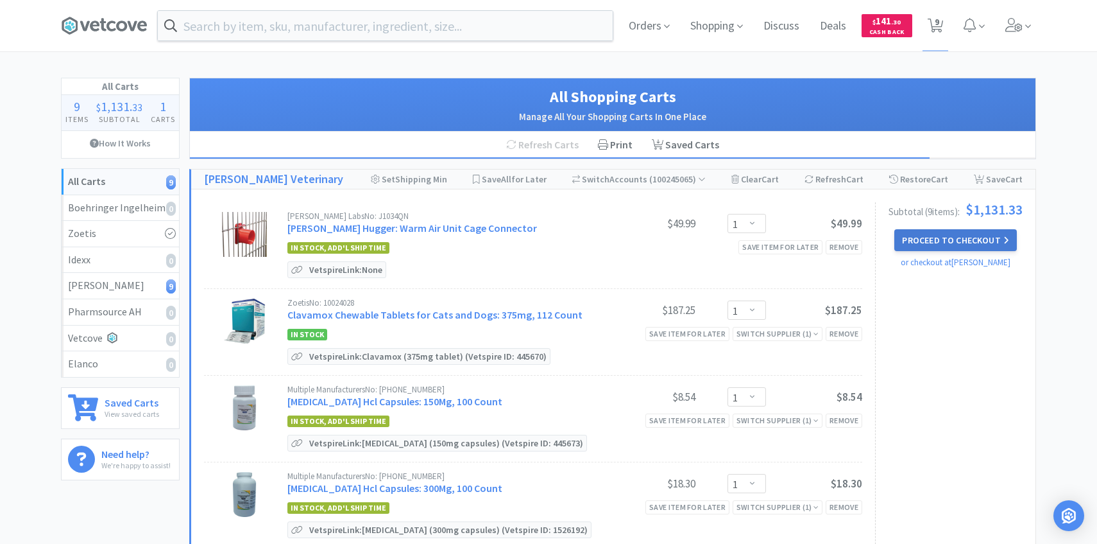
click at [911, 250] on button "Proceed to Checkout" at bounding box center [956, 240] width 122 height 22
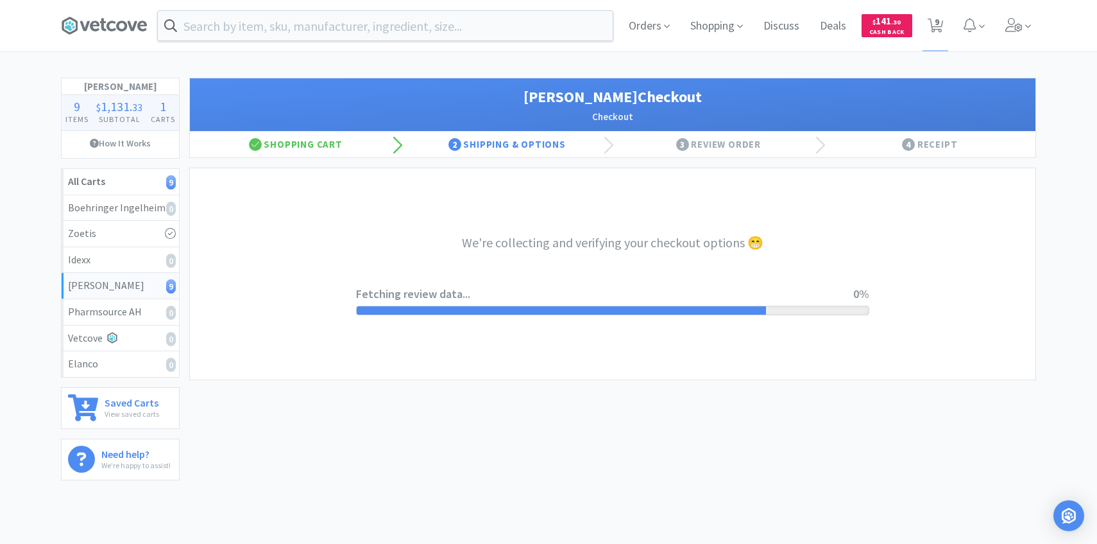
select select "1"
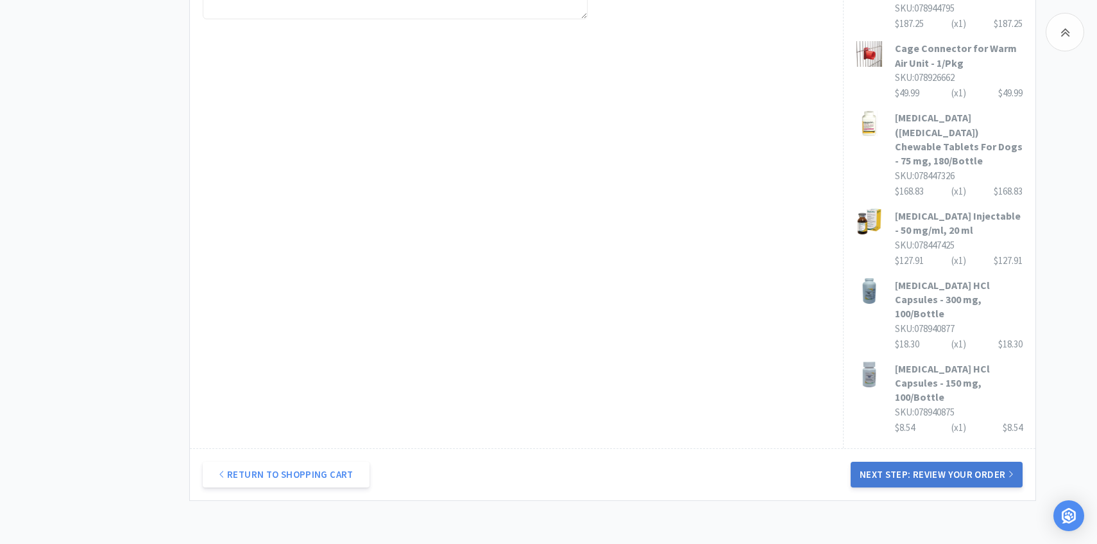
click at [916, 461] on button "Next Step: Review Your Order" at bounding box center [937, 474] width 172 height 26
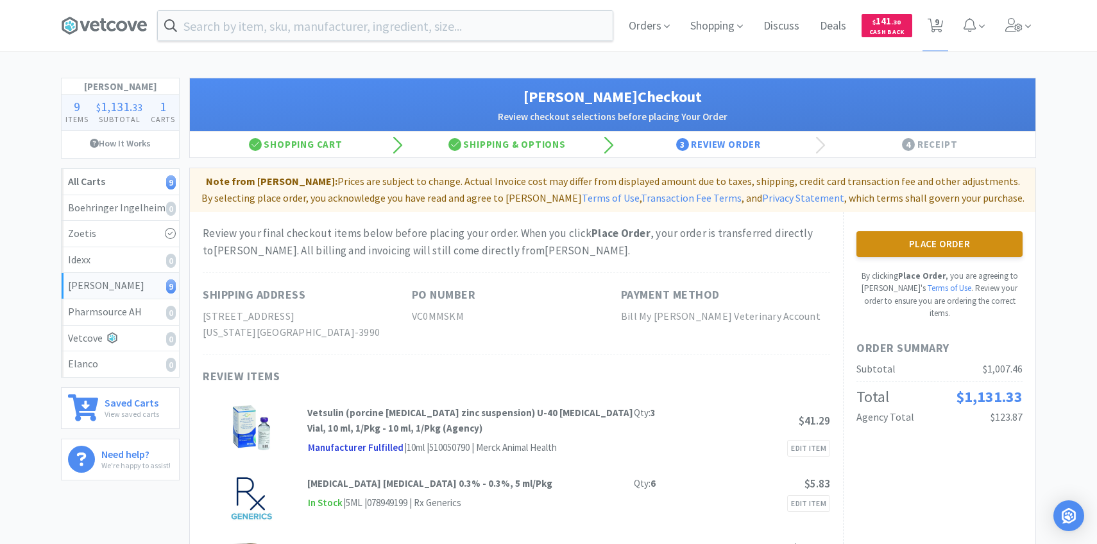
click at [916, 237] on button "Place Order" at bounding box center [940, 244] width 166 height 26
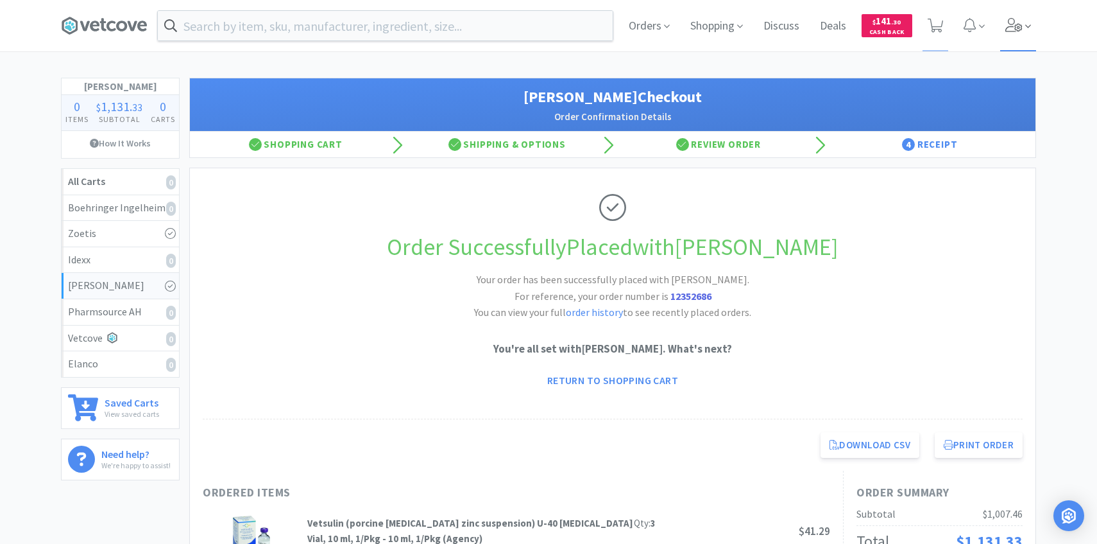
click at [1020, 30] on icon at bounding box center [1014, 25] width 17 height 14
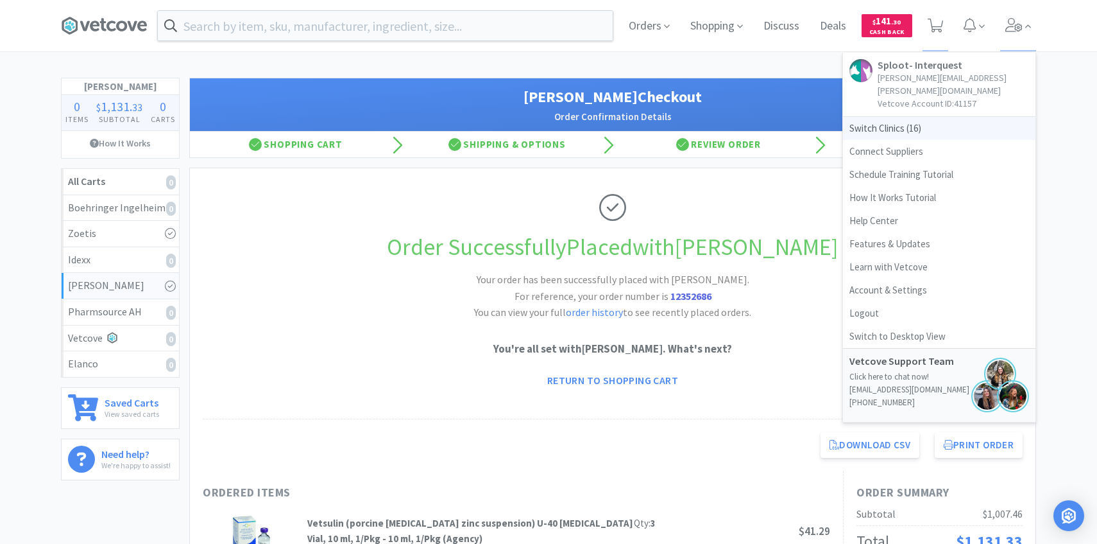
click at [913, 117] on span "Switch Clinics ( 16 )" at bounding box center [939, 128] width 193 height 23
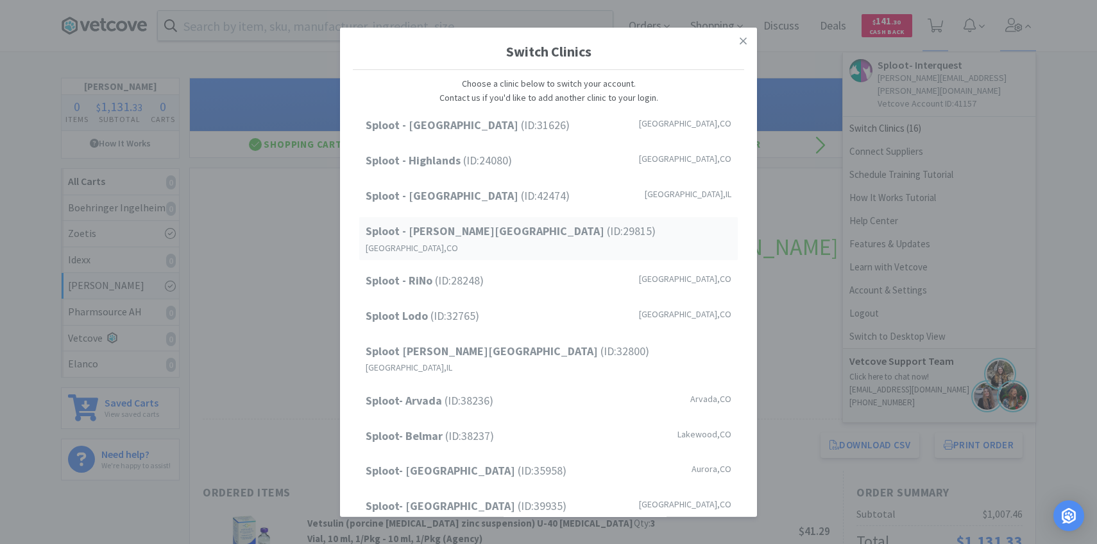
click at [588, 233] on div "Sploot - Platt Park (ID: 29815 ) Denver , CO" at bounding box center [548, 238] width 379 height 43
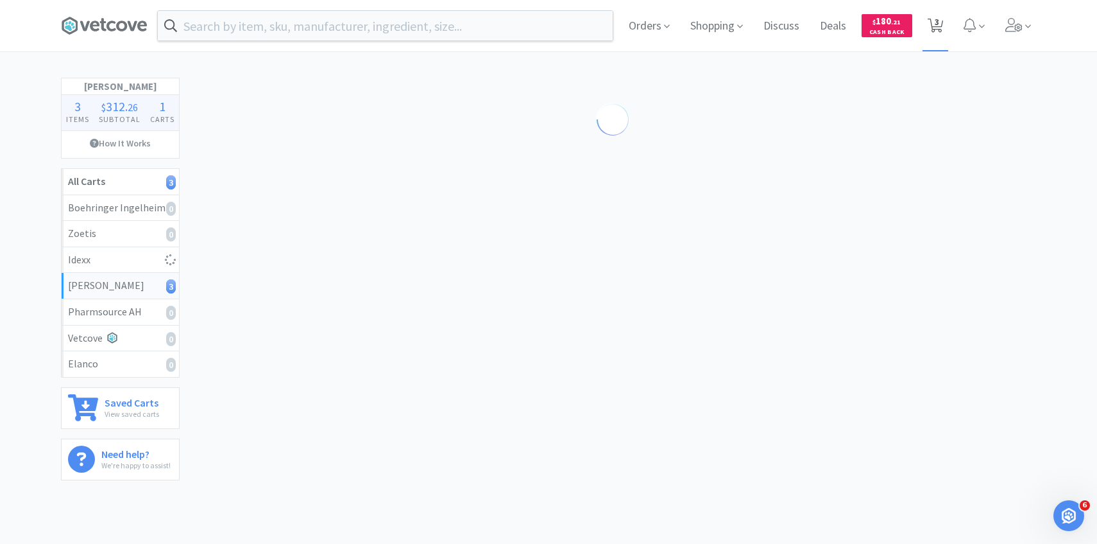
click at [936, 31] on span "3" at bounding box center [937, 21] width 4 height 51
select select "1"
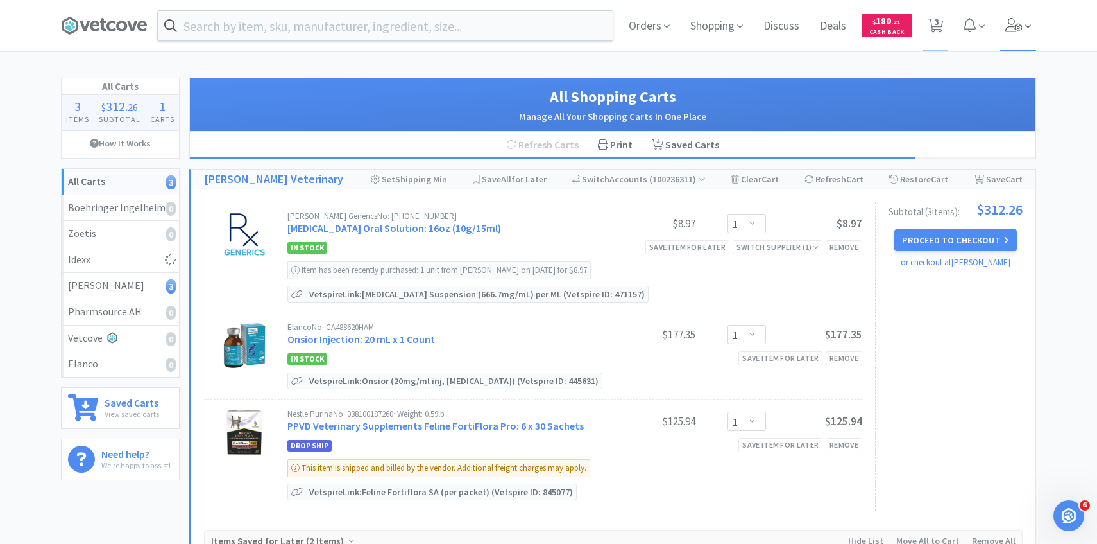
click at [1009, 33] on span at bounding box center [1018, 25] width 37 height 51
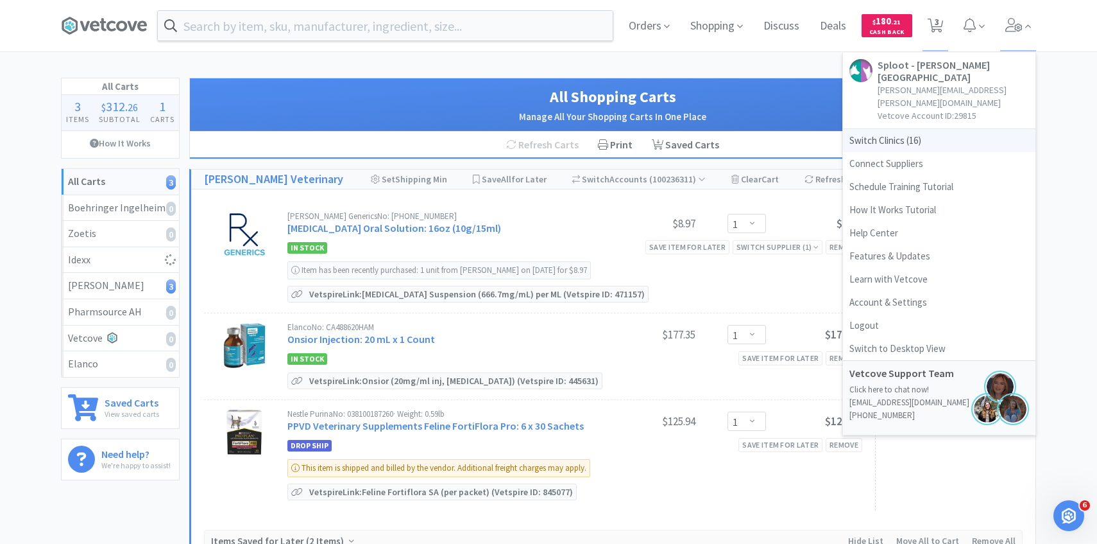
click at [923, 129] on span "Switch Clinics ( 16 )" at bounding box center [939, 140] width 193 height 23
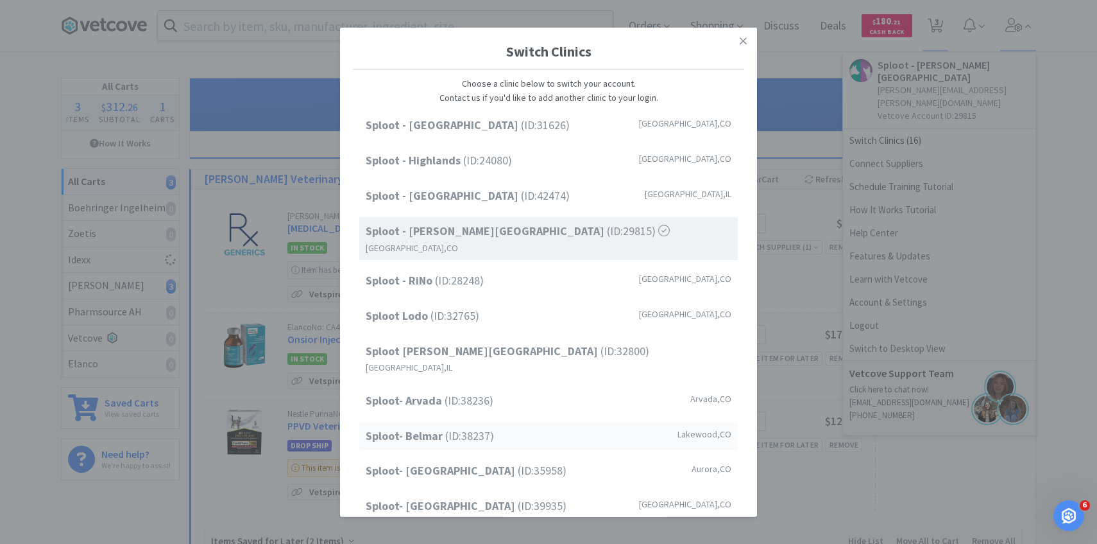
click at [499, 421] on div "Sploot- Belmar (ID: 38237 ) Lakewood , CO" at bounding box center [548, 435] width 379 height 29
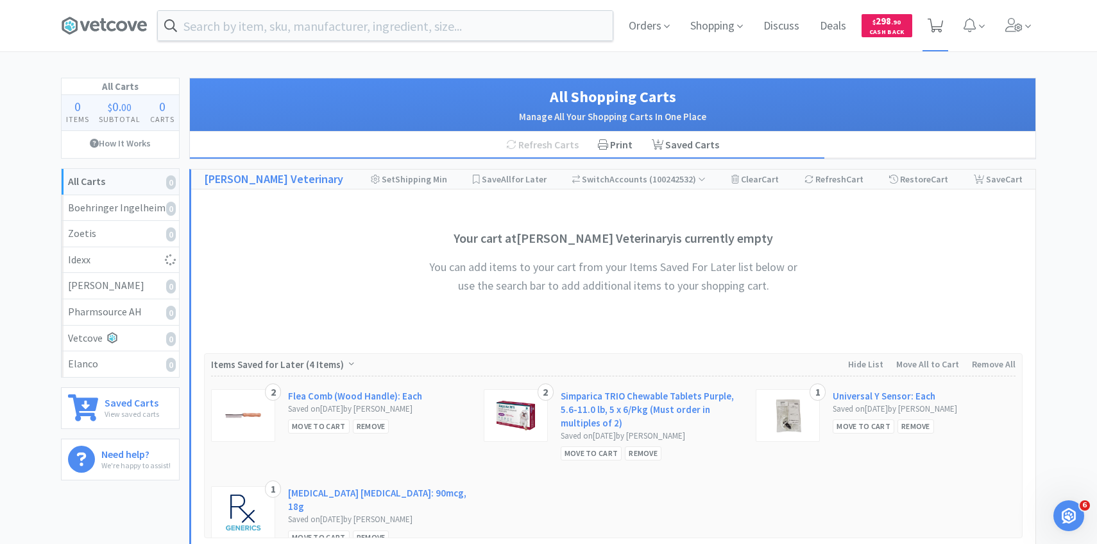
click at [927, 36] on span at bounding box center [936, 25] width 26 height 51
click at [1022, 32] on span at bounding box center [1018, 25] width 37 height 51
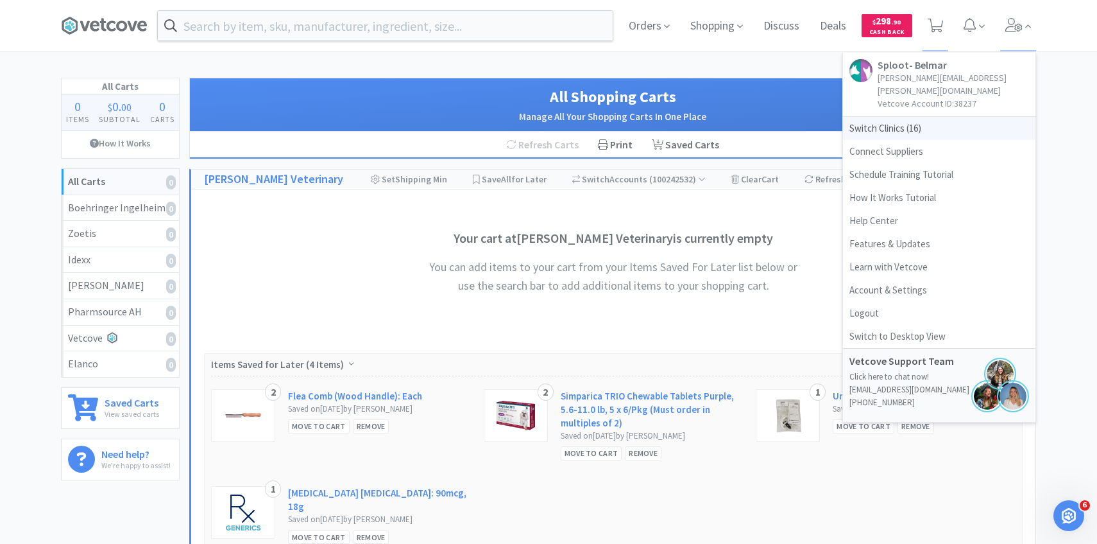
click at [938, 120] on span "Switch Clinics ( 16 )" at bounding box center [939, 128] width 193 height 23
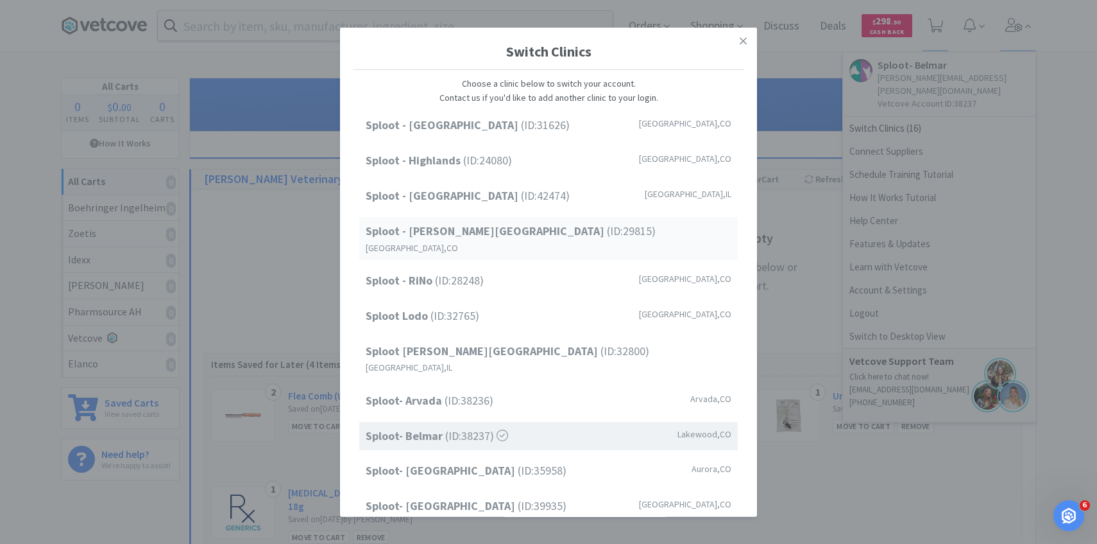
click at [594, 222] on div "Sploot - [PERSON_NAME][GEOGRAPHIC_DATA] (ID: 29815 ) [GEOGRAPHIC_DATA] , [GEOGR…" at bounding box center [548, 238] width 379 height 43
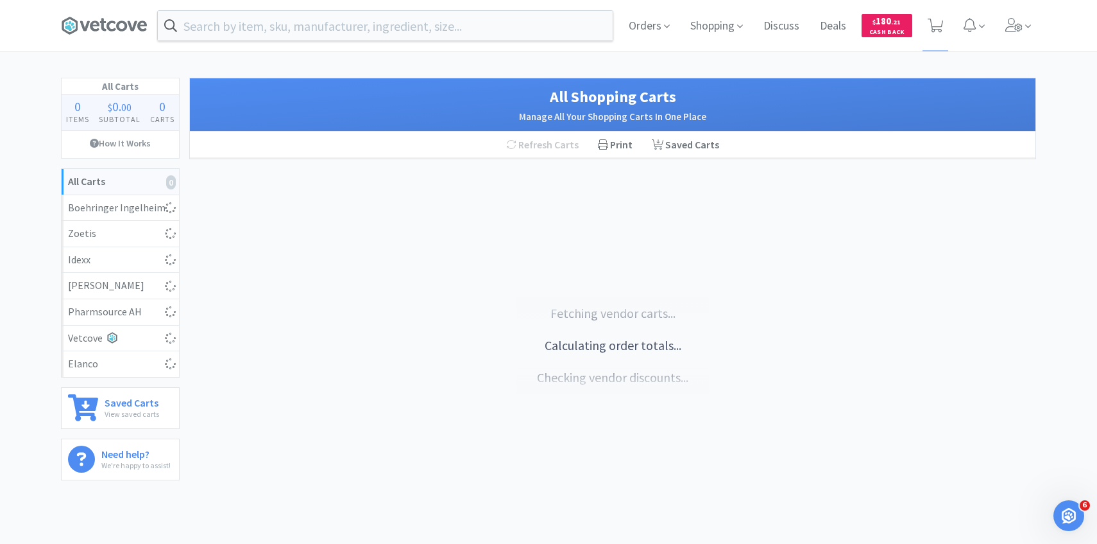
select select "2"
select select "1"
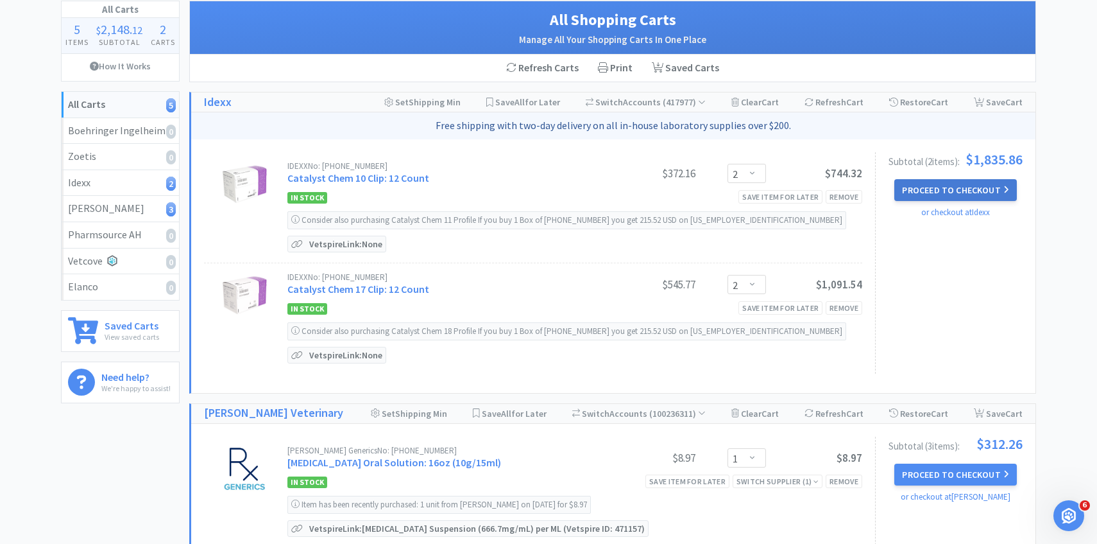
click at [927, 187] on button "Proceed to Checkout" at bounding box center [956, 190] width 122 height 22
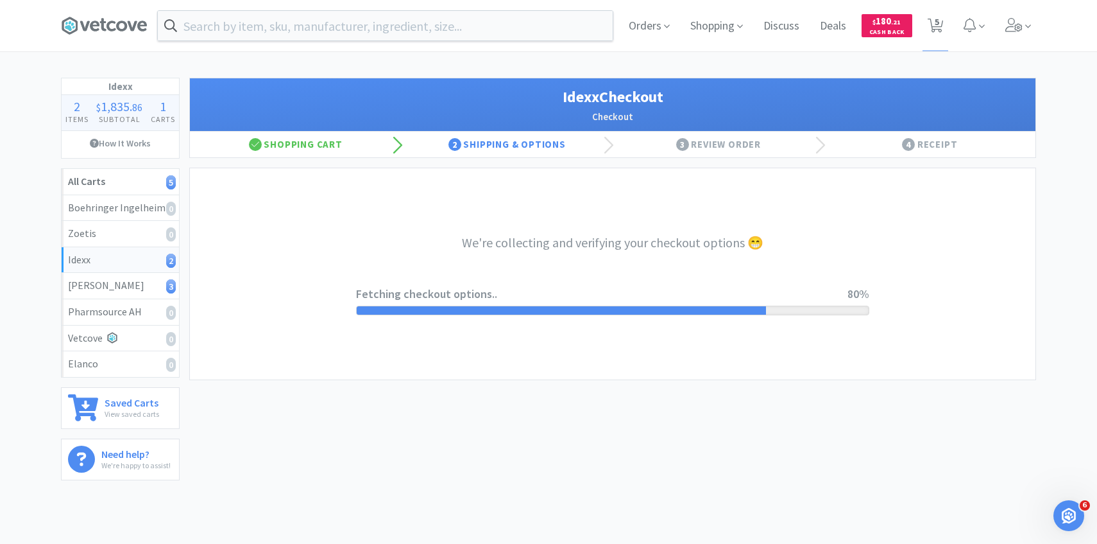
select select "904"
select select "003"
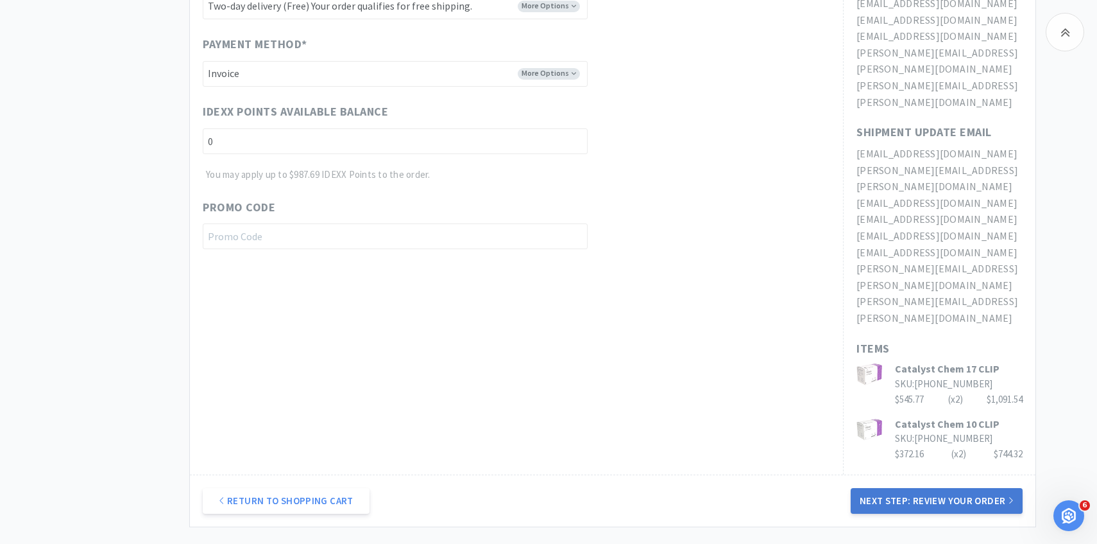
click at [914, 488] on button "Next Step: Review Your Order" at bounding box center [937, 501] width 172 height 26
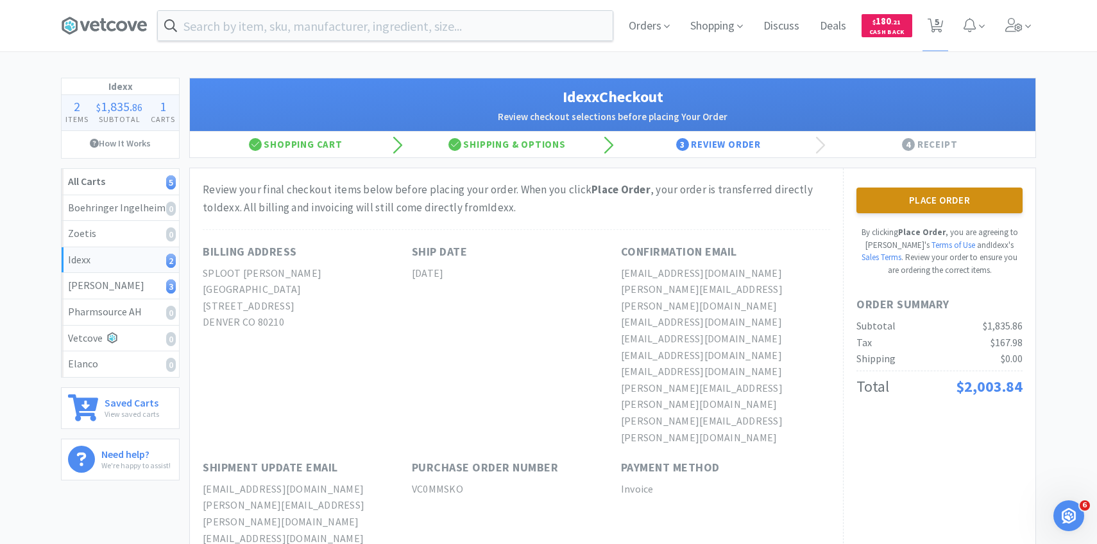
click at [932, 211] on button "Place Order" at bounding box center [940, 200] width 166 height 26
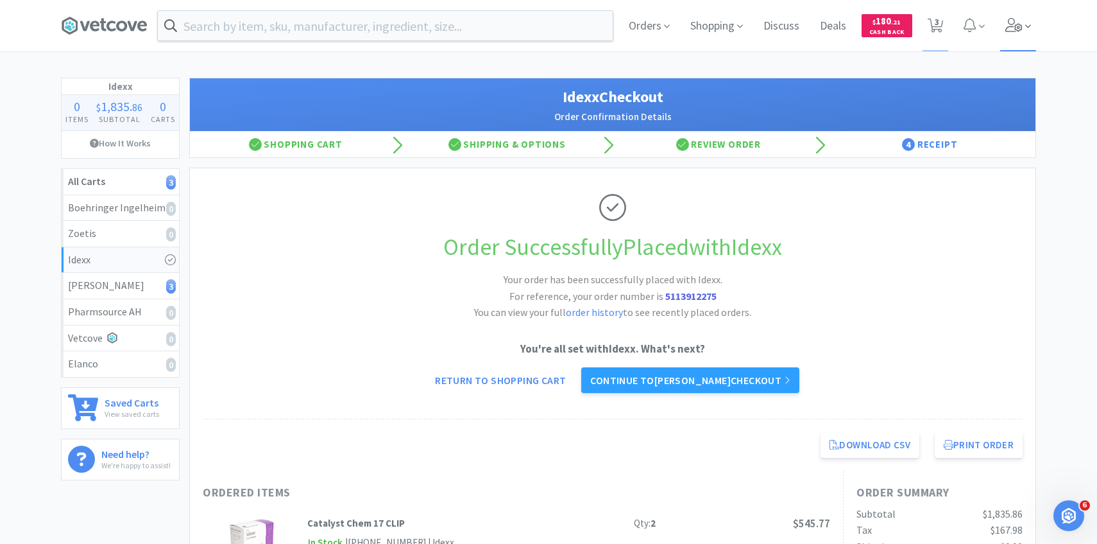
click at [1012, 39] on span at bounding box center [1018, 25] width 37 height 51
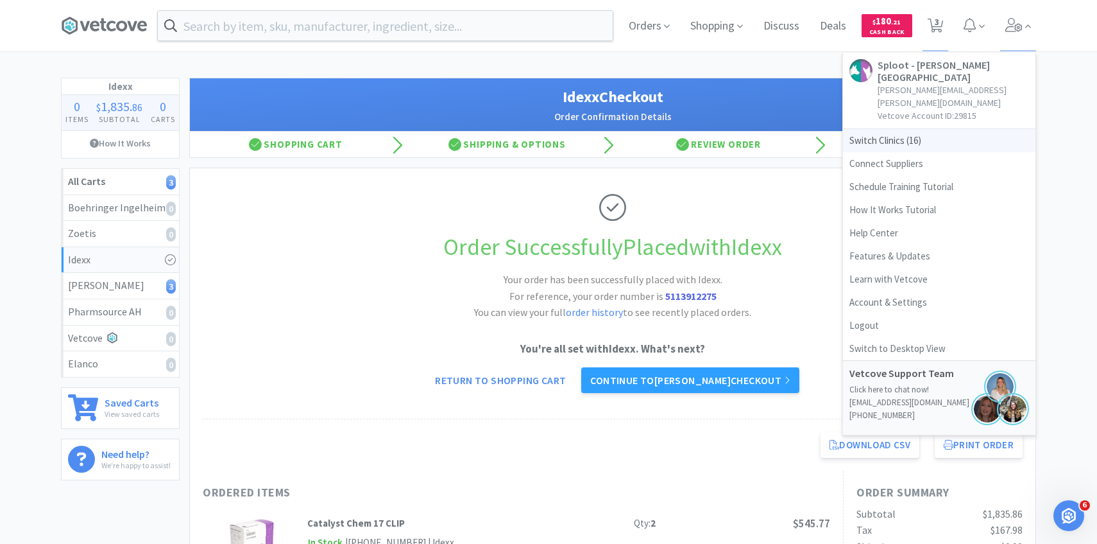
click at [910, 129] on span "Switch Clinics ( 16 )" at bounding box center [939, 140] width 193 height 23
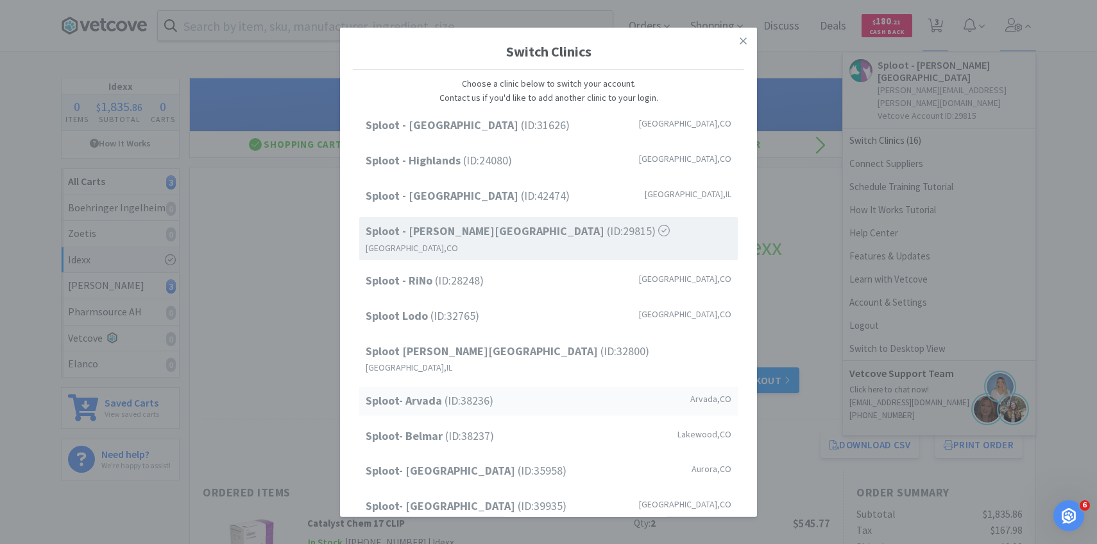
scroll to position [164, 0]
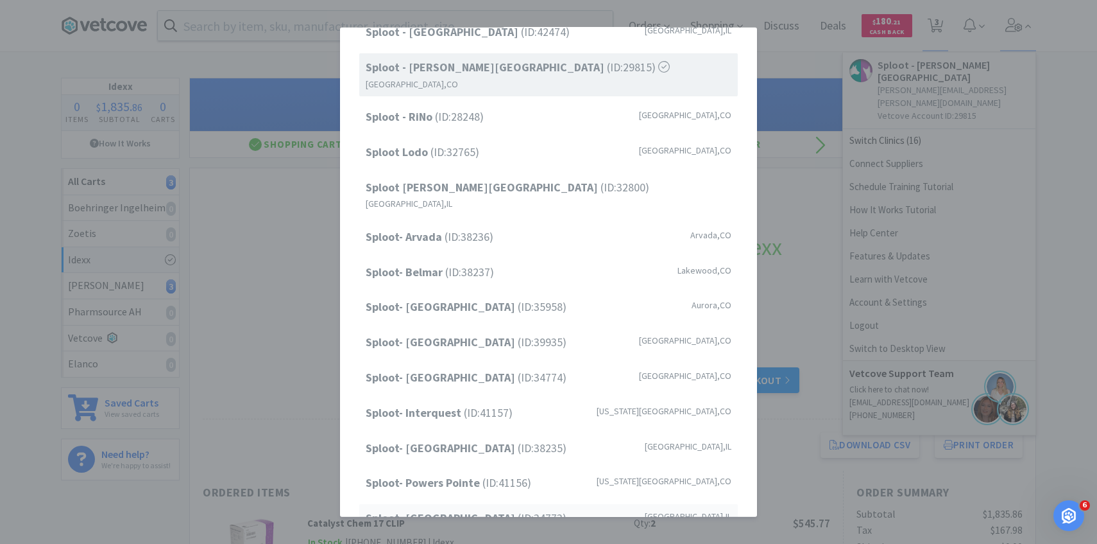
click at [483, 509] on span "Sploot- [GEOGRAPHIC_DATA] (ID: 34773 )" at bounding box center [466, 518] width 201 height 19
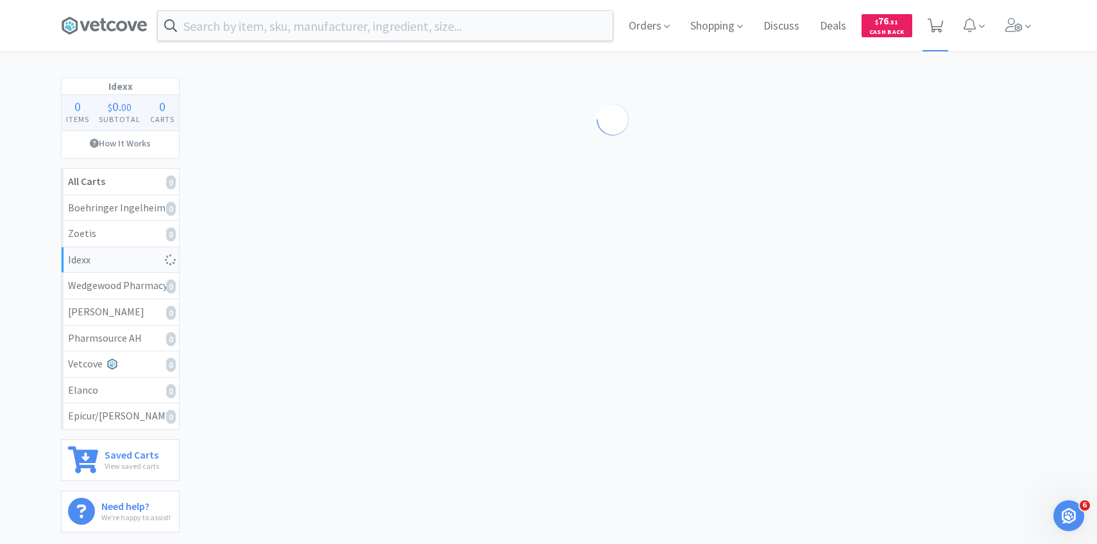
click at [928, 47] on span at bounding box center [936, 25] width 26 height 51
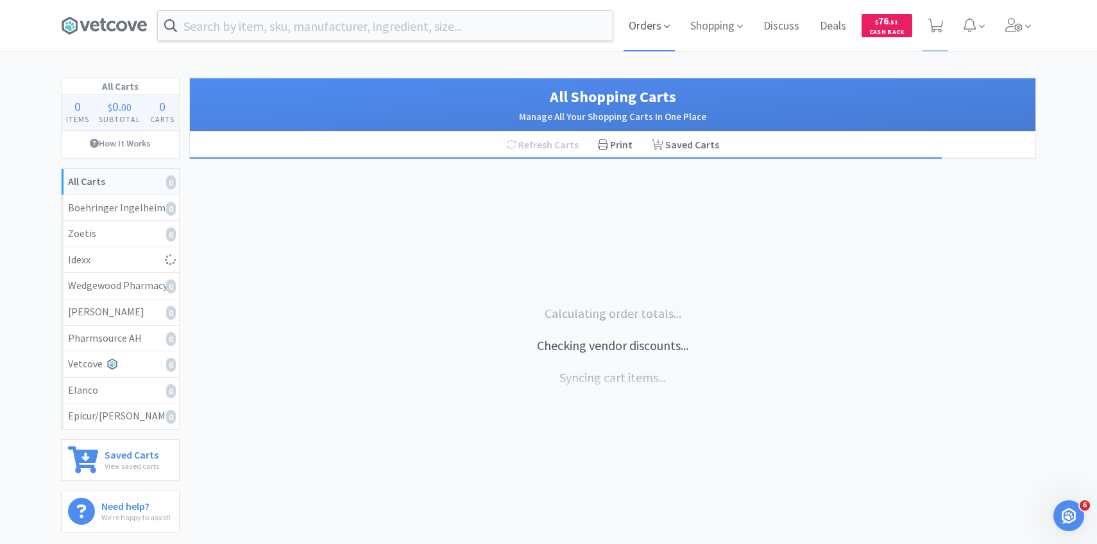
click at [642, 16] on span "Orders" at bounding box center [649, 25] width 51 height 51
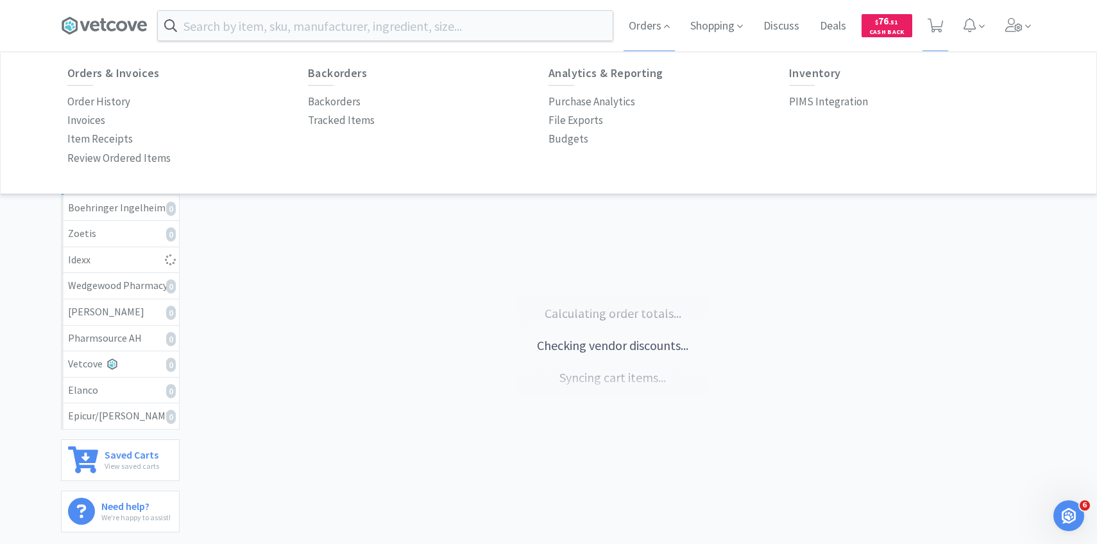
click at [127, 103] on p "Order History" at bounding box center [98, 101] width 63 height 17
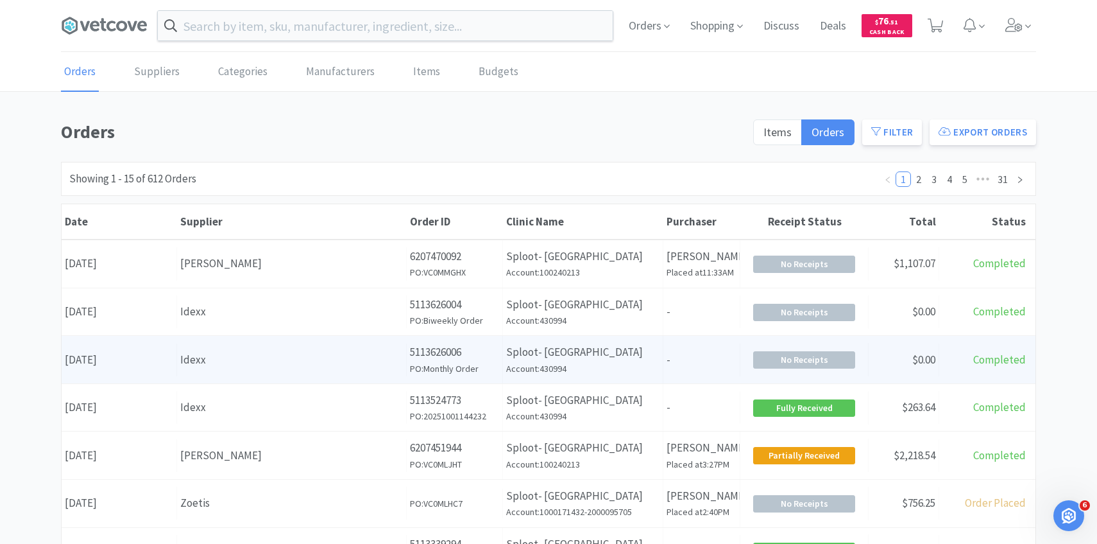
click at [357, 348] on div "Supplier Idexx" at bounding box center [292, 359] width 230 height 33
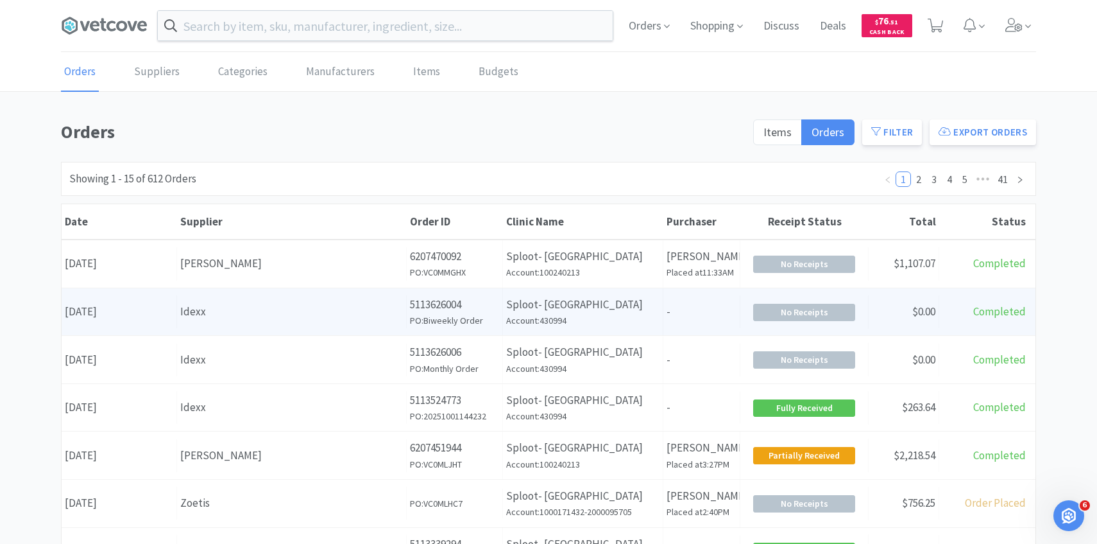
click at [378, 321] on div "Supplier Idexx" at bounding box center [292, 311] width 230 height 33
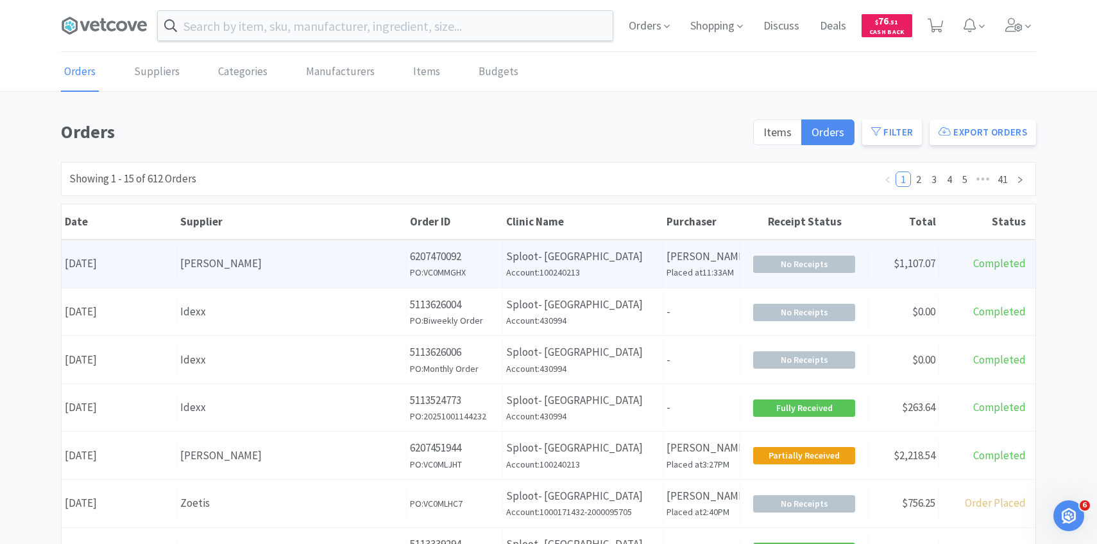
click at [266, 255] on div "[PERSON_NAME]" at bounding box center [291, 263] width 223 height 17
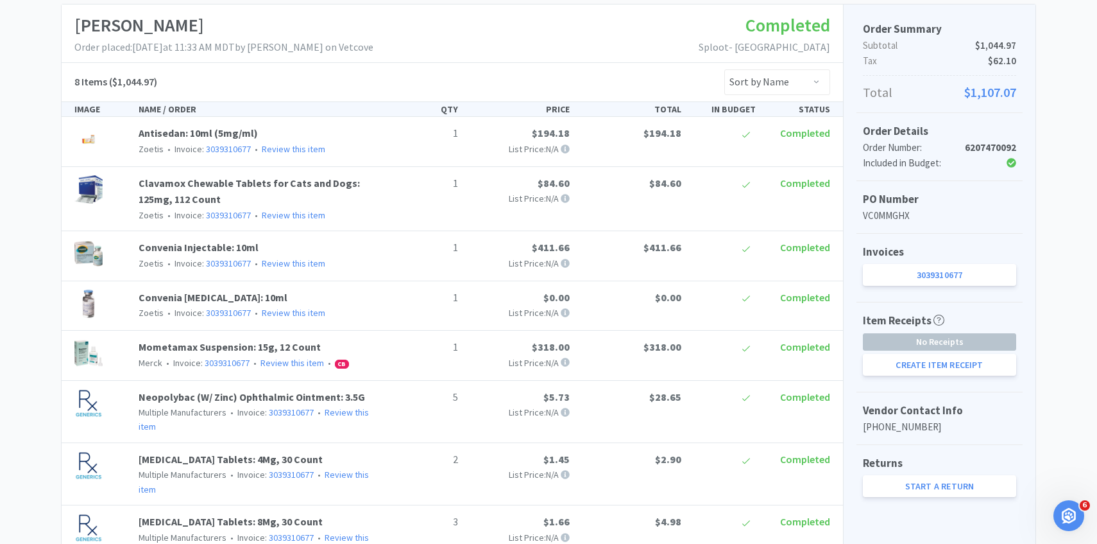
scroll to position [2, 0]
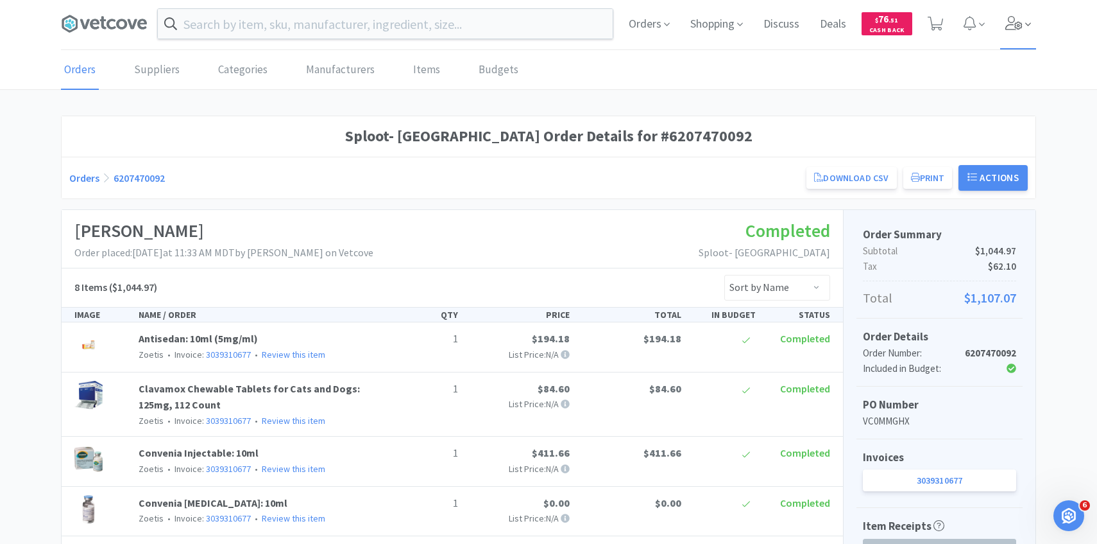
click at [1033, 24] on span at bounding box center [1018, 23] width 37 height 51
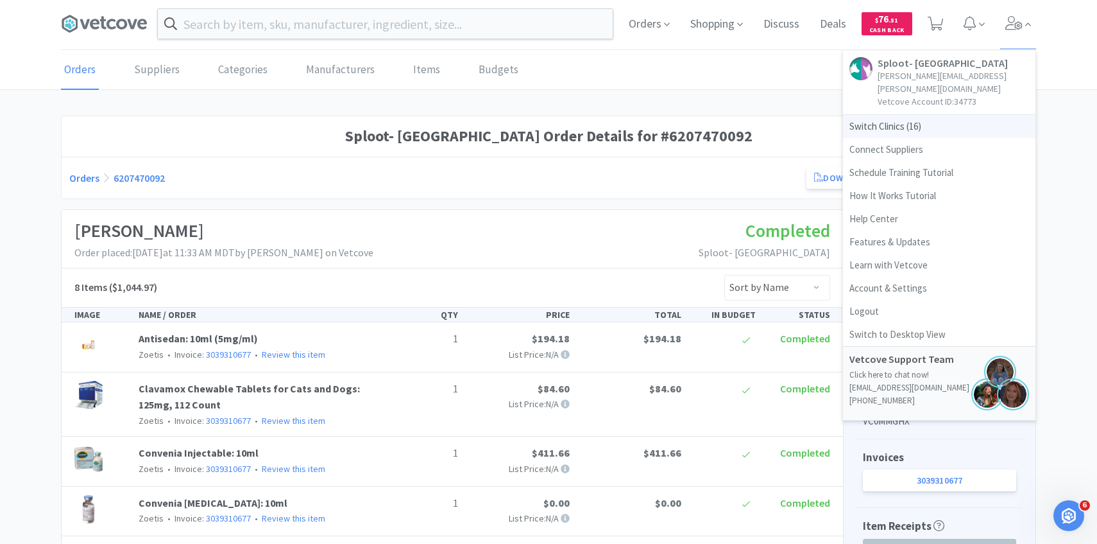
click at [920, 115] on span "Switch Clinics ( 16 )" at bounding box center [939, 126] width 193 height 23
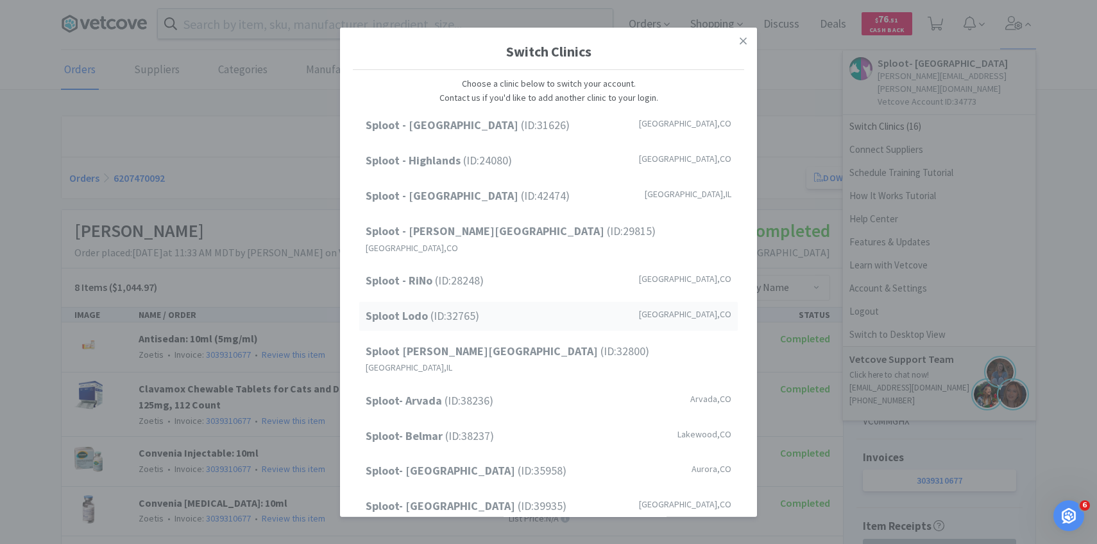
scroll to position [164, 0]
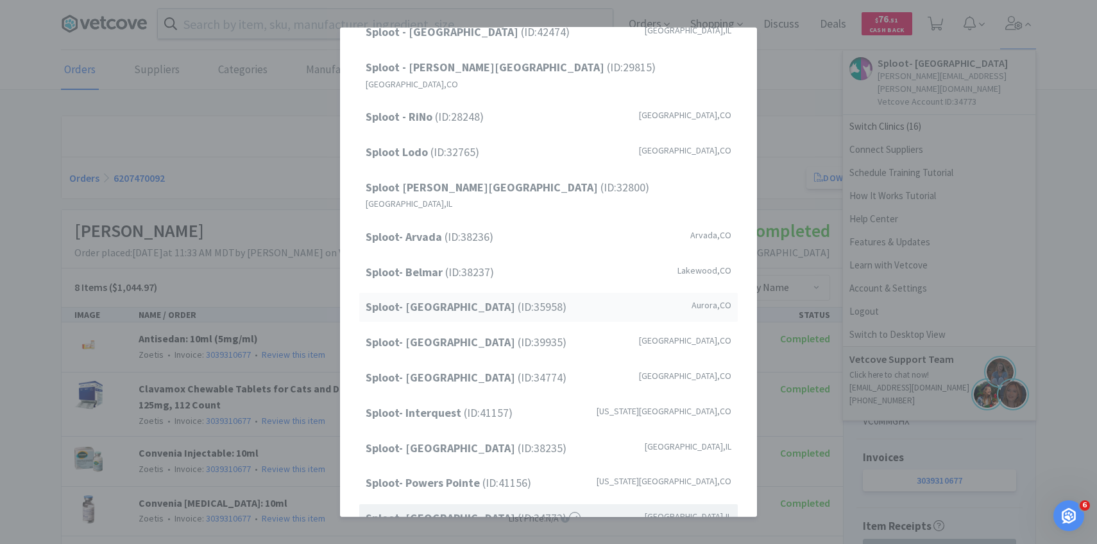
click at [498, 298] on span "Sploot- [GEOGRAPHIC_DATA] (ID: 35958 )" at bounding box center [466, 307] width 201 height 19
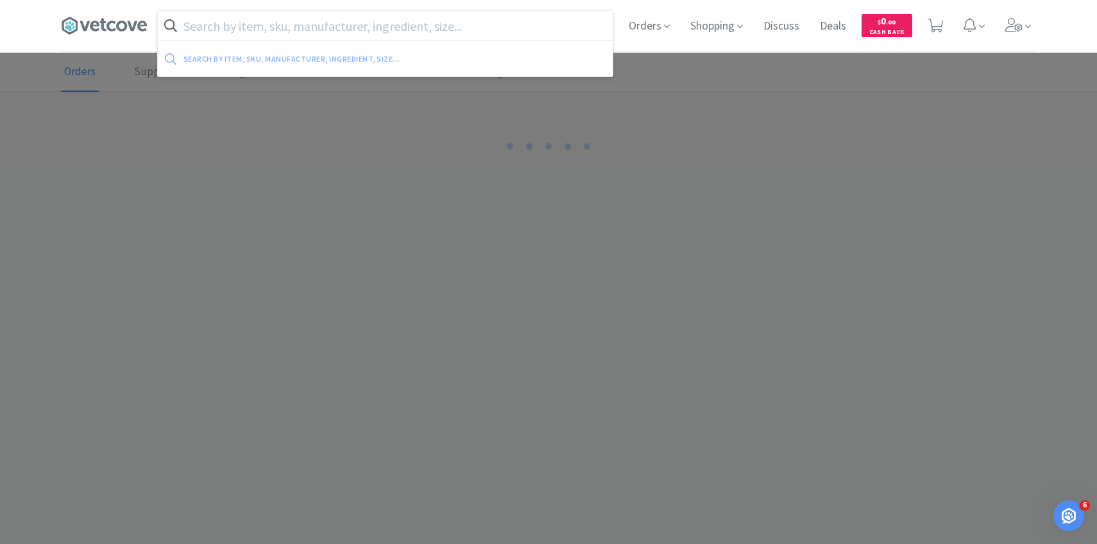
click at [350, 21] on input "text" at bounding box center [385, 26] width 455 height 30
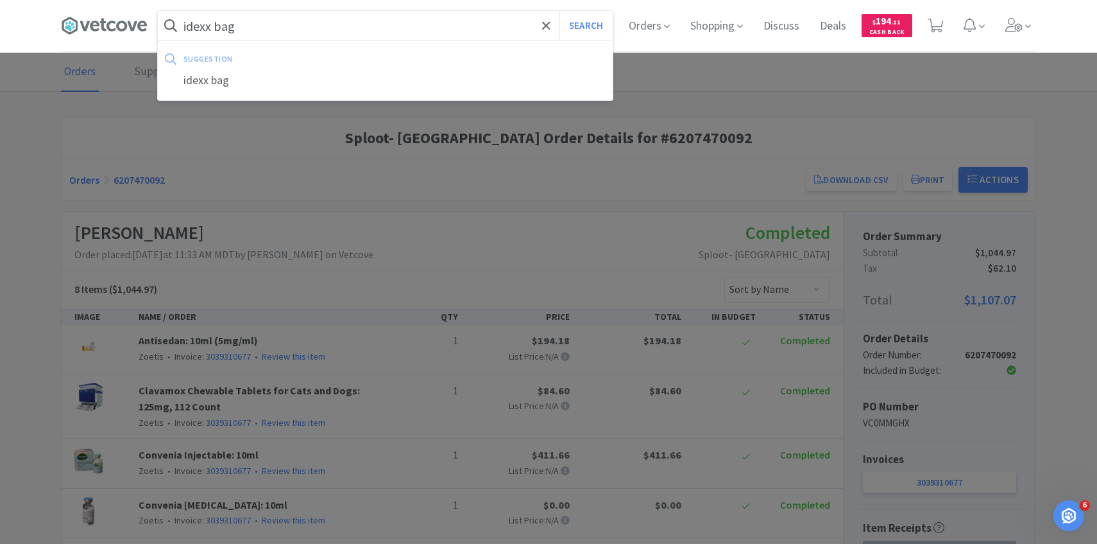
type input "idexx bag"
click at [560, 11] on button "Search" at bounding box center [586, 26] width 53 height 30
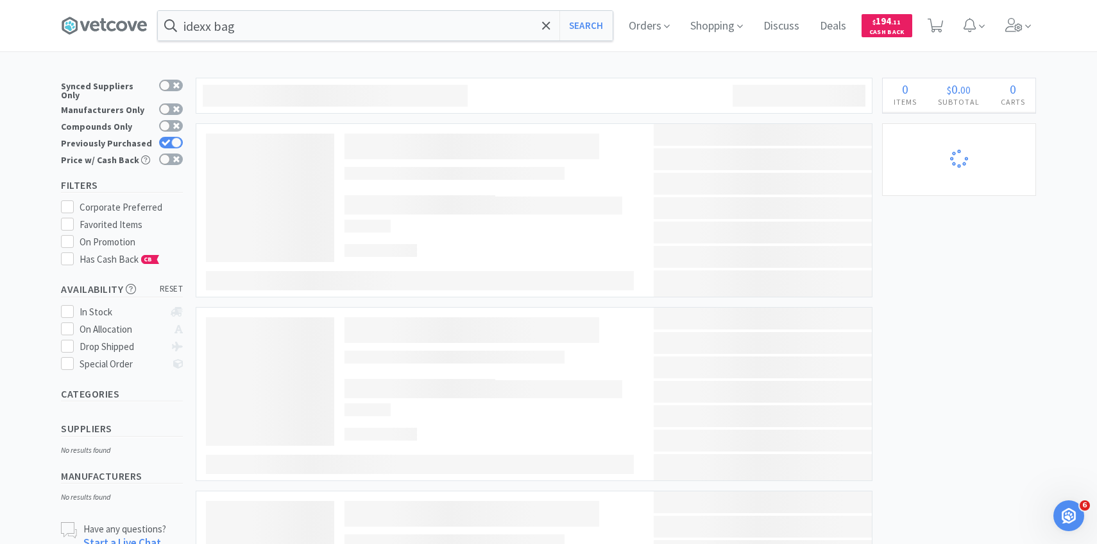
select select "4"
select select "1"
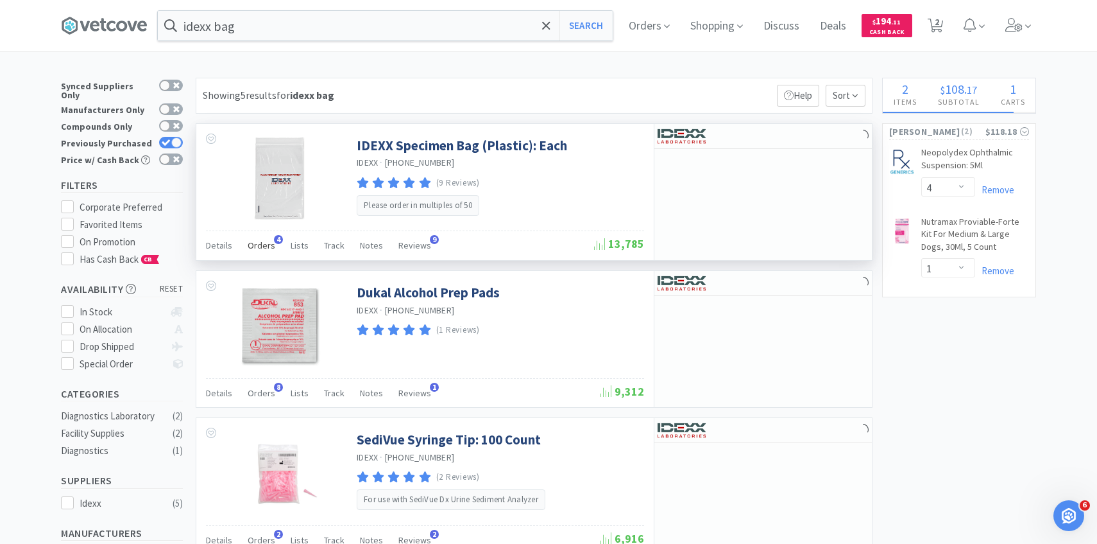
click at [264, 247] on span "Orders" at bounding box center [262, 245] width 28 height 12
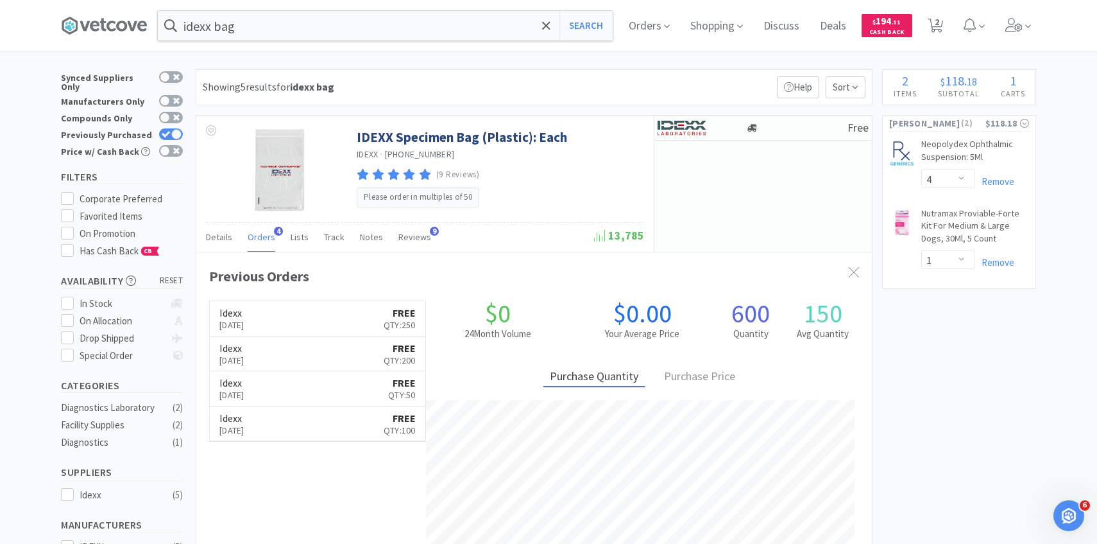
scroll to position [332, 676]
click at [1022, 30] on icon at bounding box center [1015, 25] width 18 height 14
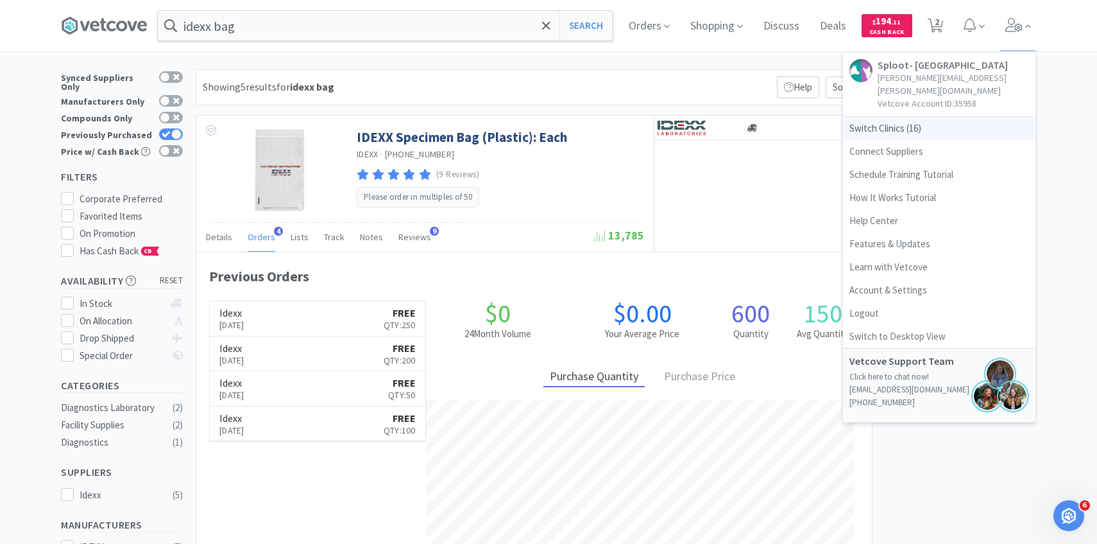
click at [880, 117] on span "Switch Clinics ( 16 )" at bounding box center [939, 128] width 193 height 23
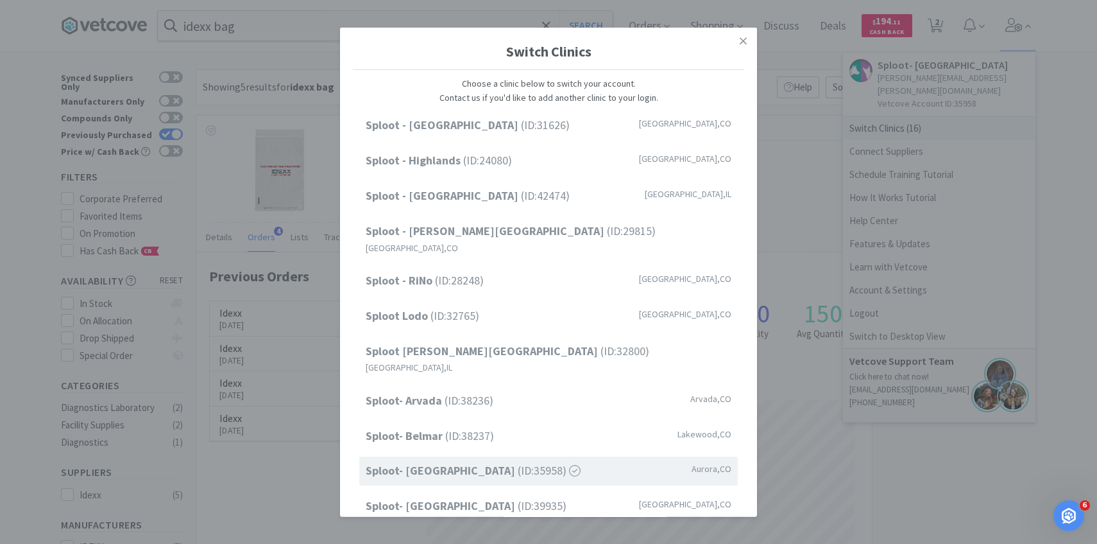
scroll to position [164, 0]
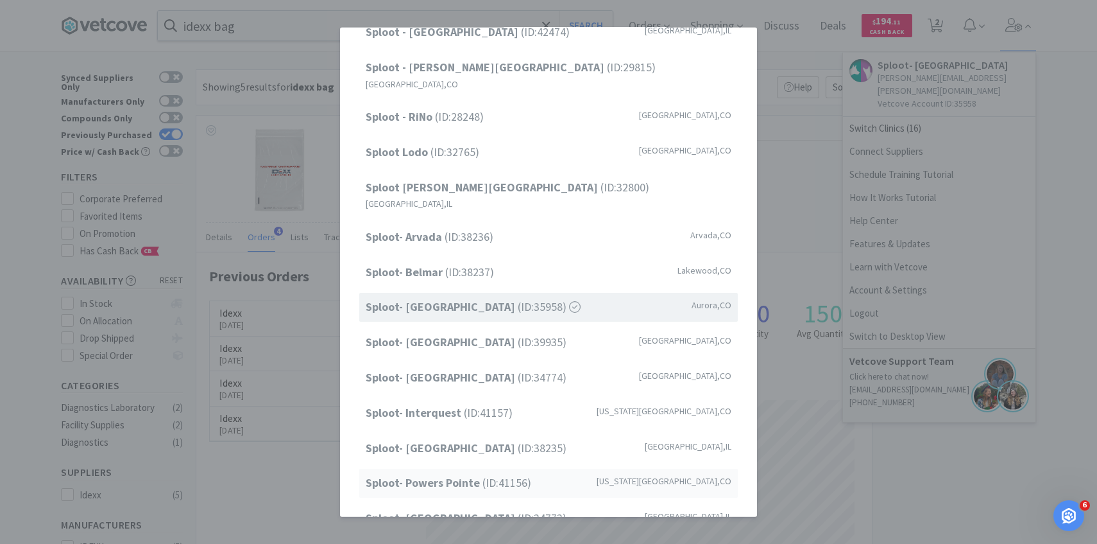
click at [475, 475] on strong "Sploot- Powers Pointe" at bounding box center [424, 482] width 117 height 15
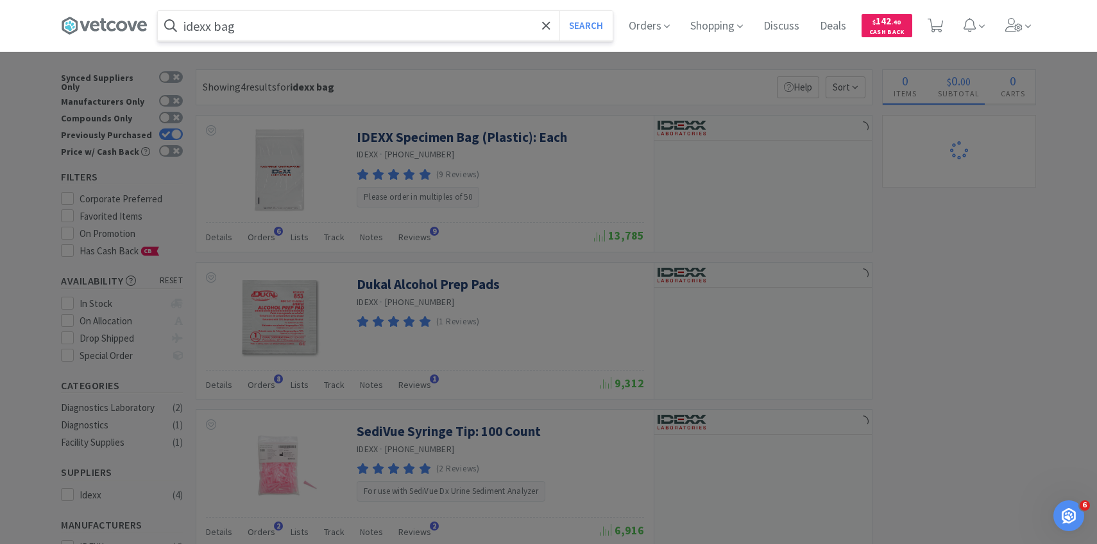
click at [340, 25] on input "idexx bag" at bounding box center [385, 26] width 455 height 30
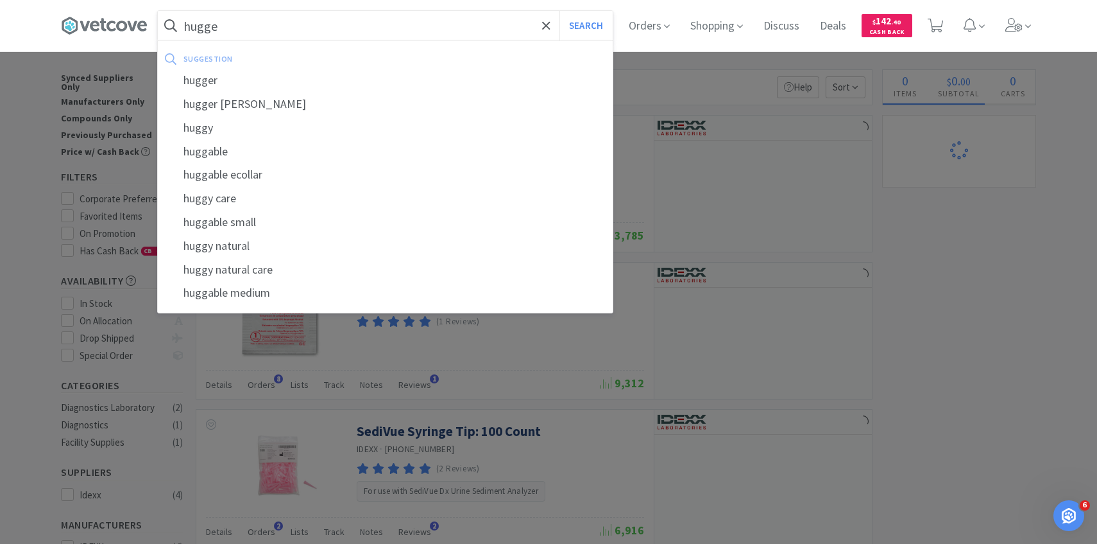
type input "hugger"
click at [560, 11] on button "Search" at bounding box center [586, 26] width 53 height 30
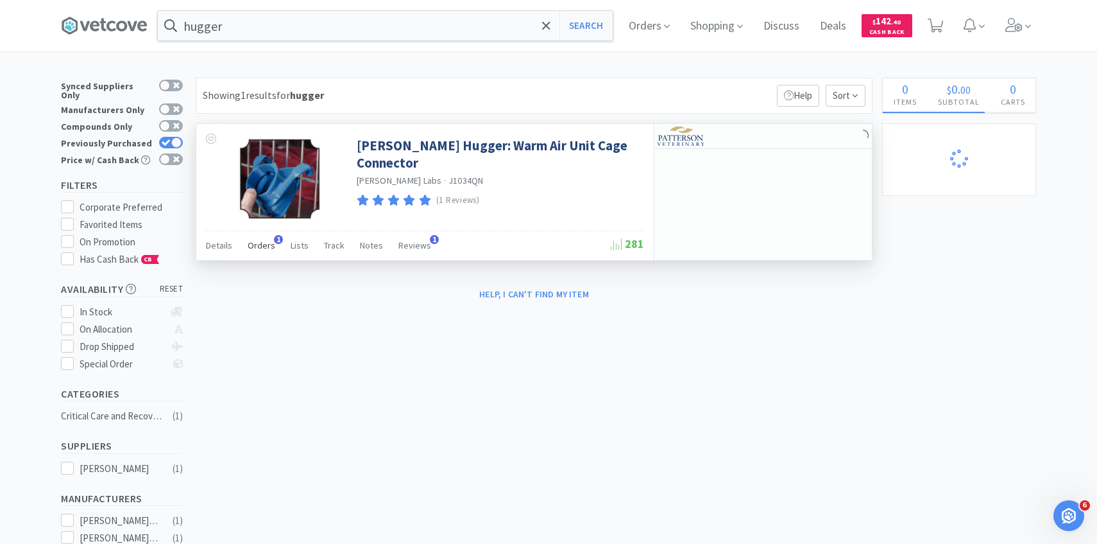
click at [253, 243] on span "Orders" at bounding box center [262, 245] width 28 height 12
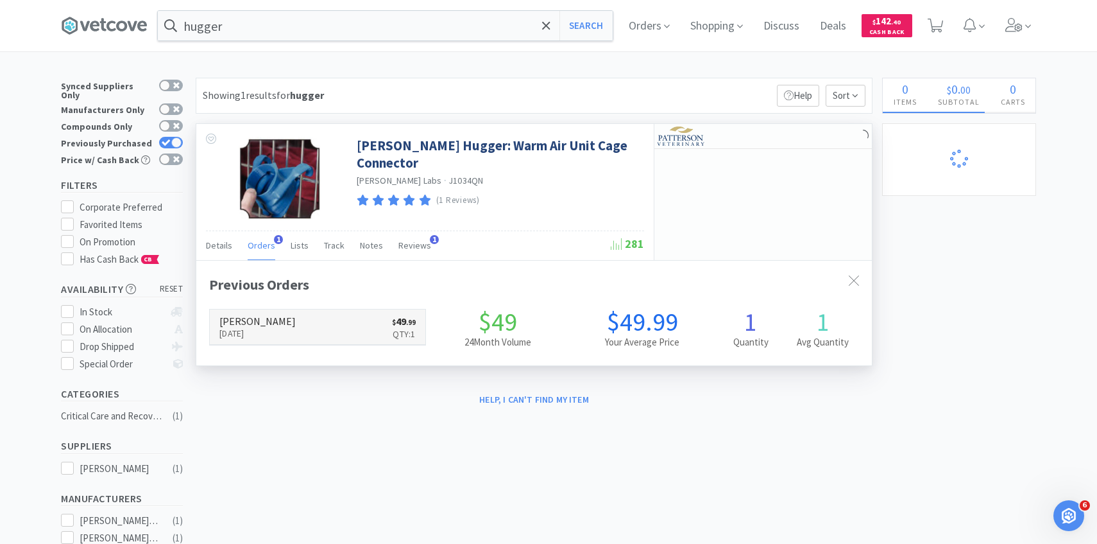
scroll to position [332, 676]
click at [313, 320] on link "Patterson Sep 30th, 2025 $ 49 . 99 Qty: 1" at bounding box center [318, 326] width 216 height 35
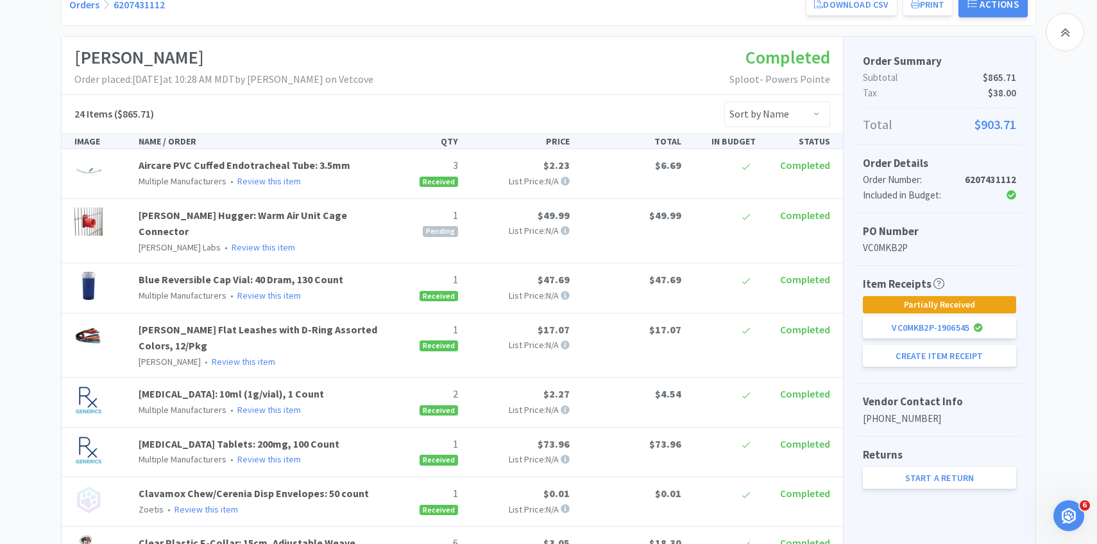
scroll to position [218, 0]
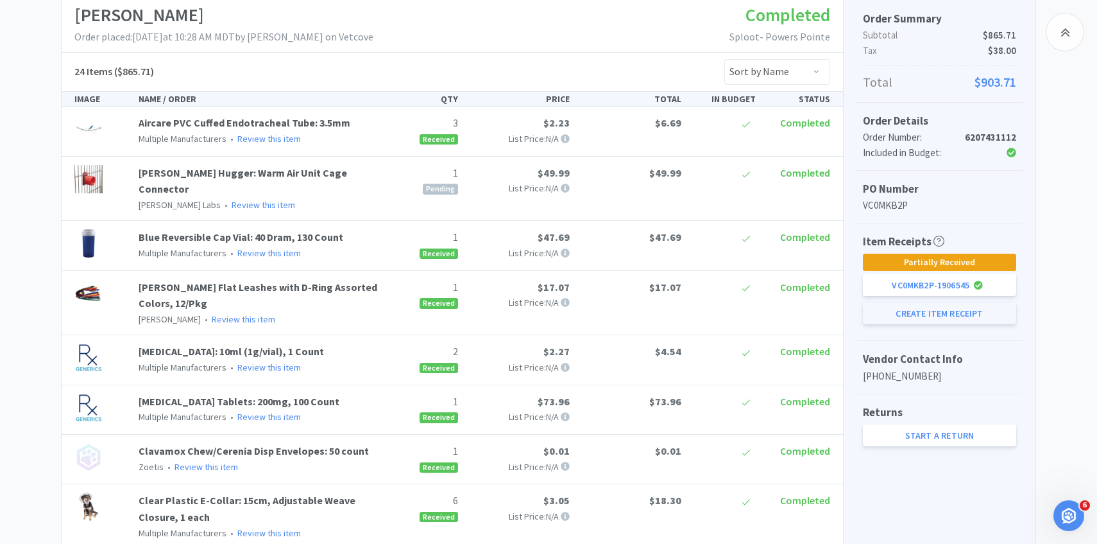
click at [925, 308] on button "Create Item Receipt" at bounding box center [939, 313] width 153 height 22
select select "1"
select select "2"
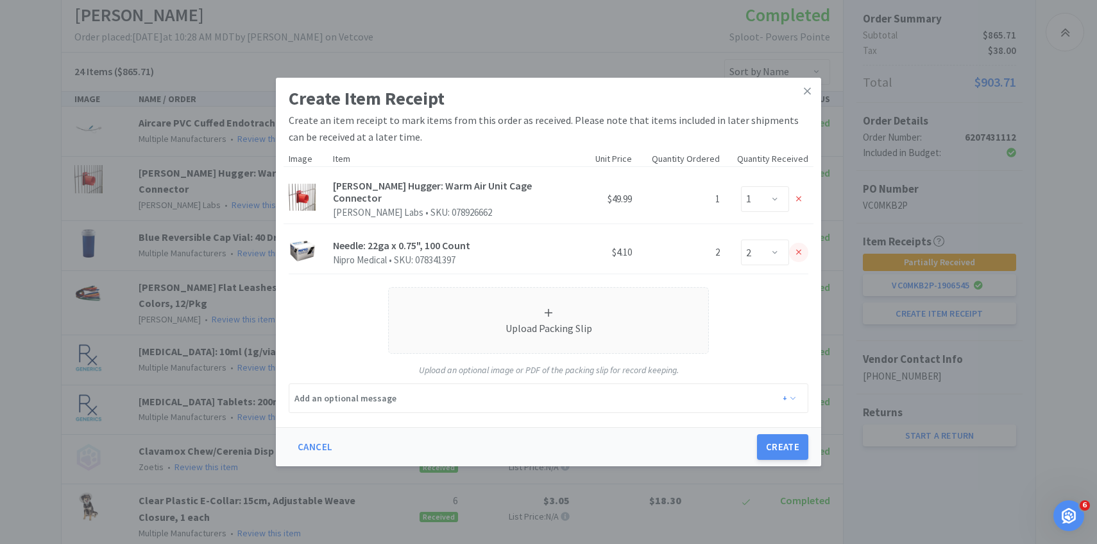
click at [802, 253] on div at bounding box center [798, 252] width 19 height 19
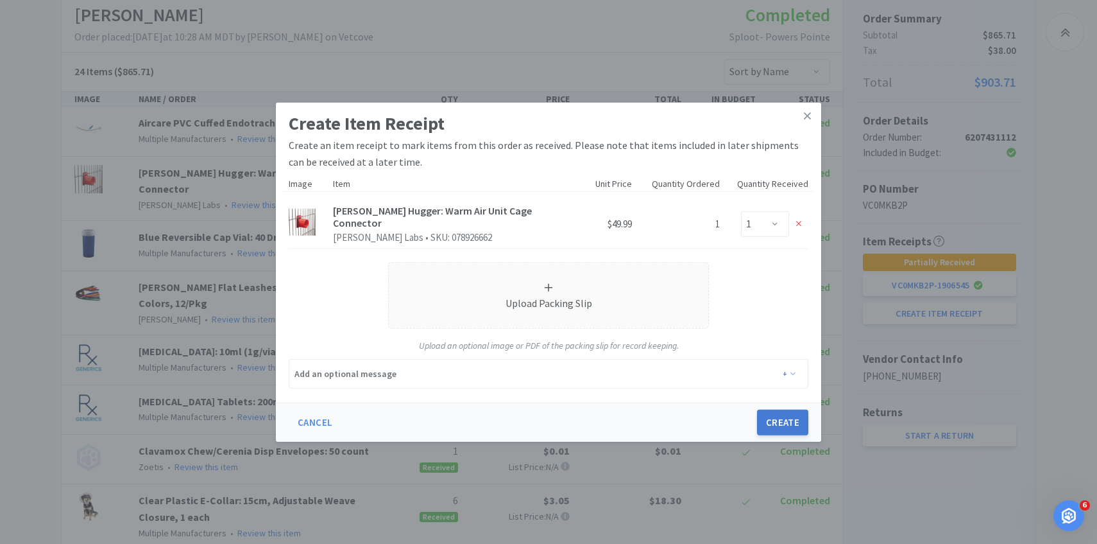
click at [789, 420] on button "Create" at bounding box center [782, 422] width 51 height 26
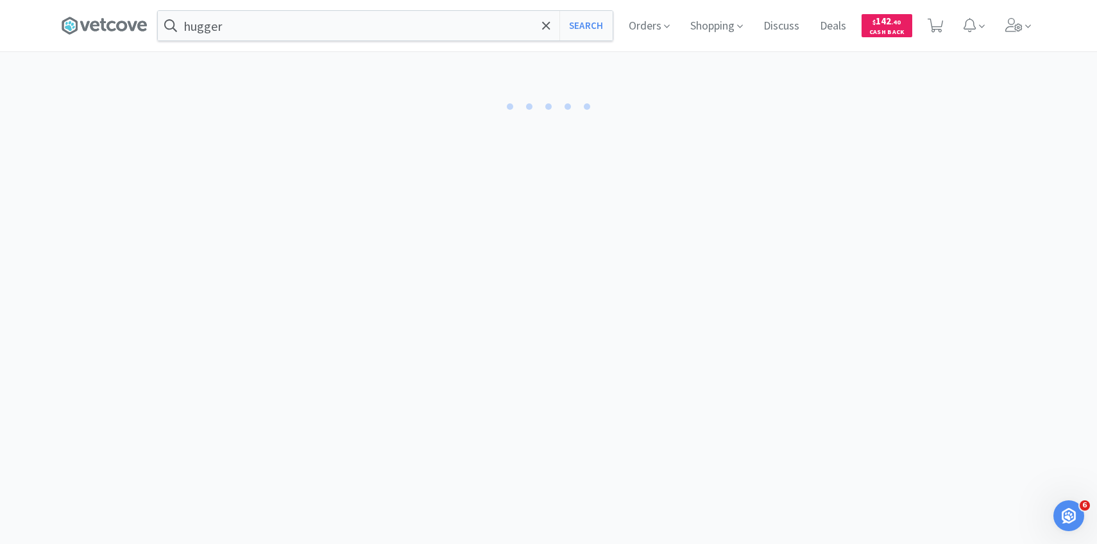
select select "1"
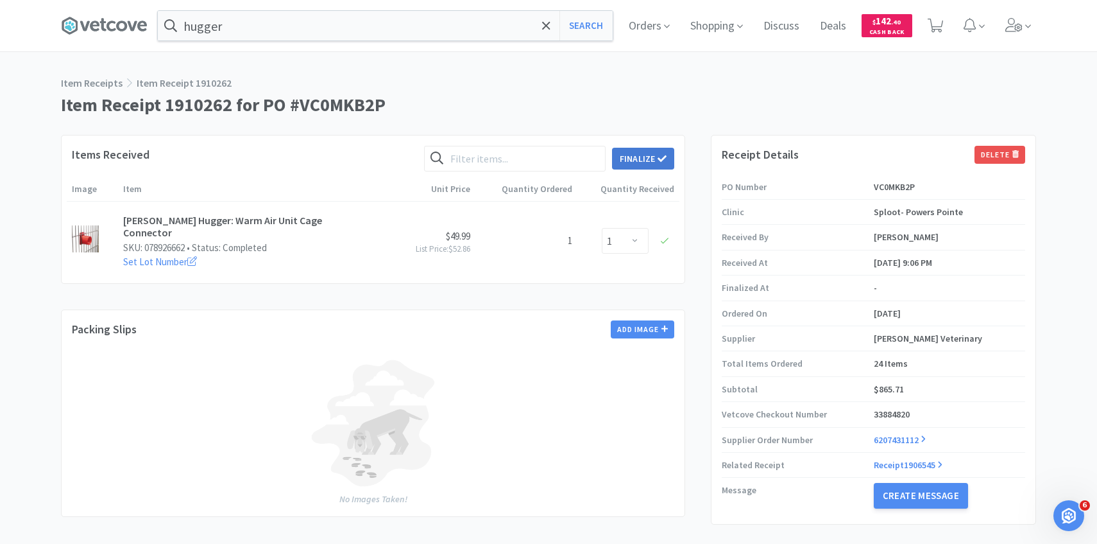
click at [651, 161] on button "Finalize" at bounding box center [643, 159] width 62 height 22
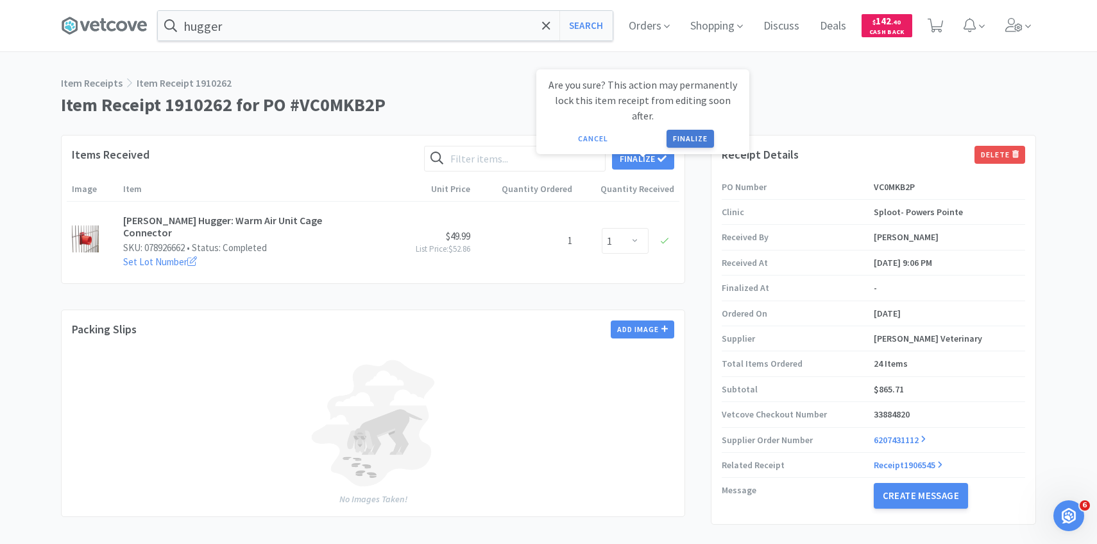
click at [677, 130] on button "Finalize" at bounding box center [690, 139] width 47 height 18
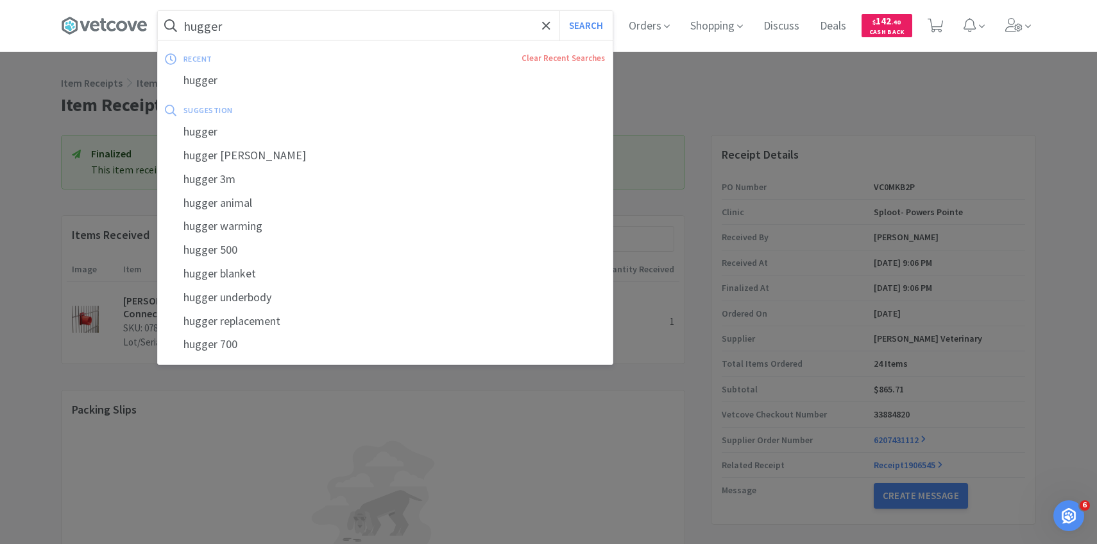
click at [326, 26] on input "hugger" at bounding box center [385, 26] width 455 height 30
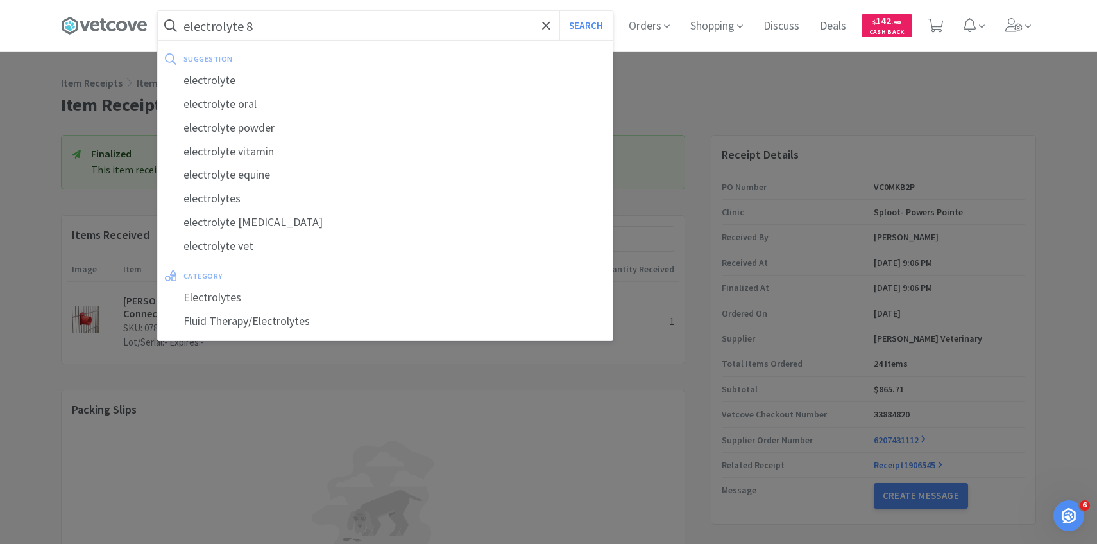
type input "electrolyte 8"
click at [560, 11] on button "Search" at bounding box center [586, 26] width 53 height 30
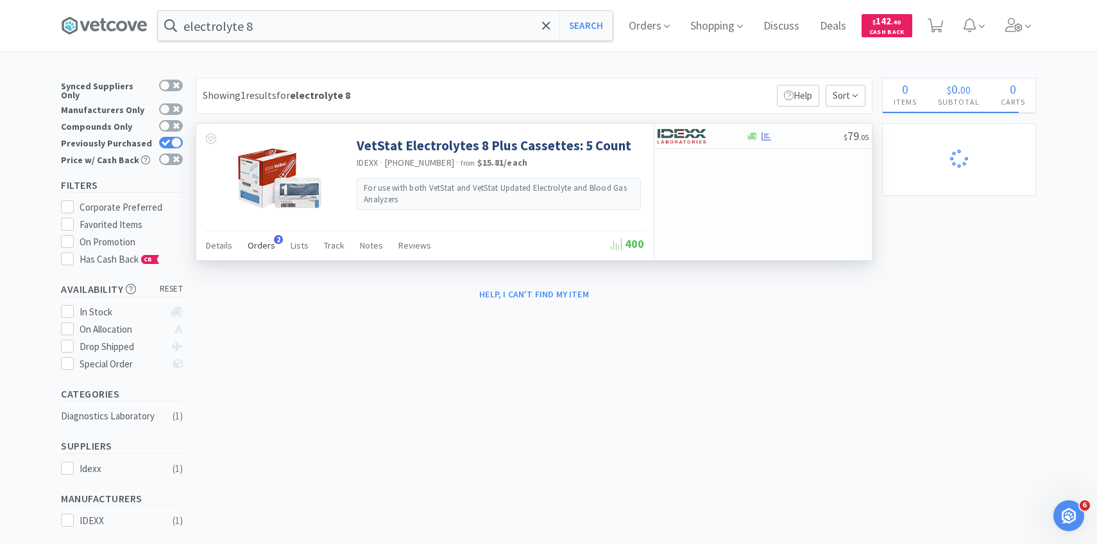
click at [262, 247] on span "Orders" at bounding box center [262, 245] width 28 height 12
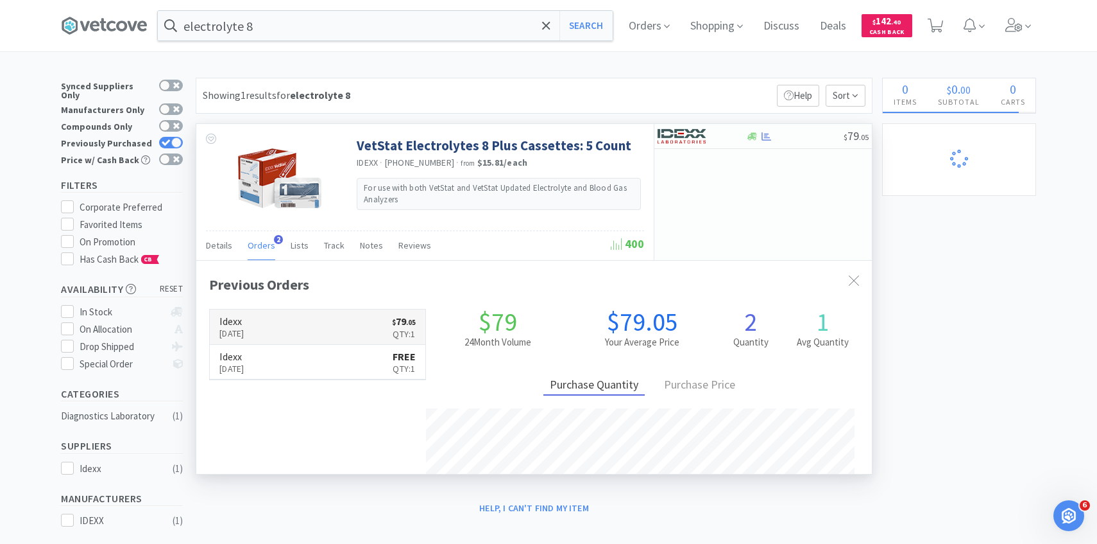
scroll to position [332, 676]
click at [245, 321] on h6 "Idexx" at bounding box center [231, 321] width 25 height 10
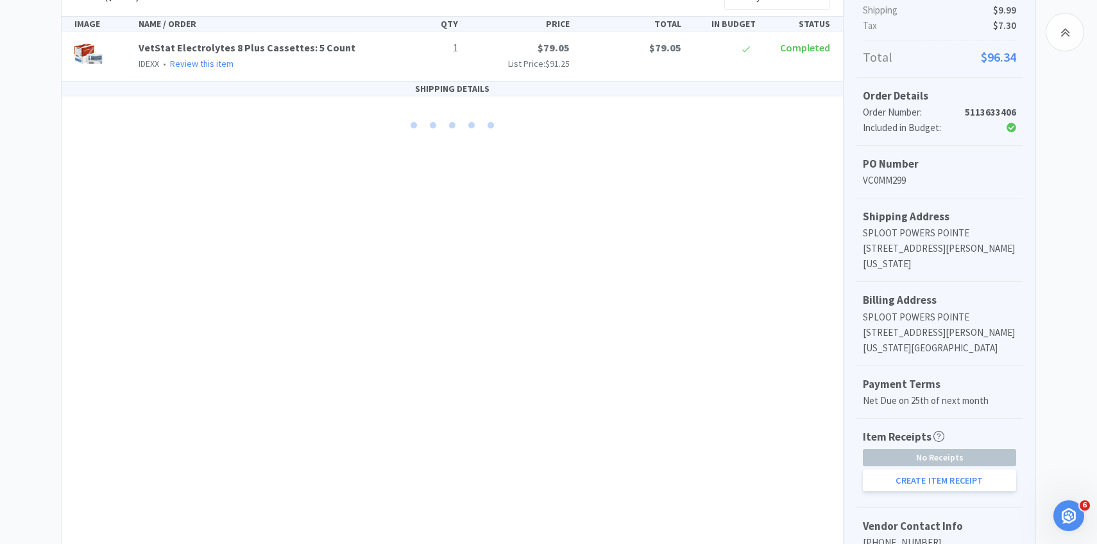
scroll to position [352, 0]
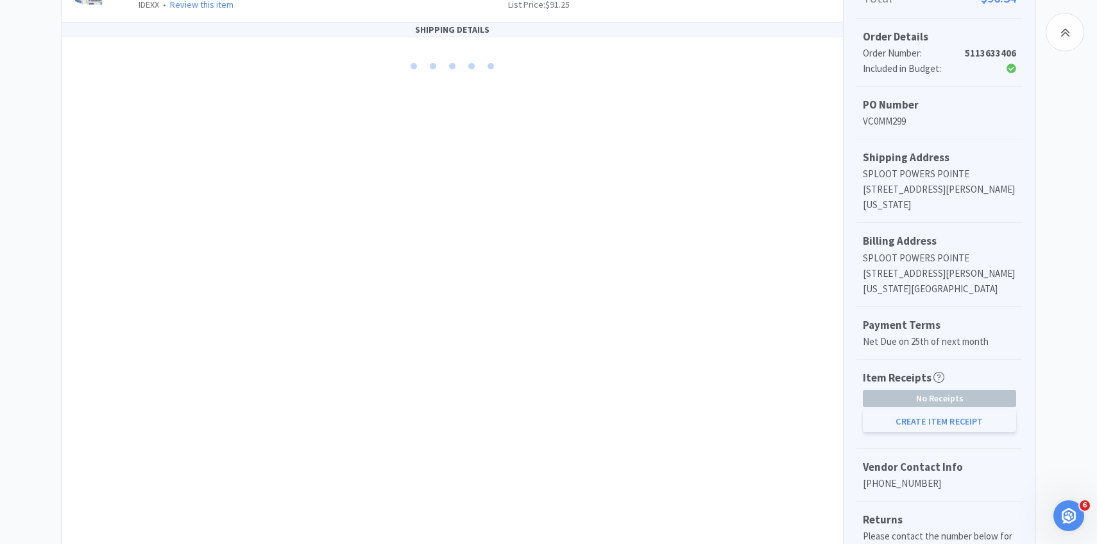
click at [895, 415] on button "Create Item Receipt" at bounding box center [939, 421] width 153 height 22
select select "1"
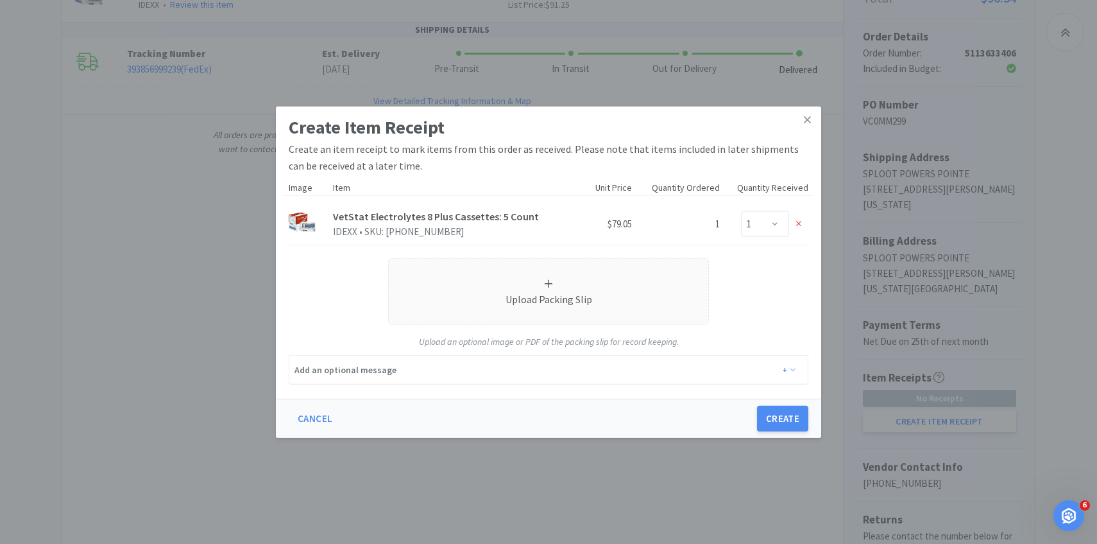
click at [768, 404] on div "Cancel Create" at bounding box center [548, 418] width 545 height 39
click at [770, 411] on button "Create" at bounding box center [782, 419] width 51 height 26
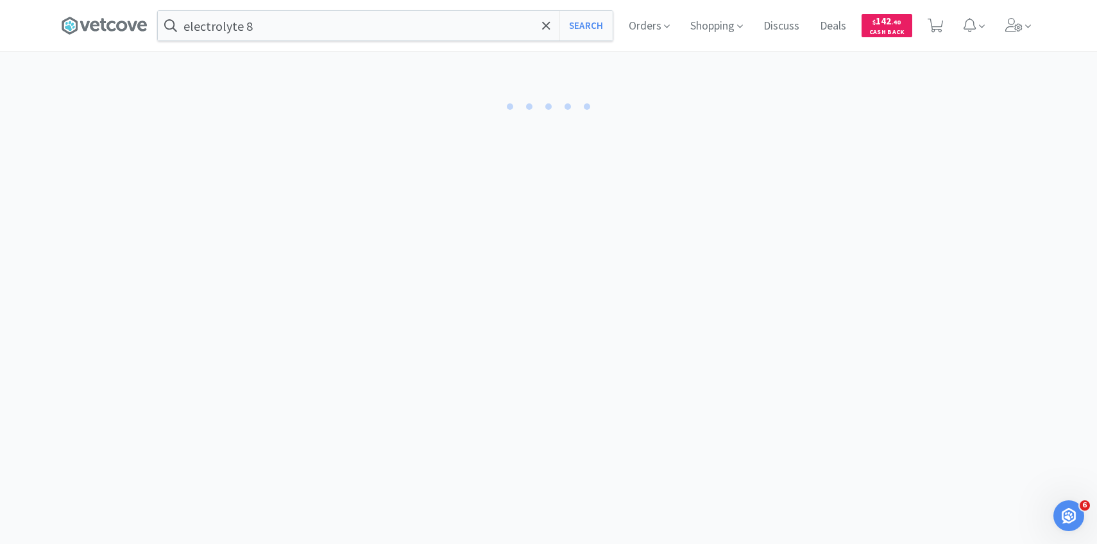
select select "1"
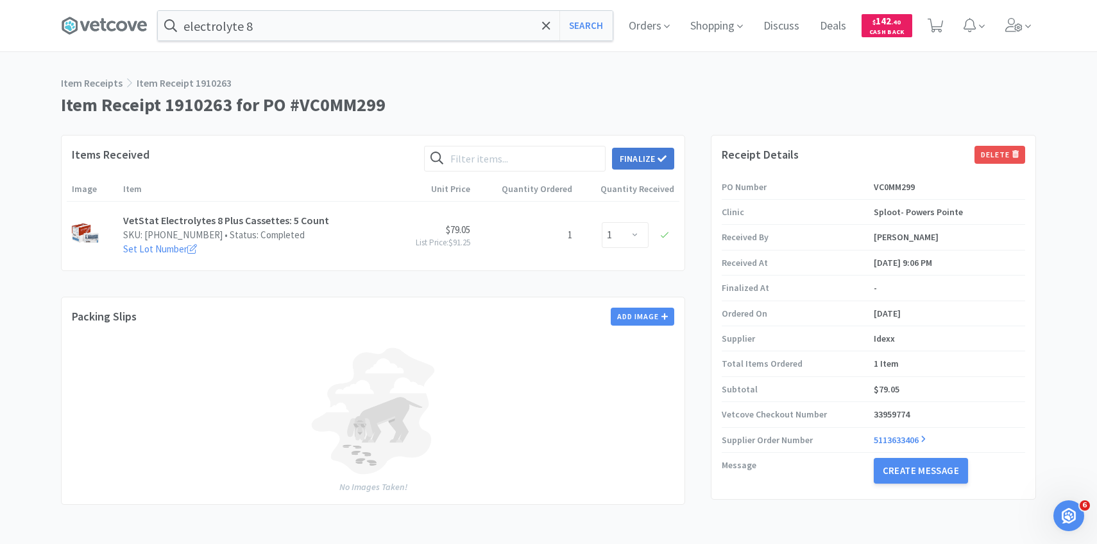
click at [657, 166] on button "Finalize" at bounding box center [643, 159] width 62 height 22
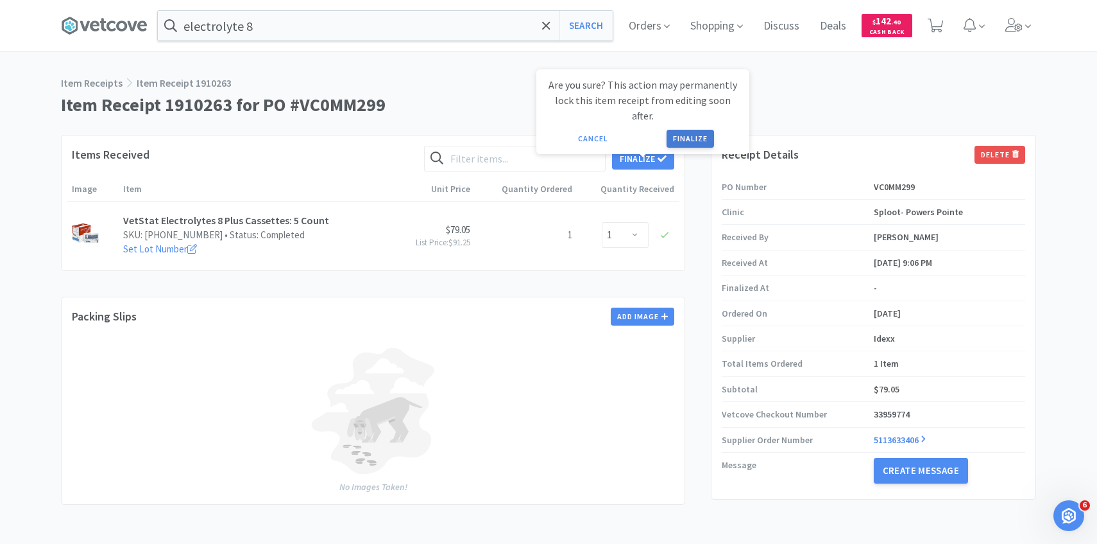
click at [684, 130] on button "Finalize" at bounding box center [690, 139] width 47 height 18
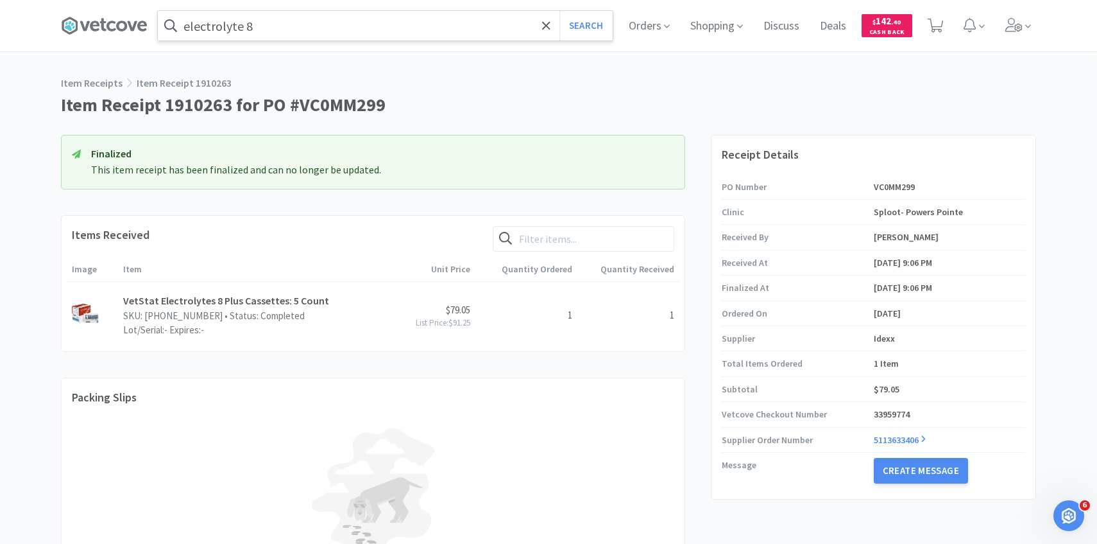
click at [375, 29] on input "electrolyte 8" at bounding box center [385, 26] width 455 height 30
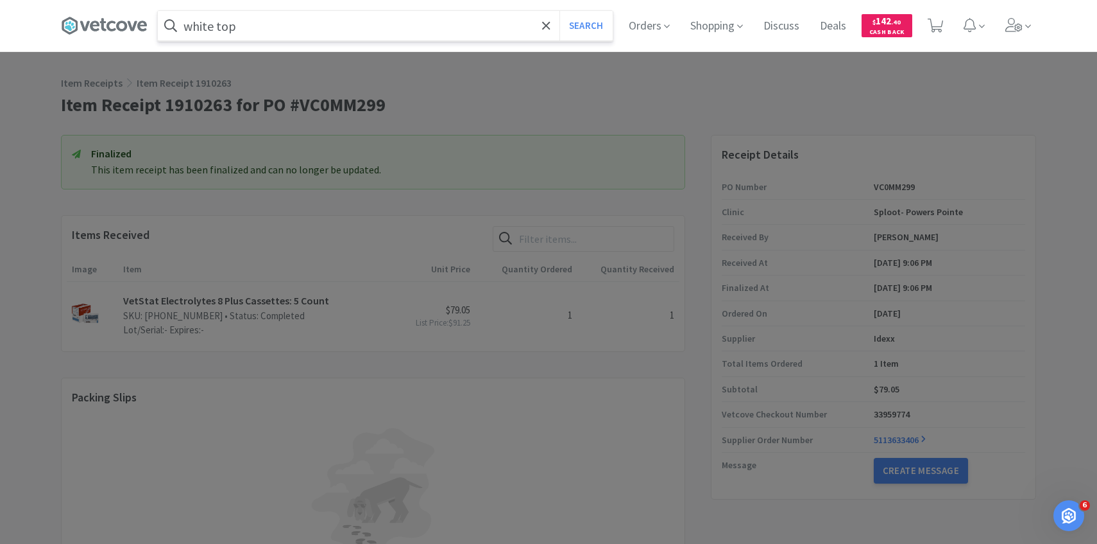
type input "white top"
click at [560, 11] on button "Search" at bounding box center [586, 26] width 53 height 30
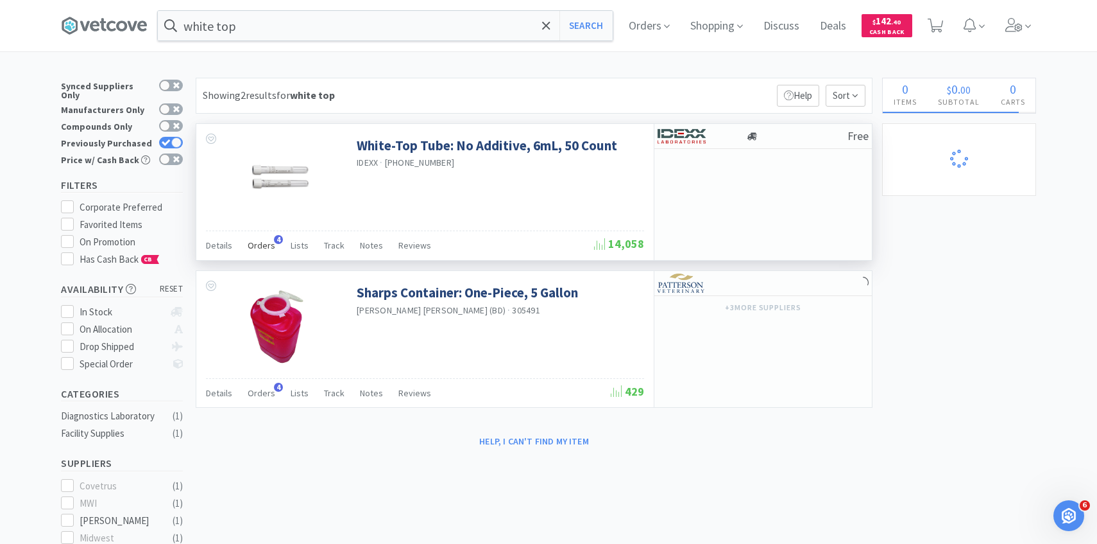
click at [260, 244] on span "Orders" at bounding box center [262, 245] width 28 height 12
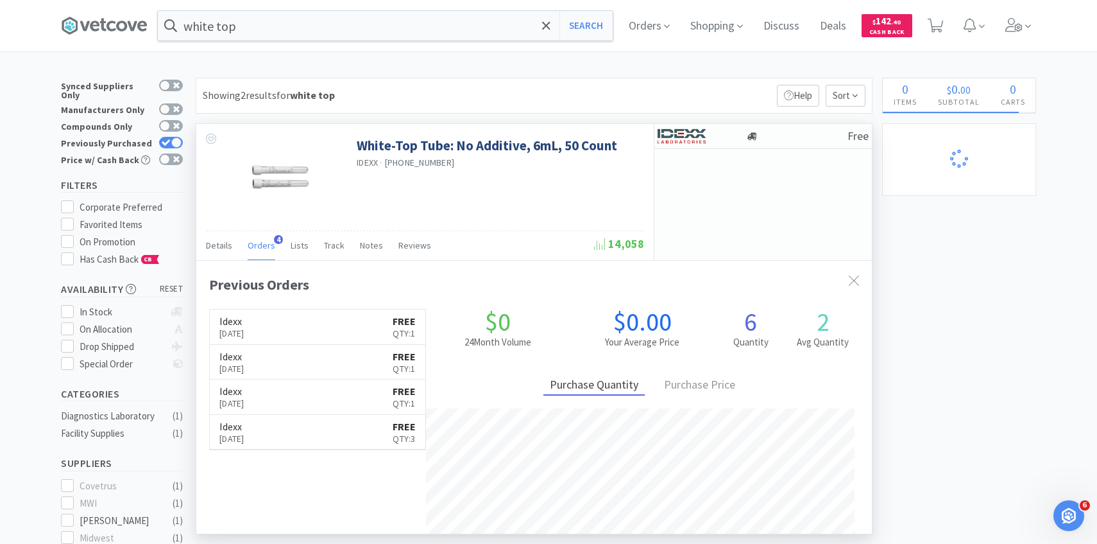
scroll to position [332, 676]
click at [285, 309] on div "Idexx Sep 30th, 2025 FREE Qty: 1 Idexx Jul 28th, 2025 FREE Qty: 1 Idexx May 23r…" at bounding box center [317, 379] width 217 height 141
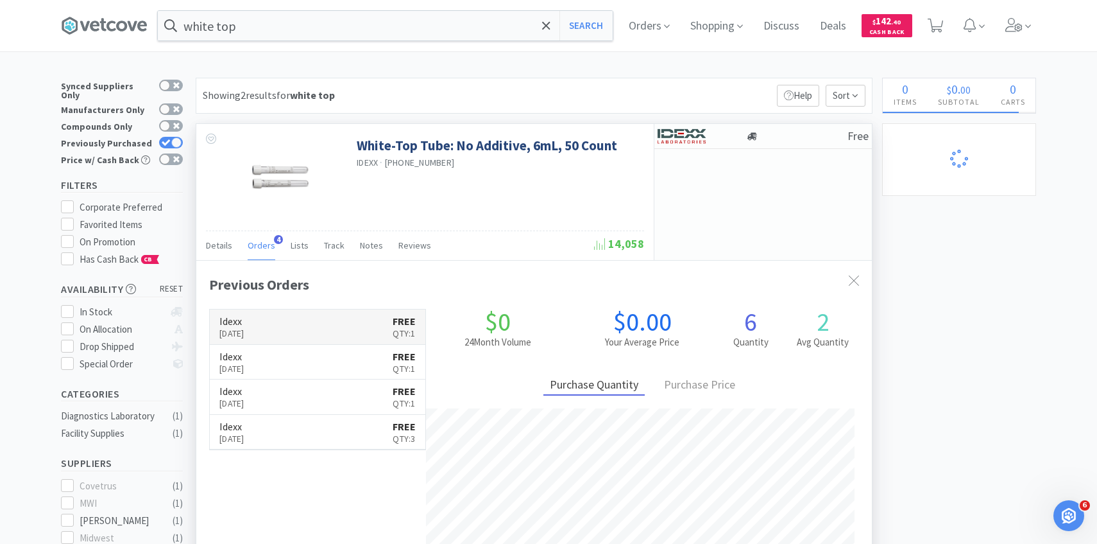
click at [281, 330] on link "Idexx Sep 30th, 2025 FREE Qty: 1" at bounding box center [318, 326] width 216 height 35
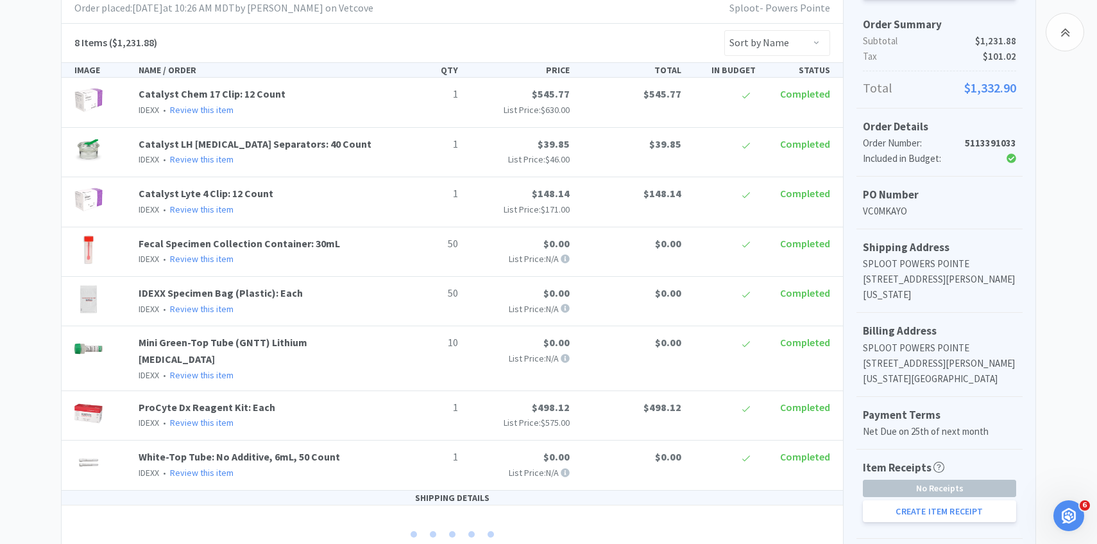
scroll to position [424, 0]
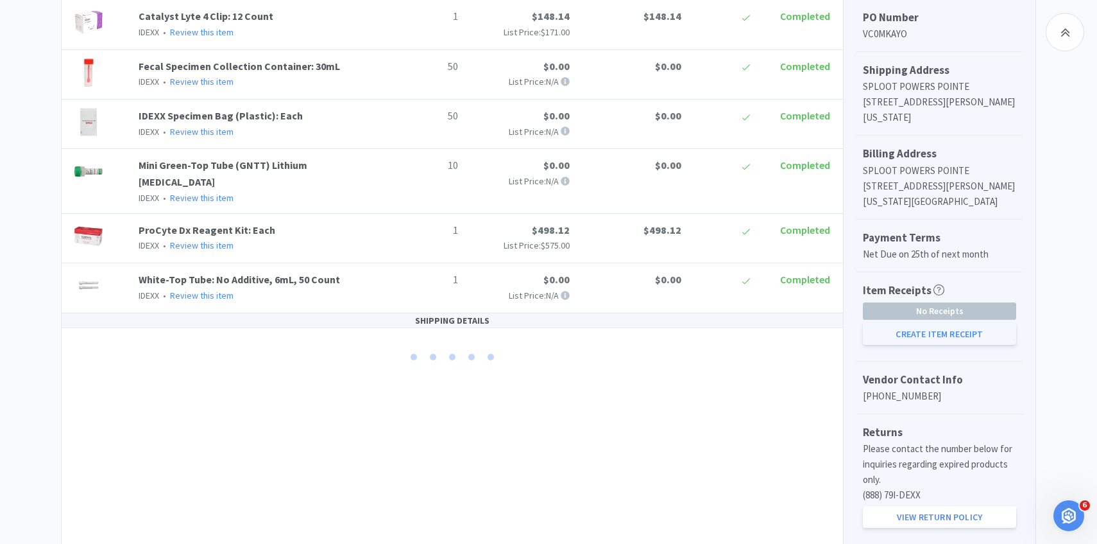
click at [914, 338] on button "Create Item Receipt" at bounding box center [939, 334] width 153 height 22
select select "1"
select select "50"
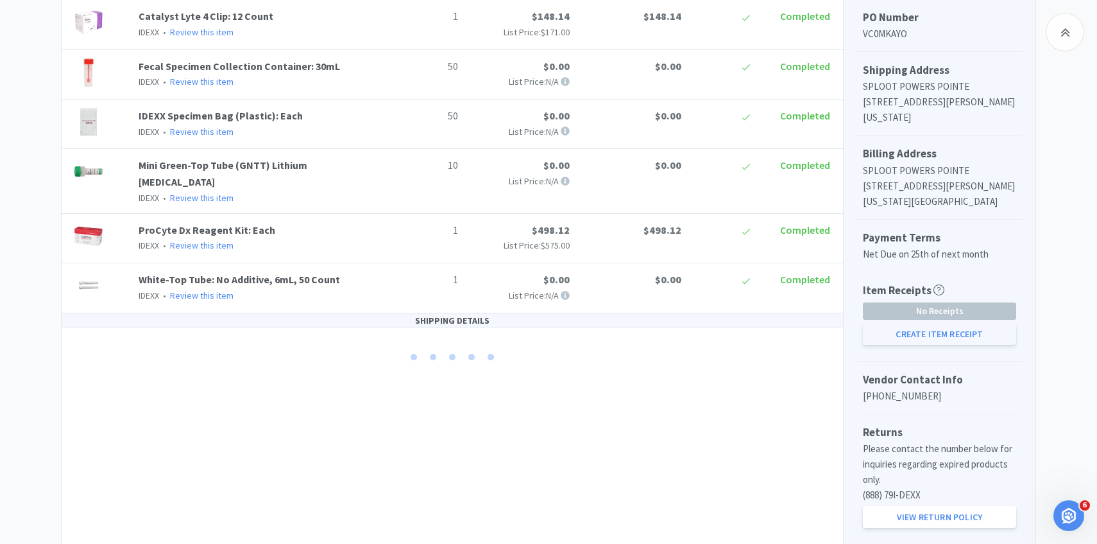
select select "50"
select select "10"
select select "1"
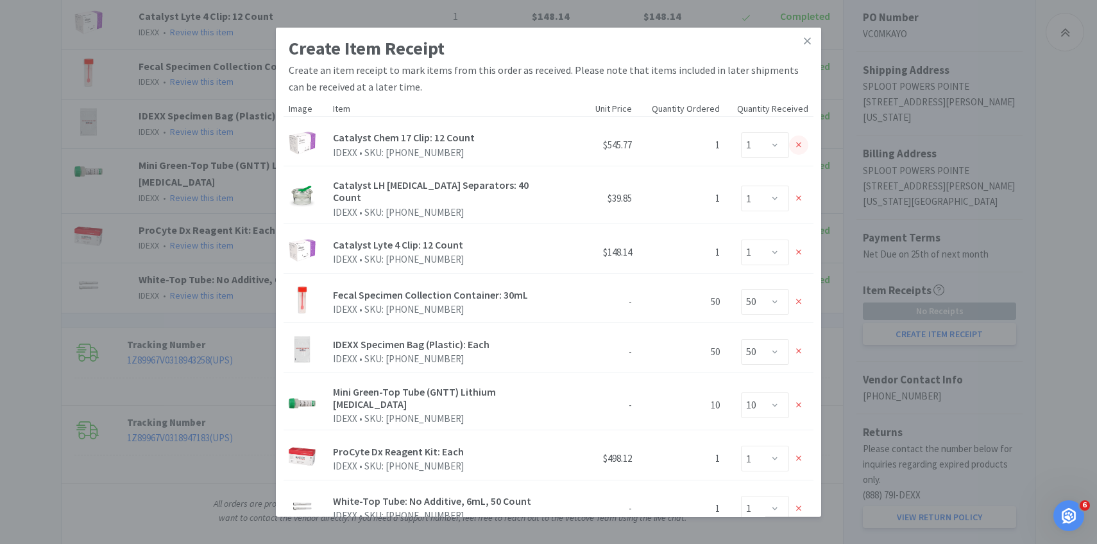
click at [803, 137] on div at bounding box center [798, 144] width 19 height 19
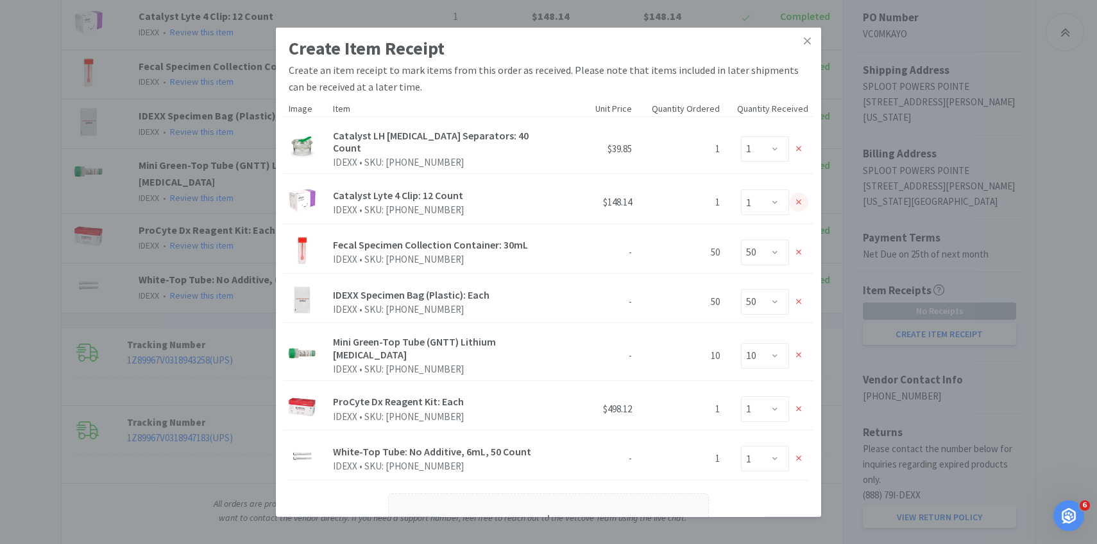
click at [800, 200] on icon at bounding box center [799, 203] width 6 height 6
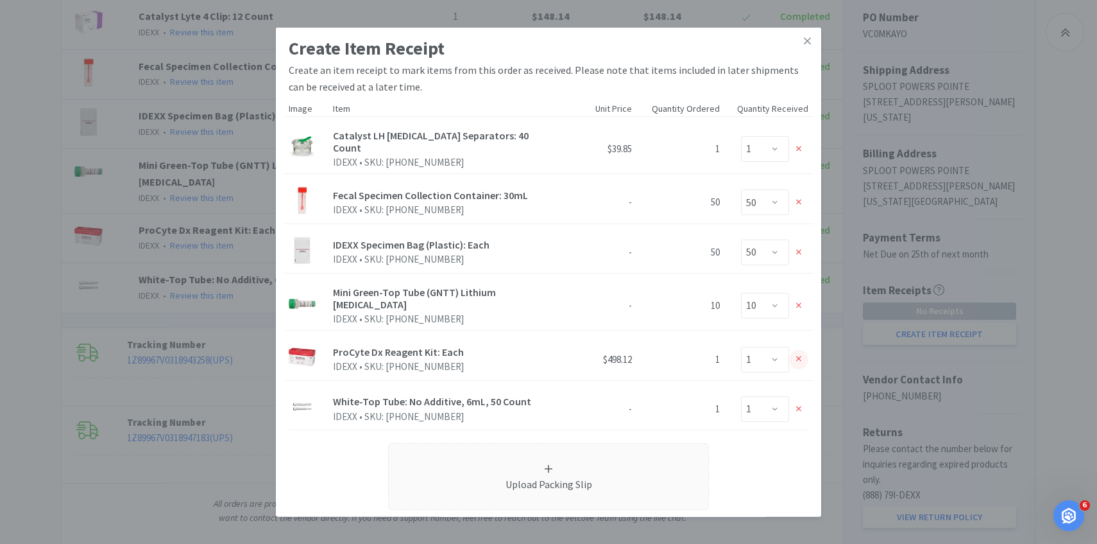
click at [797, 356] on icon at bounding box center [799, 359] width 6 height 6
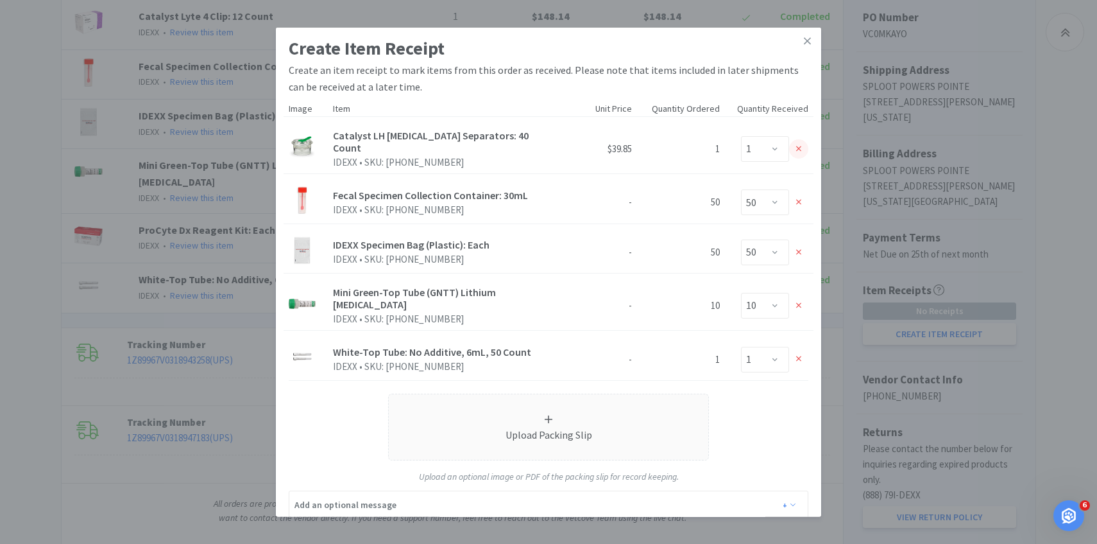
click at [796, 146] on icon at bounding box center [799, 148] width 6 height 9
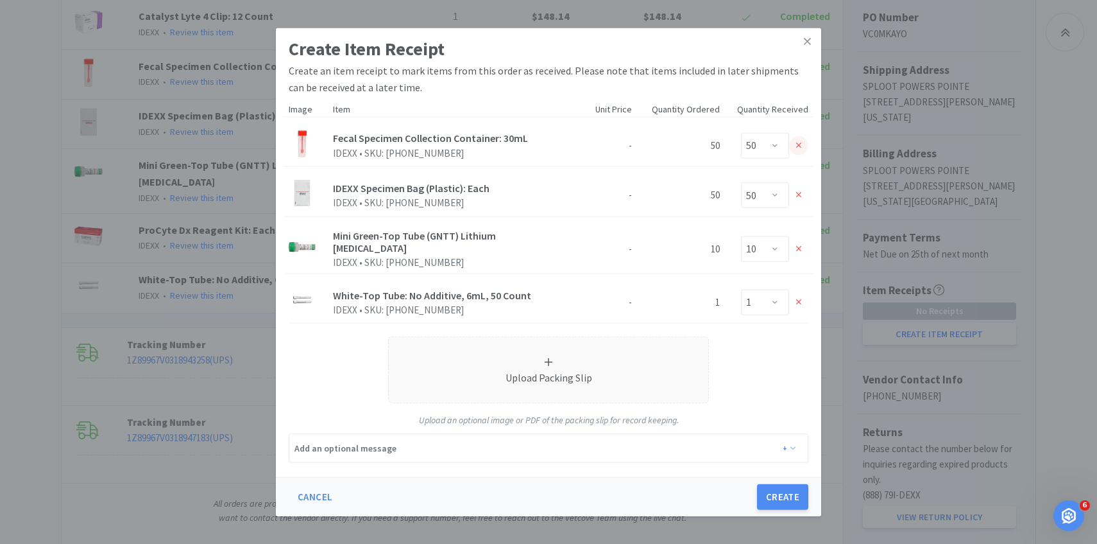
click at [796, 146] on icon at bounding box center [799, 145] width 6 height 9
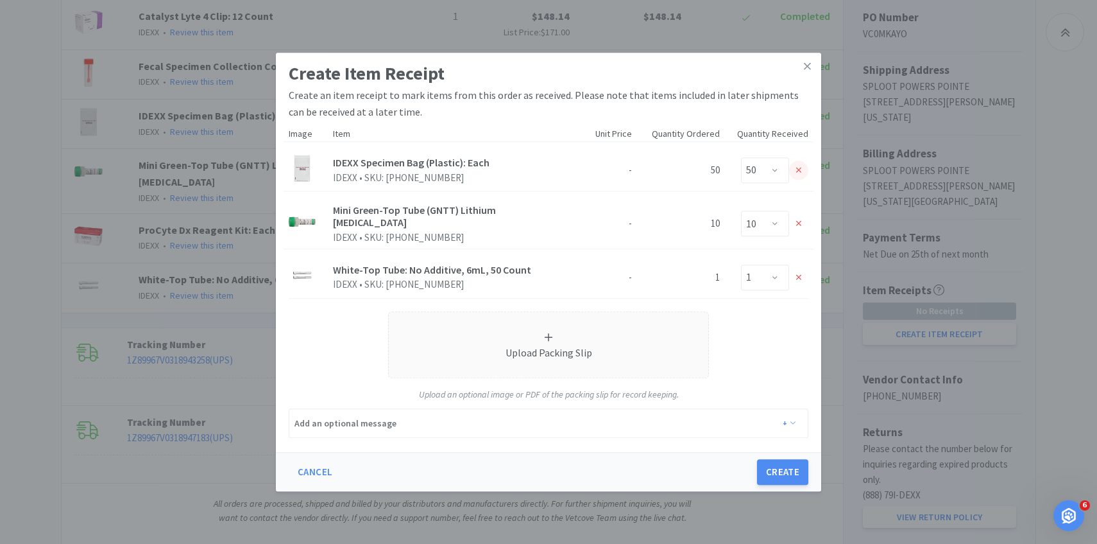
click at [795, 168] on div at bounding box center [798, 169] width 19 height 19
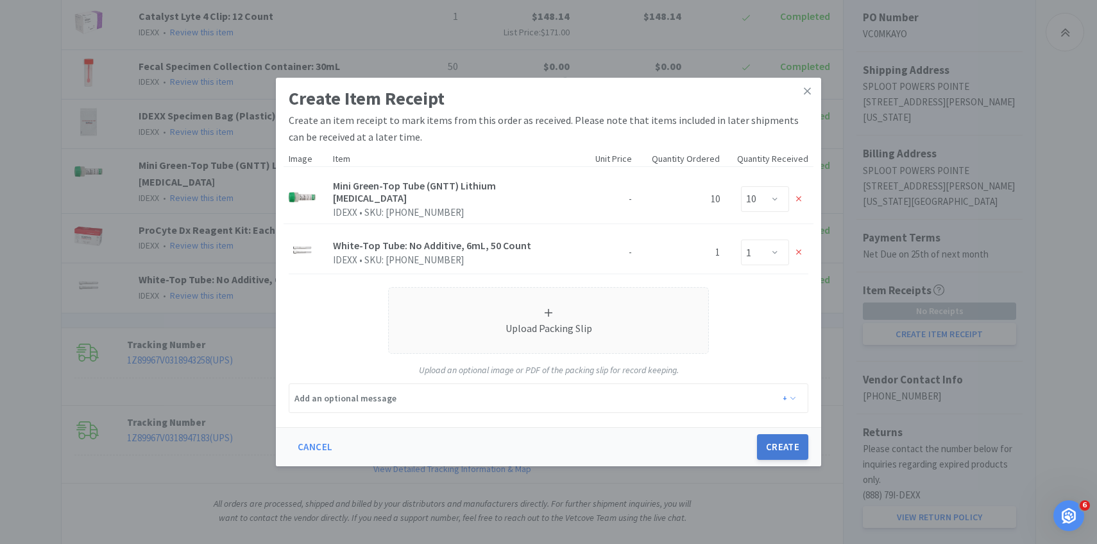
click at [766, 446] on button "Create" at bounding box center [782, 447] width 51 height 26
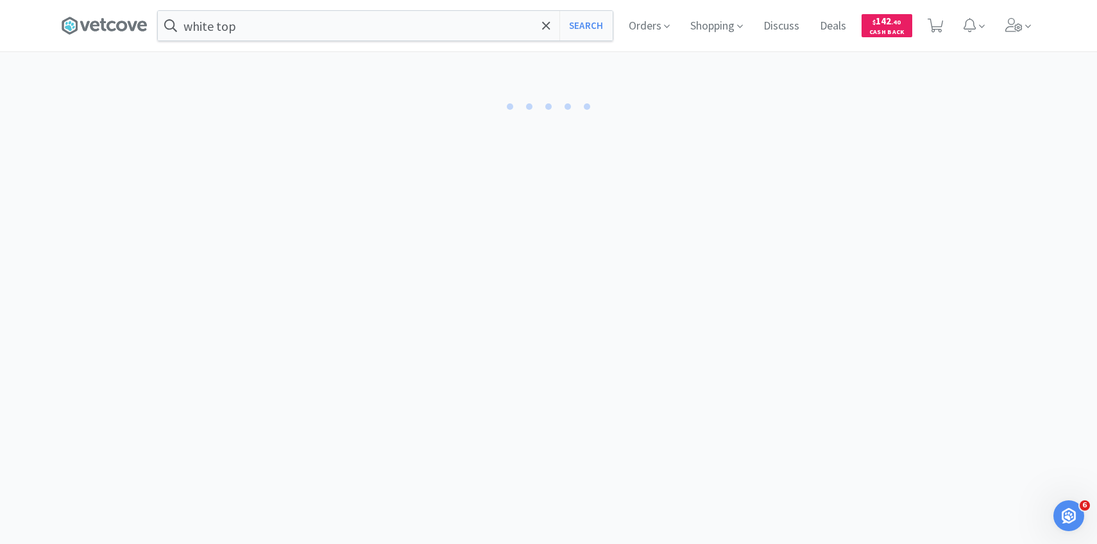
select select "10"
select select "1"
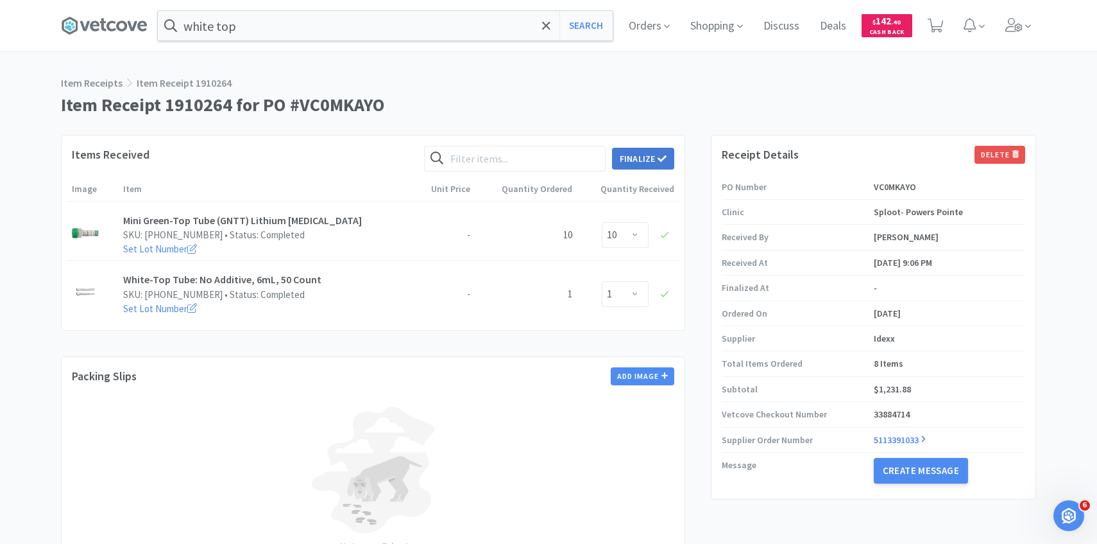
click at [642, 159] on button "Finalize" at bounding box center [643, 159] width 62 height 22
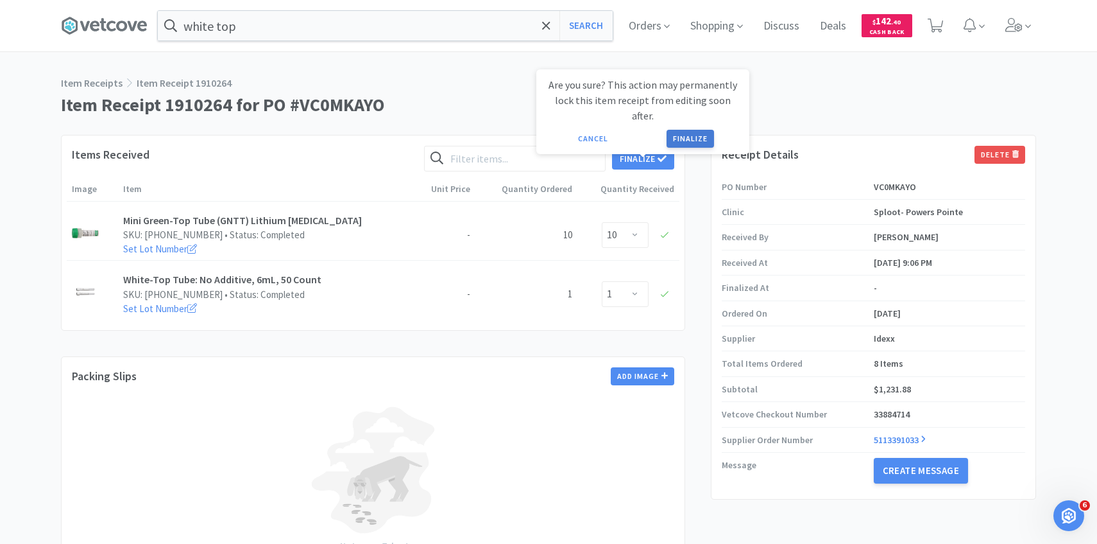
click at [696, 130] on button "Finalize" at bounding box center [690, 139] width 47 height 18
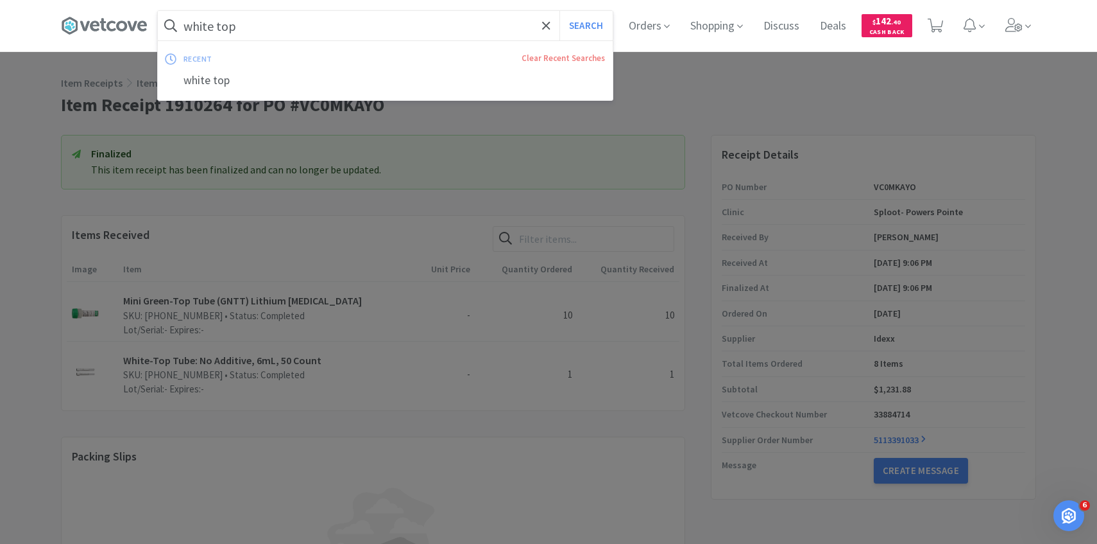
click at [366, 24] on input "white top" at bounding box center [385, 26] width 455 height 30
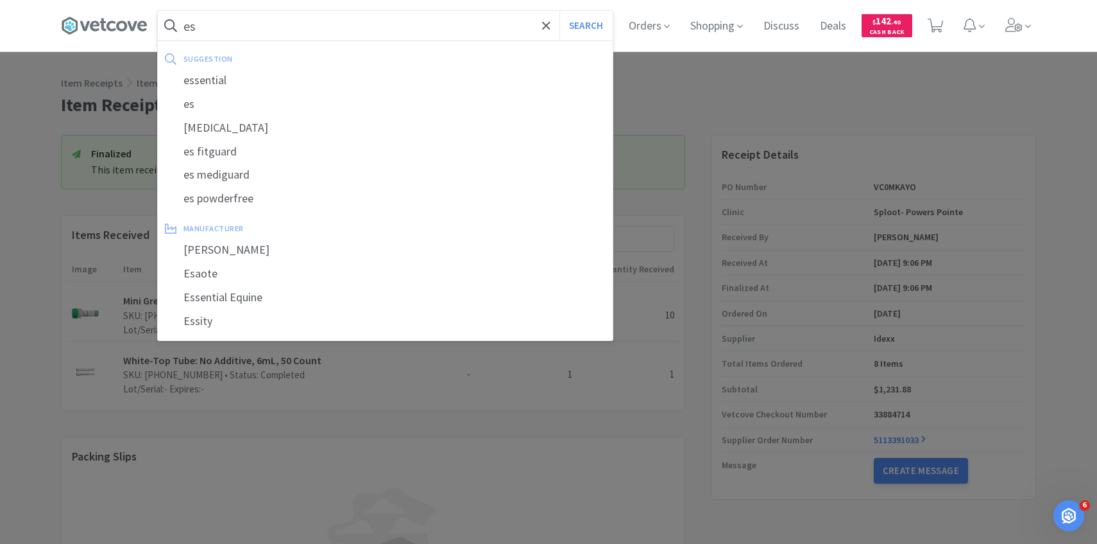
type input "e"
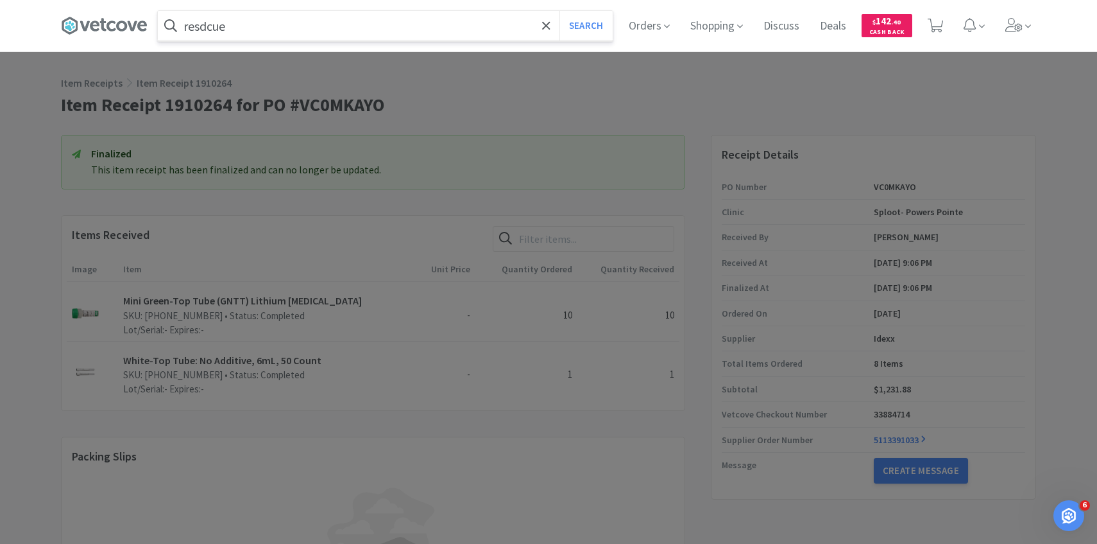
type input "resdcue"
click at [560, 11] on button "Search" at bounding box center [586, 26] width 53 height 30
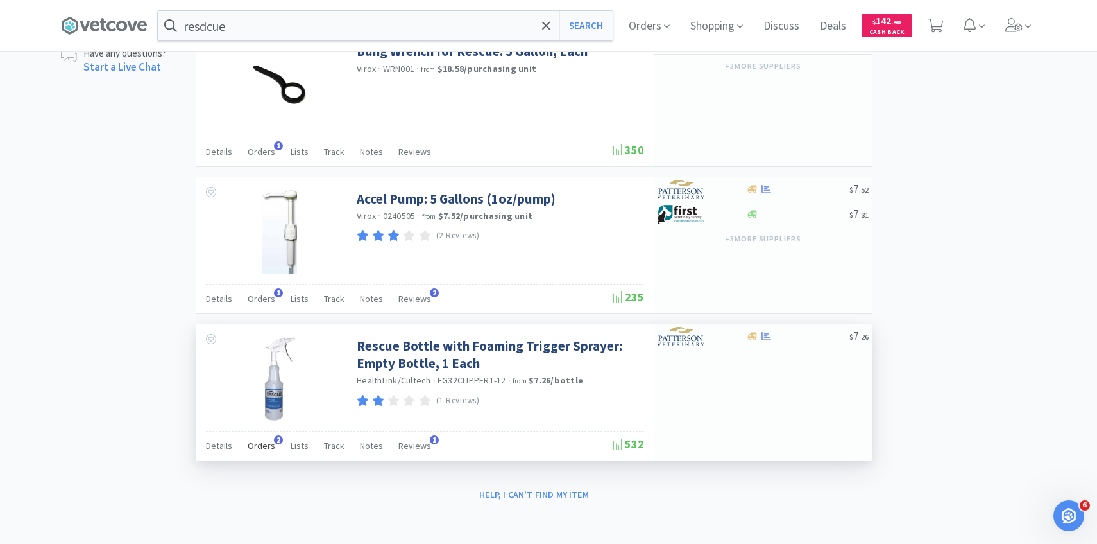
click at [262, 442] on span "Orders" at bounding box center [262, 446] width 28 height 12
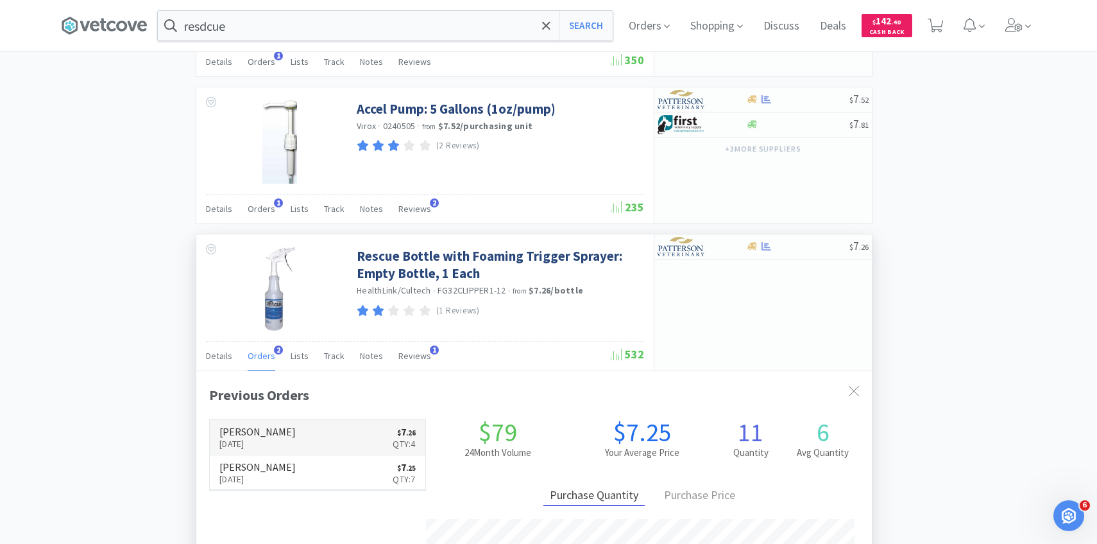
scroll to position [332, 676]
click at [293, 435] on link "Patterson Sep 30th, 2025 $ 7 . 26 Qty: 4" at bounding box center [318, 437] width 216 height 35
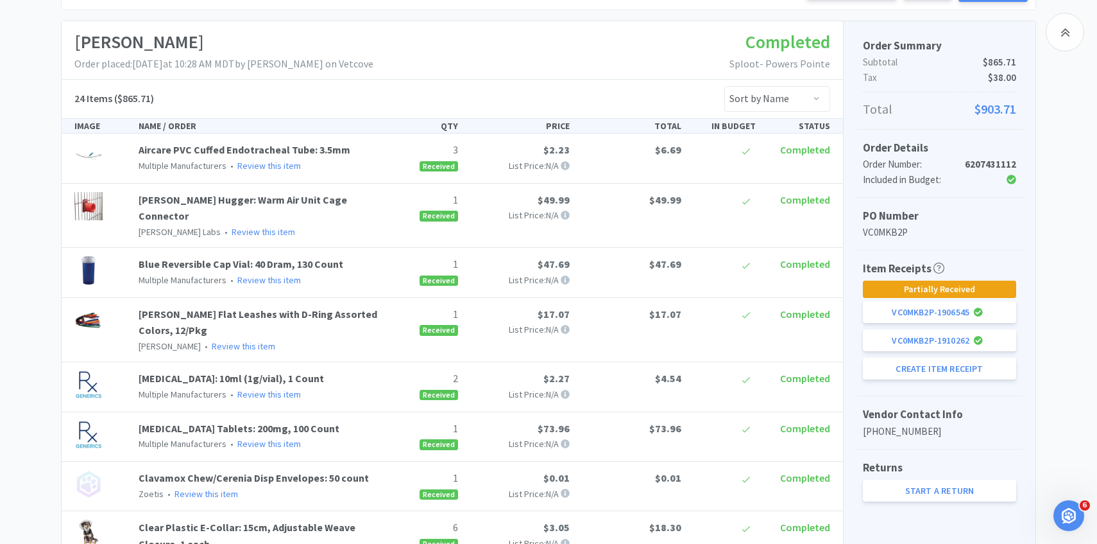
scroll to position [218, 0]
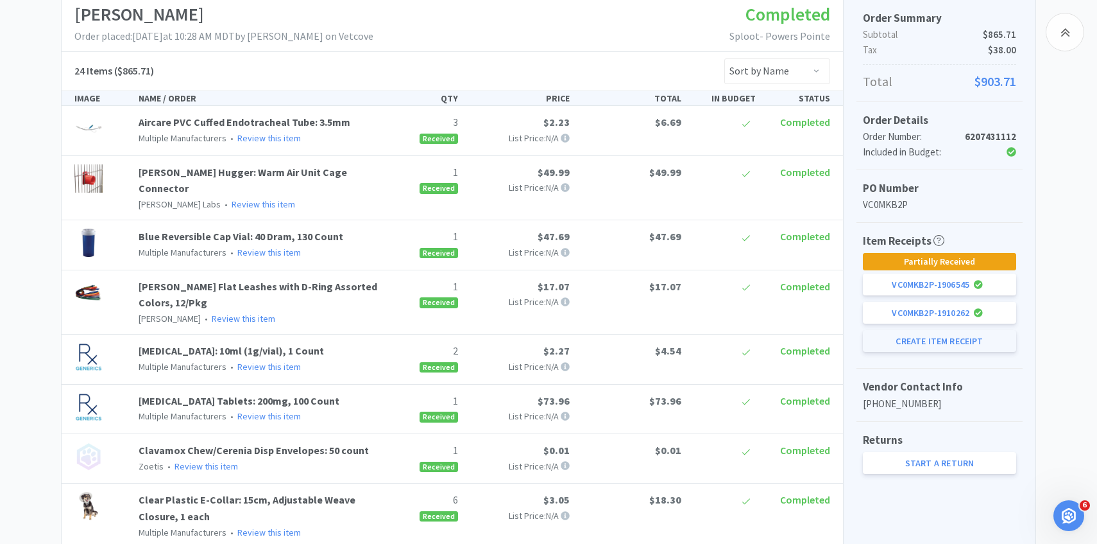
click at [891, 347] on button "Create Item Receipt" at bounding box center [939, 341] width 153 height 22
select select "2"
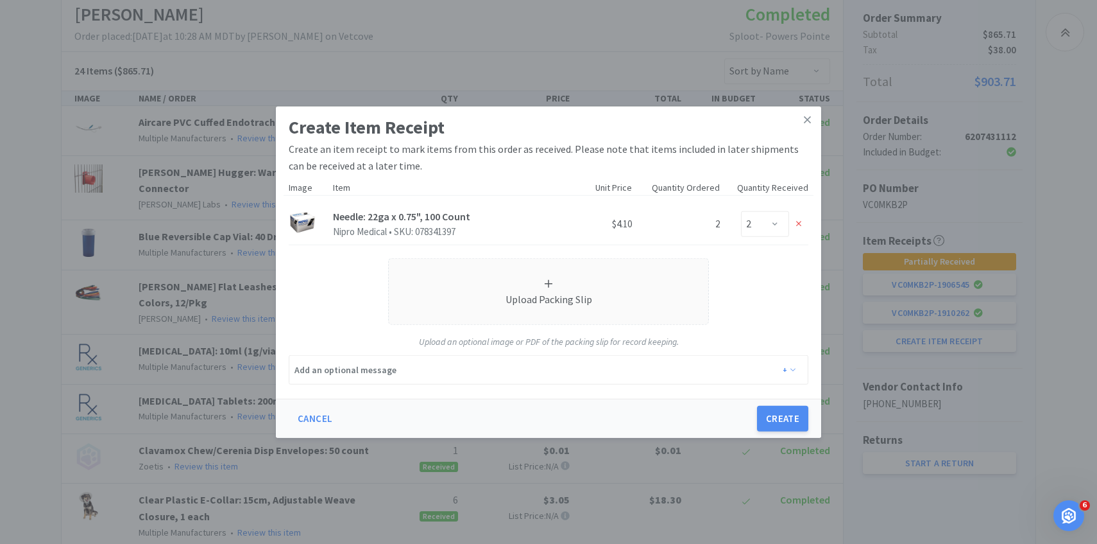
click at [323, 35] on div "Create Item Receipt Create an item receipt to mark items from this order as rec…" at bounding box center [548, 272] width 1097 height 544
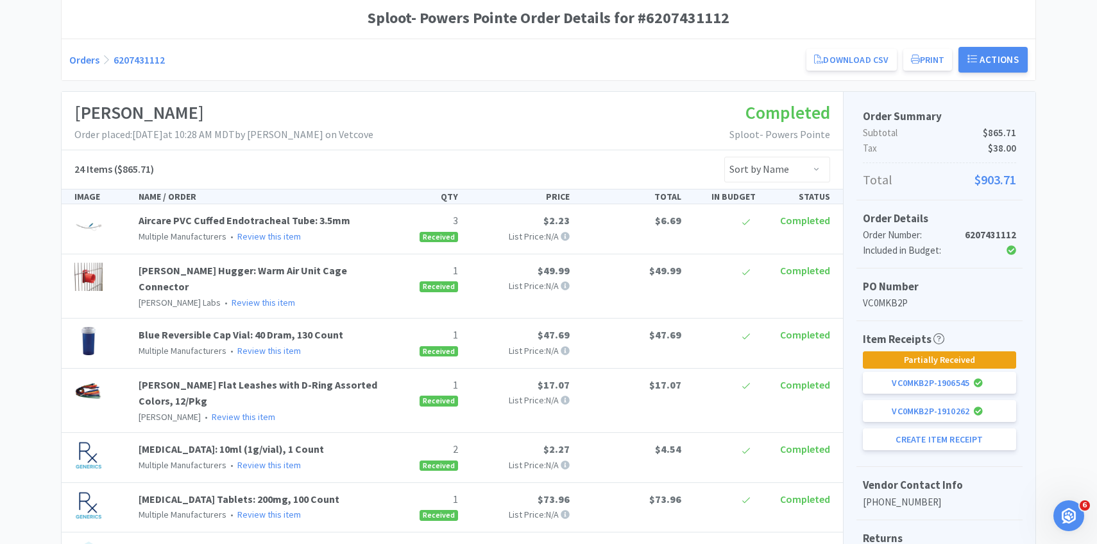
scroll to position [0, 0]
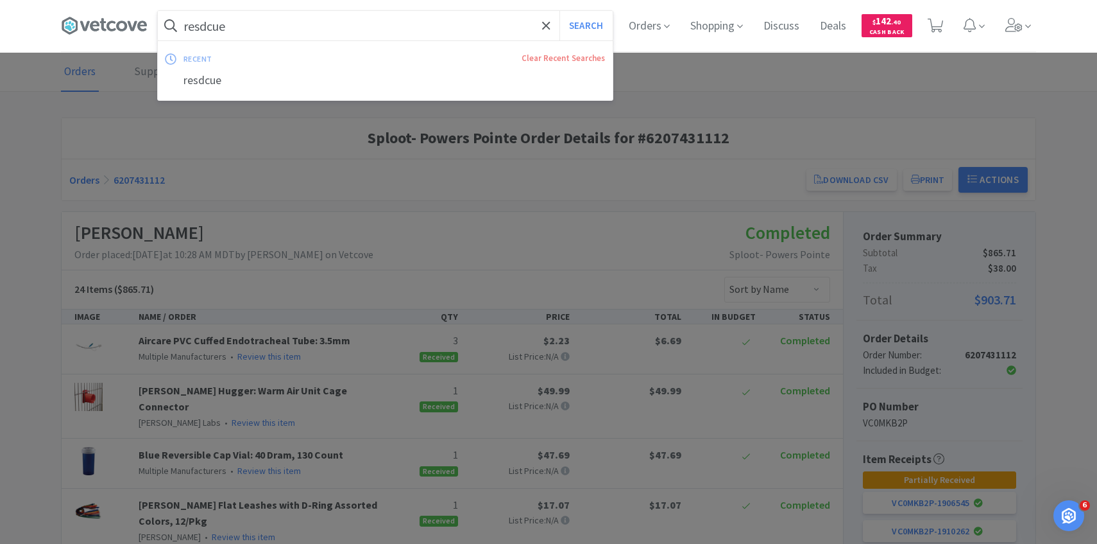
click at [290, 31] on input "resdcue" at bounding box center [385, 26] width 455 height 30
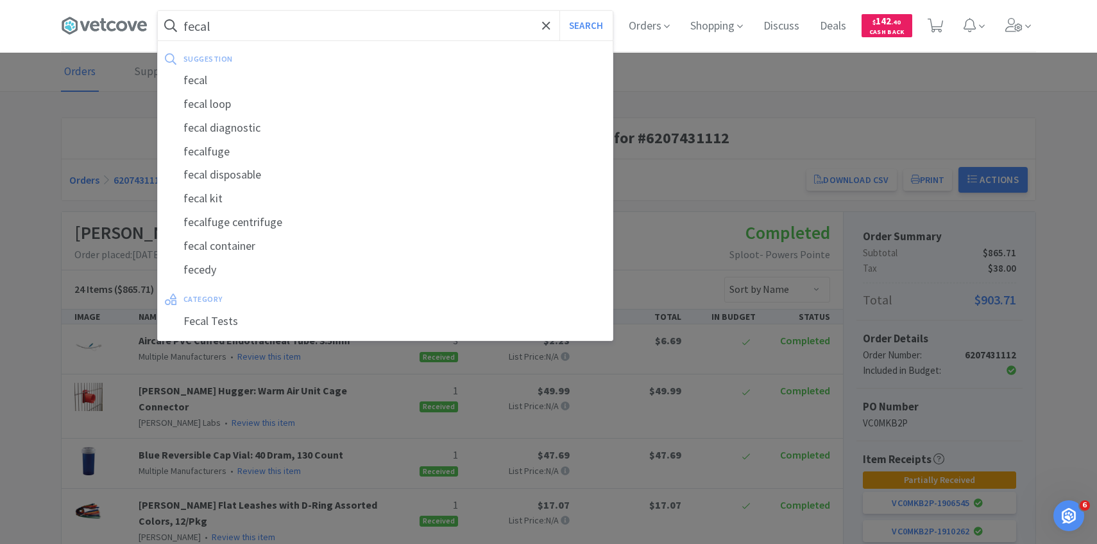
type input "fecal"
click at [560, 11] on button "Search" at bounding box center [586, 26] width 53 height 30
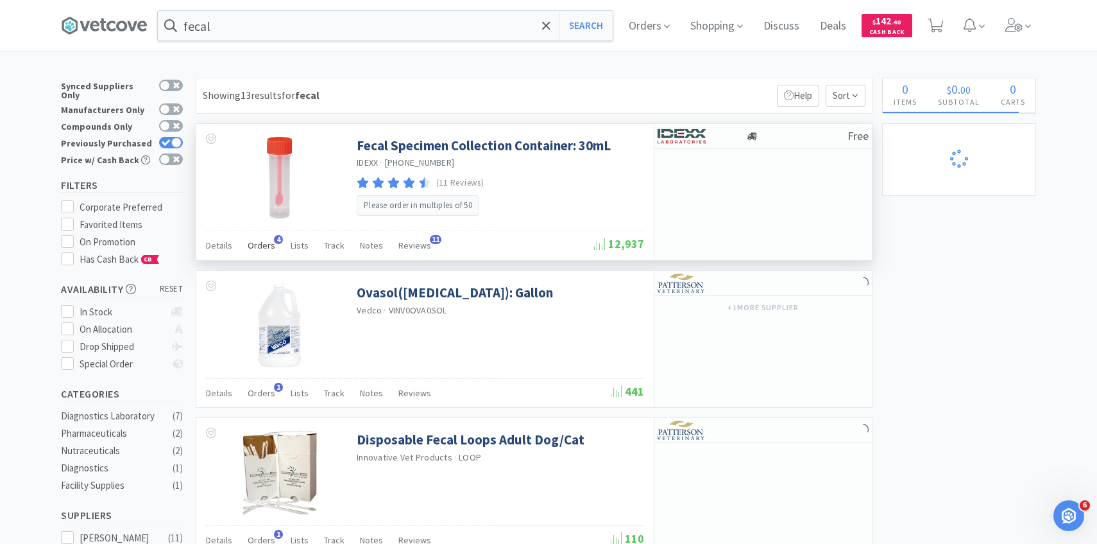
click at [266, 244] on span "Orders" at bounding box center [262, 245] width 28 height 12
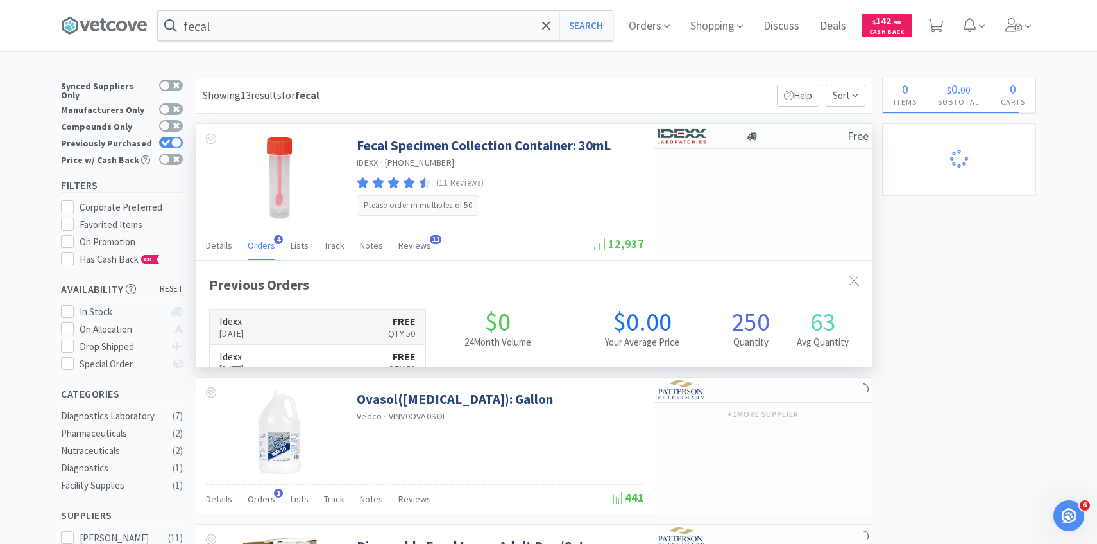
click at [286, 318] on link "Idexx Sep 30th, 2025 FREE Qty: 50" at bounding box center [318, 326] width 216 height 35
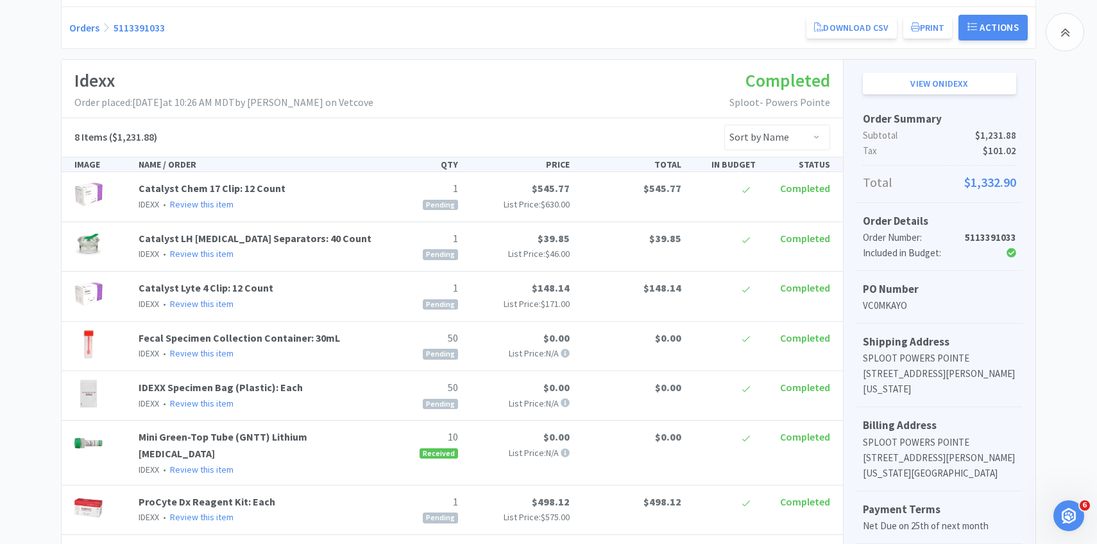
scroll to position [250, 0]
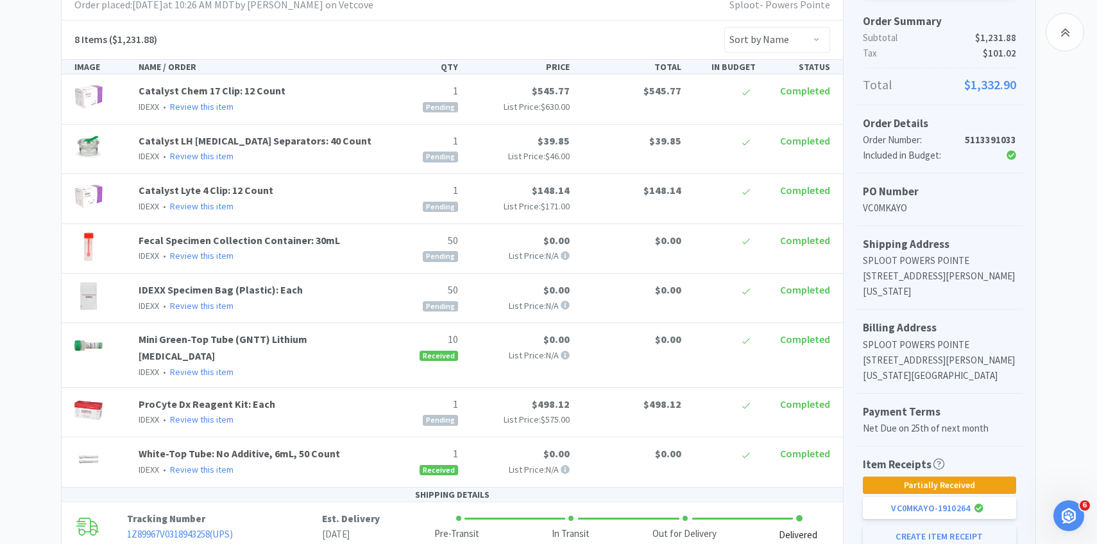
click at [916, 528] on button "Create Item Receipt" at bounding box center [939, 536] width 153 height 22
select select "1"
select select "50"
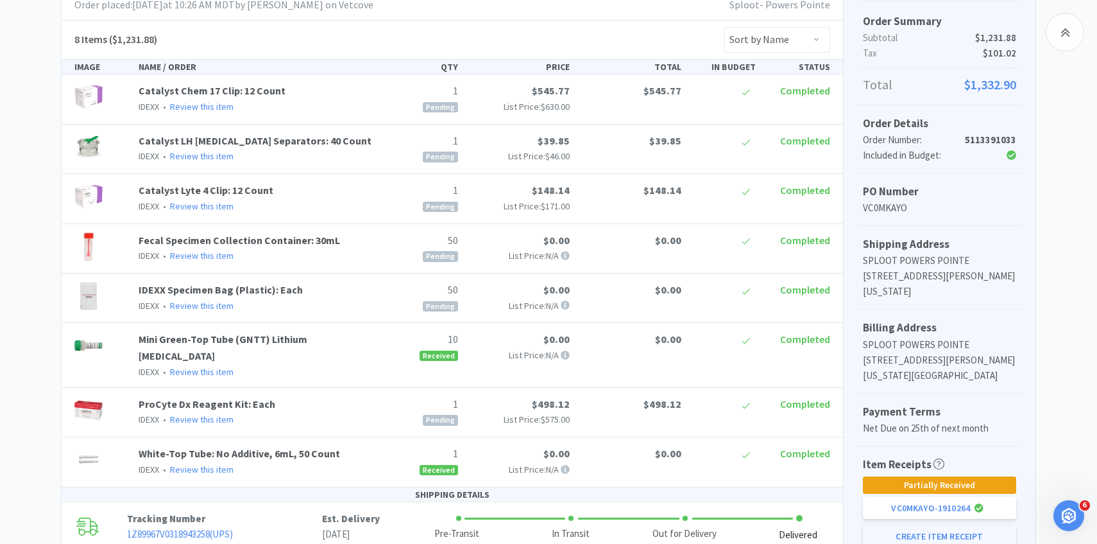
select select "50"
select select "1"
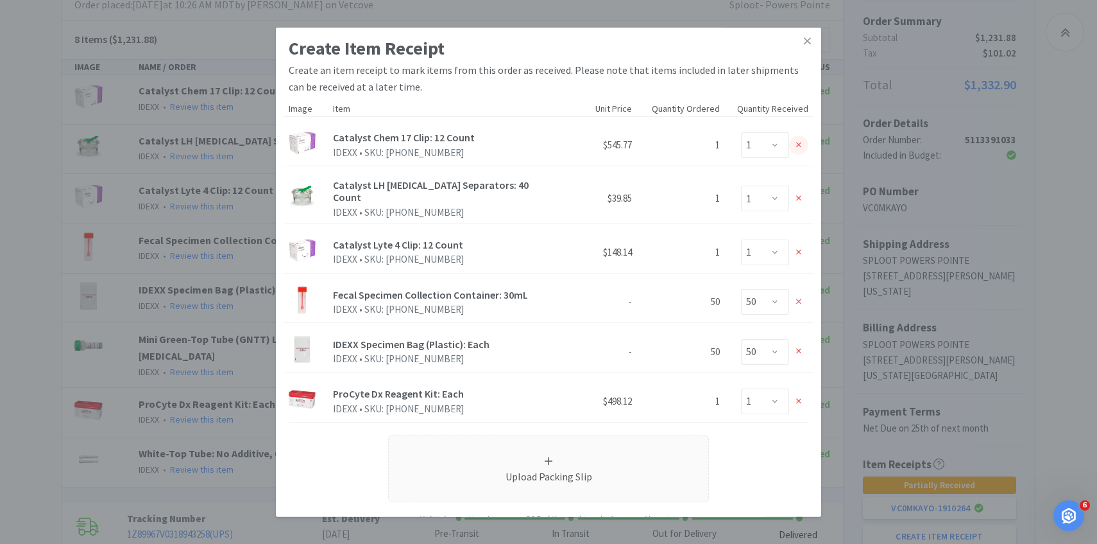
click at [796, 149] on icon at bounding box center [799, 145] width 6 height 9
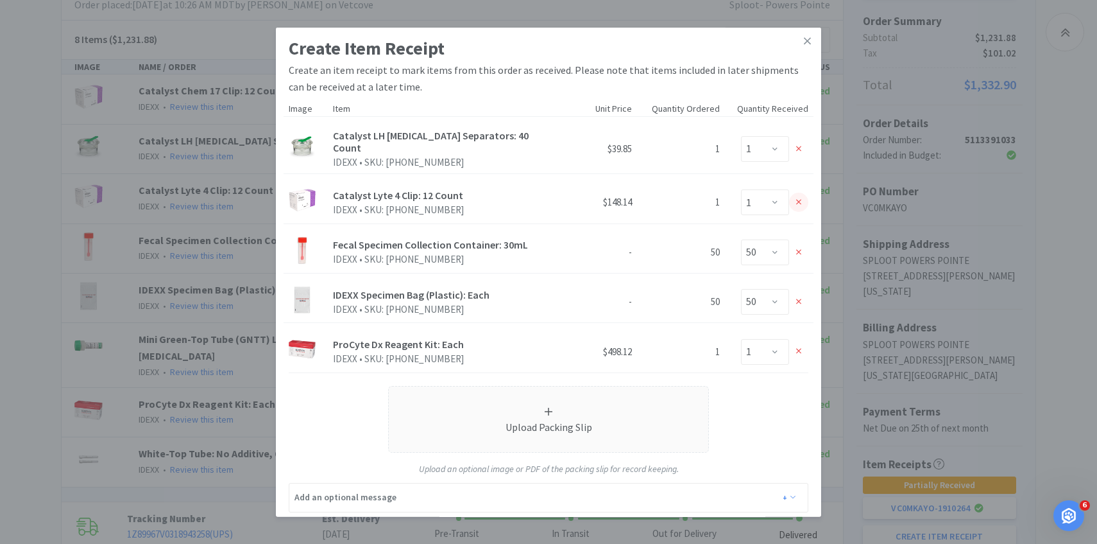
click at [800, 202] on div at bounding box center [798, 202] width 19 height 19
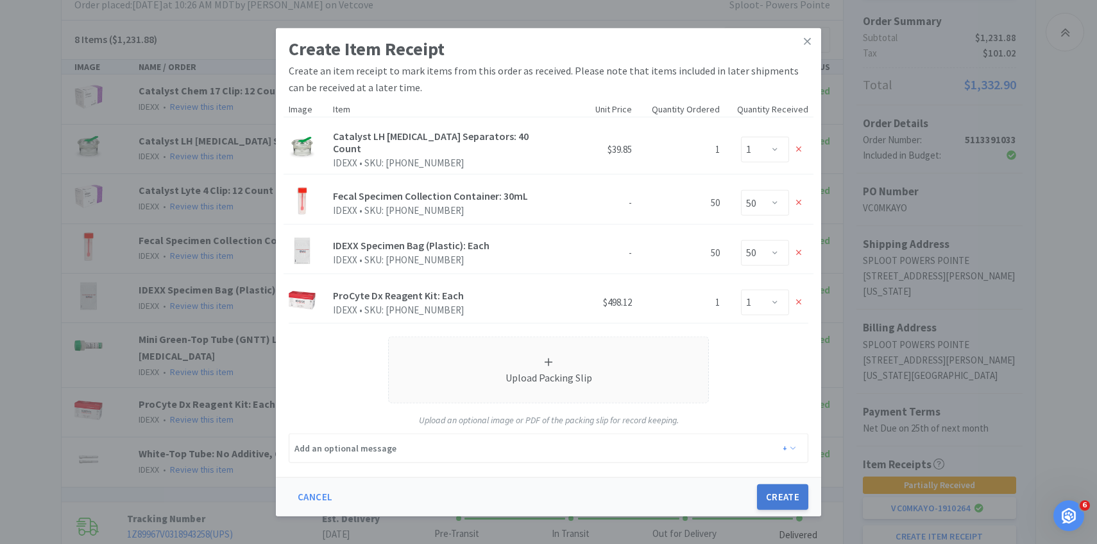
click at [775, 485] on button "Create" at bounding box center [782, 497] width 51 height 26
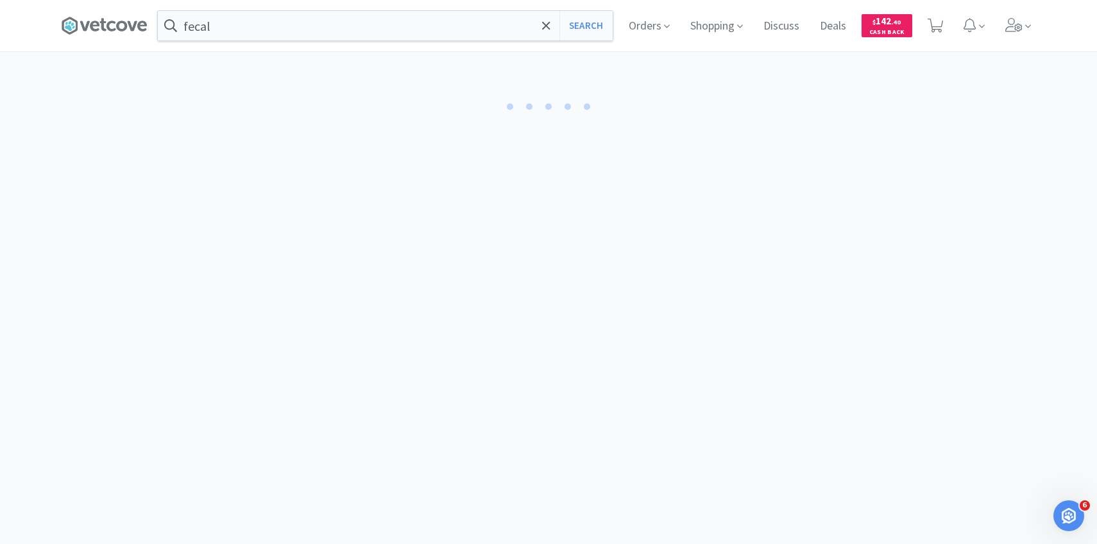
select select "1"
select select "50"
select select "1"
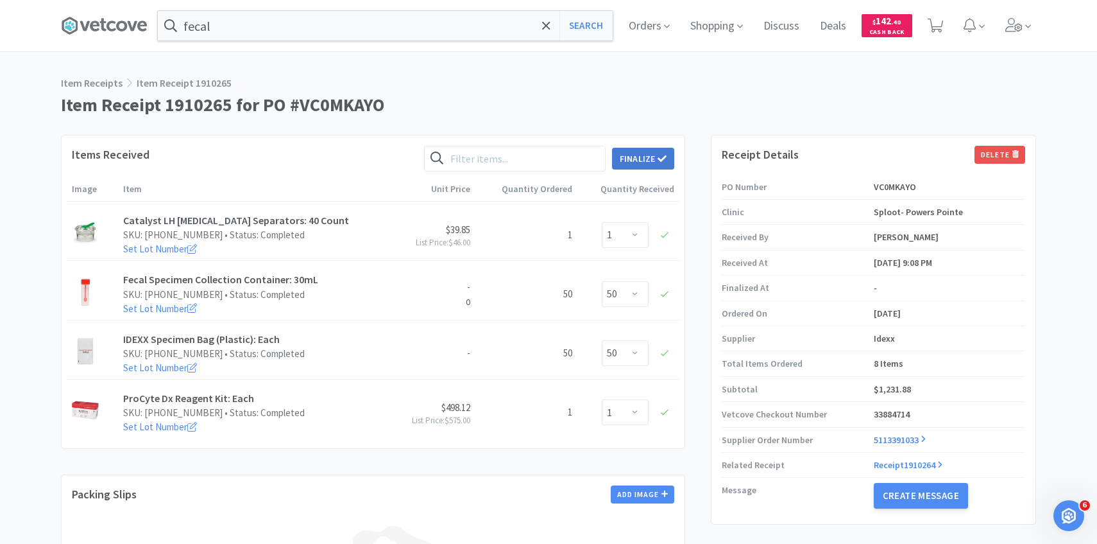
click at [633, 161] on button "Finalize" at bounding box center [643, 159] width 62 height 22
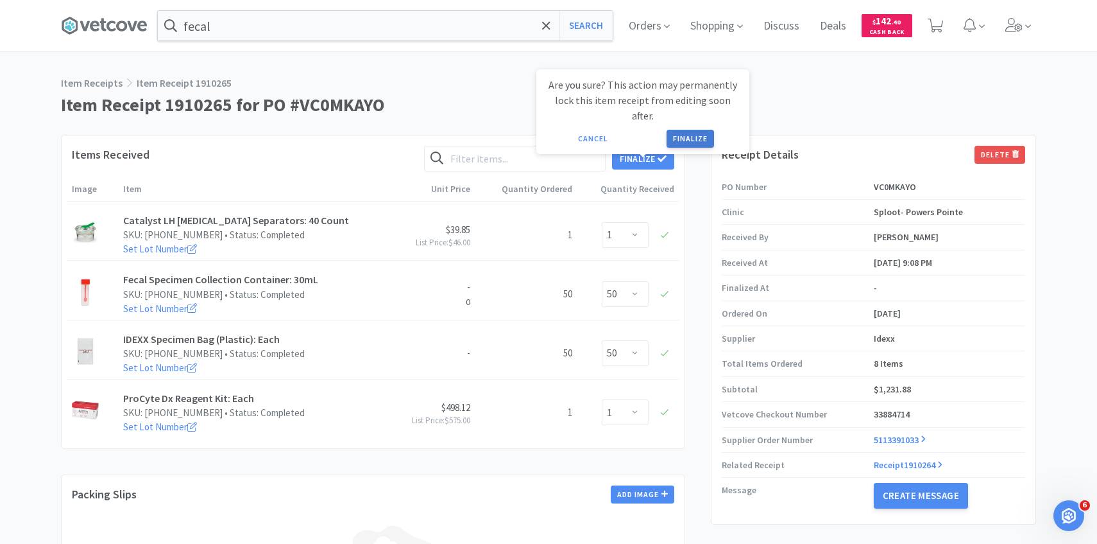
click at [690, 130] on button "Finalize" at bounding box center [690, 139] width 47 height 18
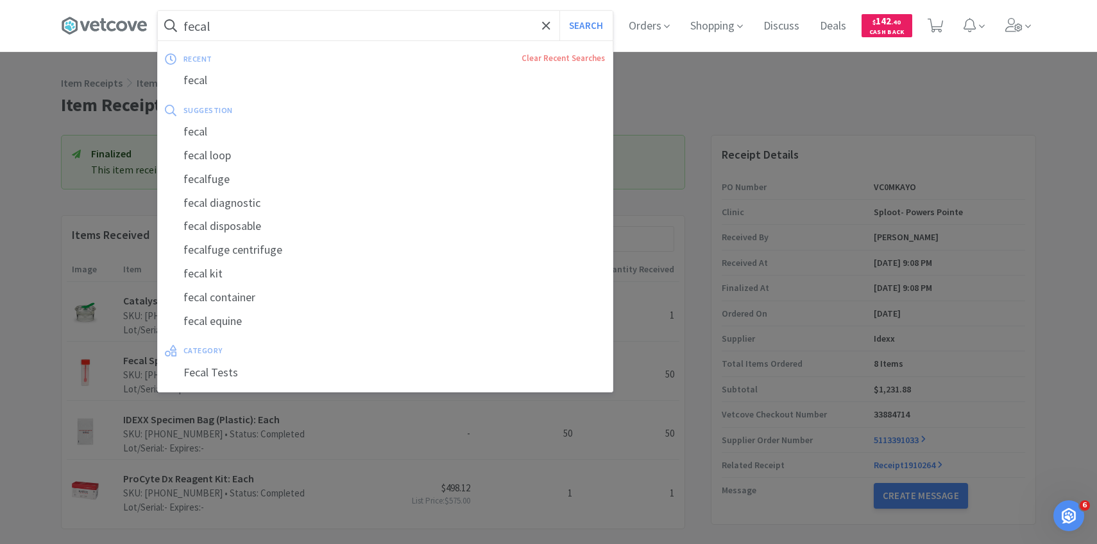
click at [347, 34] on input "fecal" at bounding box center [385, 26] width 455 height 30
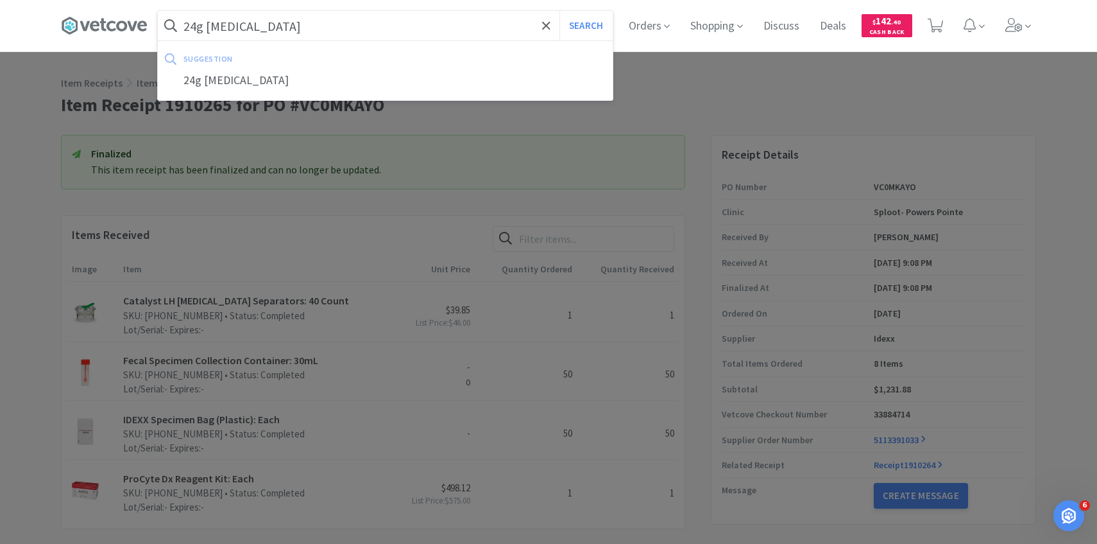
type input "24g catheter"
click at [560, 11] on button "Search" at bounding box center [586, 26] width 53 height 30
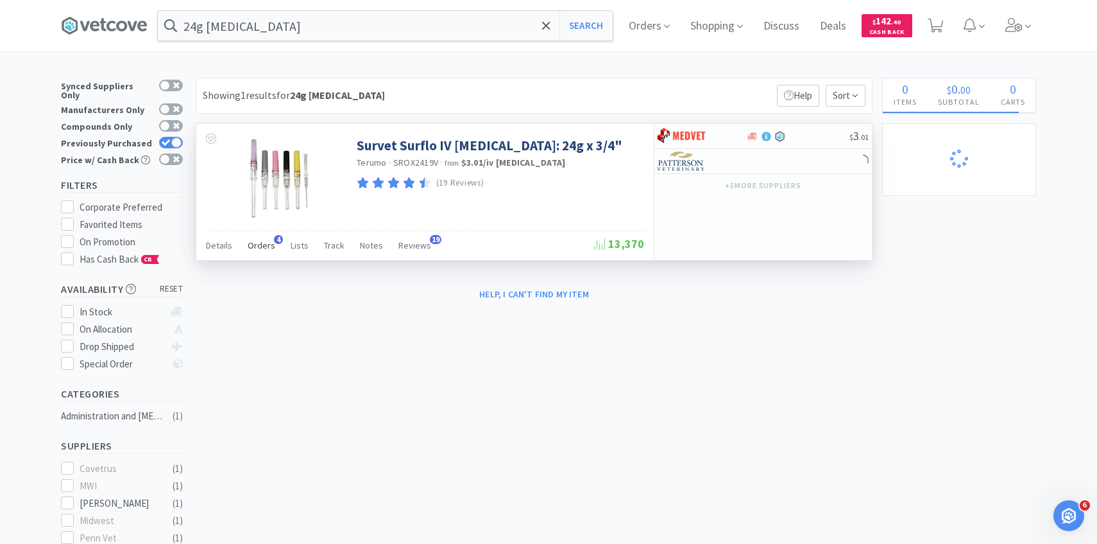
click at [262, 248] on span "Orders" at bounding box center [262, 245] width 28 height 12
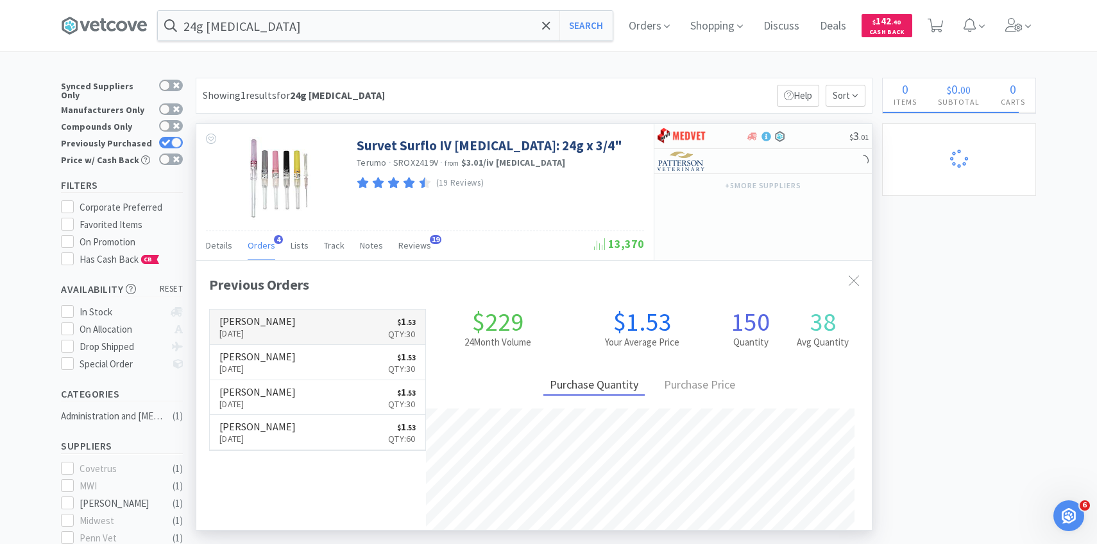
scroll to position [332, 676]
click at [277, 314] on link "Patterson Sep 30th, 2025 $ 1 . 53 Qty: 30" at bounding box center [318, 326] width 216 height 35
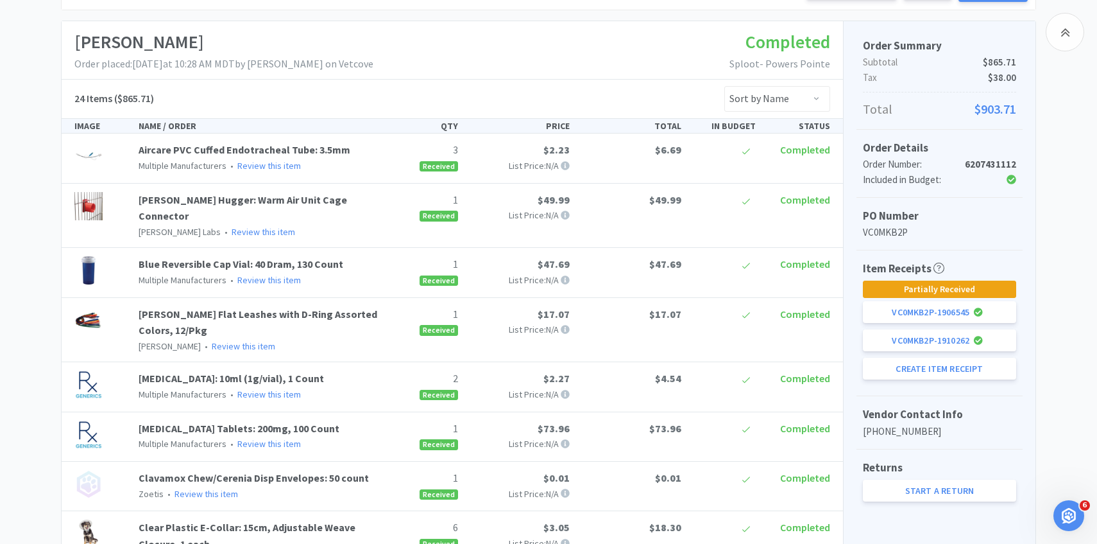
scroll to position [269, 0]
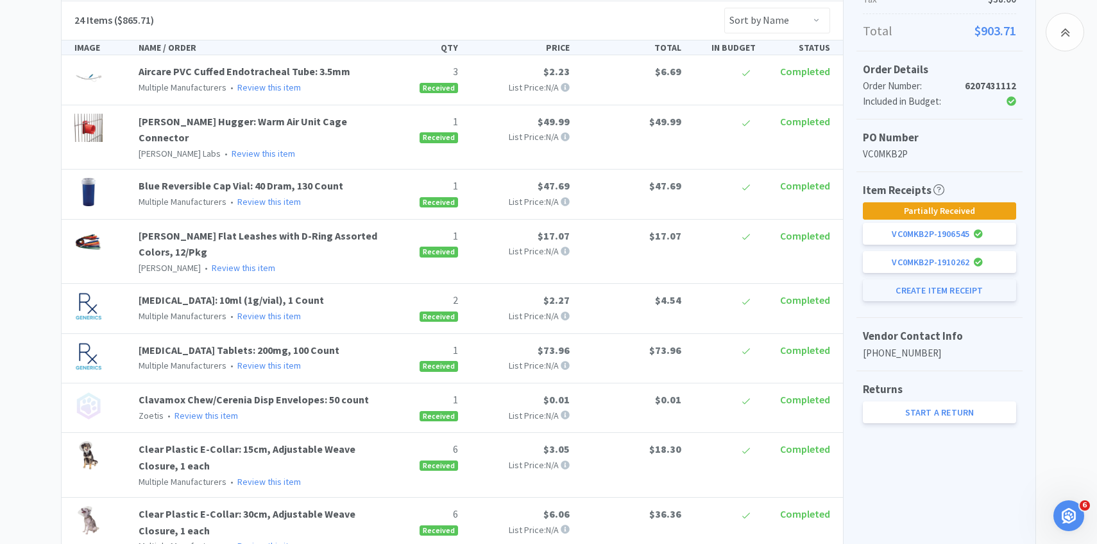
click at [916, 298] on button "Create Item Receipt" at bounding box center [939, 290] width 153 height 22
select select "2"
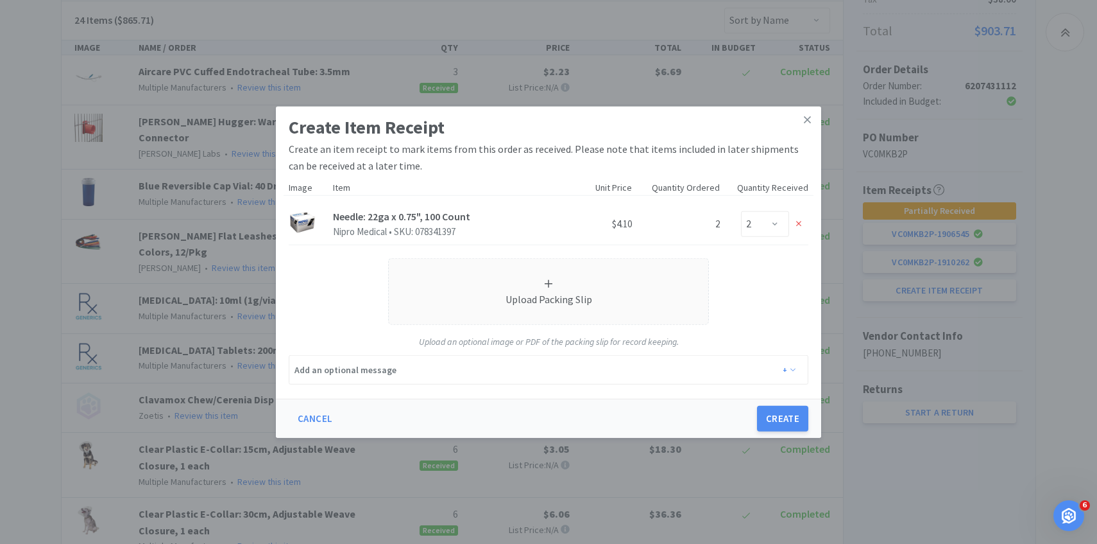
click at [172, 161] on div "Create Item Receipt Create an item receipt to mark items from this order as rec…" at bounding box center [548, 272] width 1097 height 544
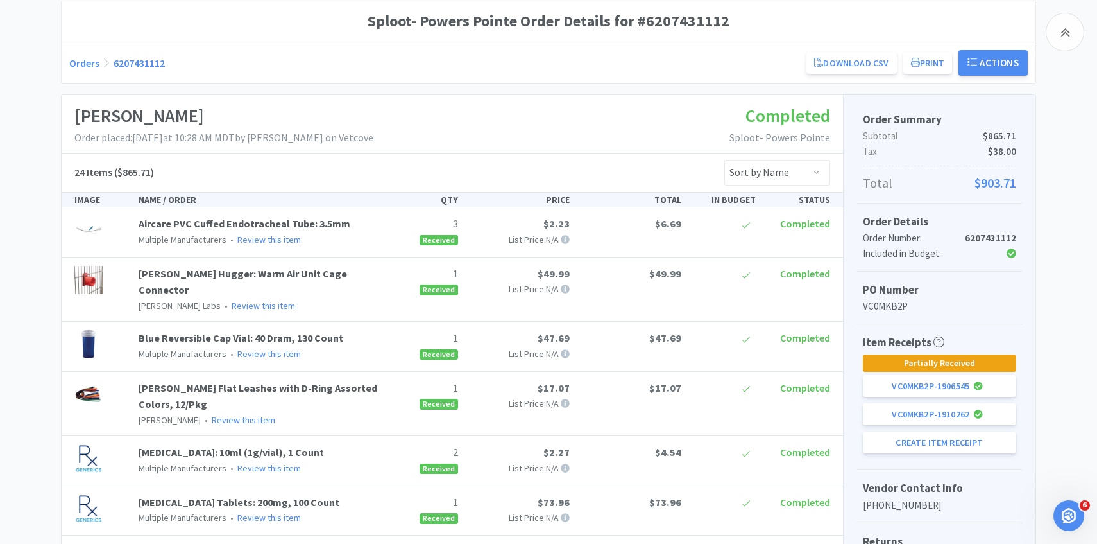
scroll to position [0, 0]
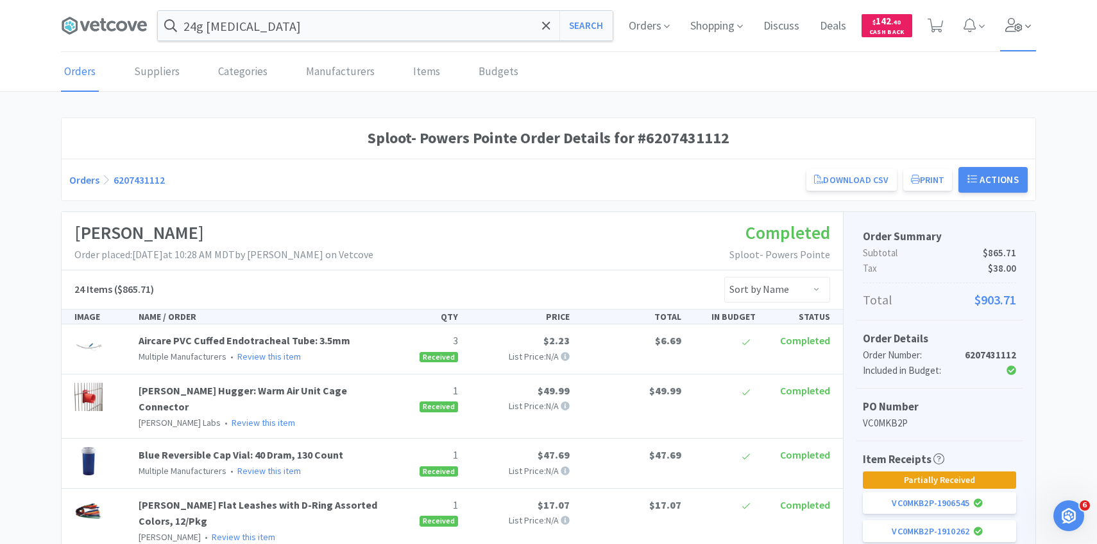
click at [1029, 28] on icon at bounding box center [1028, 27] width 6 height 12
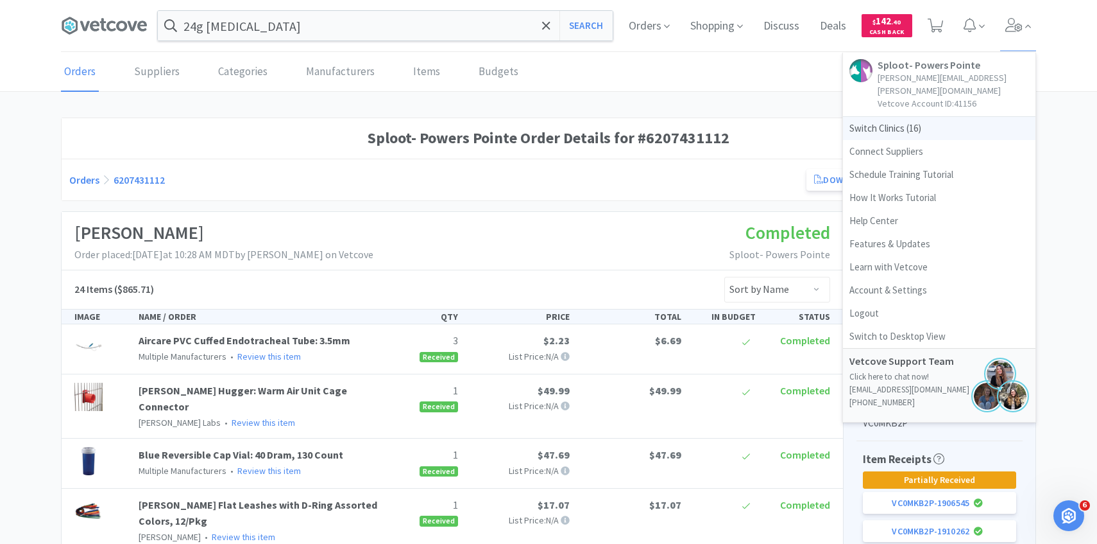
click at [935, 117] on span "Switch Clinics ( 16 )" at bounding box center [939, 128] width 193 height 23
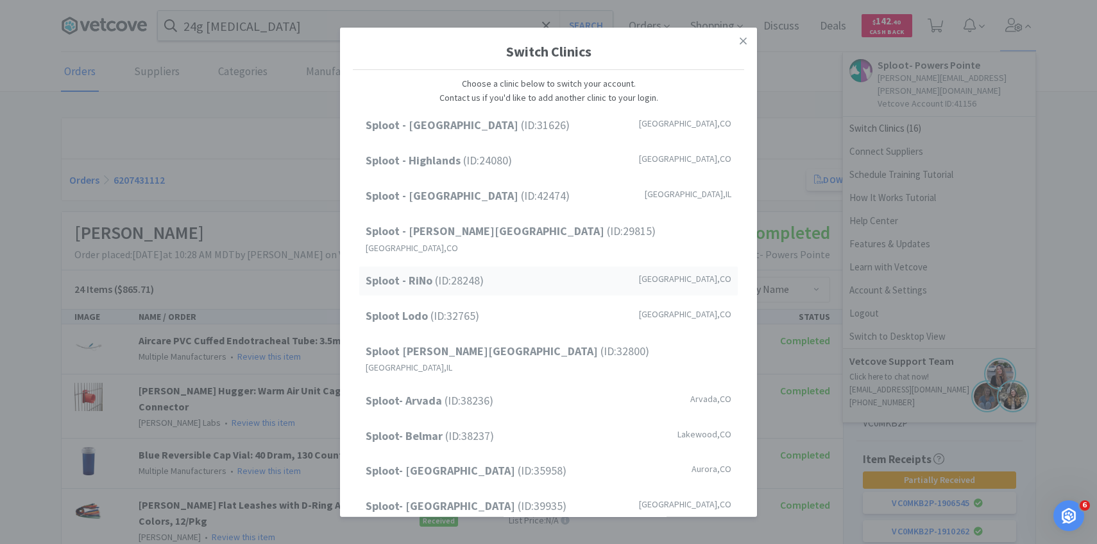
scroll to position [164, 0]
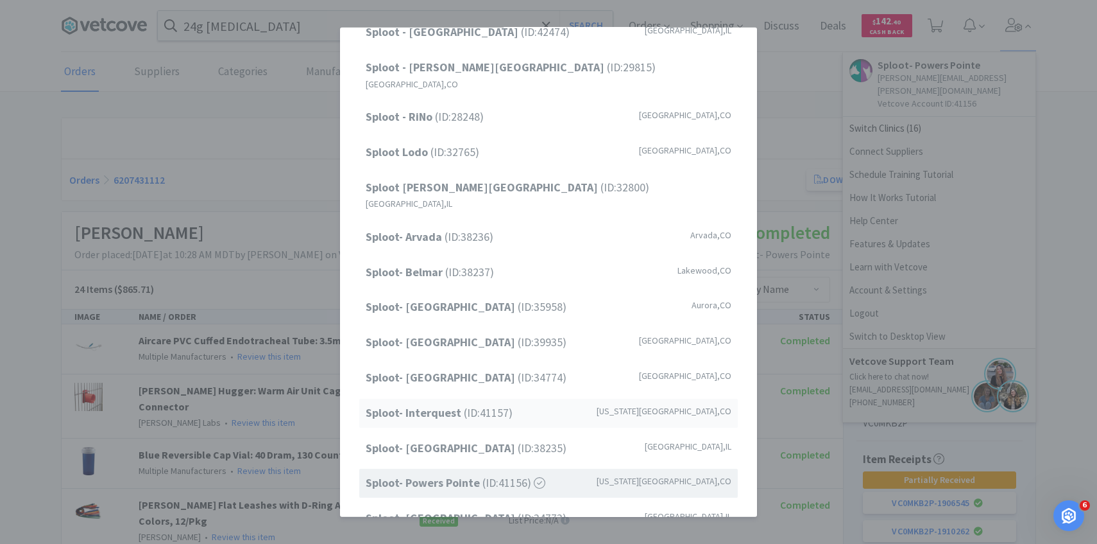
click at [491, 404] on span "Sploot- Interquest (ID: 41157 )" at bounding box center [439, 413] width 147 height 19
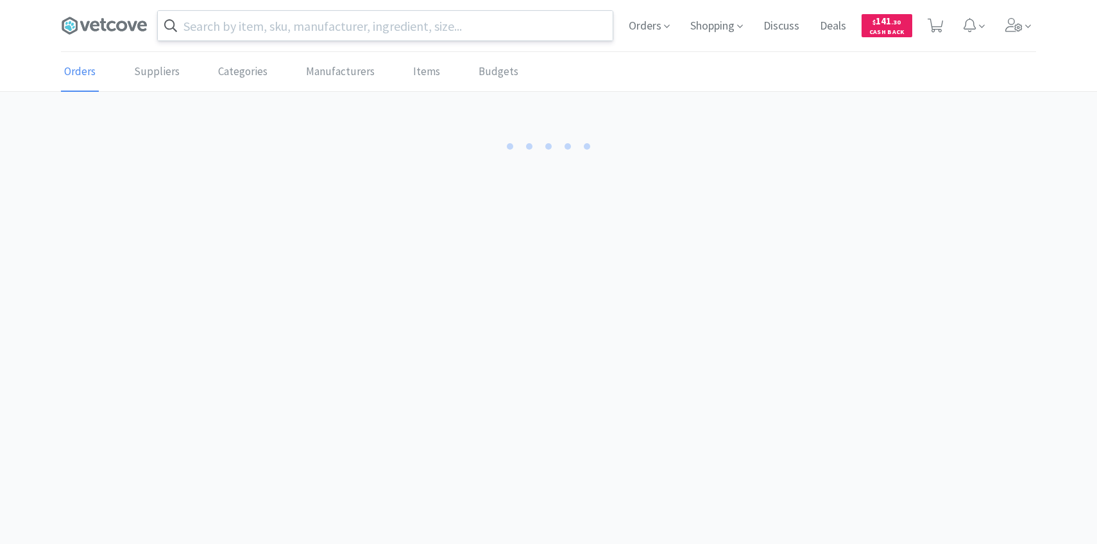
click at [376, 33] on input "text" at bounding box center [385, 26] width 455 height 30
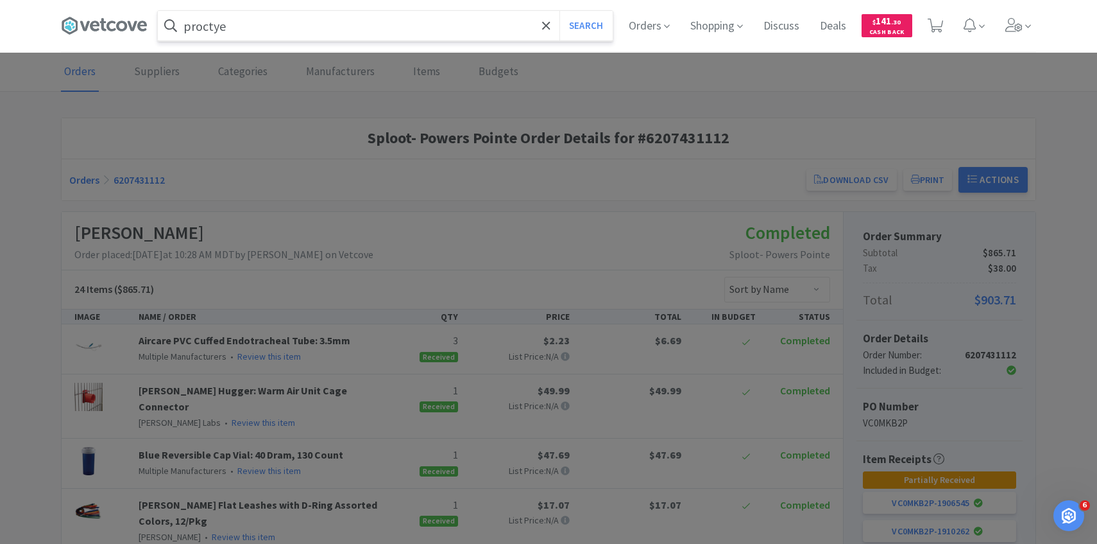
type input "proctye"
click at [560, 11] on button "Search" at bounding box center [586, 26] width 53 height 30
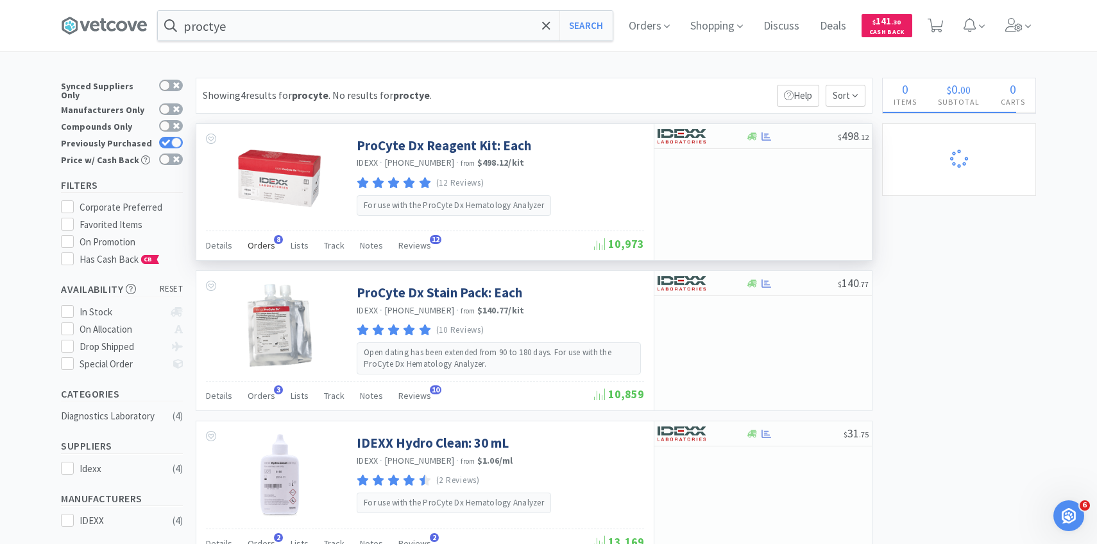
click at [270, 241] on span "Orders" at bounding box center [262, 245] width 28 height 12
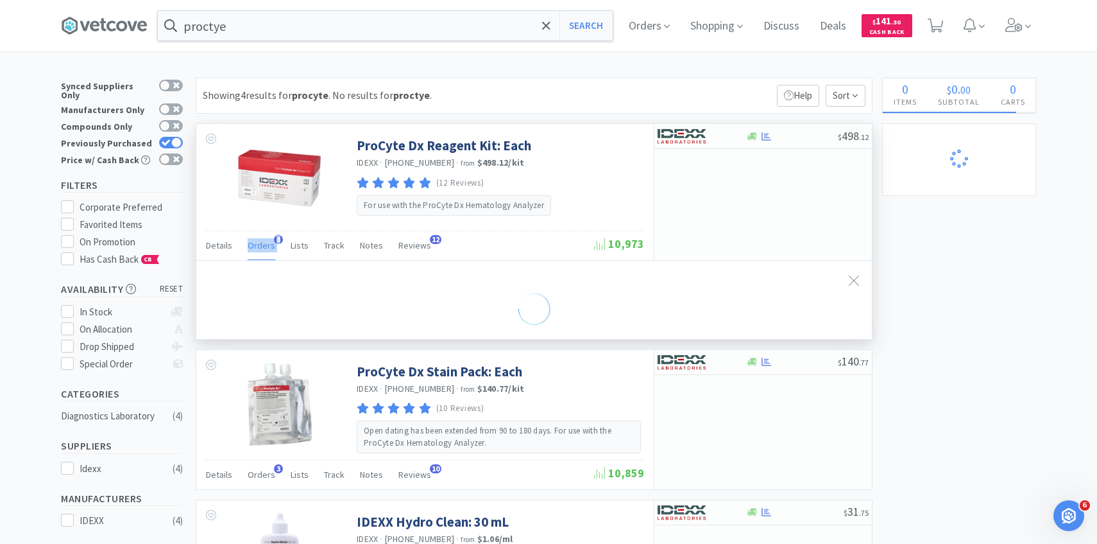
click at [270, 241] on span "Orders" at bounding box center [262, 245] width 28 height 12
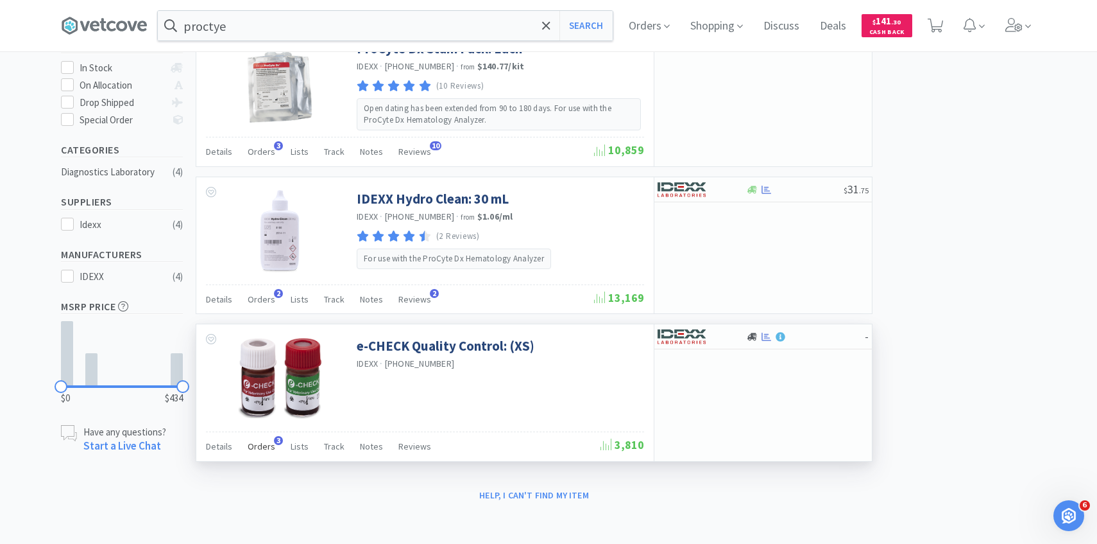
click at [266, 450] on span "Orders" at bounding box center [262, 446] width 28 height 12
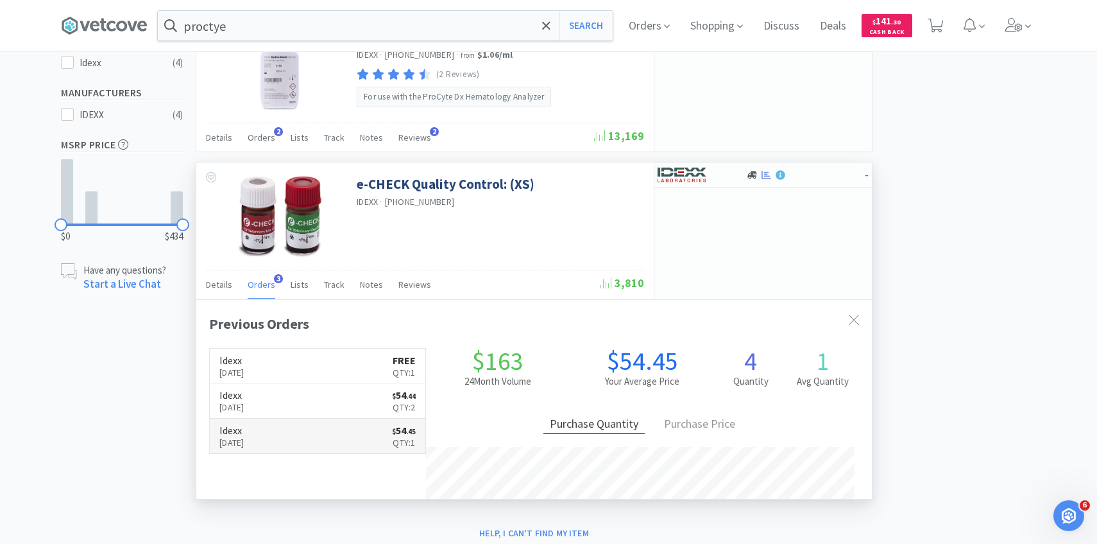
scroll to position [332, 676]
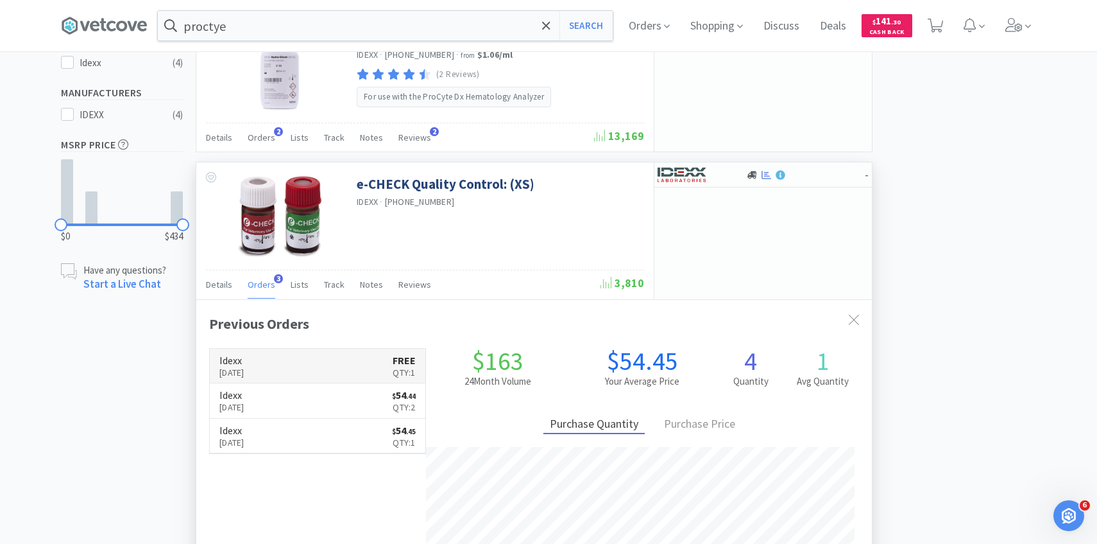
click at [334, 356] on link "Idexx [DATE] FREE Qty: 1" at bounding box center [318, 365] width 216 height 35
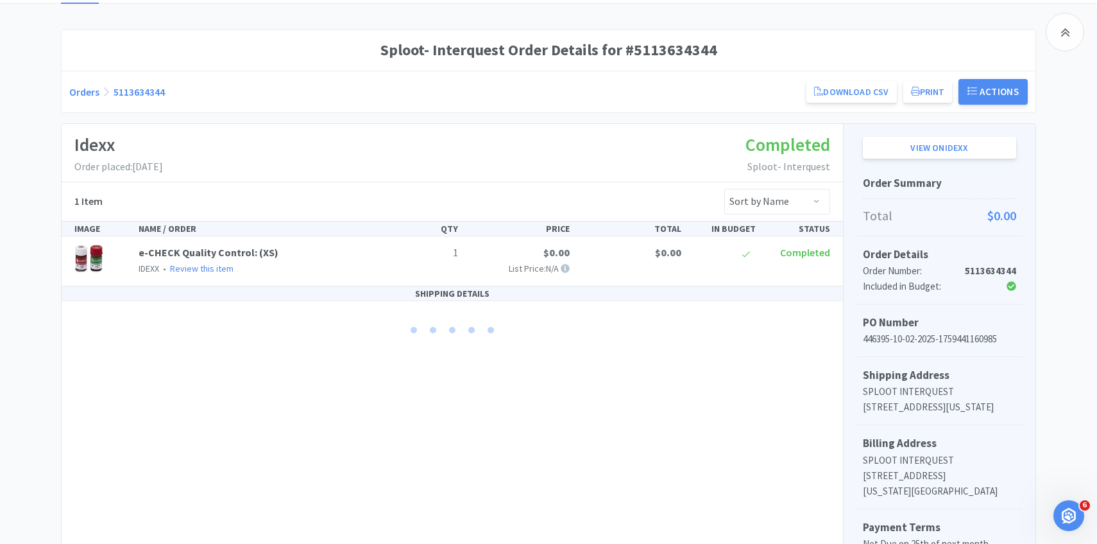
scroll to position [357, 0]
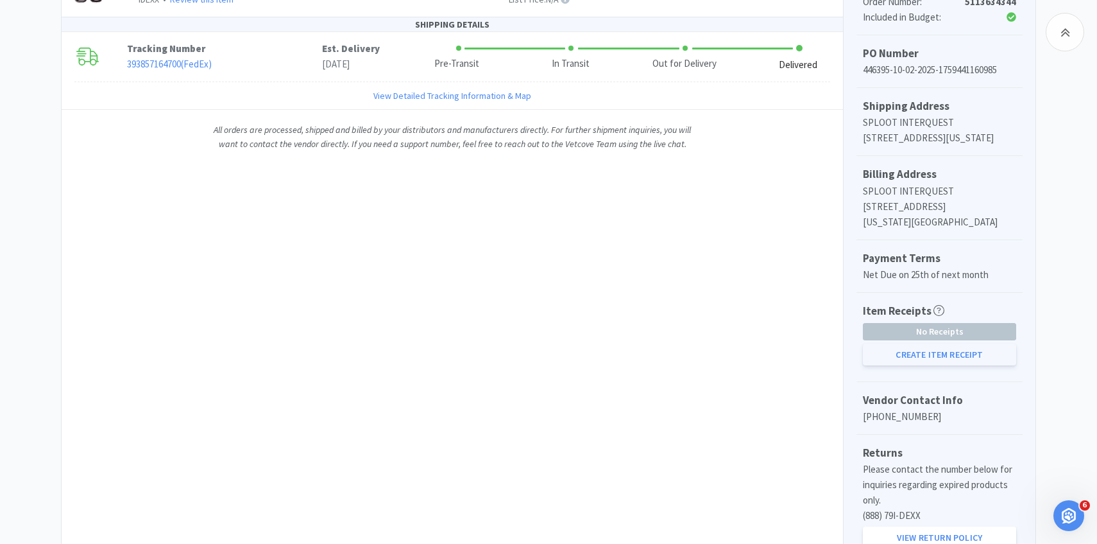
click at [880, 363] on button "Create Item Receipt" at bounding box center [939, 354] width 153 height 22
select select "1"
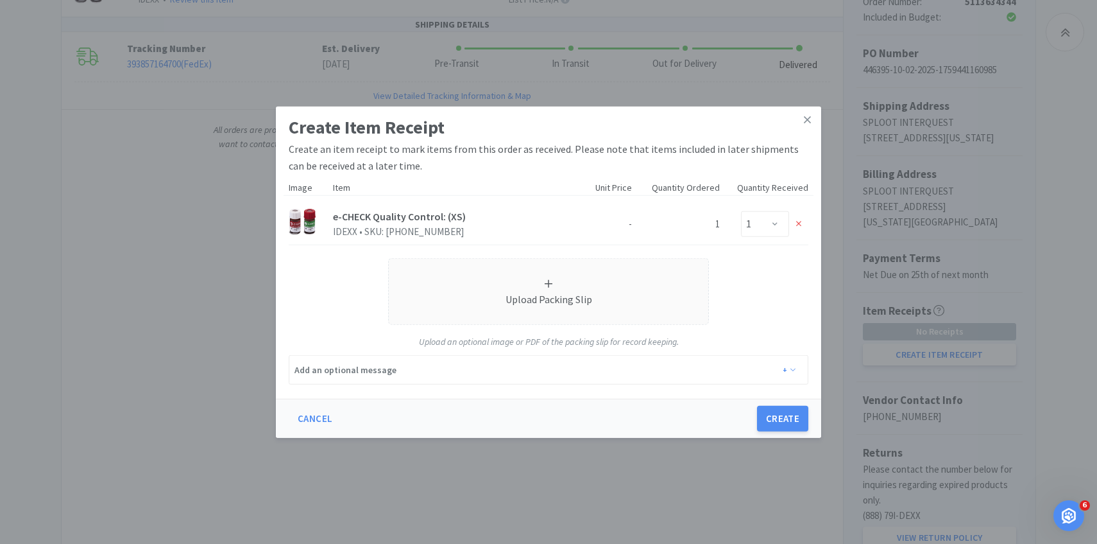
click at [778, 403] on div "Cancel Create" at bounding box center [548, 418] width 545 height 39
click at [773, 410] on button "Create" at bounding box center [782, 419] width 51 height 26
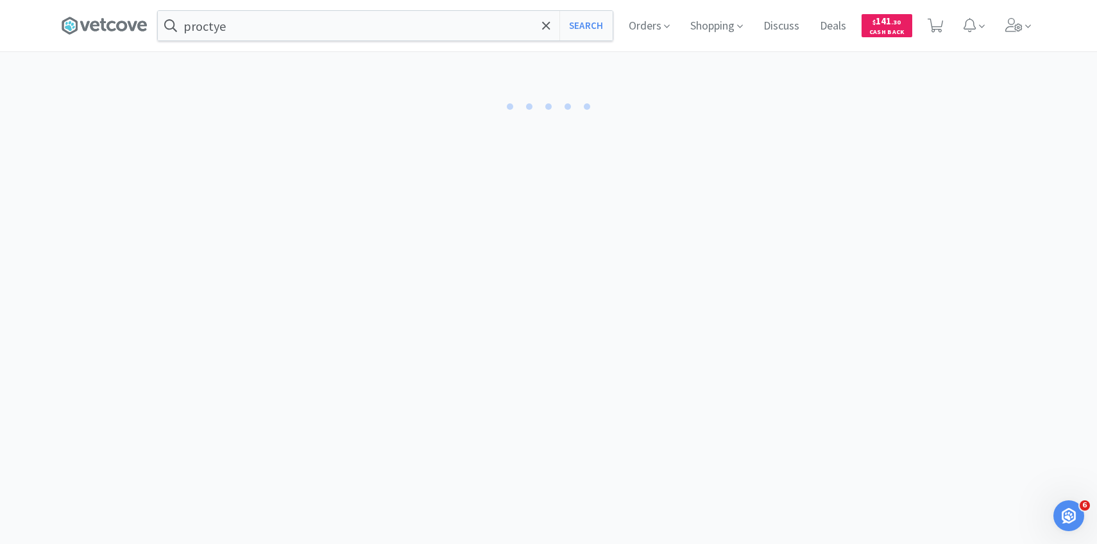
select select "1"
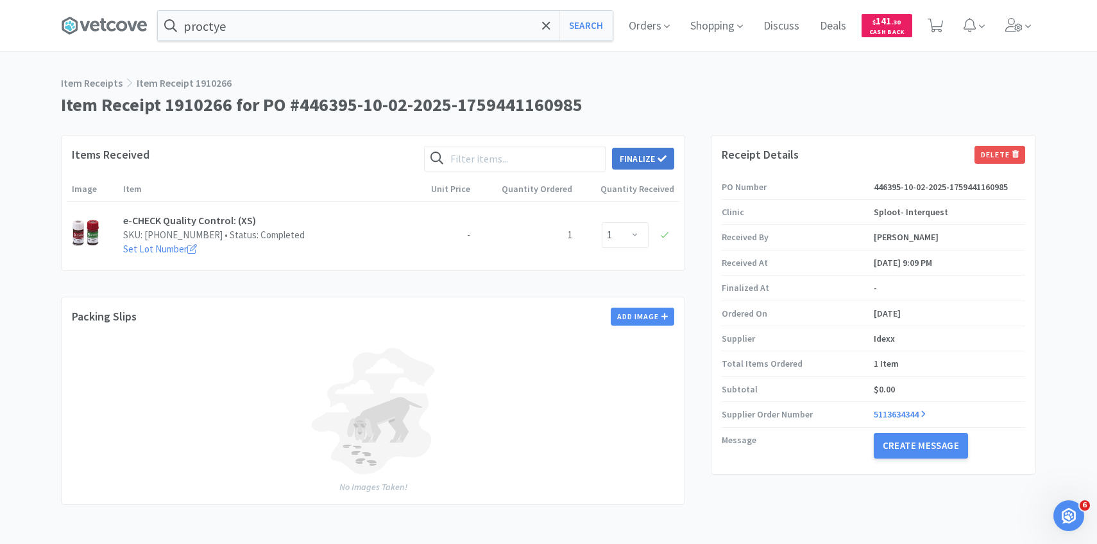
click at [672, 150] on button "Finalize" at bounding box center [643, 159] width 62 height 22
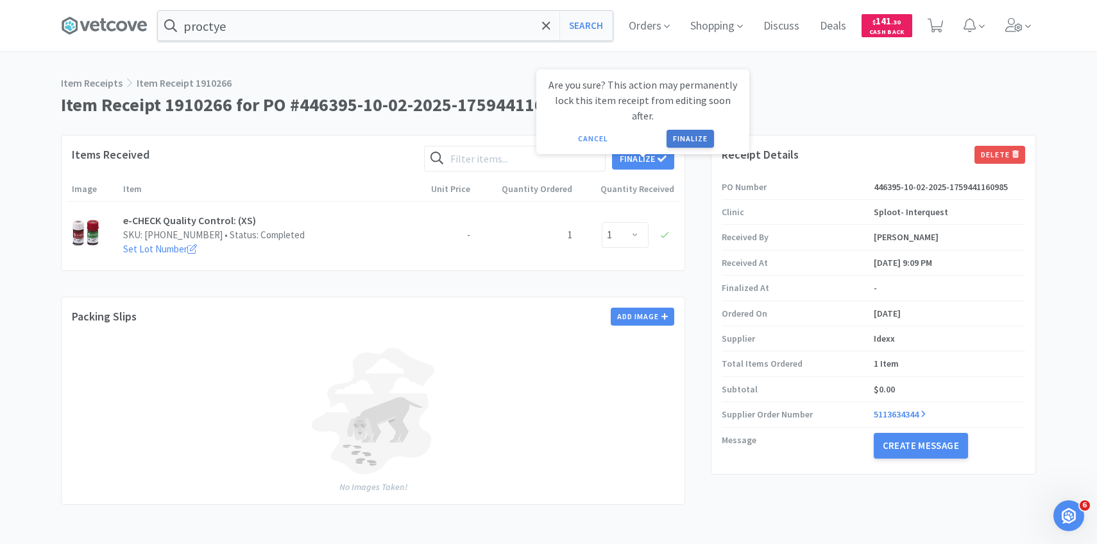
click at [680, 130] on button "Finalize" at bounding box center [690, 139] width 47 height 18
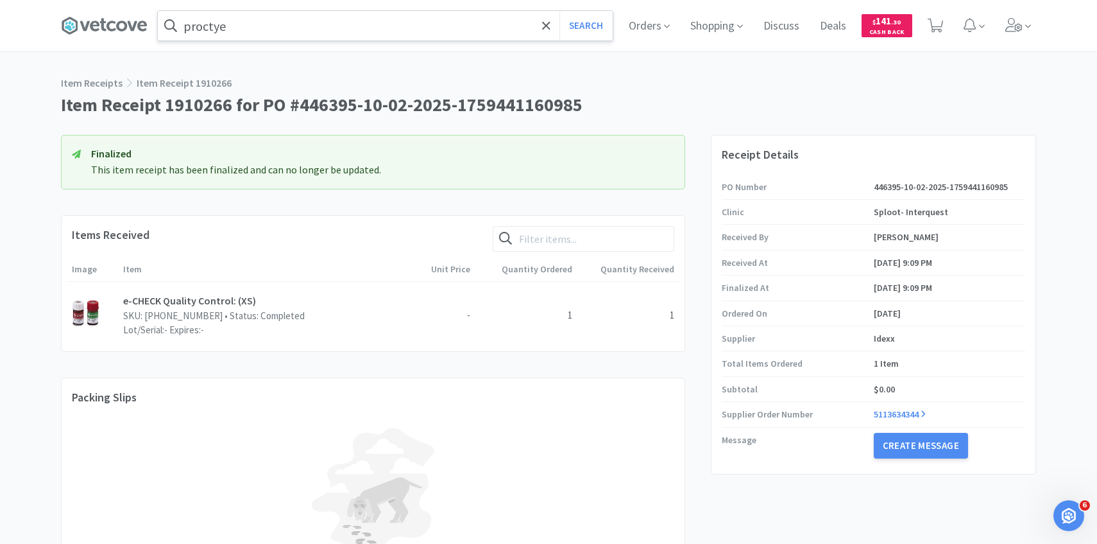
click at [338, 33] on input "proctye" at bounding box center [385, 26] width 455 height 30
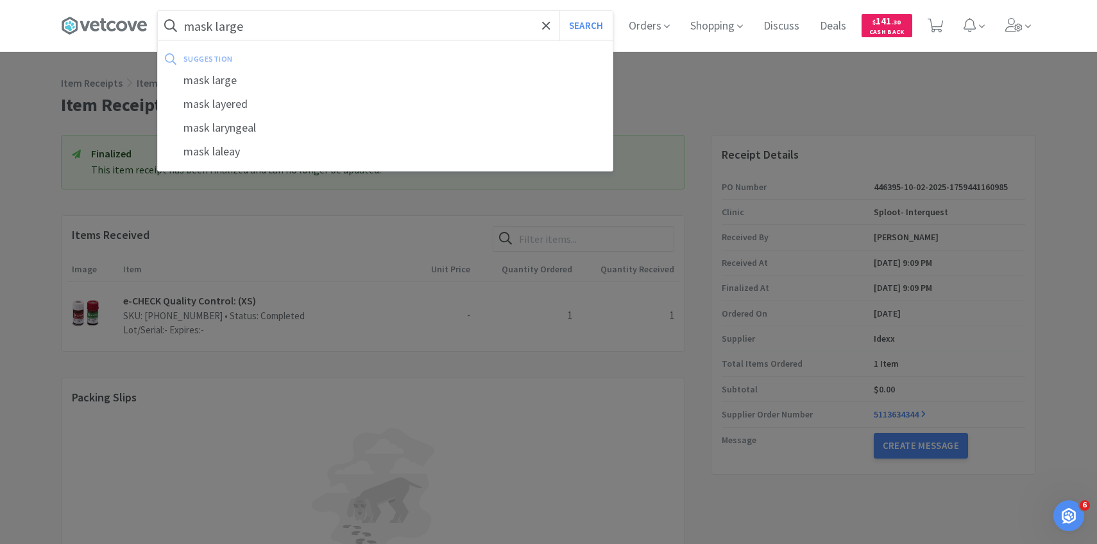
type input "mask large"
click at [560, 11] on button "Search" at bounding box center [586, 26] width 53 height 30
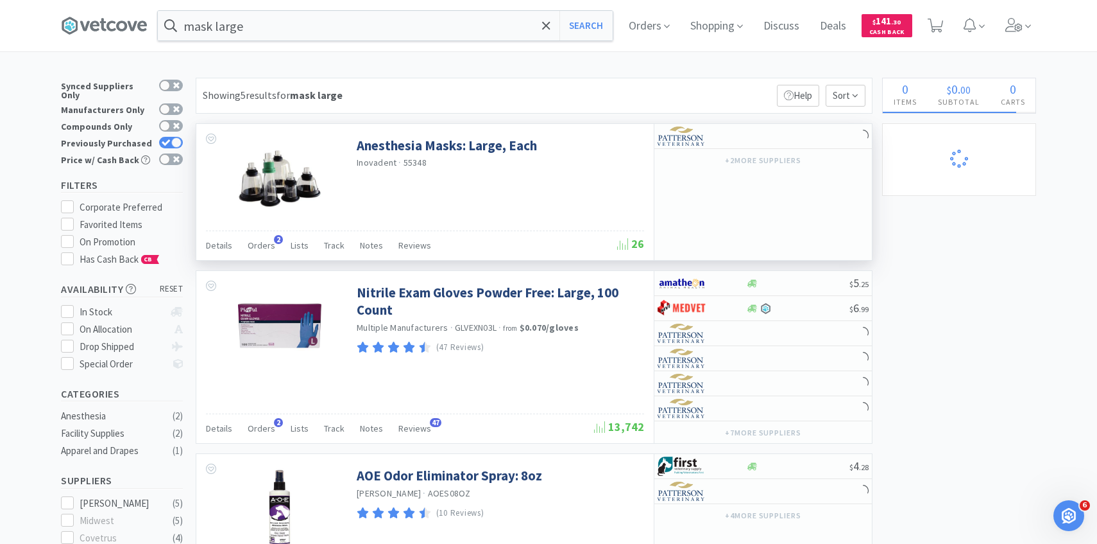
click at [268, 233] on div "Details Orders 2 Lists Track Notes Reviews 26" at bounding box center [425, 245] width 438 height 30
click at [263, 232] on div "Details Orders 2 Lists Track Notes Reviews 26" at bounding box center [425, 245] width 438 height 30
click at [263, 241] on span "Orders" at bounding box center [262, 245] width 28 height 12
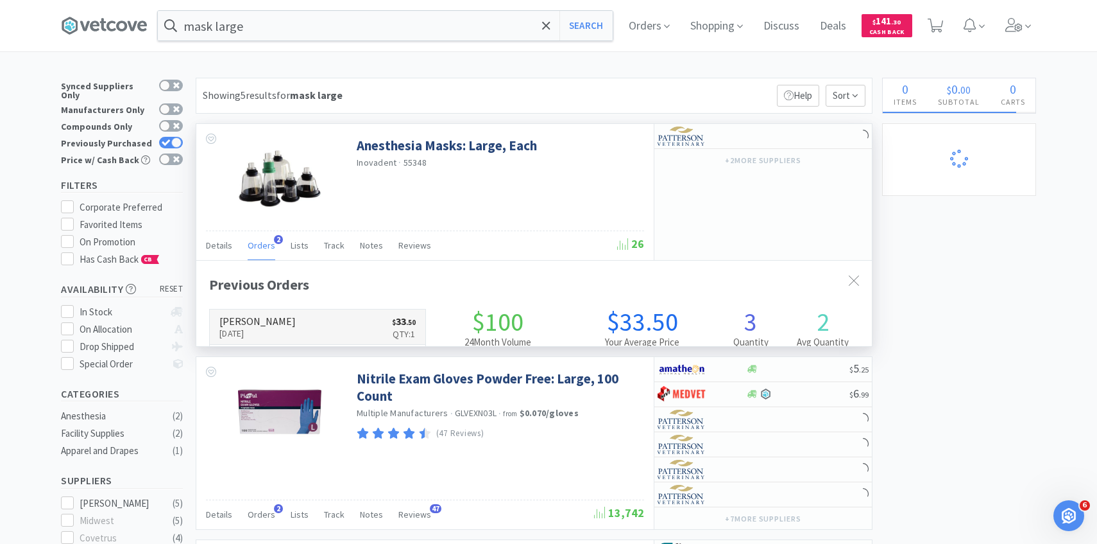
scroll to position [332, 676]
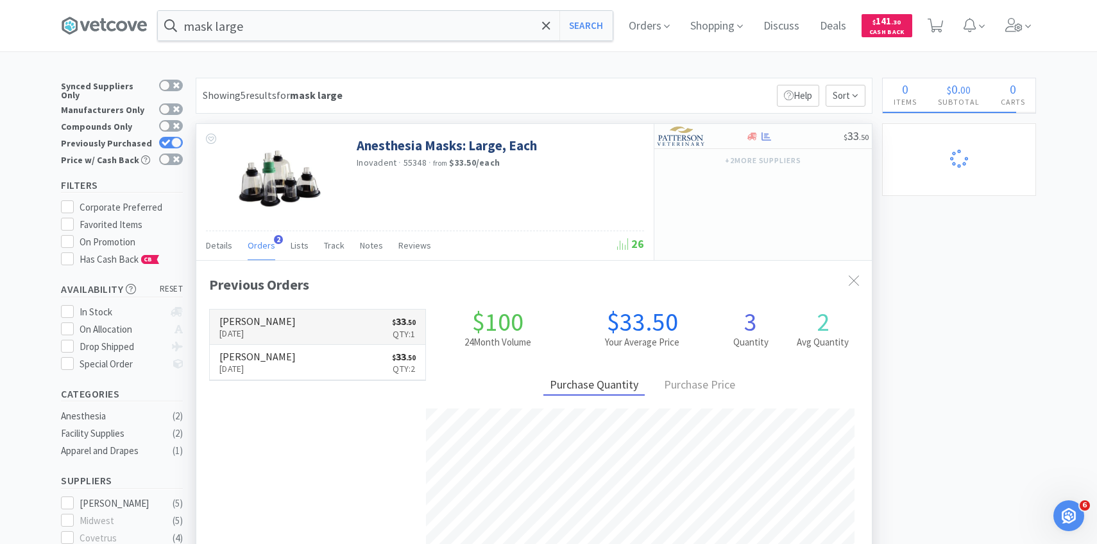
click at [322, 323] on link "[PERSON_NAME] [DATE] $ 33 . 50 Qty: 1" at bounding box center [318, 326] width 216 height 35
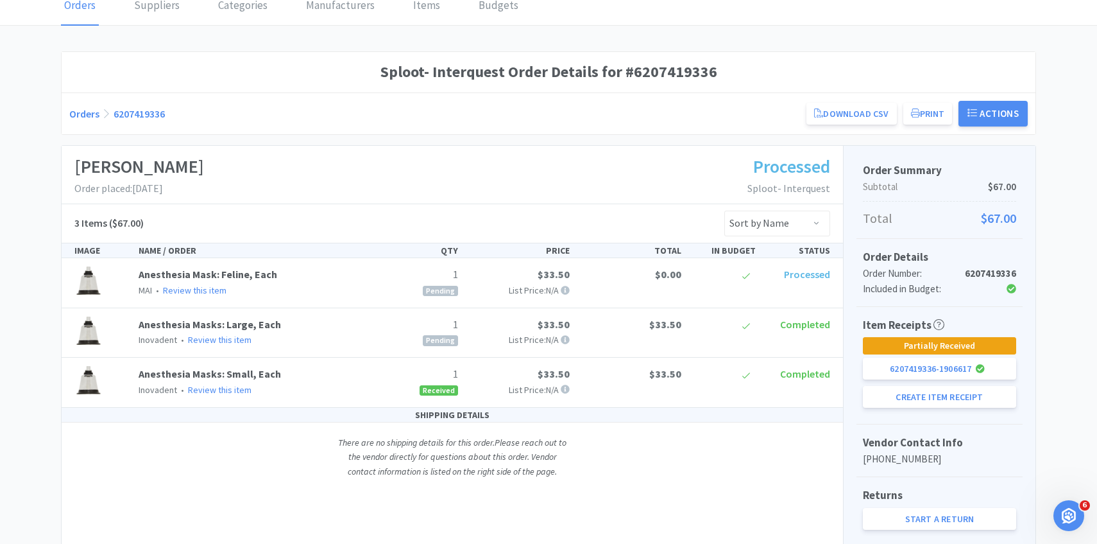
scroll to position [113, 0]
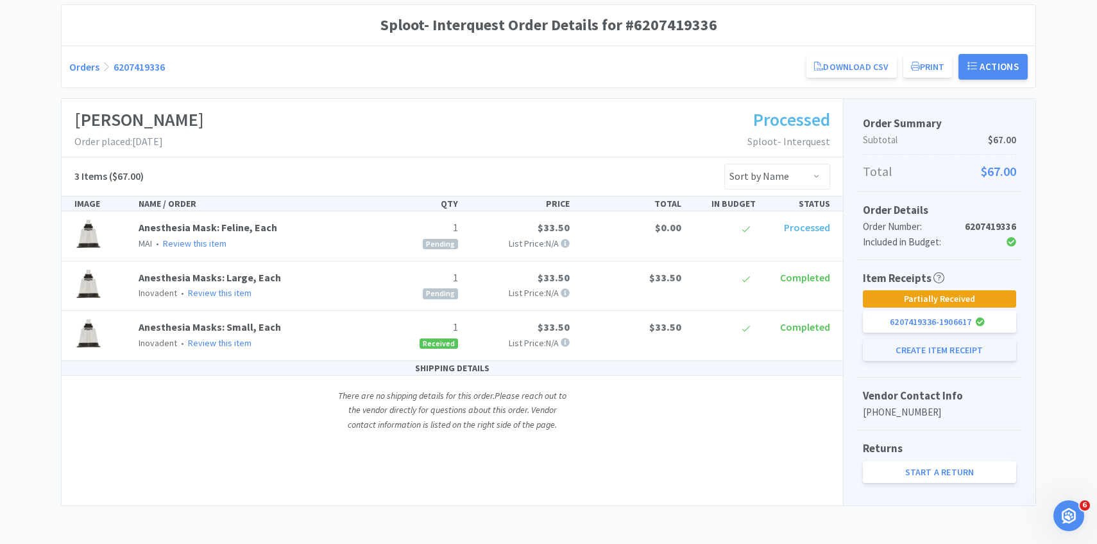
click at [969, 351] on button "Create Item Receipt" at bounding box center [939, 350] width 153 height 22
select select "1"
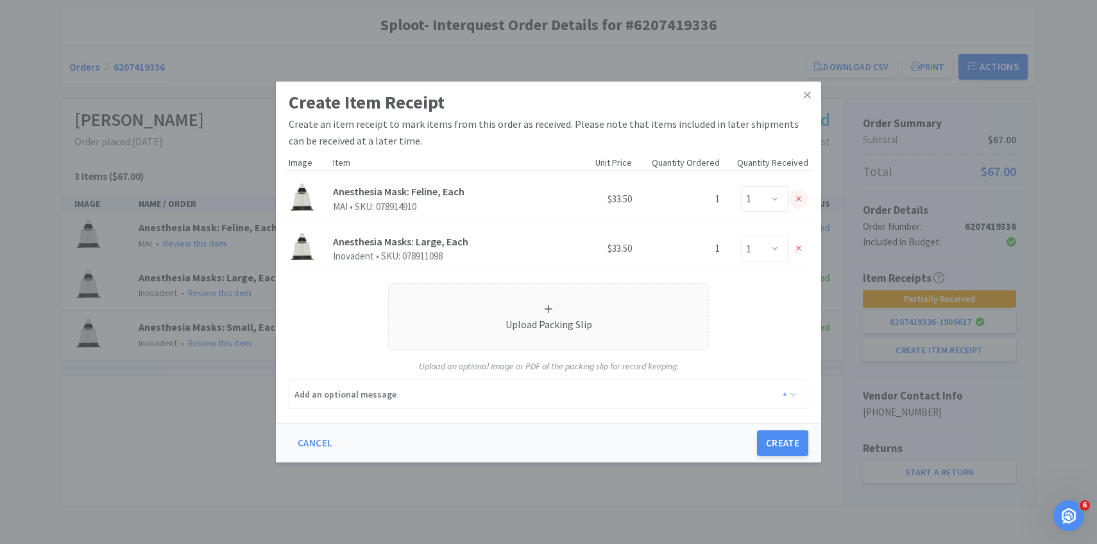
click at [803, 203] on div at bounding box center [798, 198] width 19 height 19
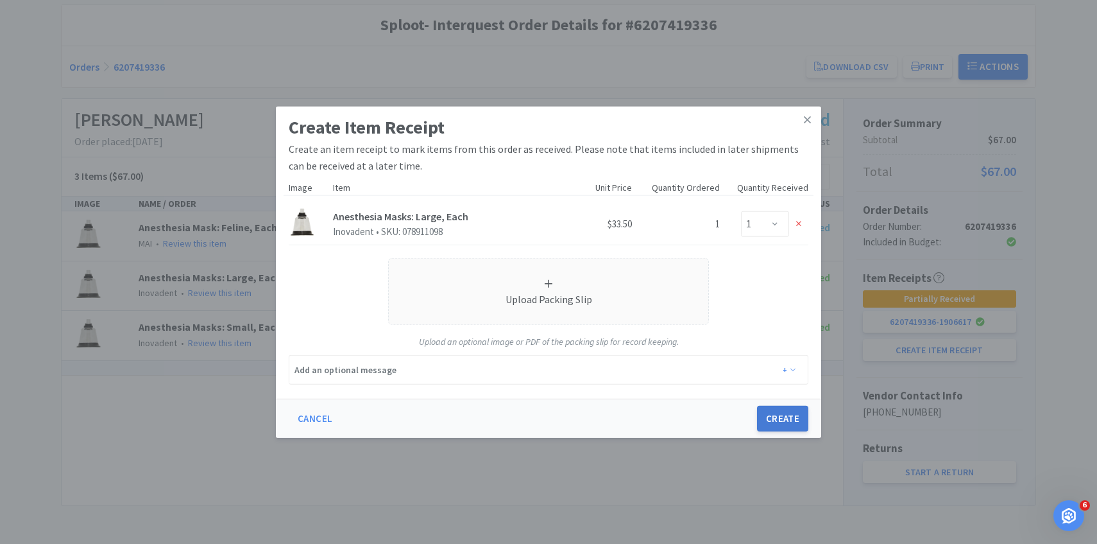
click at [791, 421] on button "Create" at bounding box center [782, 419] width 51 height 26
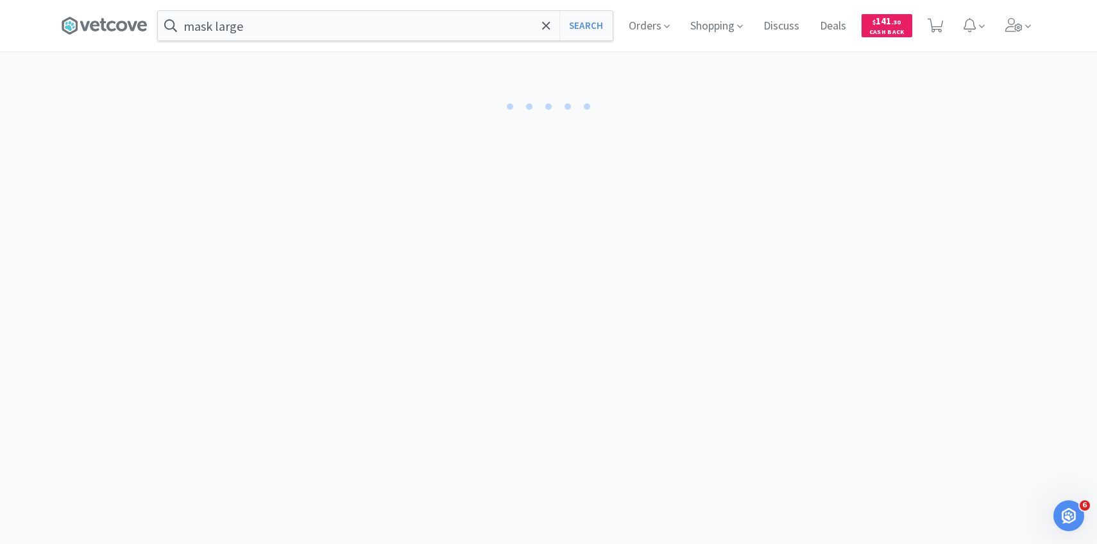
select select "1"
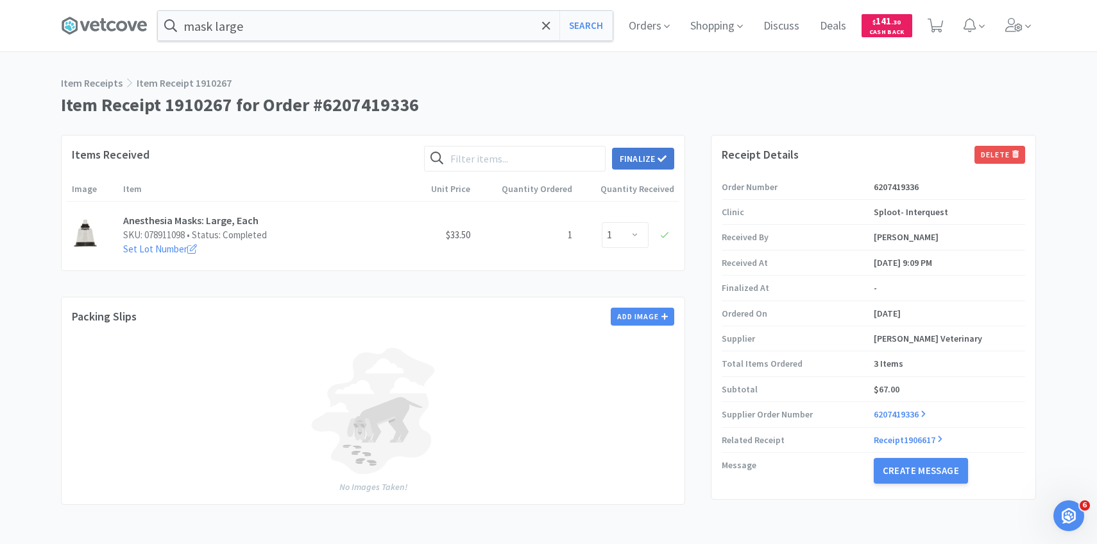
click at [655, 159] on button "Finalize" at bounding box center [643, 159] width 62 height 22
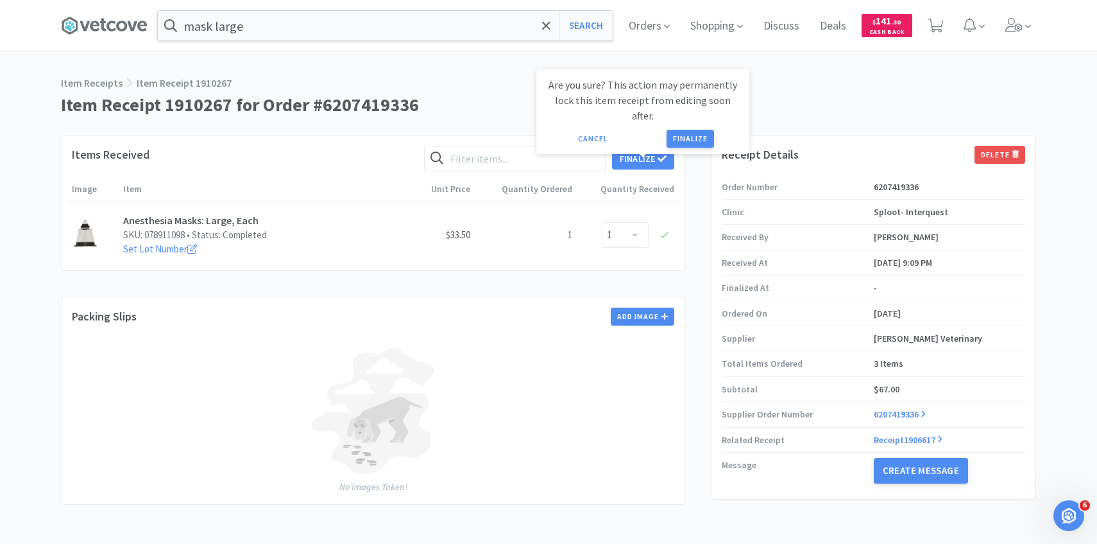
click at [680, 132] on button "Finalize" at bounding box center [690, 139] width 47 height 18
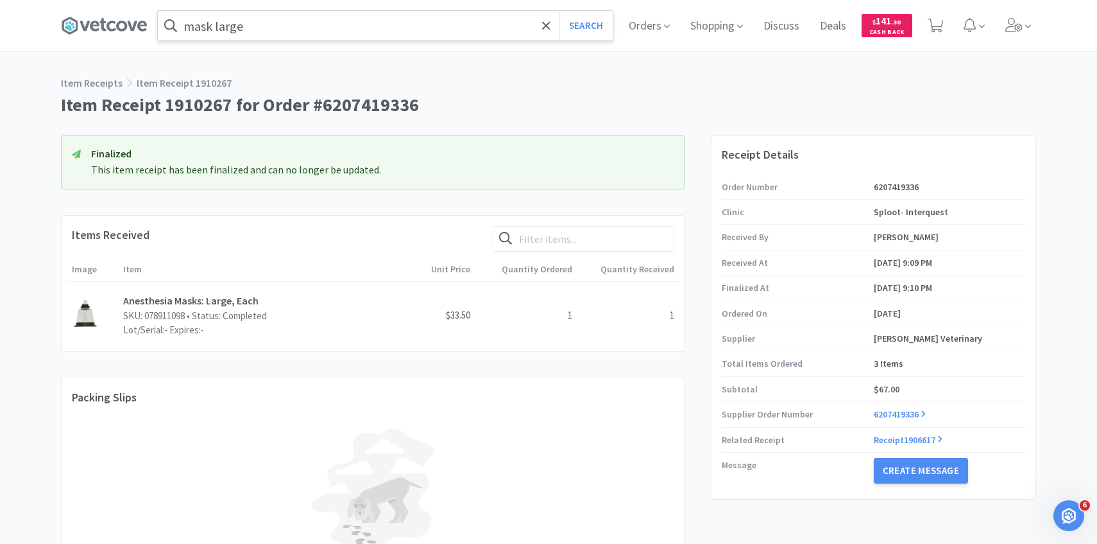
click at [413, 31] on input "mask large" at bounding box center [385, 26] width 455 height 30
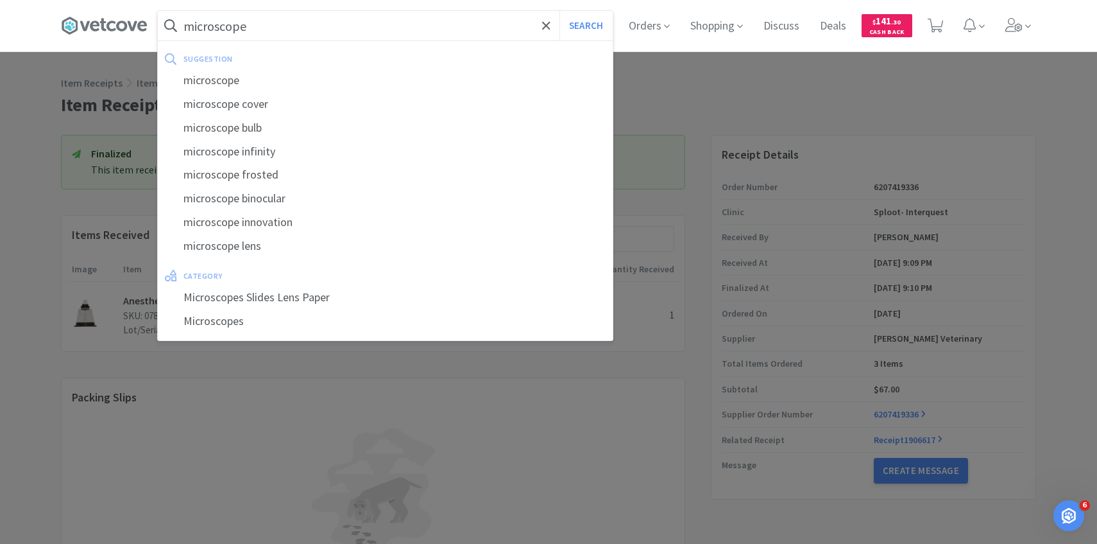
type input "microscope"
click at [560, 11] on button "Search" at bounding box center [586, 26] width 53 height 30
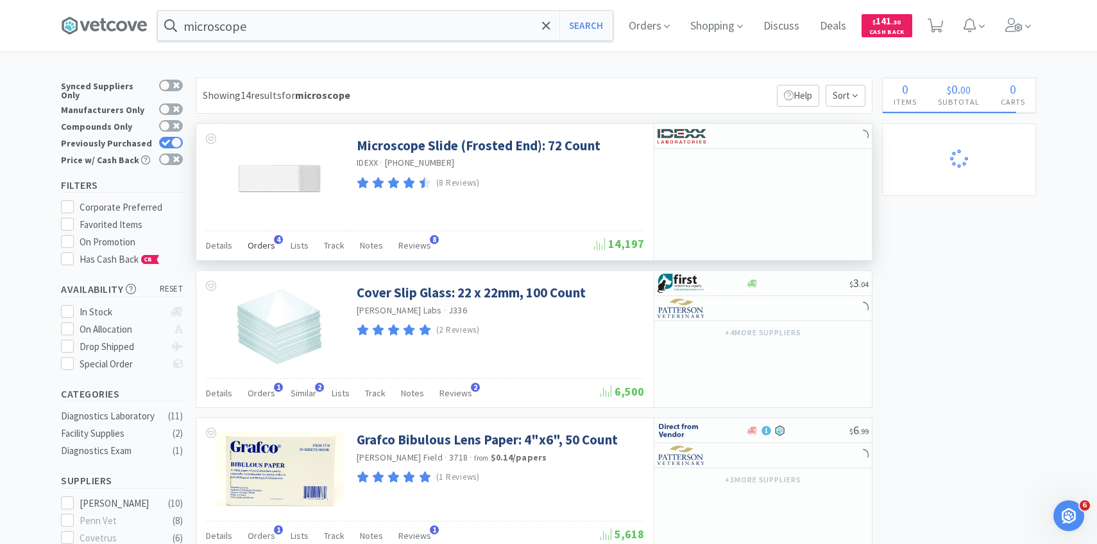
click at [270, 235] on div "Orders 4" at bounding box center [262, 247] width 28 height 24
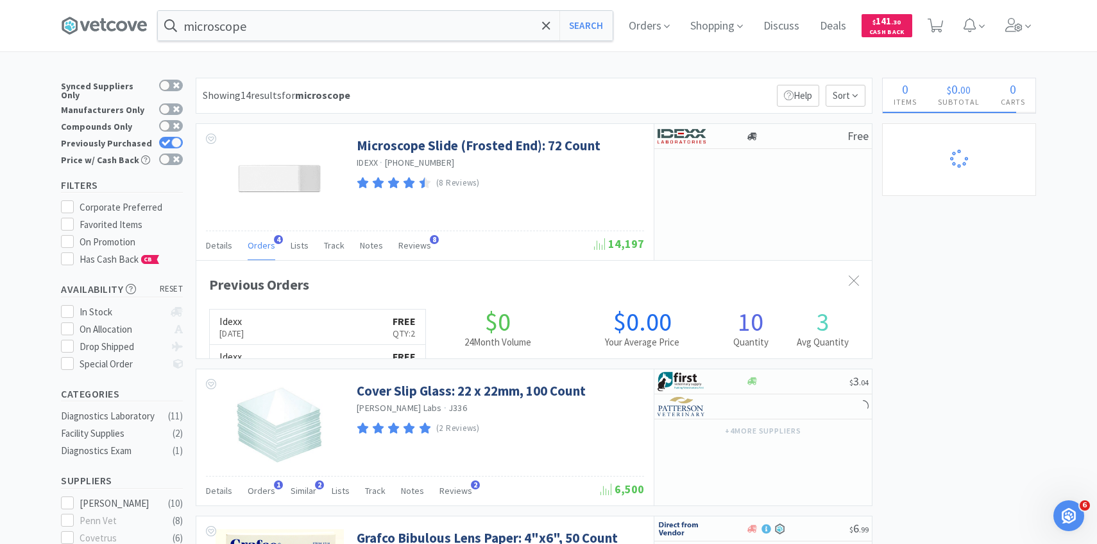
scroll to position [332, 676]
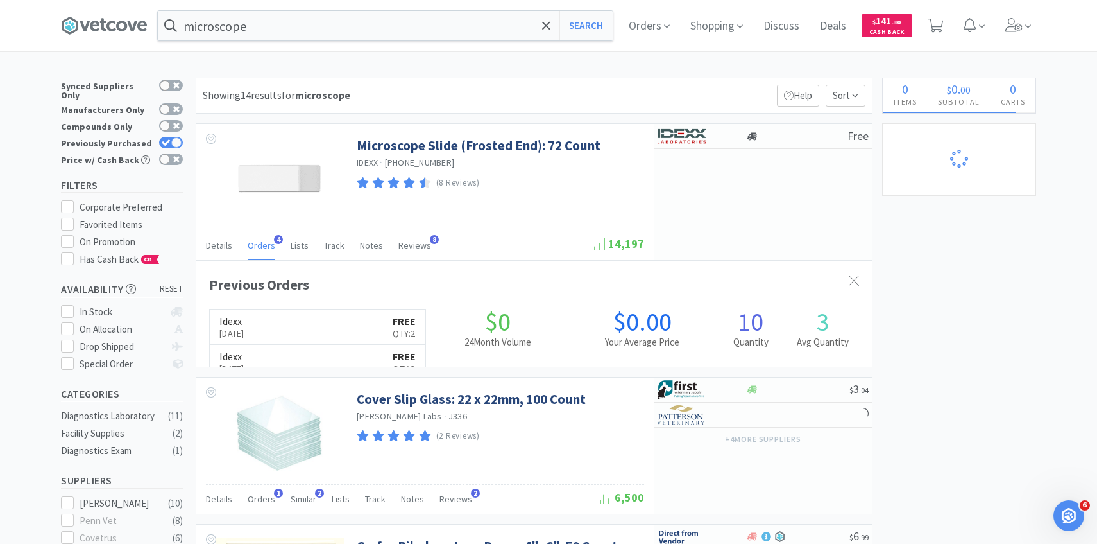
click at [316, 317] on link "Idexx [DATE] FREE Qty: 2" at bounding box center [318, 326] width 216 height 35
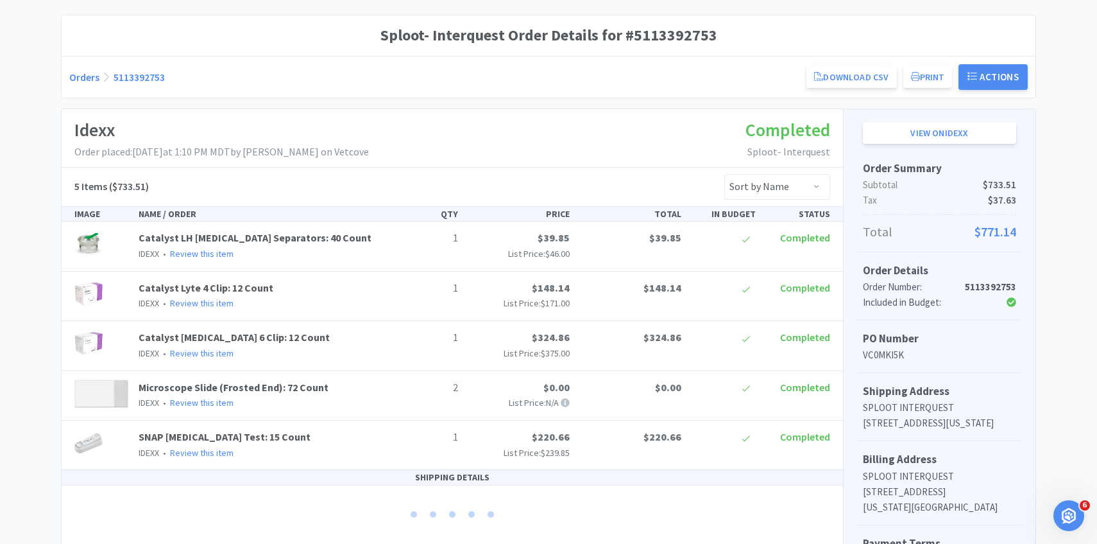
scroll to position [363, 0]
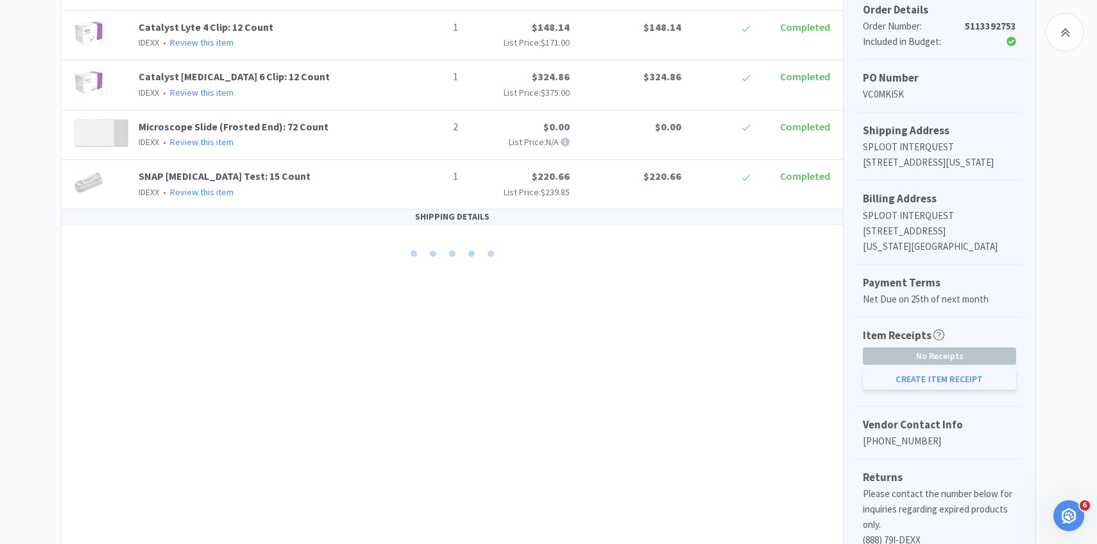
click at [908, 390] on button "Create Item Receipt" at bounding box center [939, 379] width 153 height 22
select select "1"
select select "2"
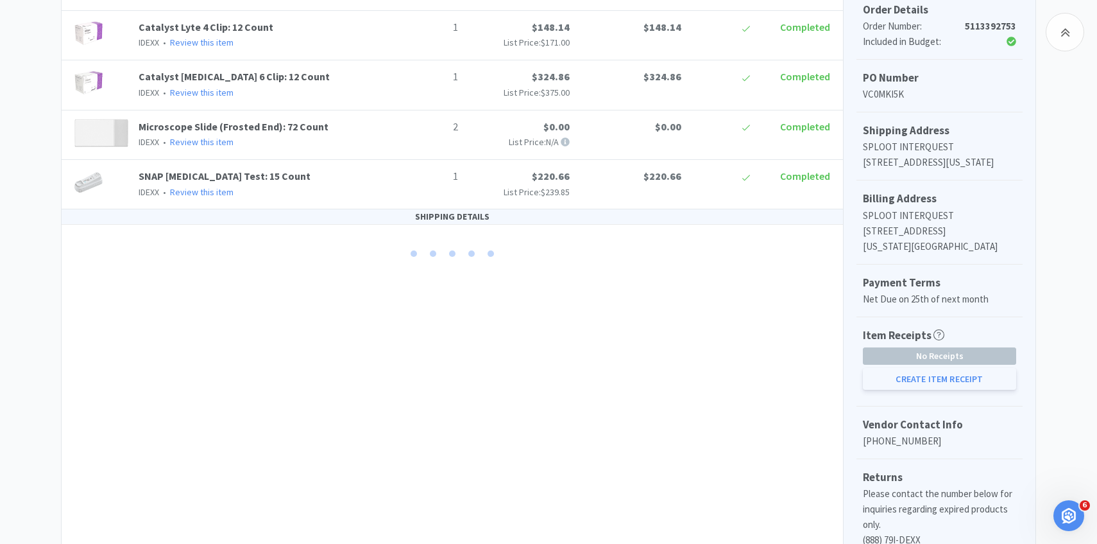
select select "1"
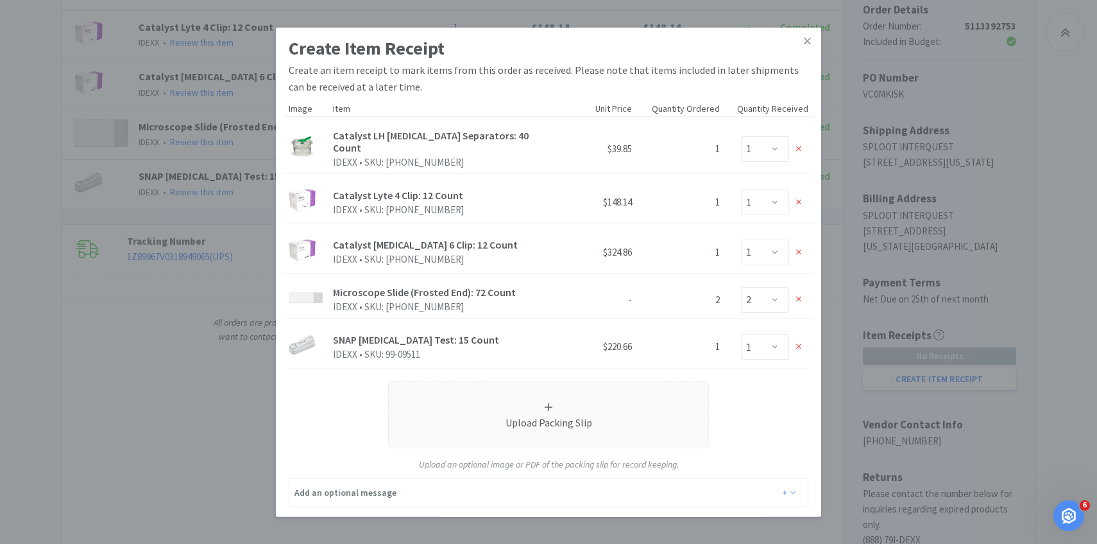
scroll to position [36, 0]
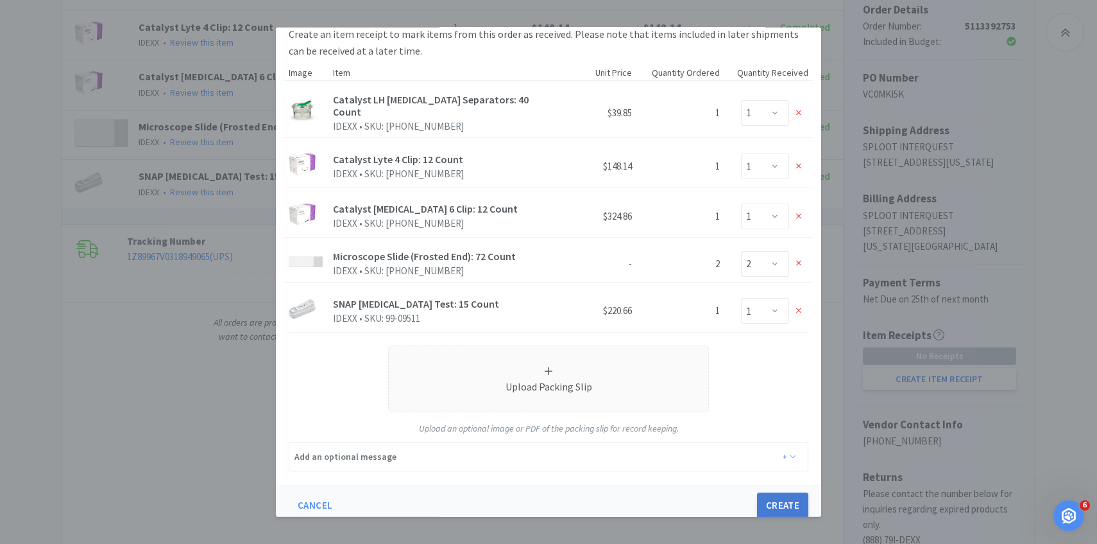
click at [772, 492] on button "Create" at bounding box center [782, 505] width 51 height 26
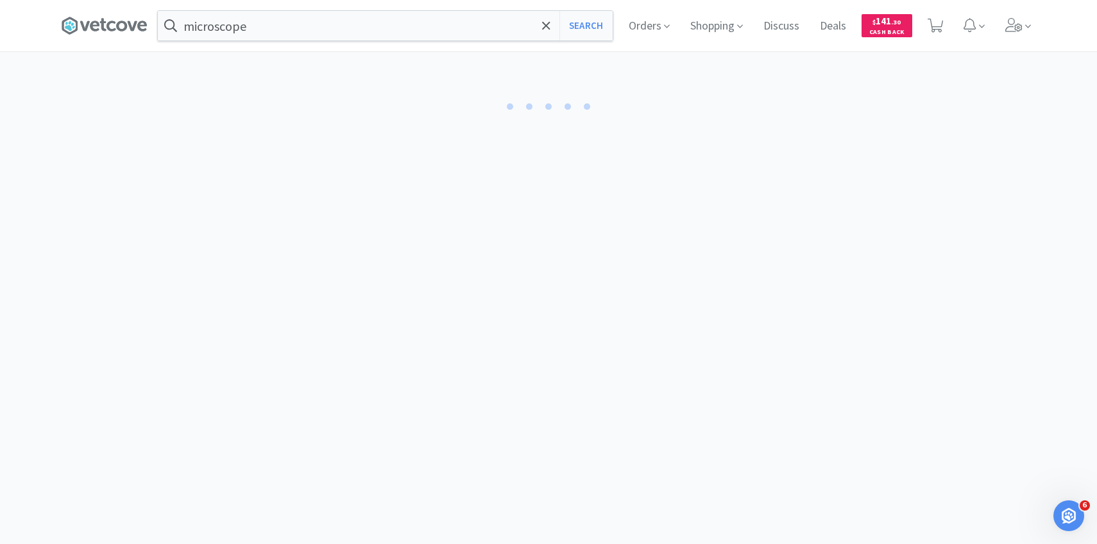
select select "1"
select select "2"
select select "1"
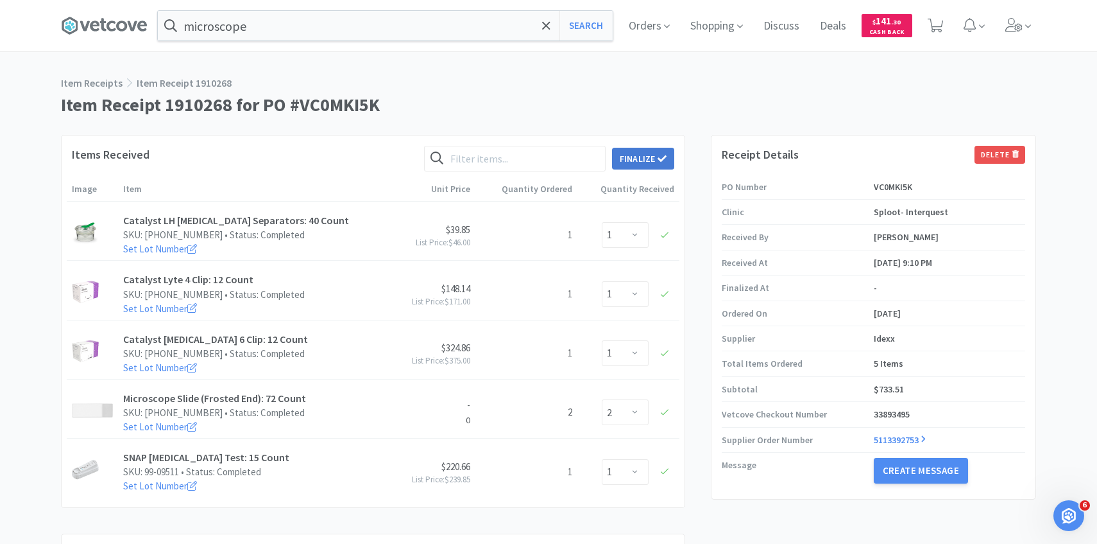
click at [663, 160] on icon at bounding box center [662, 158] width 9 height 9
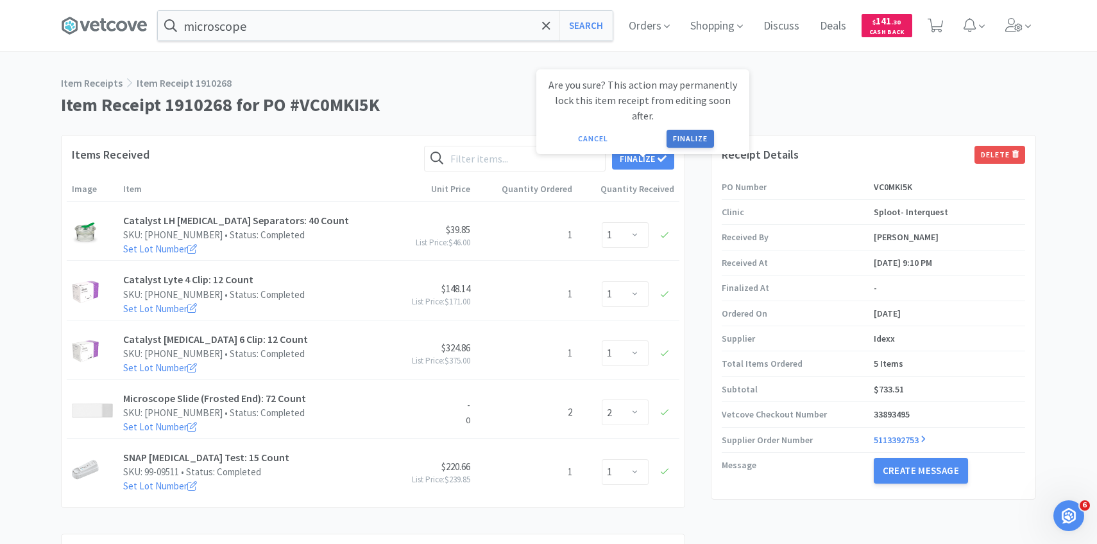
click at [685, 130] on button "Finalize" at bounding box center [690, 139] width 47 height 18
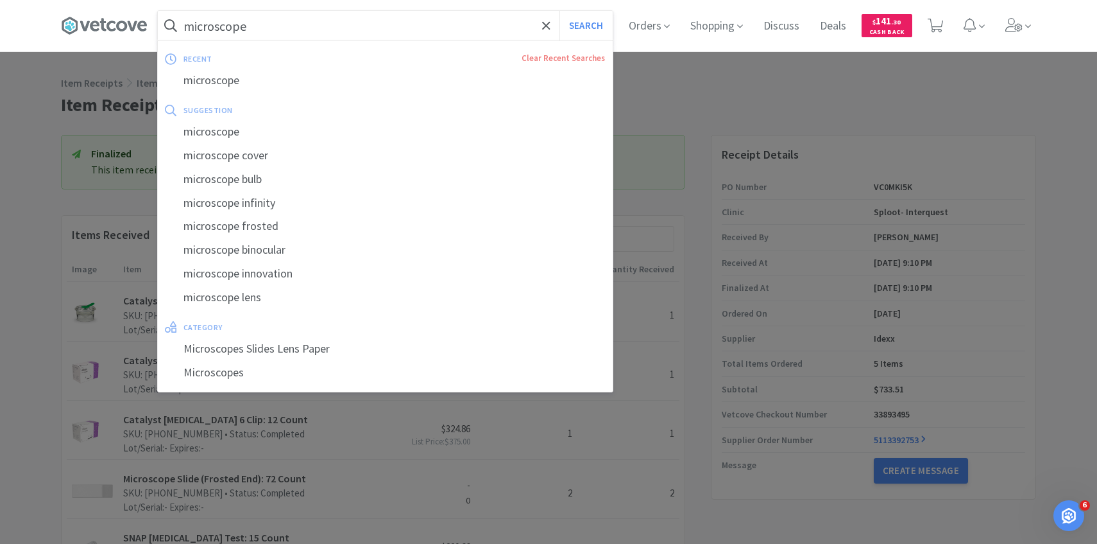
click at [367, 34] on input "microscope" at bounding box center [385, 26] width 455 height 30
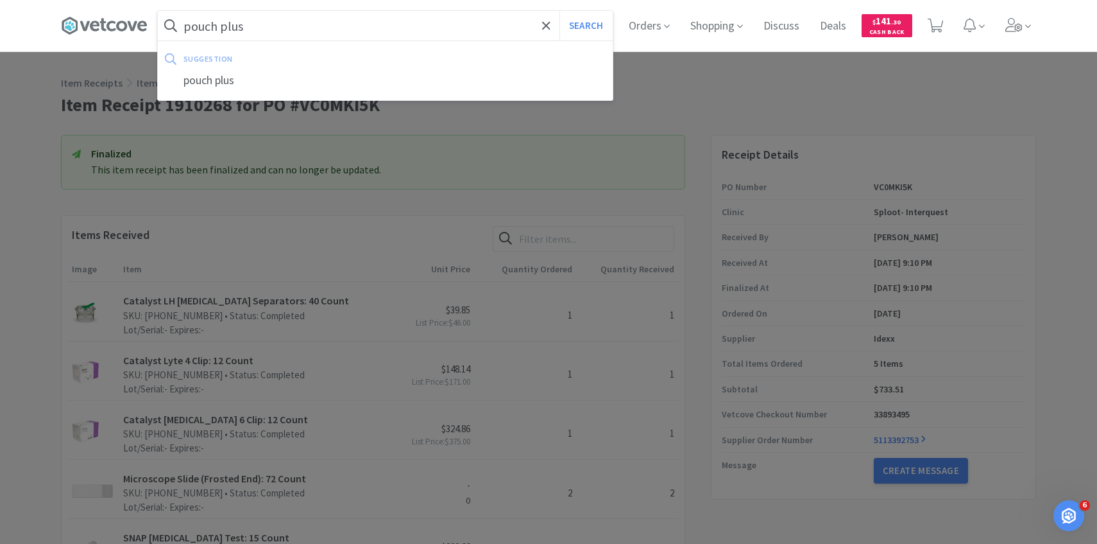
type input "pouch plus"
click at [560, 11] on button "Search" at bounding box center [586, 26] width 53 height 30
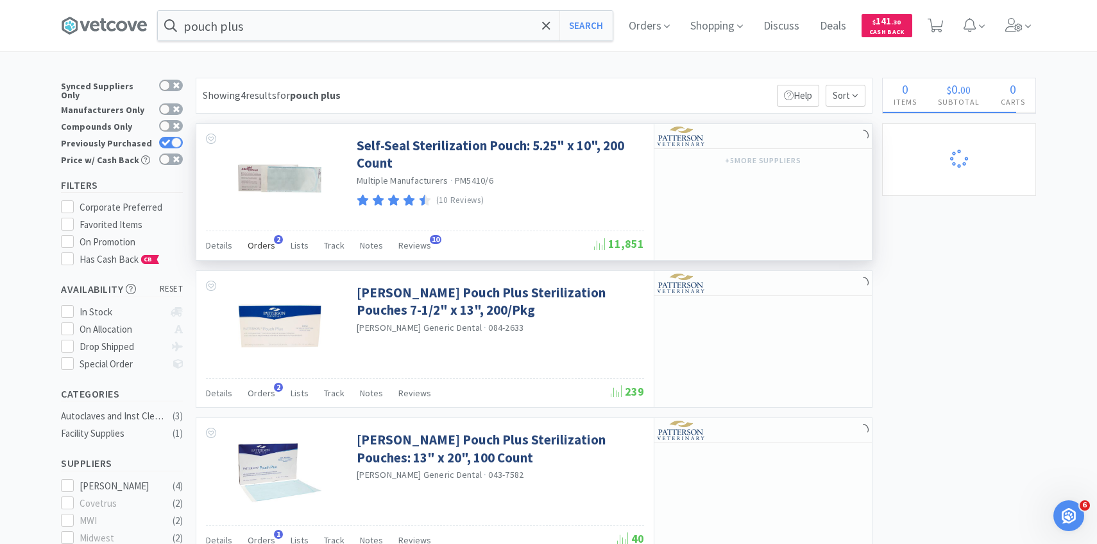
click at [260, 250] on span "Orders" at bounding box center [262, 245] width 28 height 12
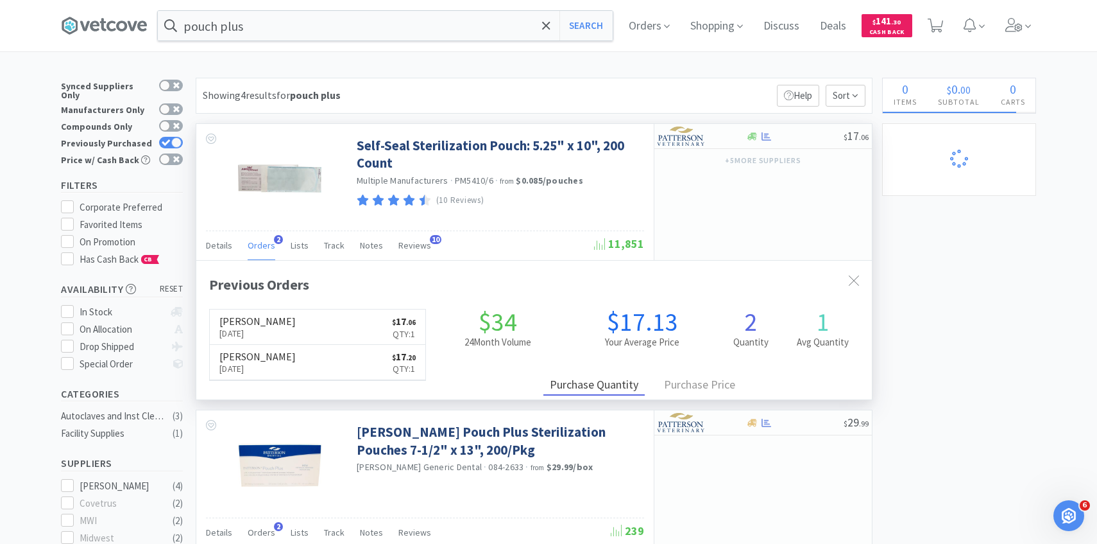
scroll to position [332, 676]
click at [260, 250] on span "Orders" at bounding box center [262, 245] width 28 height 12
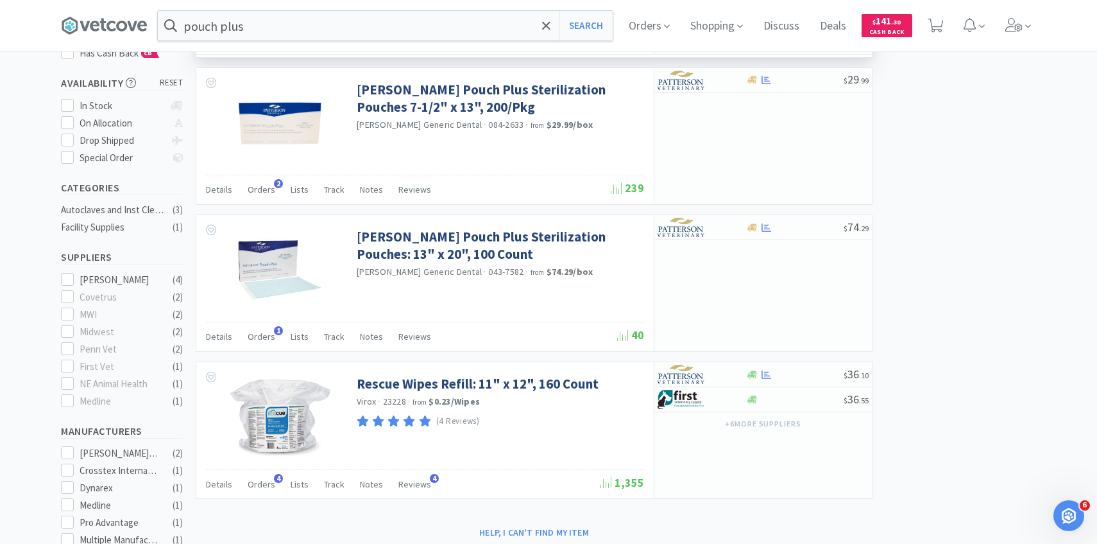
scroll to position [207, 0]
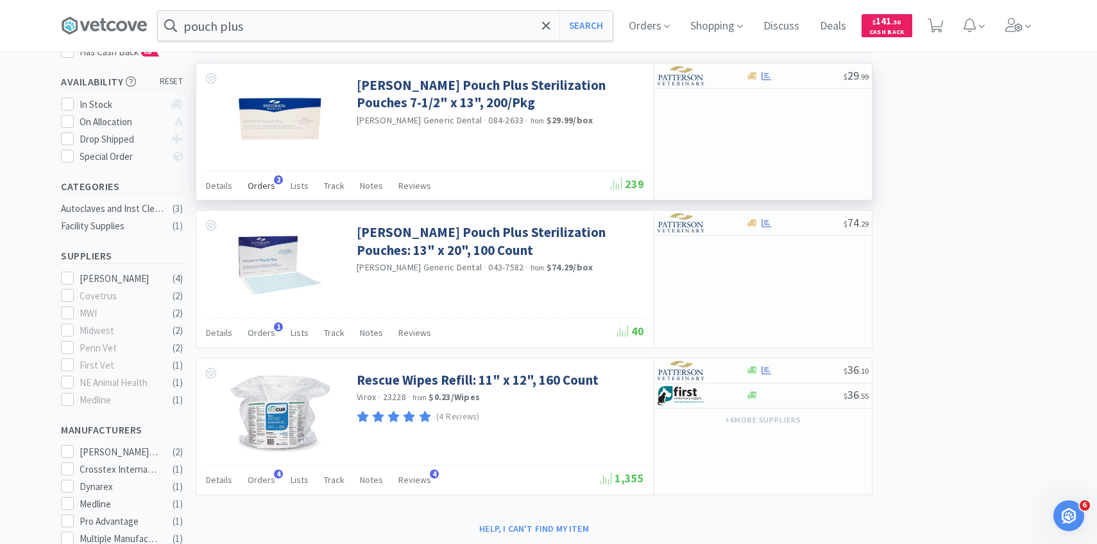
click at [268, 185] on span "Orders" at bounding box center [262, 186] width 28 height 12
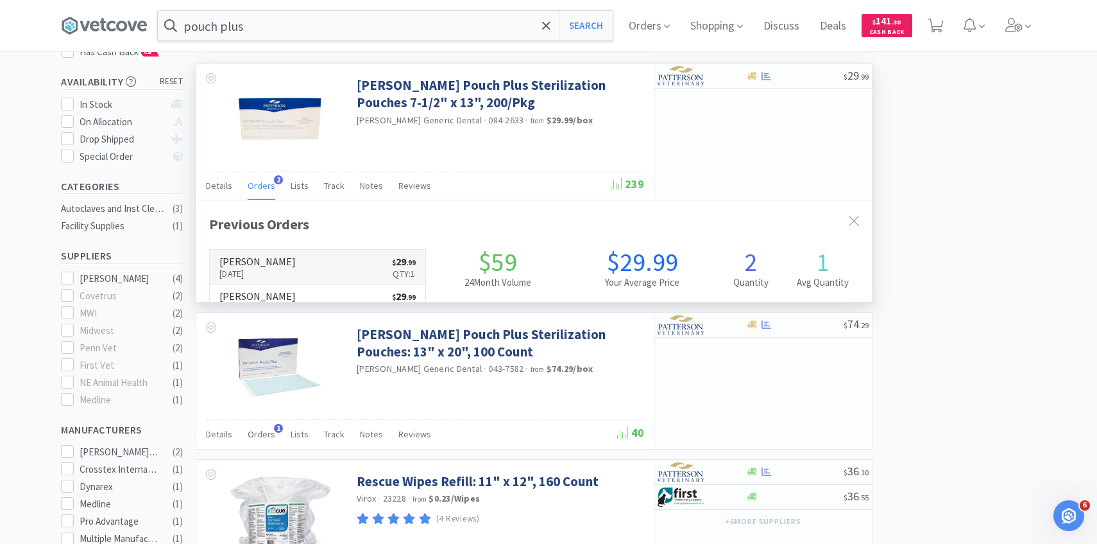
scroll to position [332, 676]
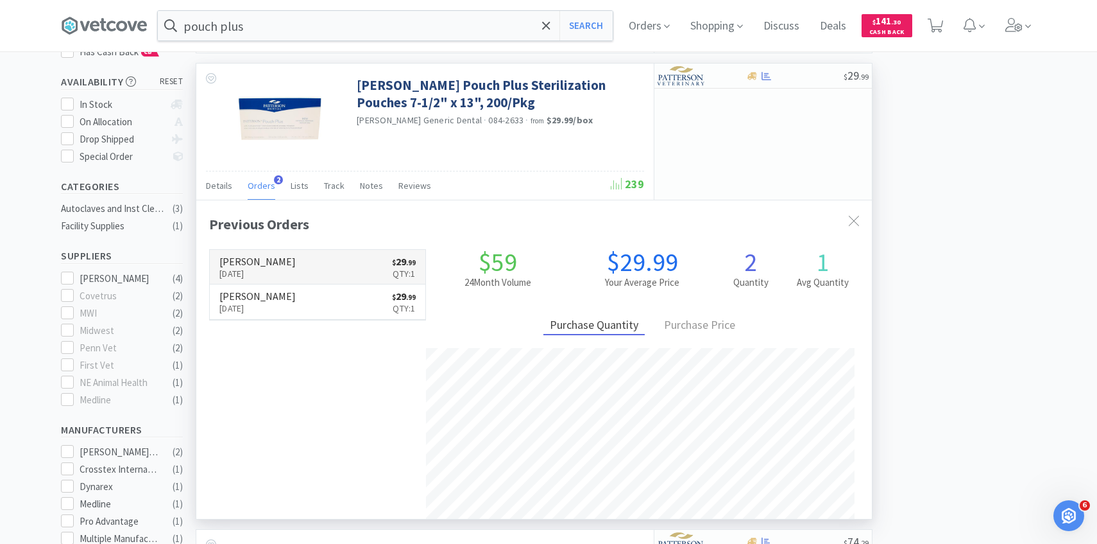
click at [269, 277] on p "[DATE]" at bounding box center [257, 273] width 76 height 14
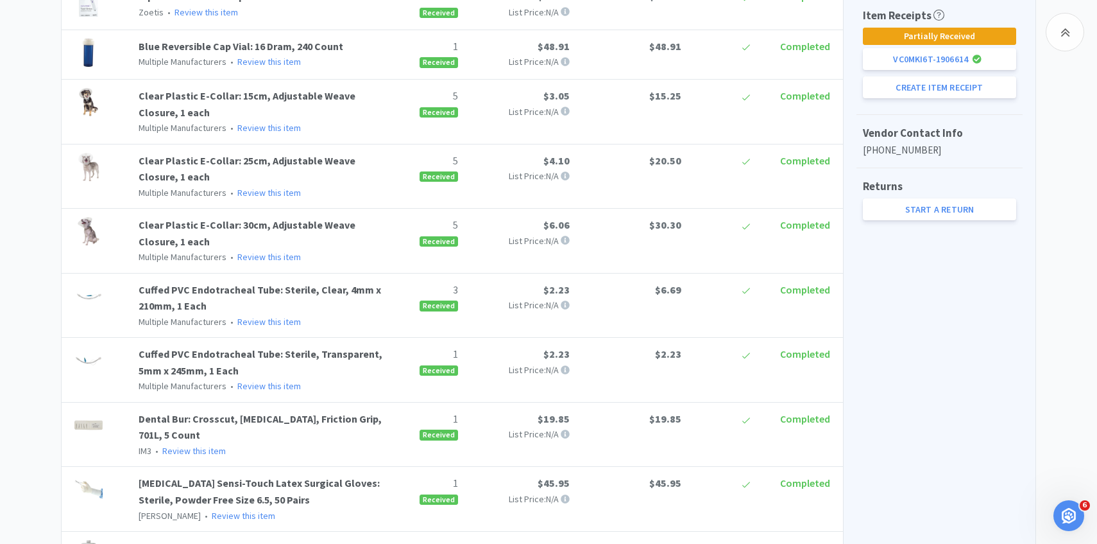
scroll to position [444, 0]
click at [926, 92] on button "Create Item Receipt" at bounding box center [939, 87] width 153 height 22
select select "1"
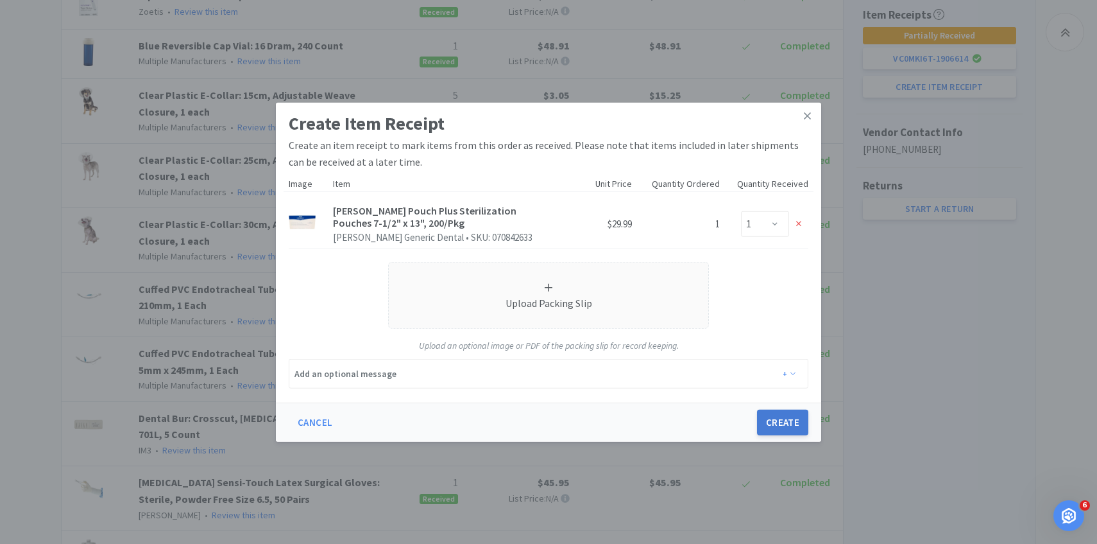
click at [784, 420] on button "Create" at bounding box center [782, 422] width 51 height 26
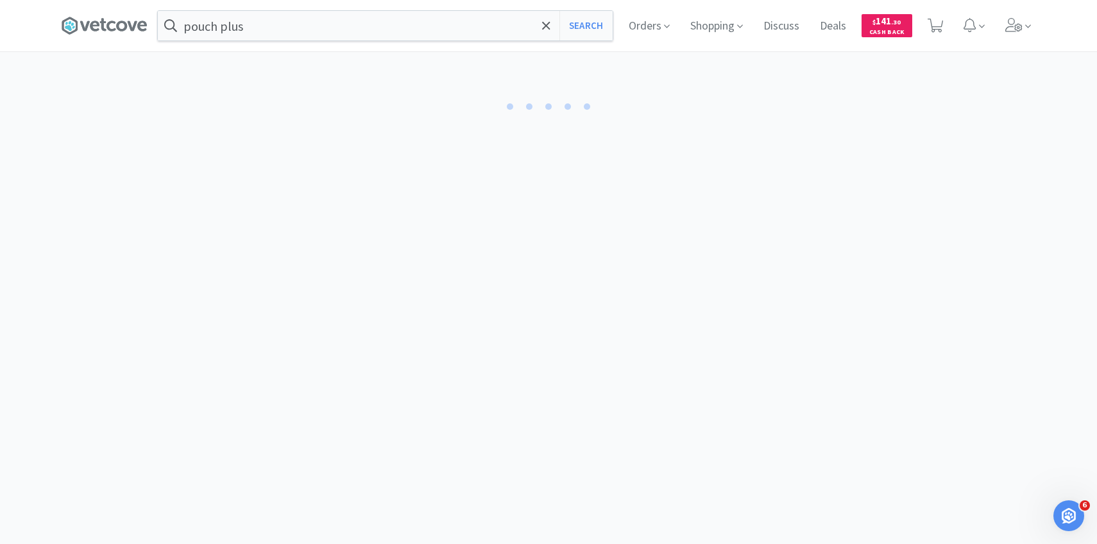
select select "1"
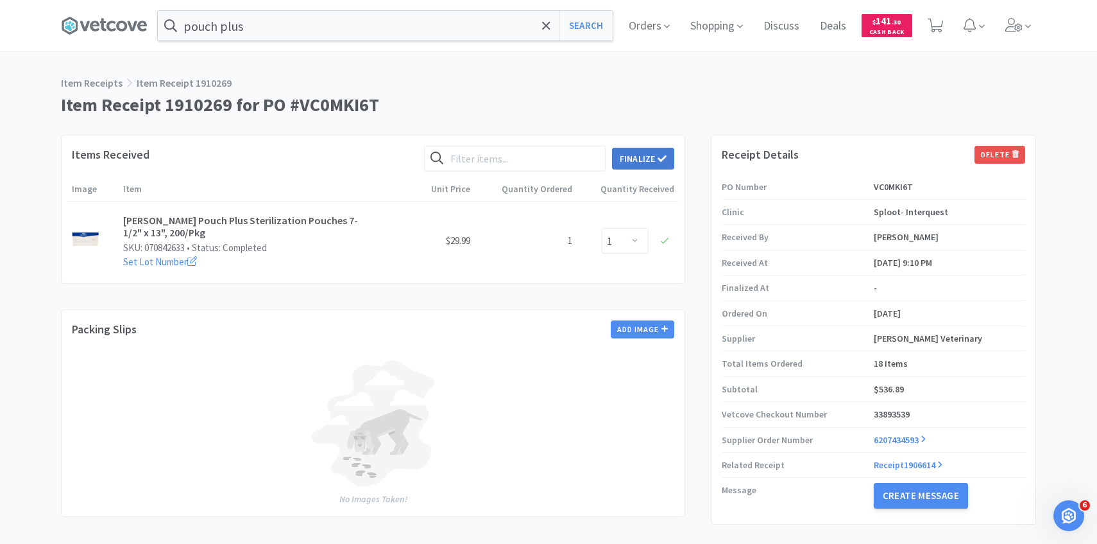
click at [663, 166] on button "Finalize" at bounding box center [643, 159] width 62 height 22
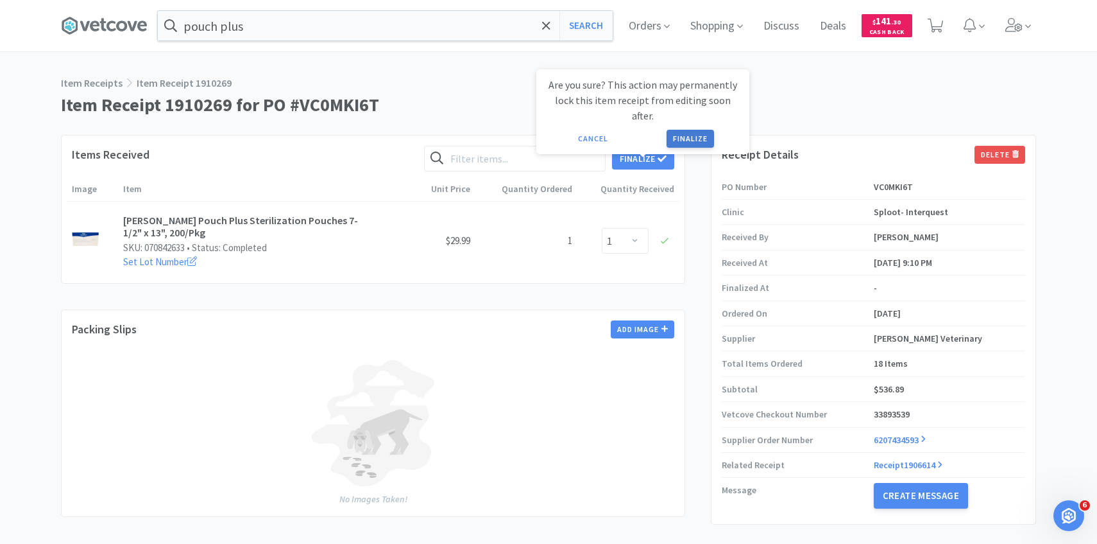
click at [682, 130] on button "Finalize" at bounding box center [690, 139] width 47 height 18
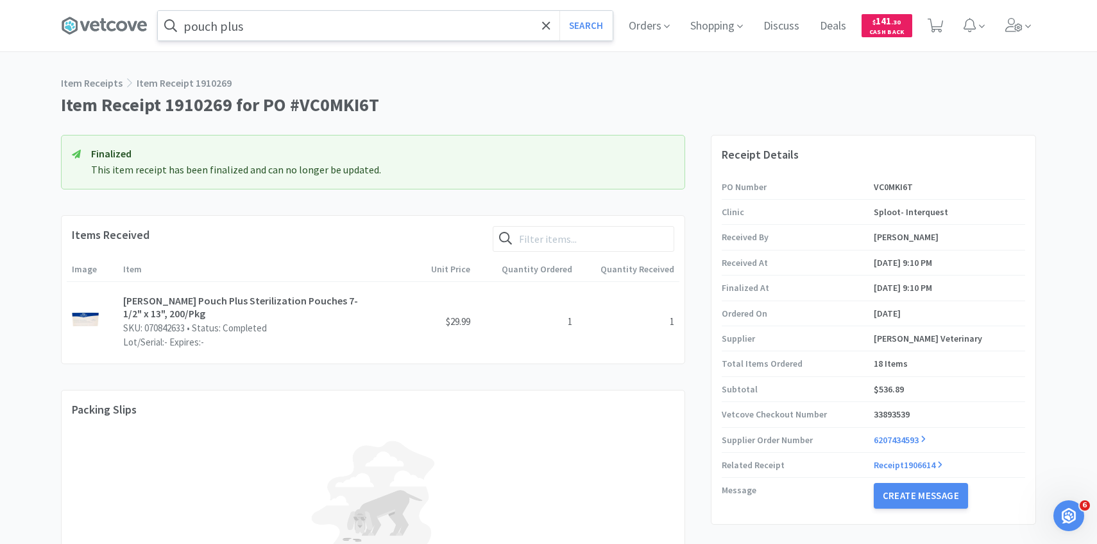
click at [364, 33] on input "pouch plus" at bounding box center [385, 26] width 455 height 30
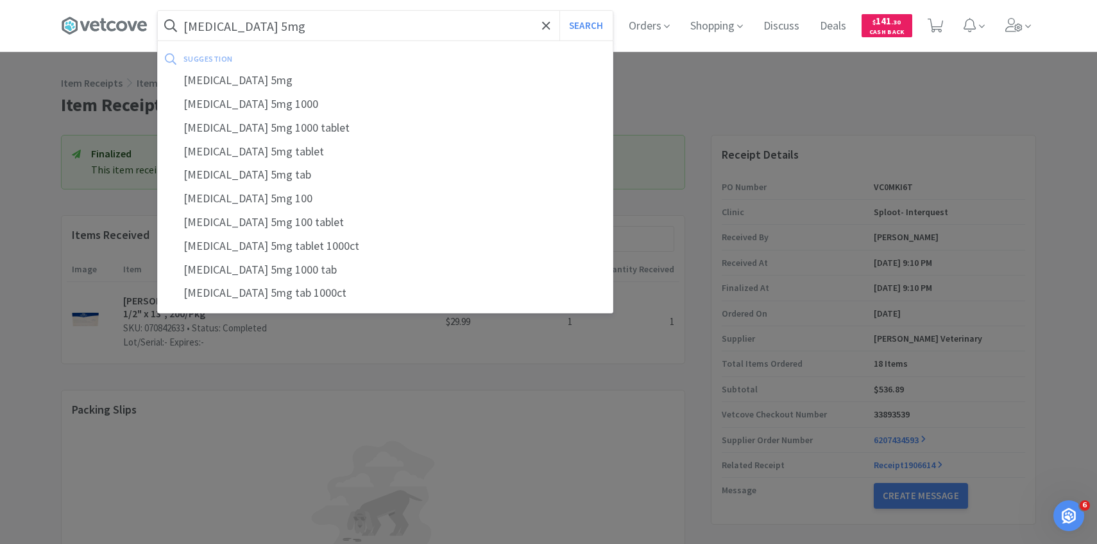
click at [560, 11] on button "Search" at bounding box center [586, 26] width 53 height 30
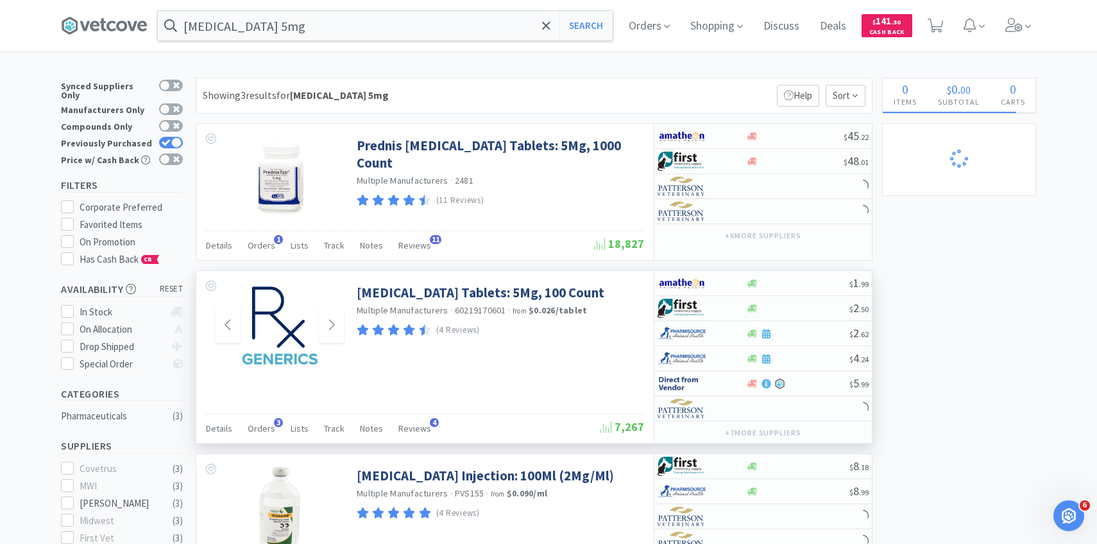
scroll to position [99, 0]
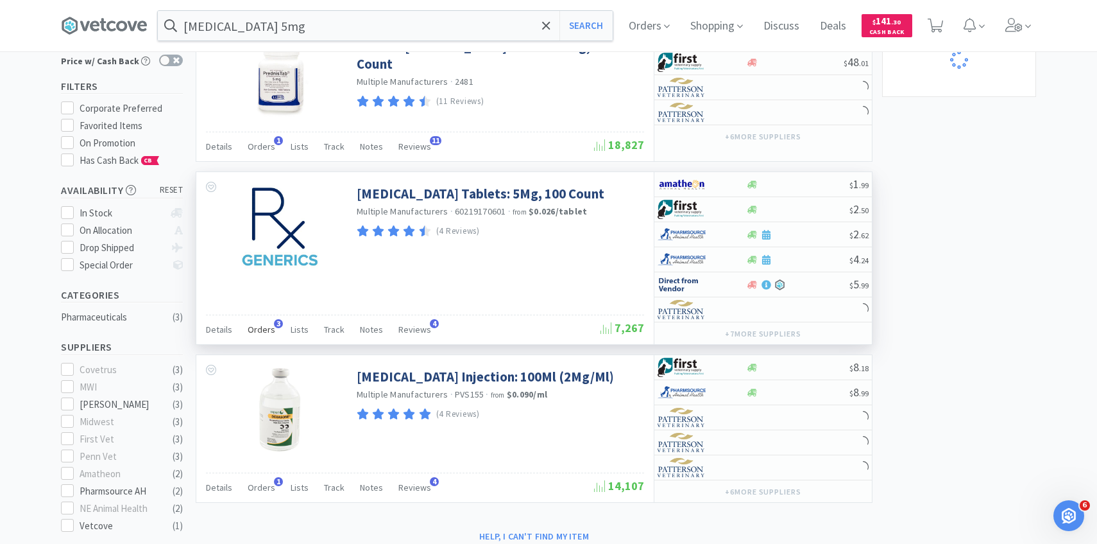
click at [266, 339] on div "Orders 3" at bounding box center [262, 331] width 28 height 24
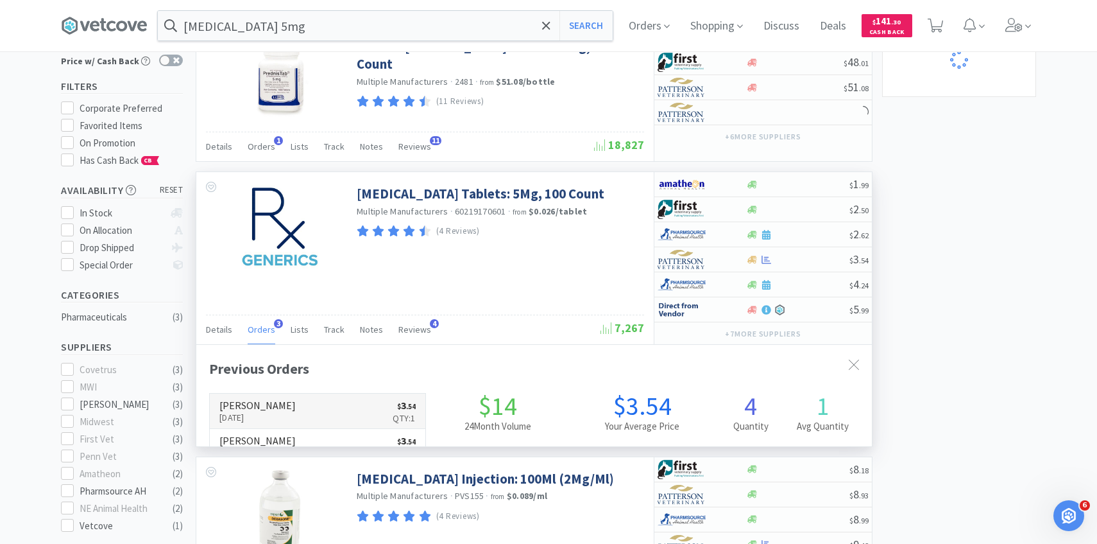
scroll to position [332, 676]
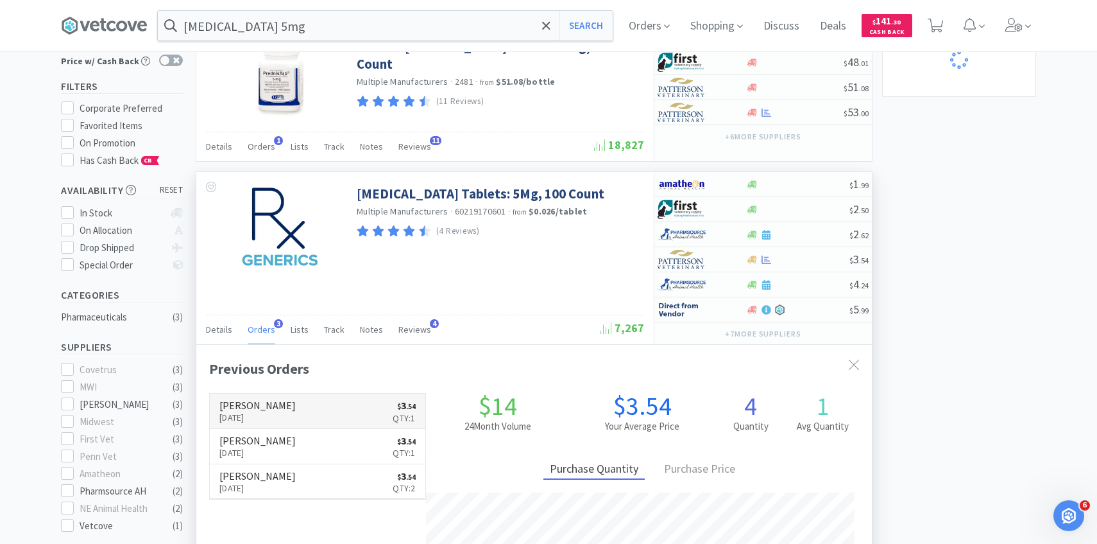
click at [265, 414] on p "[DATE]" at bounding box center [257, 417] width 76 height 14
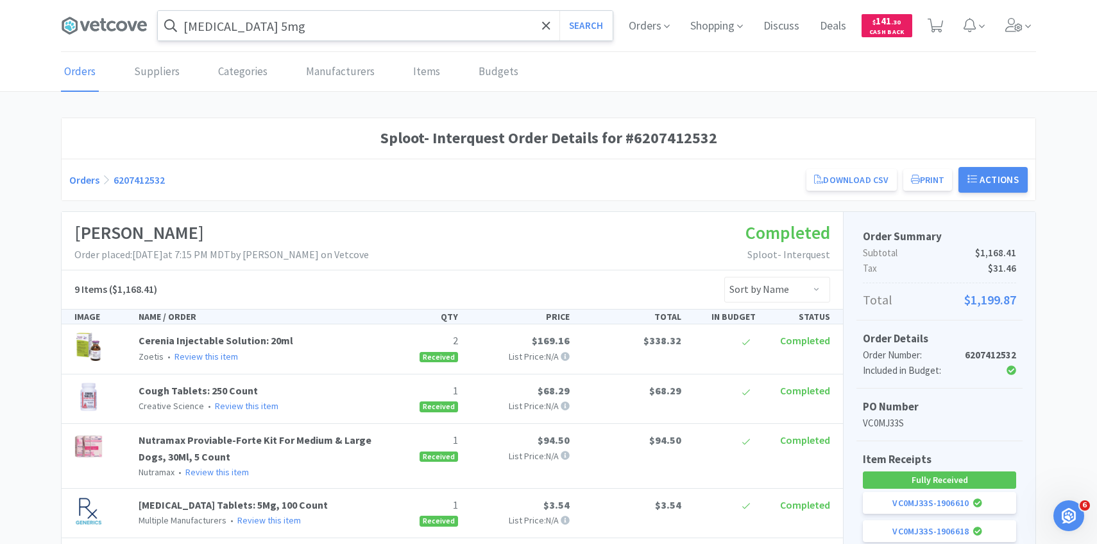
click at [311, 26] on input "[MEDICAL_DATA] 5mg" at bounding box center [385, 26] width 455 height 30
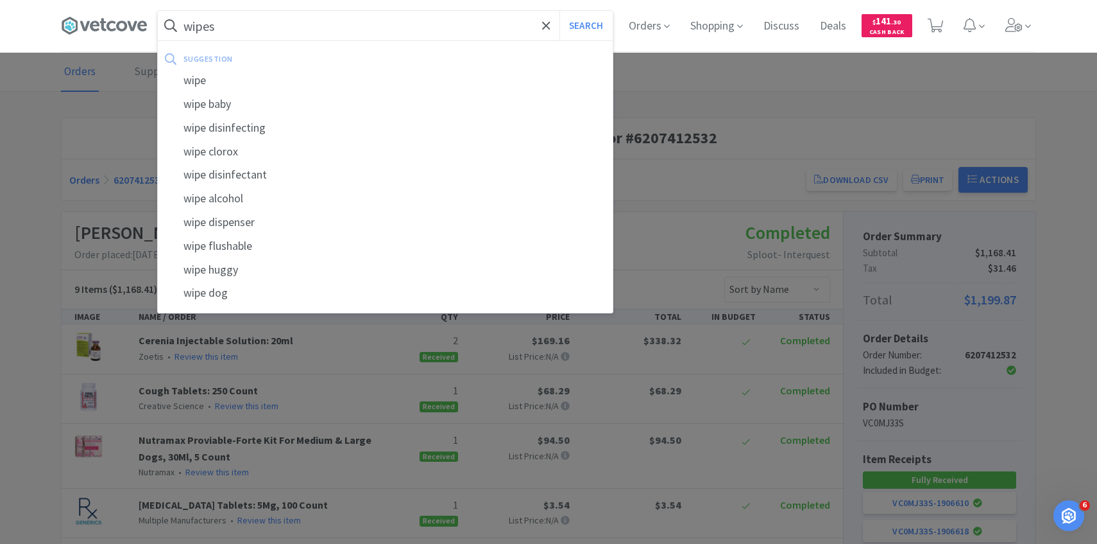
type input "wipes"
click at [560, 11] on button "Search" at bounding box center [586, 26] width 53 height 30
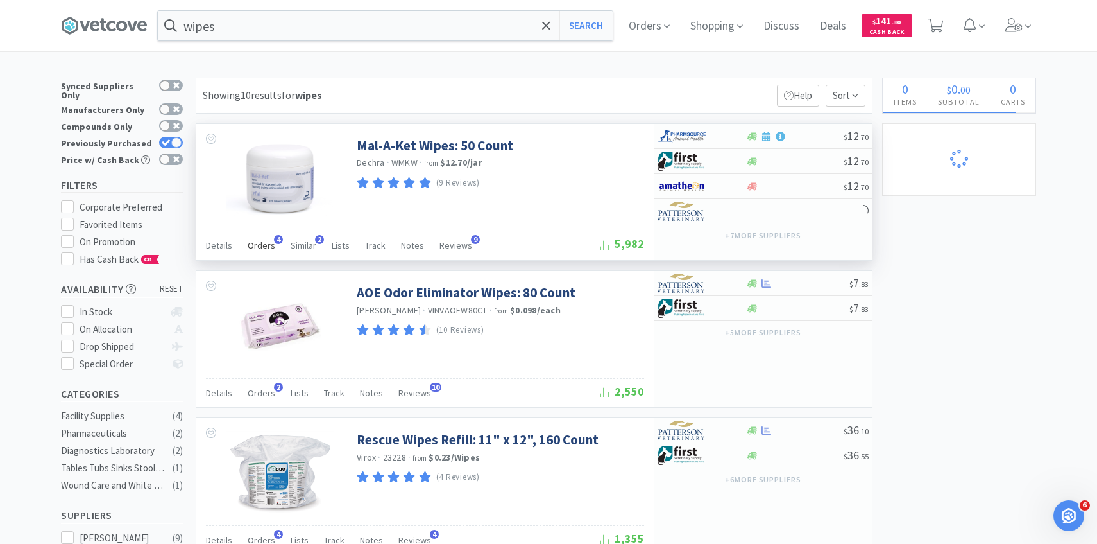
click at [263, 244] on span "Orders" at bounding box center [262, 245] width 28 height 12
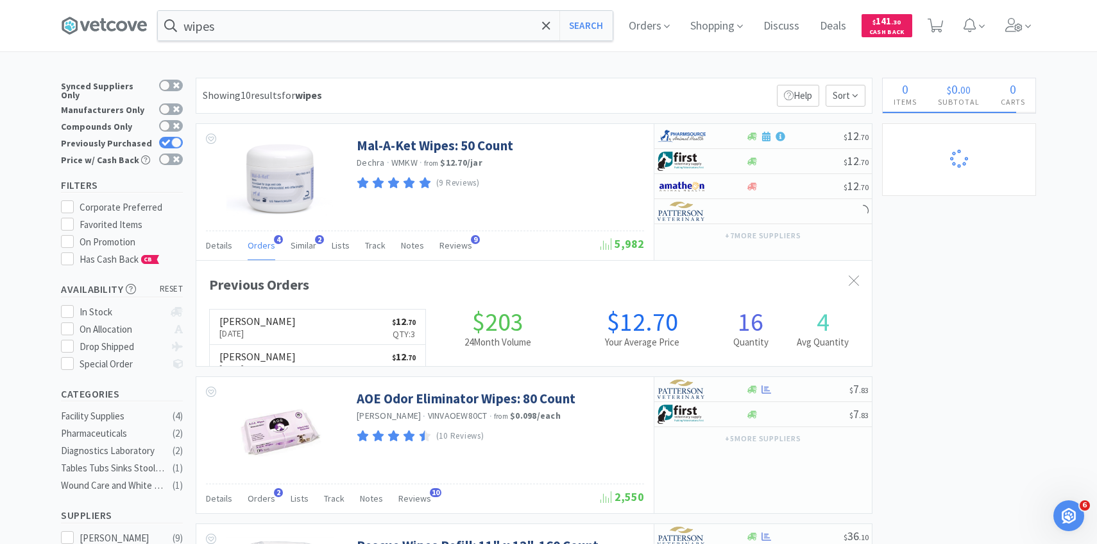
click at [309, 320] on link "[PERSON_NAME] [DATE] $ 12 . 70 Qty: 3" at bounding box center [318, 326] width 216 height 35
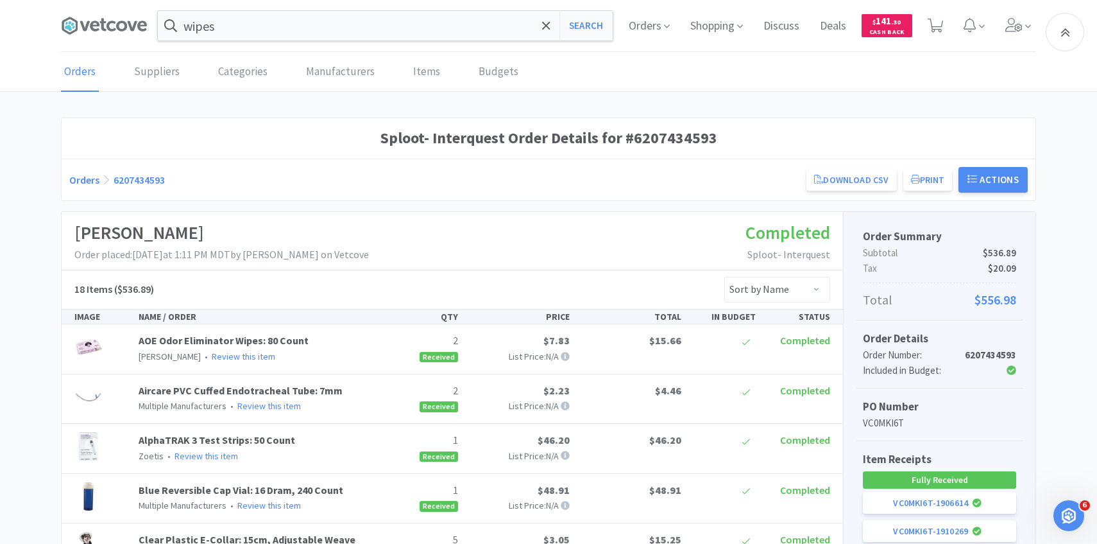
scroll to position [725, 0]
